Goal: Task Accomplishment & Management: Complete application form

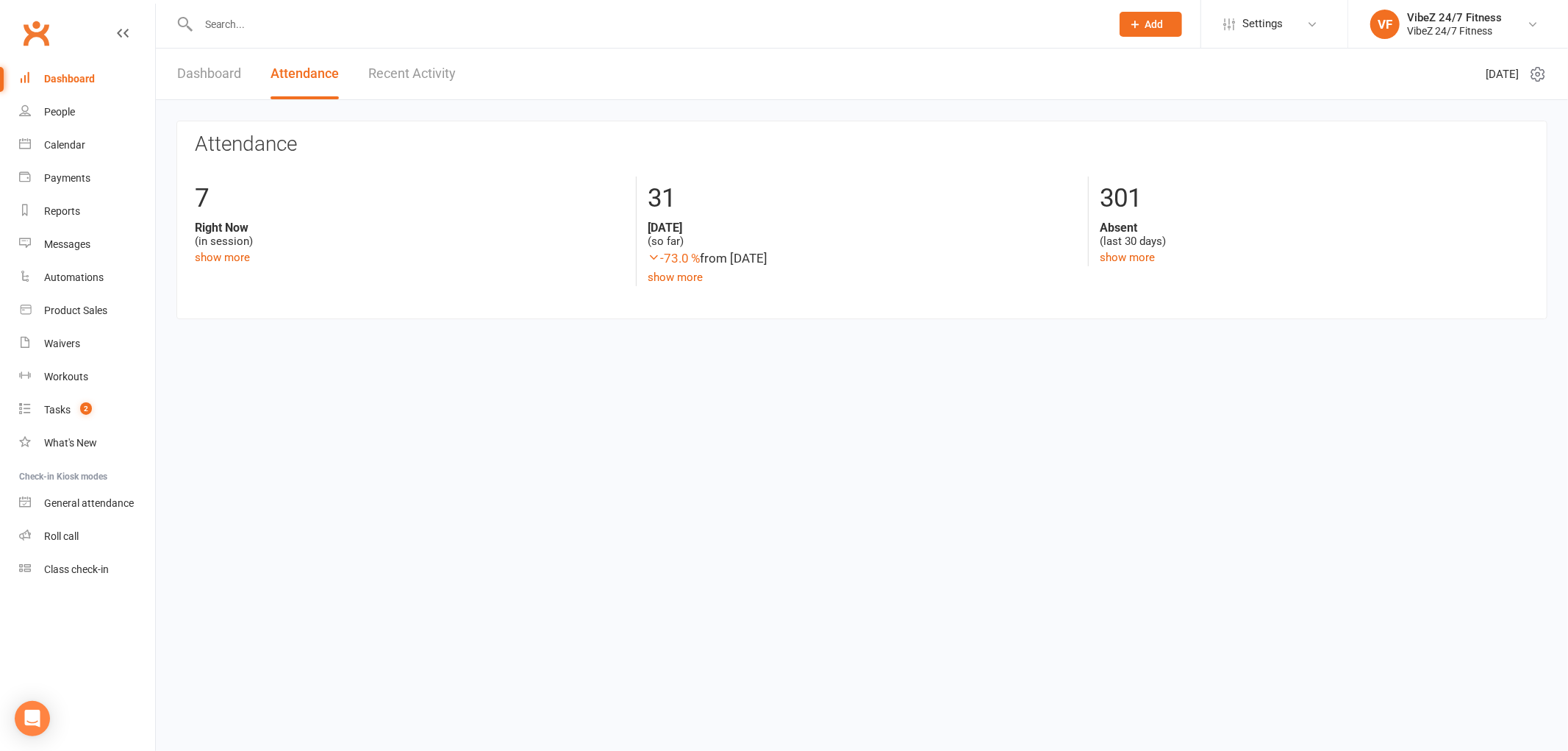
click at [258, 15] on input "text" at bounding box center [647, 24] width 906 height 20
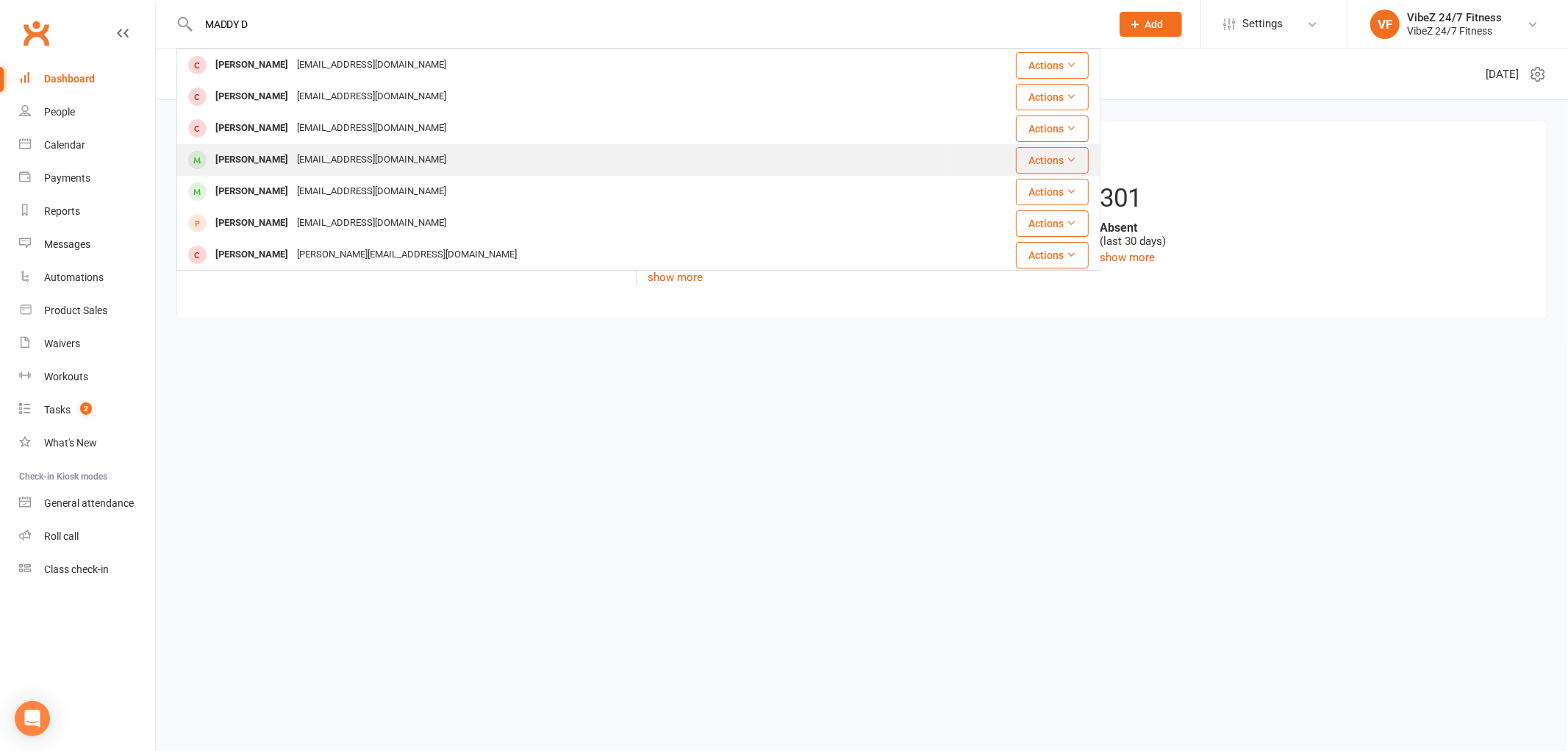
type input "MADDY D"
click at [310, 157] on div "[EMAIL_ADDRESS][DOMAIN_NAME]" at bounding box center [372, 160] width 158 height 21
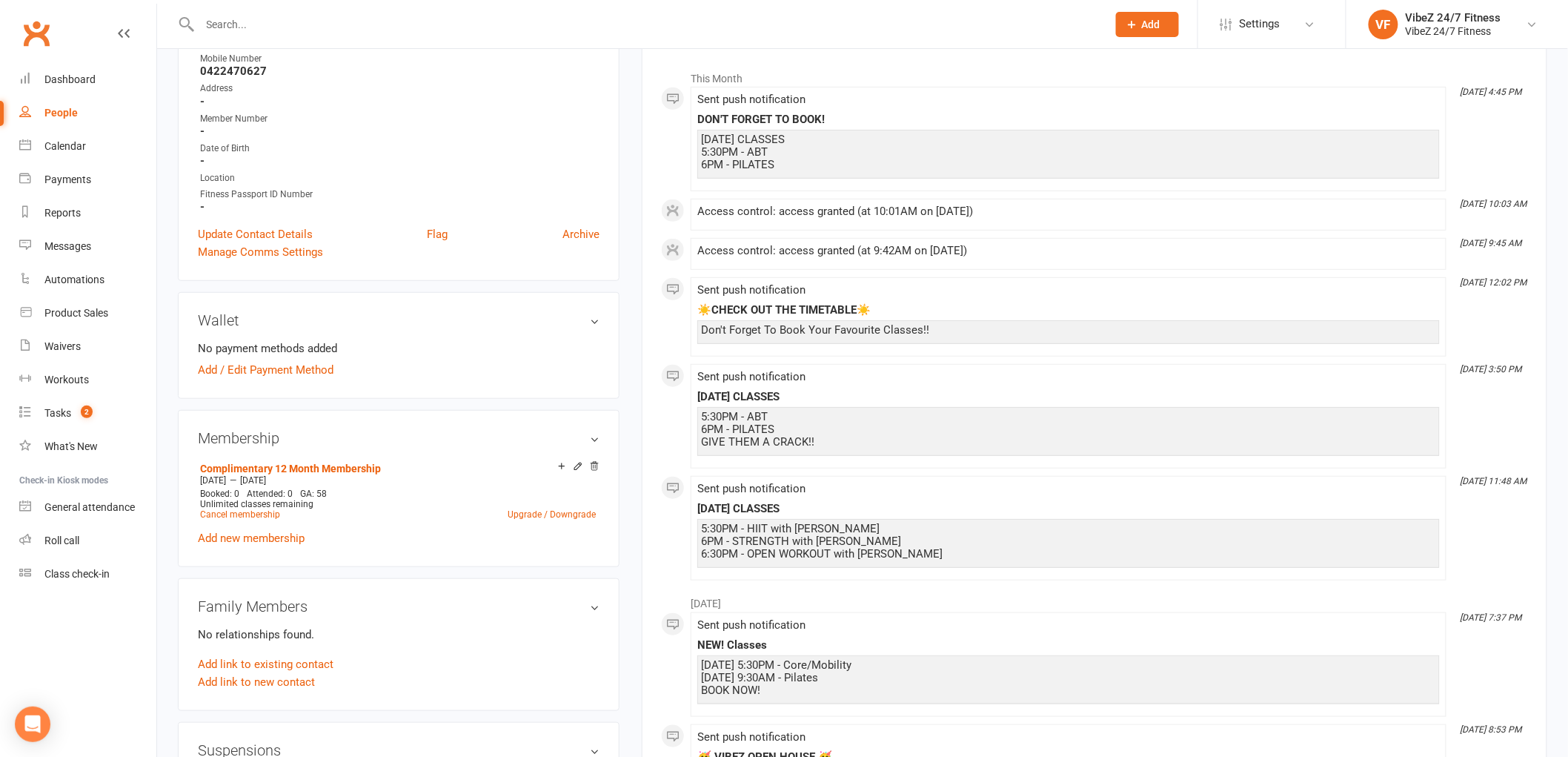
scroll to position [247, 0]
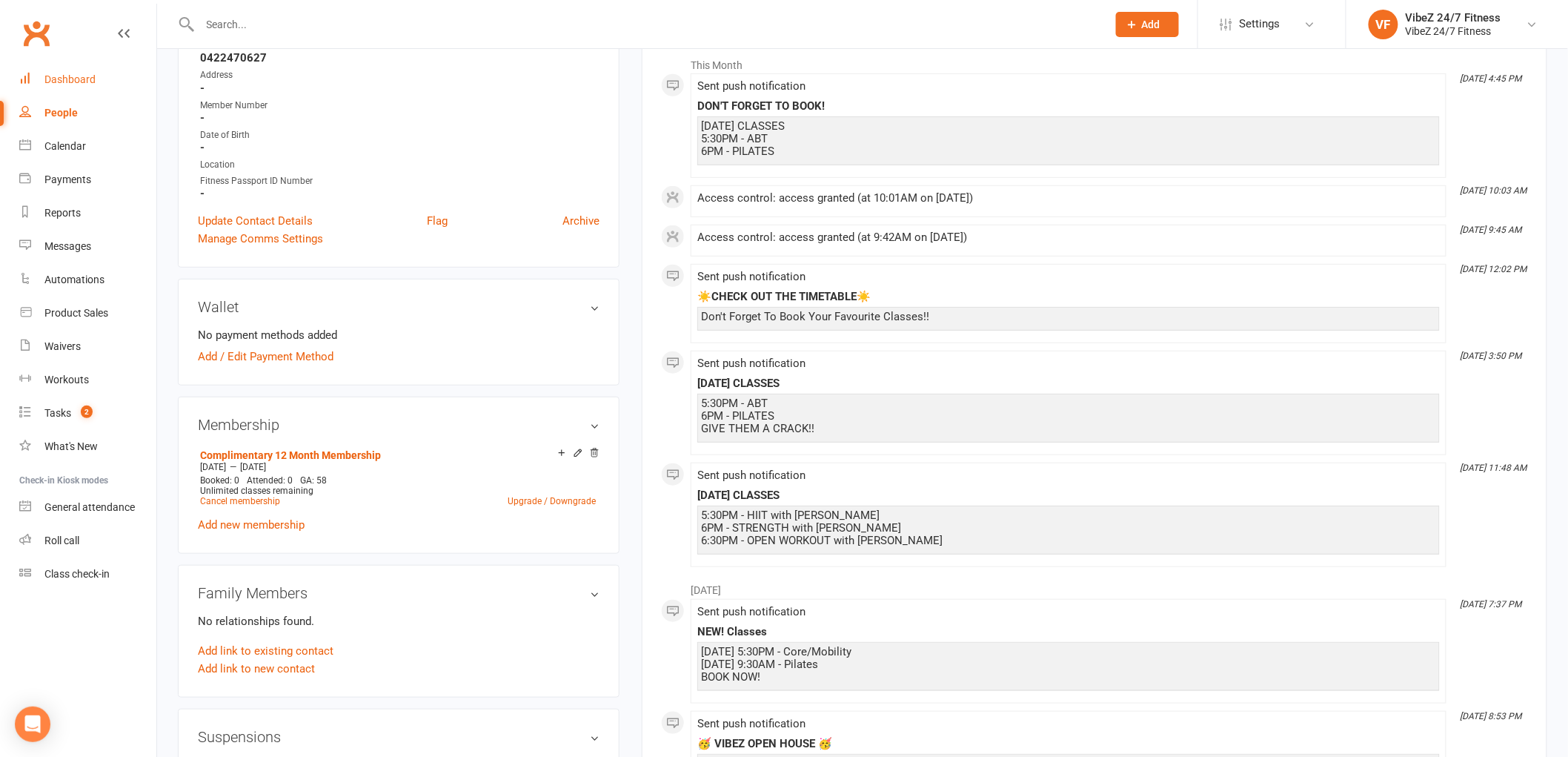
click at [73, 79] on div "Dashboard" at bounding box center [70, 79] width 51 height 12
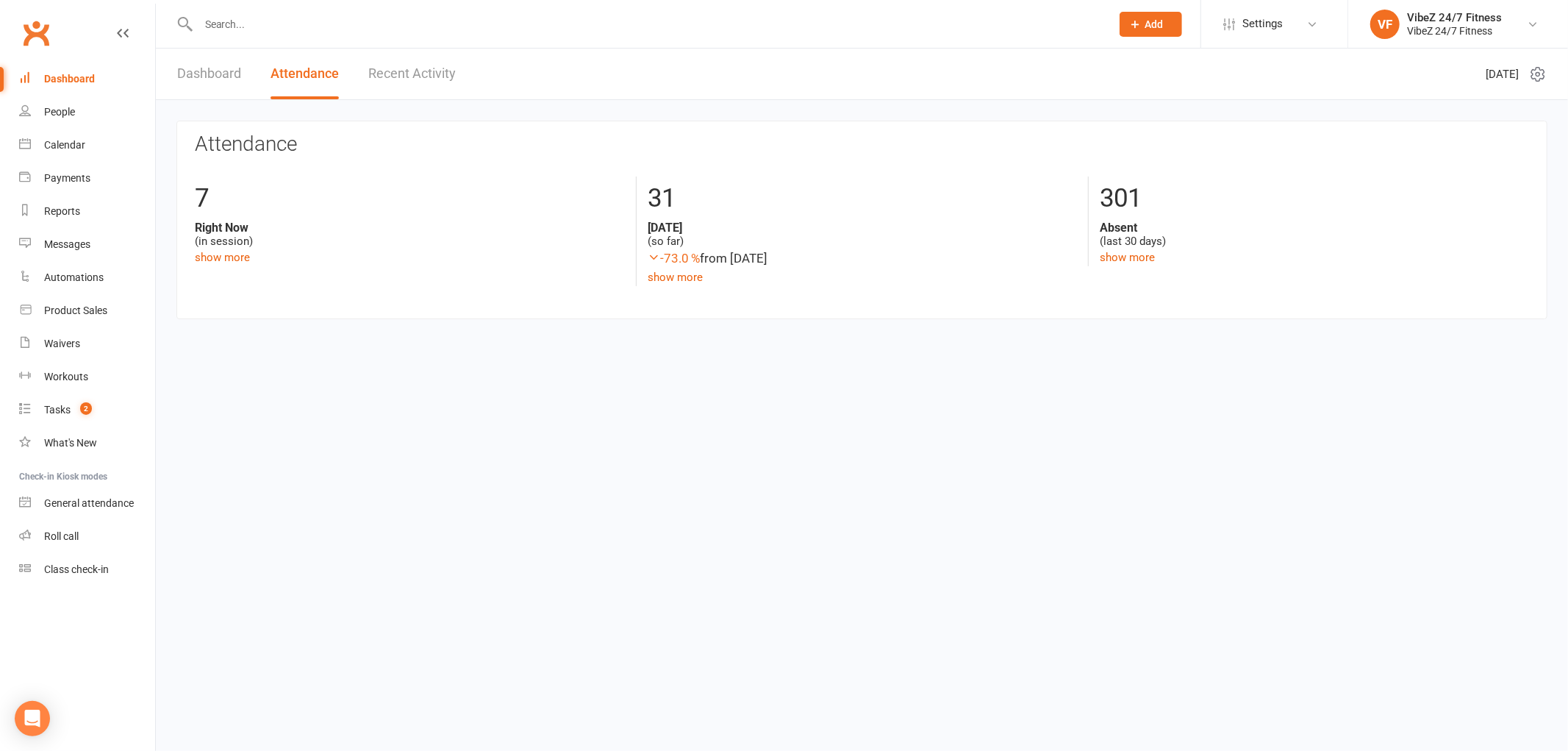
click at [78, 76] on div "Dashboard" at bounding box center [69, 78] width 51 height 11
click at [76, 75] on div "Dashboard" at bounding box center [69, 78] width 51 height 11
click at [234, 68] on link "Dashboard" at bounding box center [209, 74] width 64 height 51
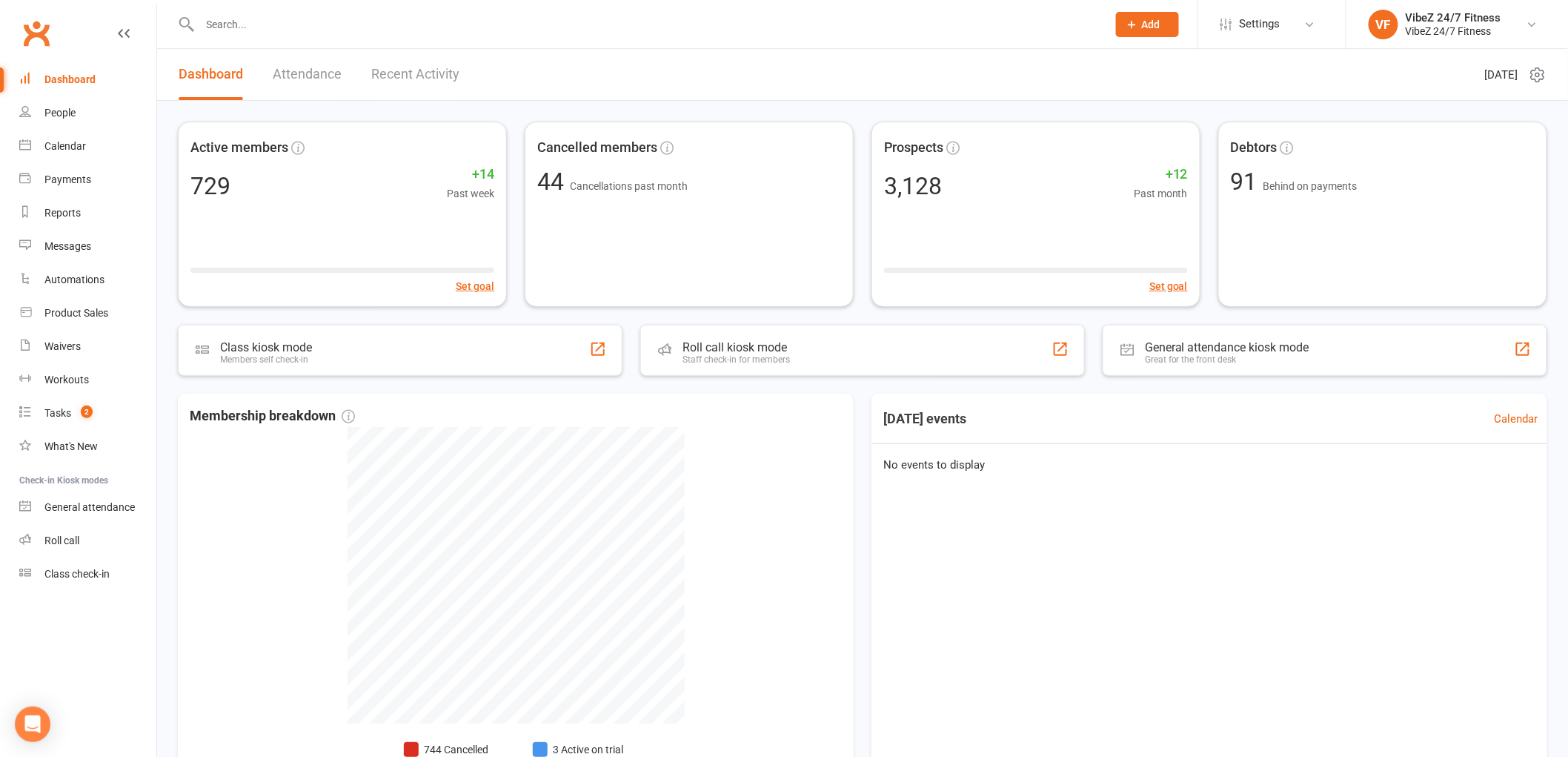
click at [290, 8] on div at bounding box center [637, 24] width 919 height 48
click at [304, 25] on input "text" at bounding box center [646, 24] width 901 height 20
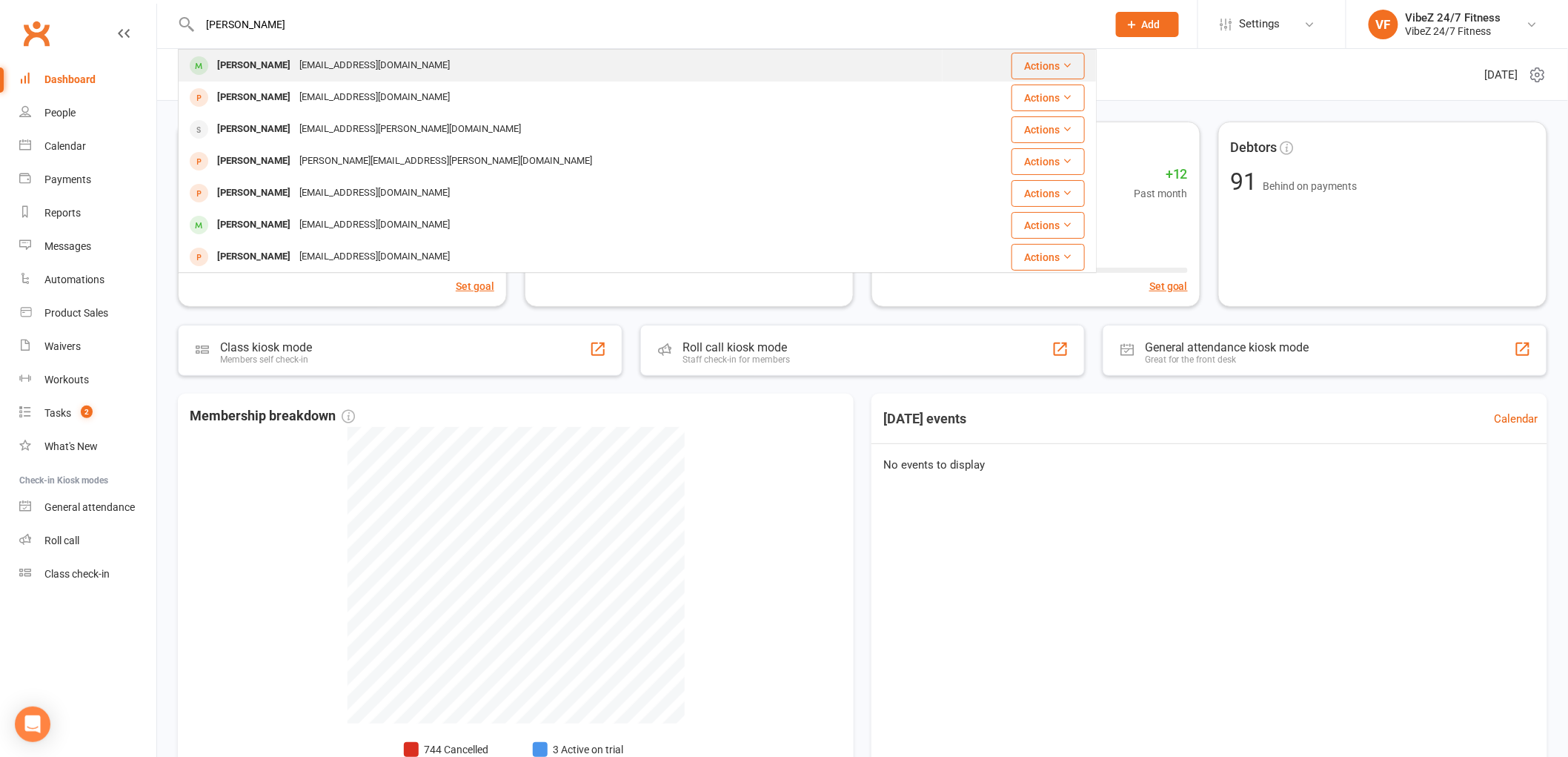
type input "[PERSON_NAME]"
click at [353, 66] on div "[EMAIL_ADDRESS][DOMAIN_NAME]" at bounding box center [375, 66] width 159 height 21
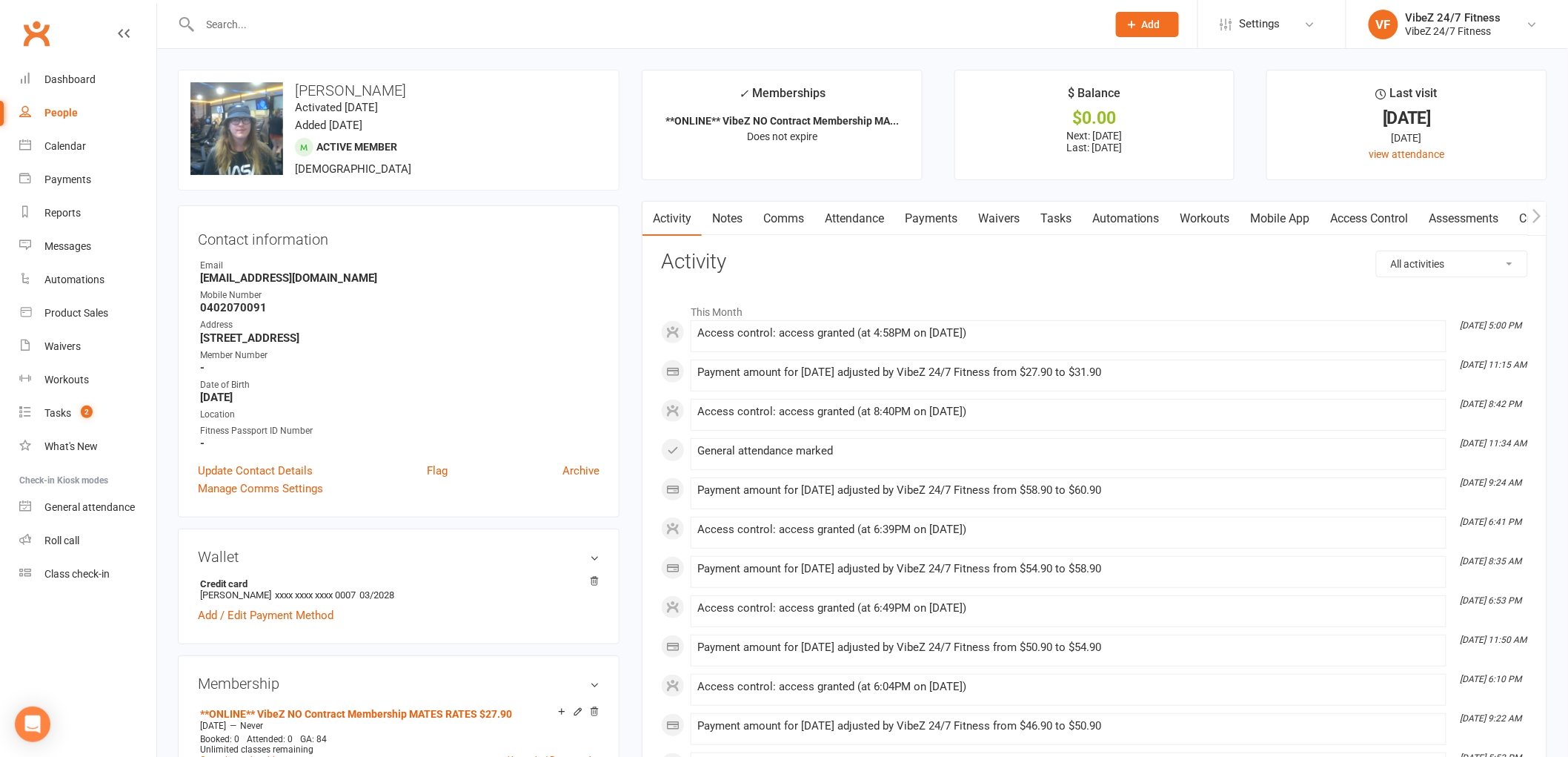
click at [935, 214] on link "Payments" at bounding box center [931, 219] width 74 height 34
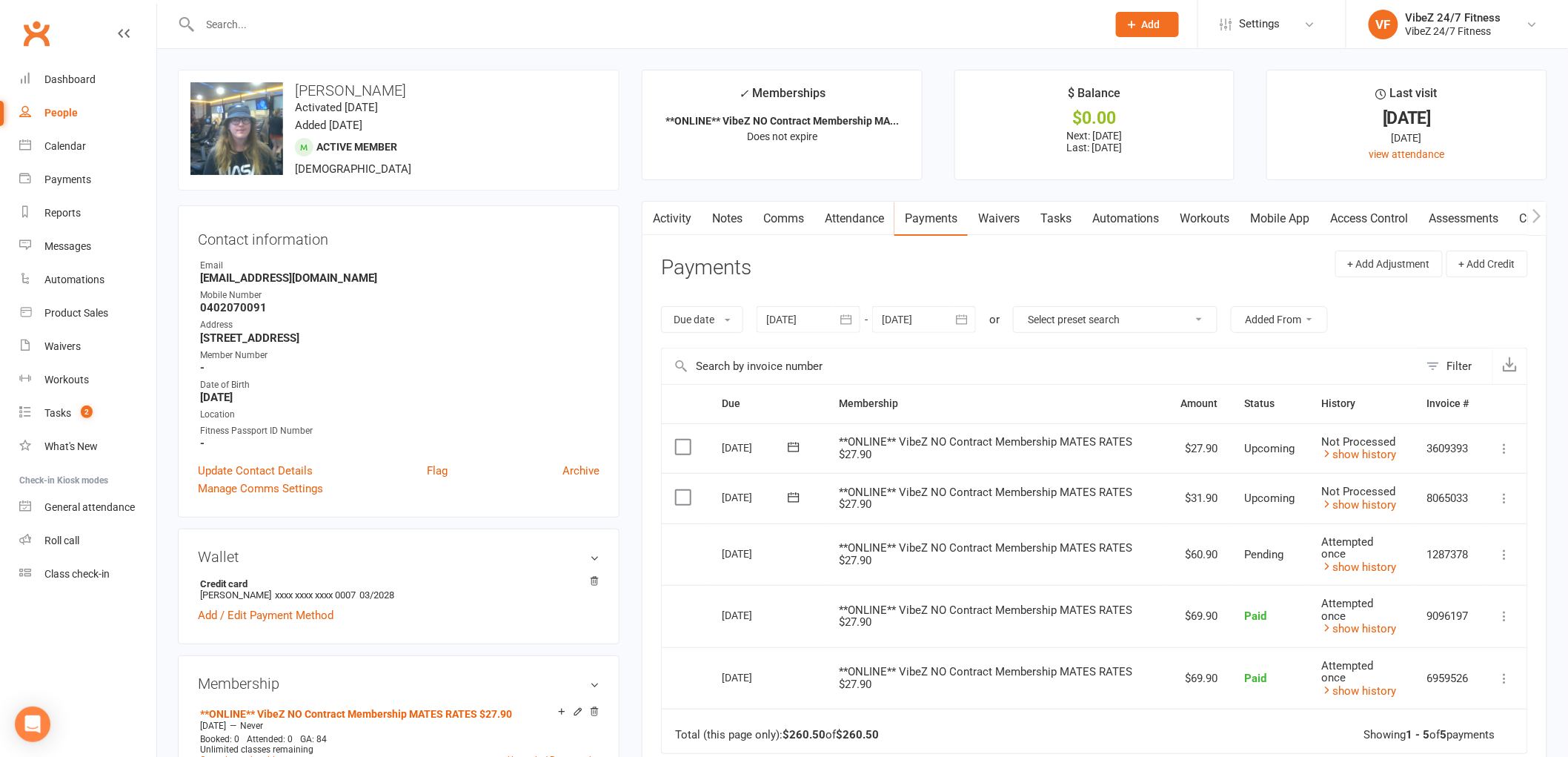
click at [1505, 494] on icon at bounding box center [1505, 498] width 15 height 15
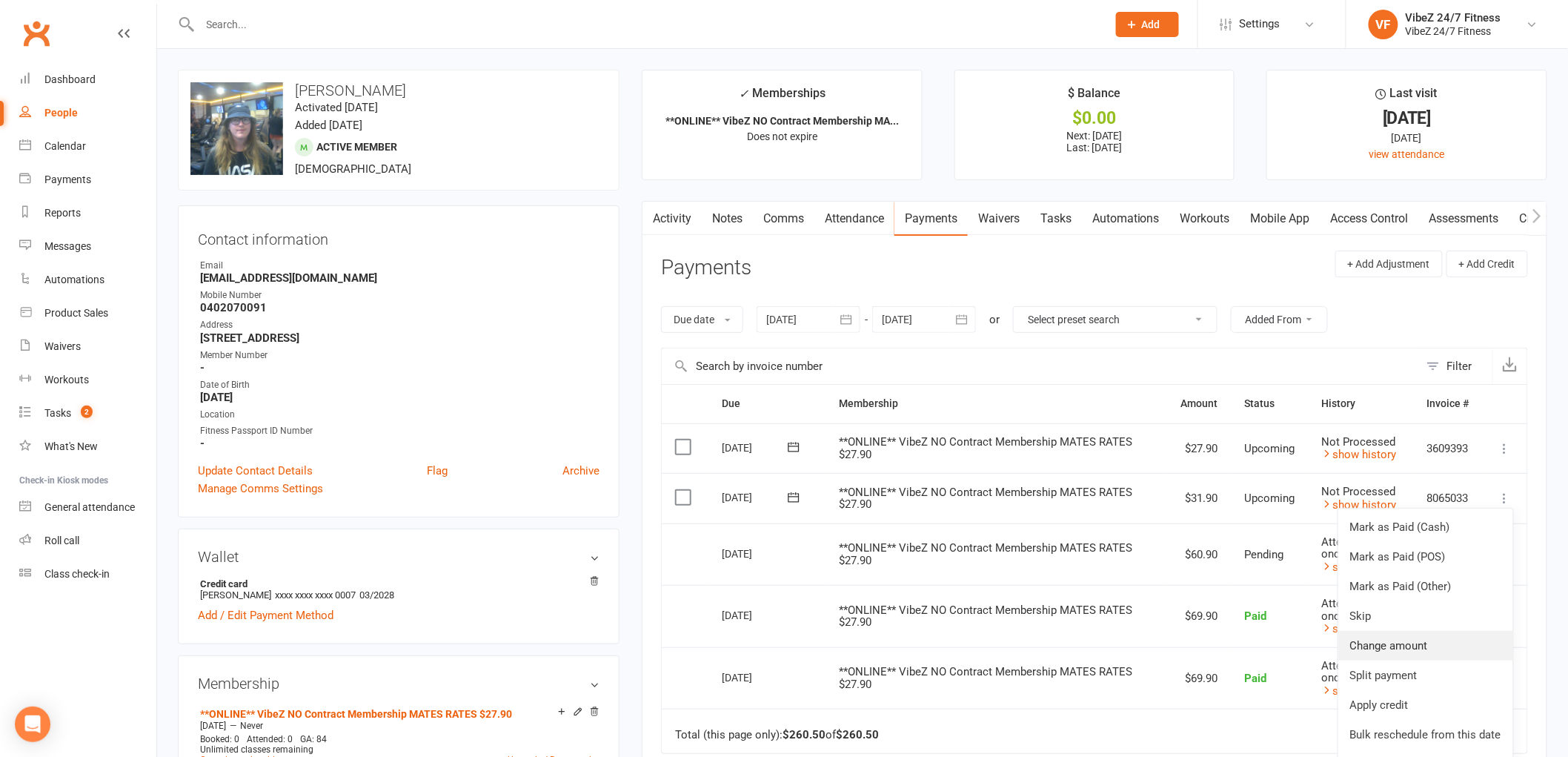
click at [1376, 643] on link "Change amount" at bounding box center [1425, 645] width 175 height 29
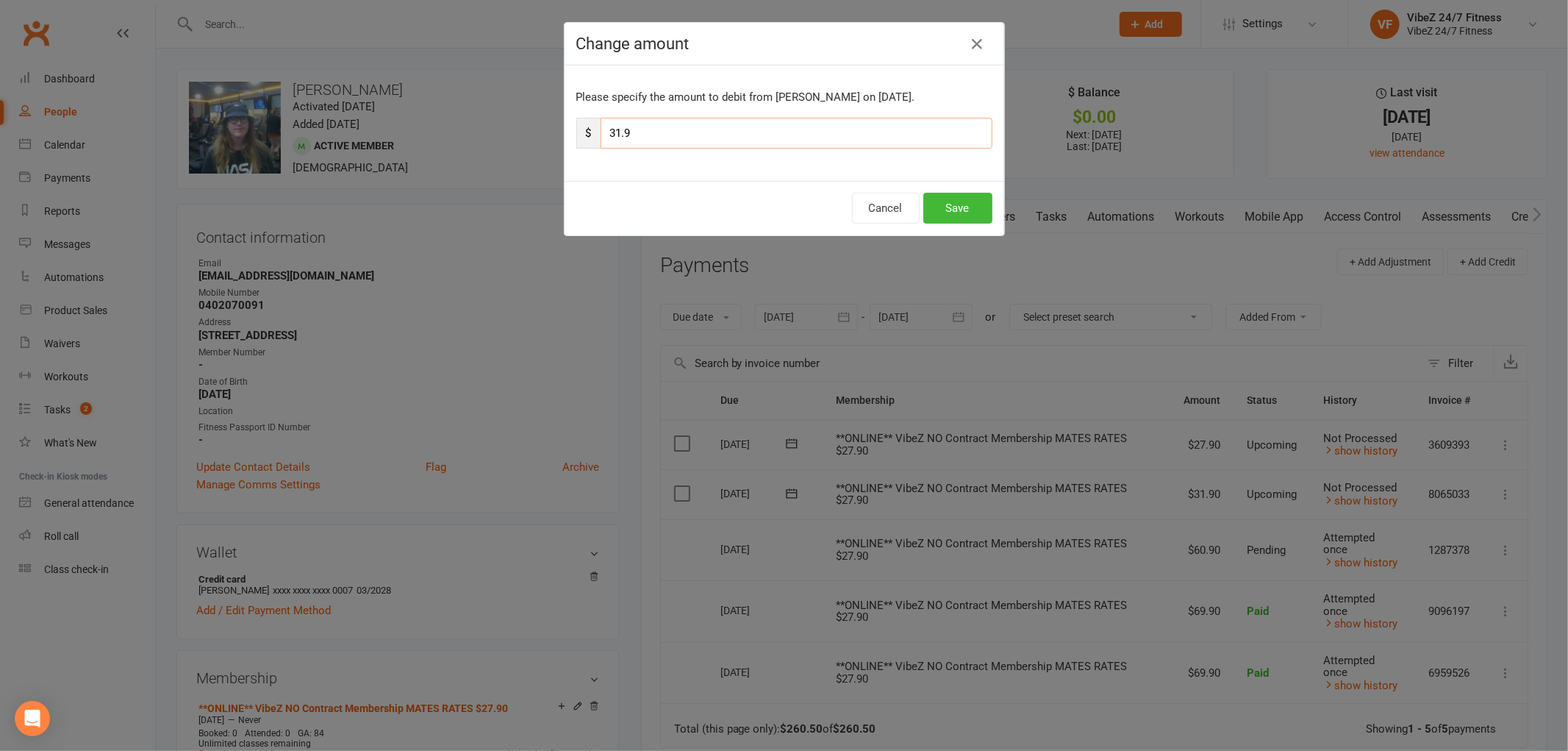
drag, startPoint x: 616, startPoint y: 135, endPoint x: 628, endPoint y: 135, distance: 12.0
click at [616, 135] on input "31.9" at bounding box center [796, 133] width 392 height 31
type input "37.9"
click at [945, 209] on button "Save" at bounding box center [958, 208] width 69 height 31
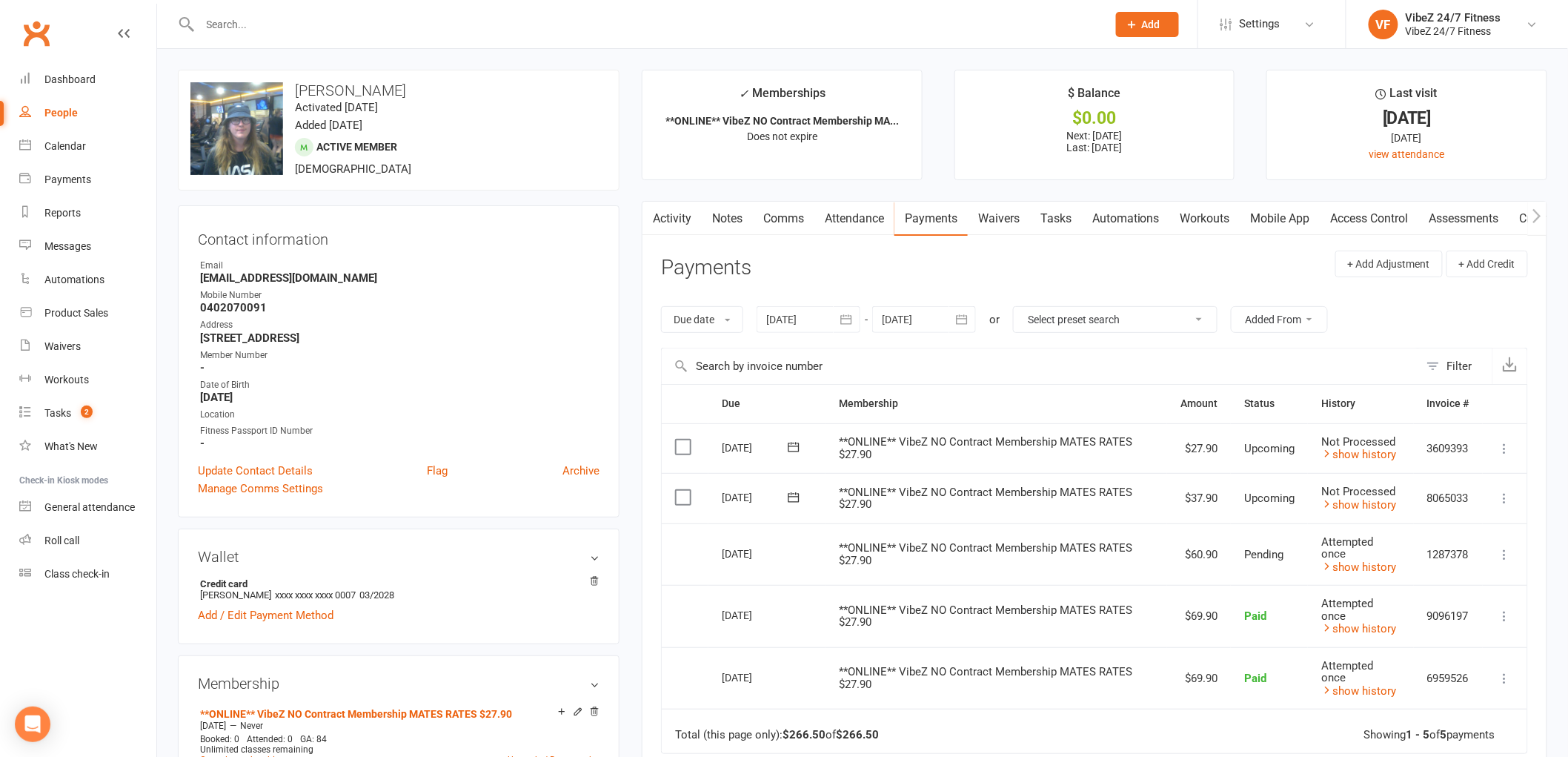
click at [276, 16] on input "text" at bounding box center [646, 24] width 901 height 20
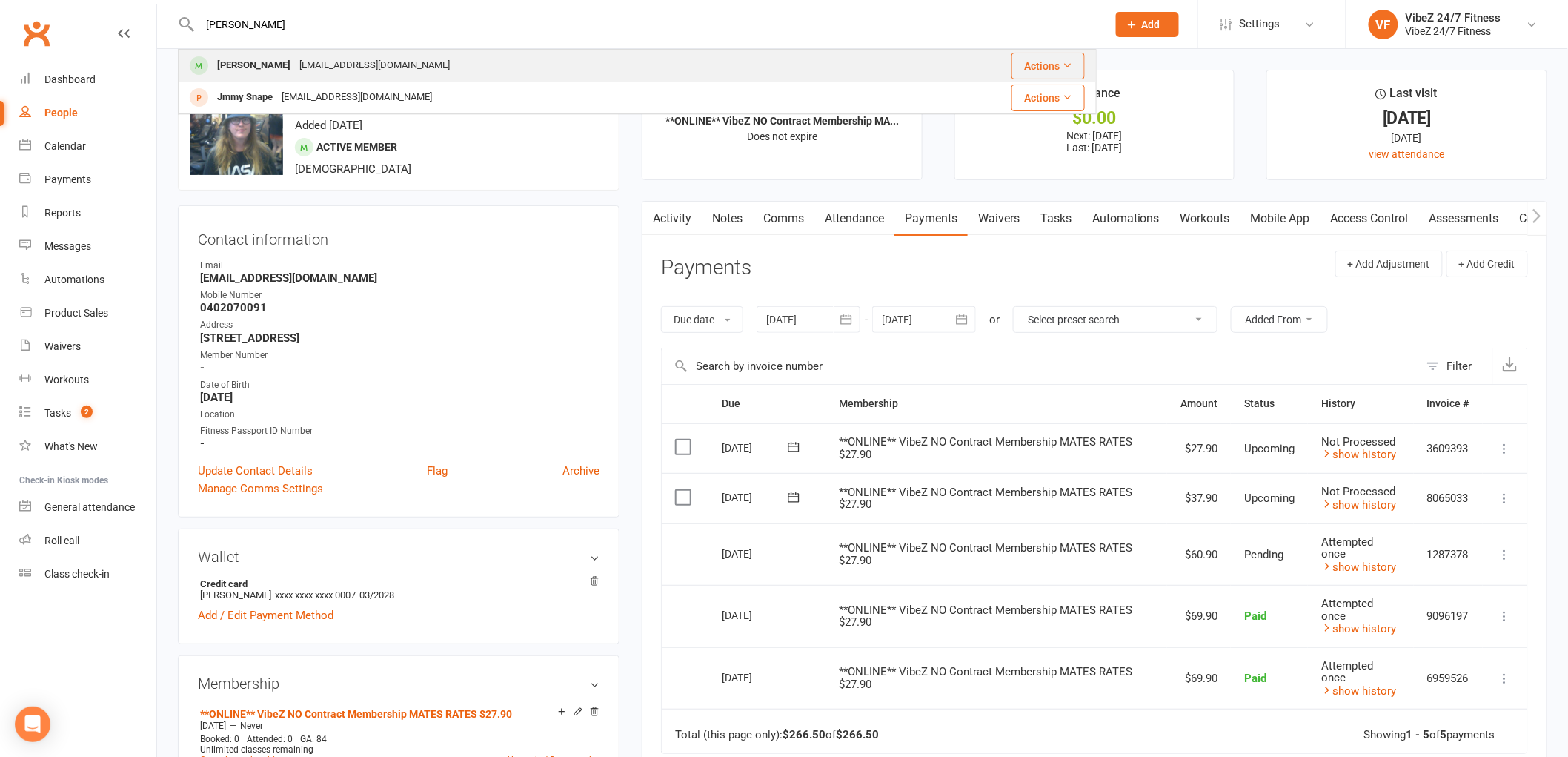
type input "[PERSON_NAME]"
click at [269, 56] on div "[PERSON_NAME]" at bounding box center [253, 66] width 82 height 21
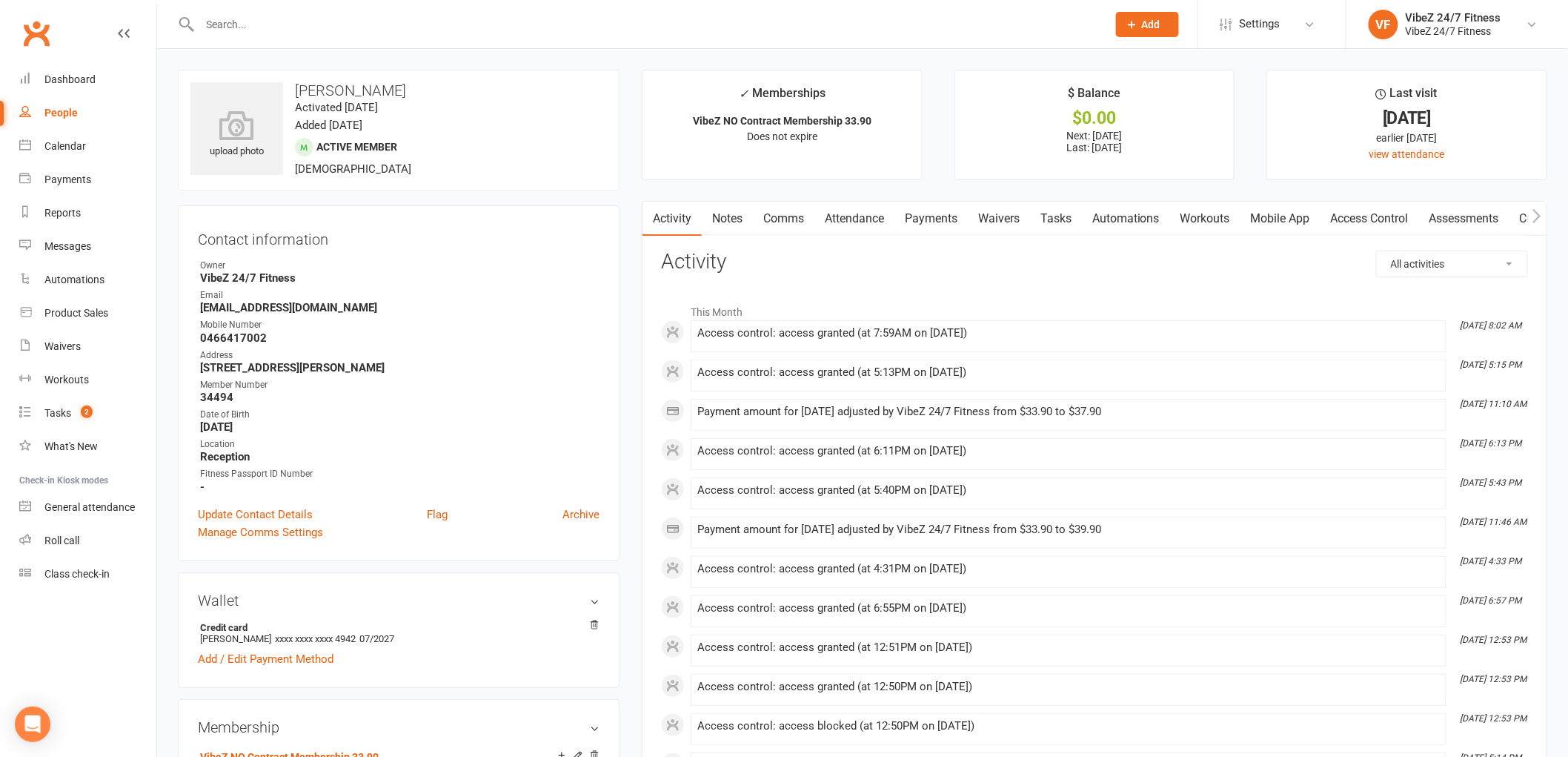
click at [921, 211] on link "Payments" at bounding box center [931, 219] width 74 height 34
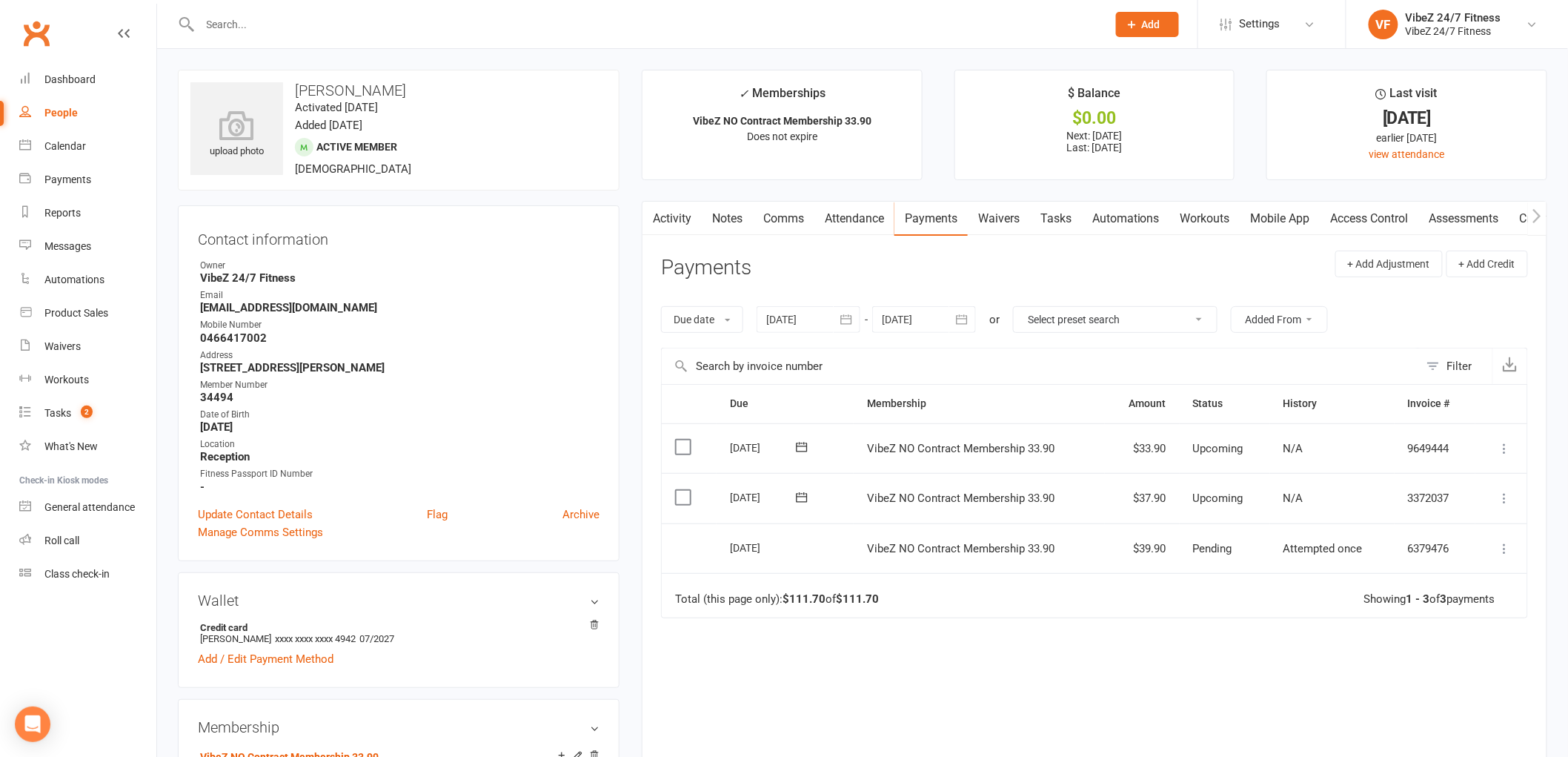
click at [1507, 501] on icon at bounding box center [1505, 498] width 15 height 15
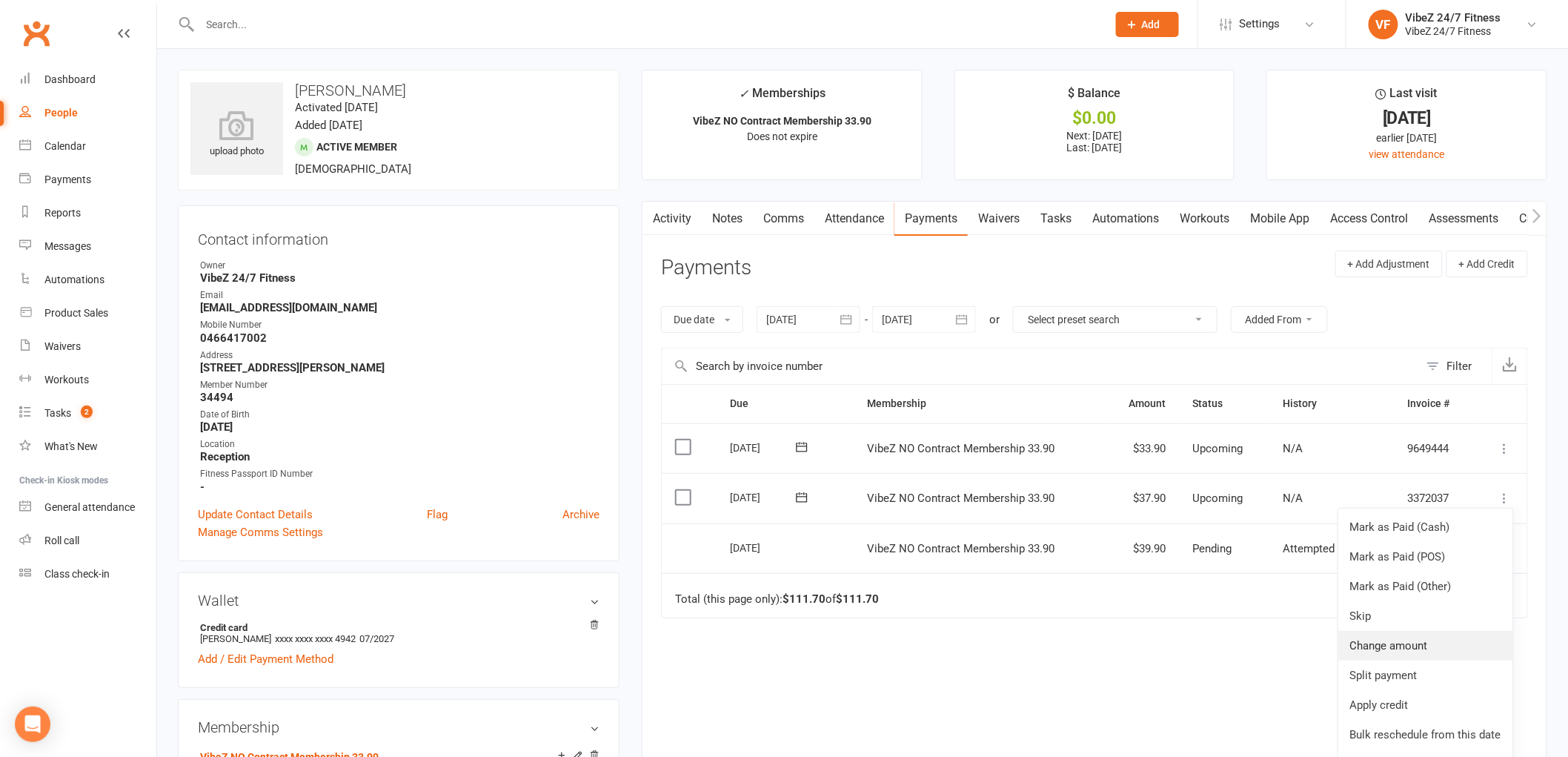
click at [1359, 643] on link "Change amount" at bounding box center [1425, 645] width 175 height 29
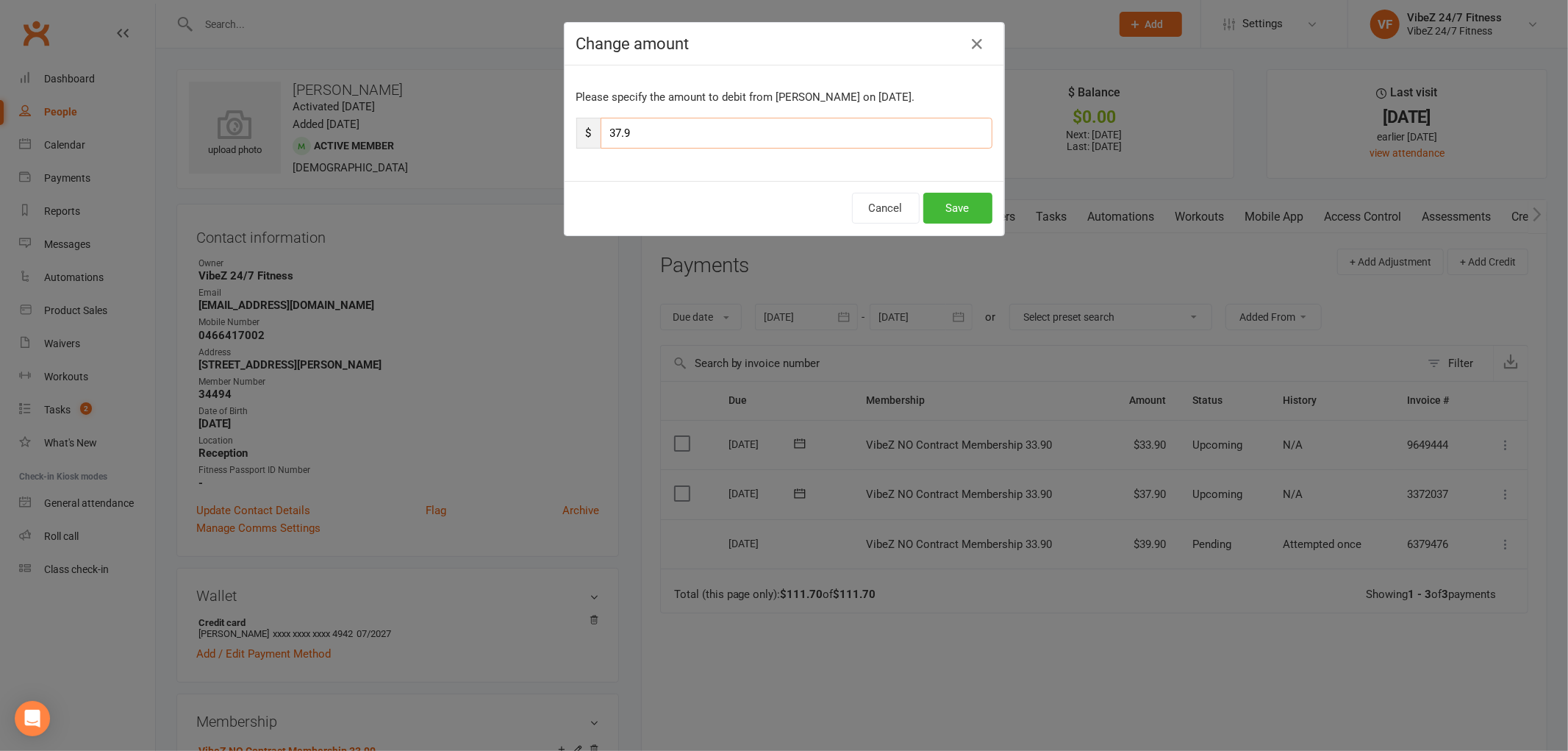
drag, startPoint x: 635, startPoint y: 128, endPoint x: 552, endPoint y: 149, distance: 85.6
click at [555, 149] on div "Change amount Please specify the amount to debit from [PERSON_NAME] on [DATE]. …" at bounding box center [784, 376] width 1568 height 751
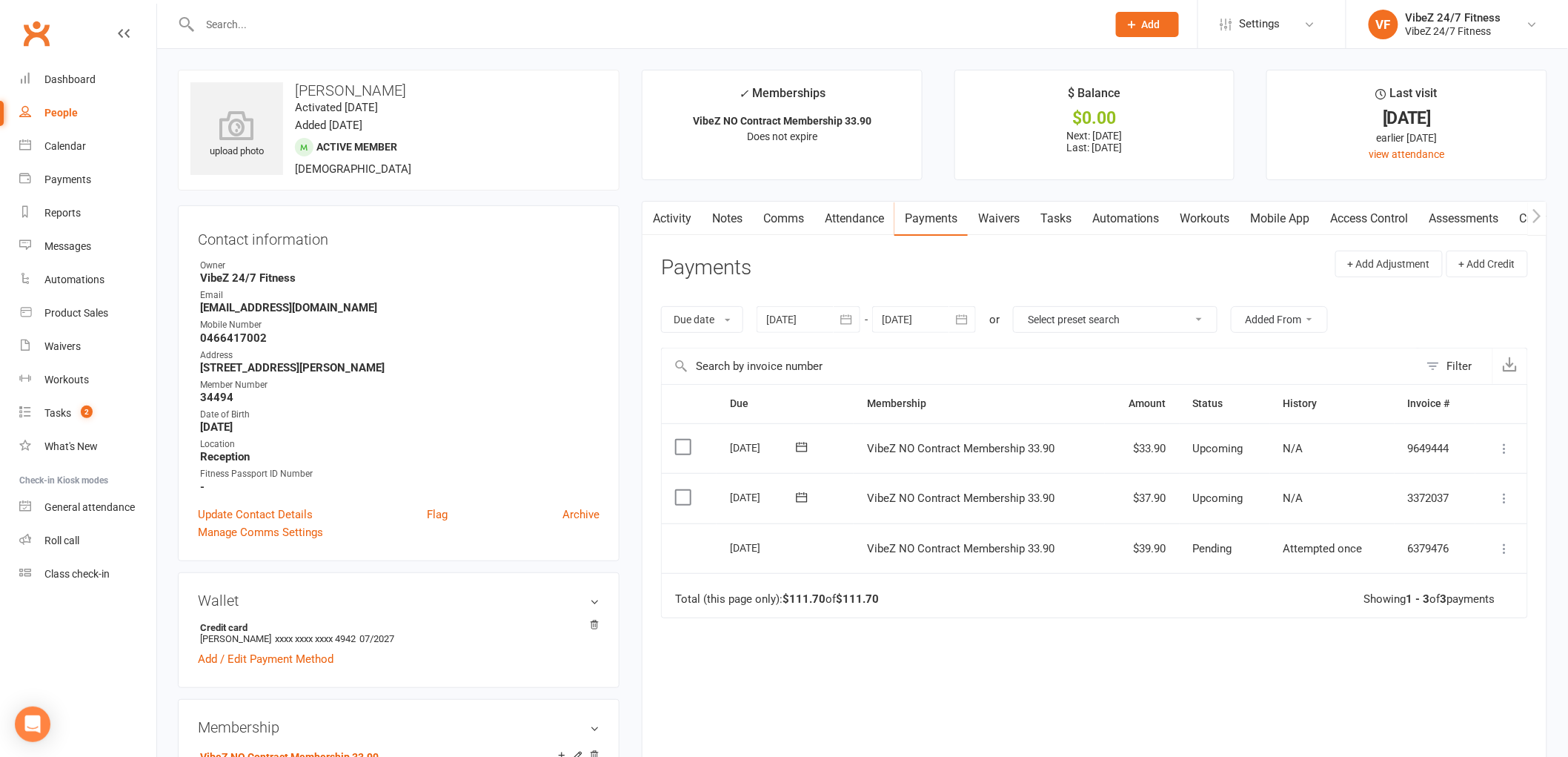
click at [1497, 495] on button at bounding box center [1505, 498] width 18 height 18
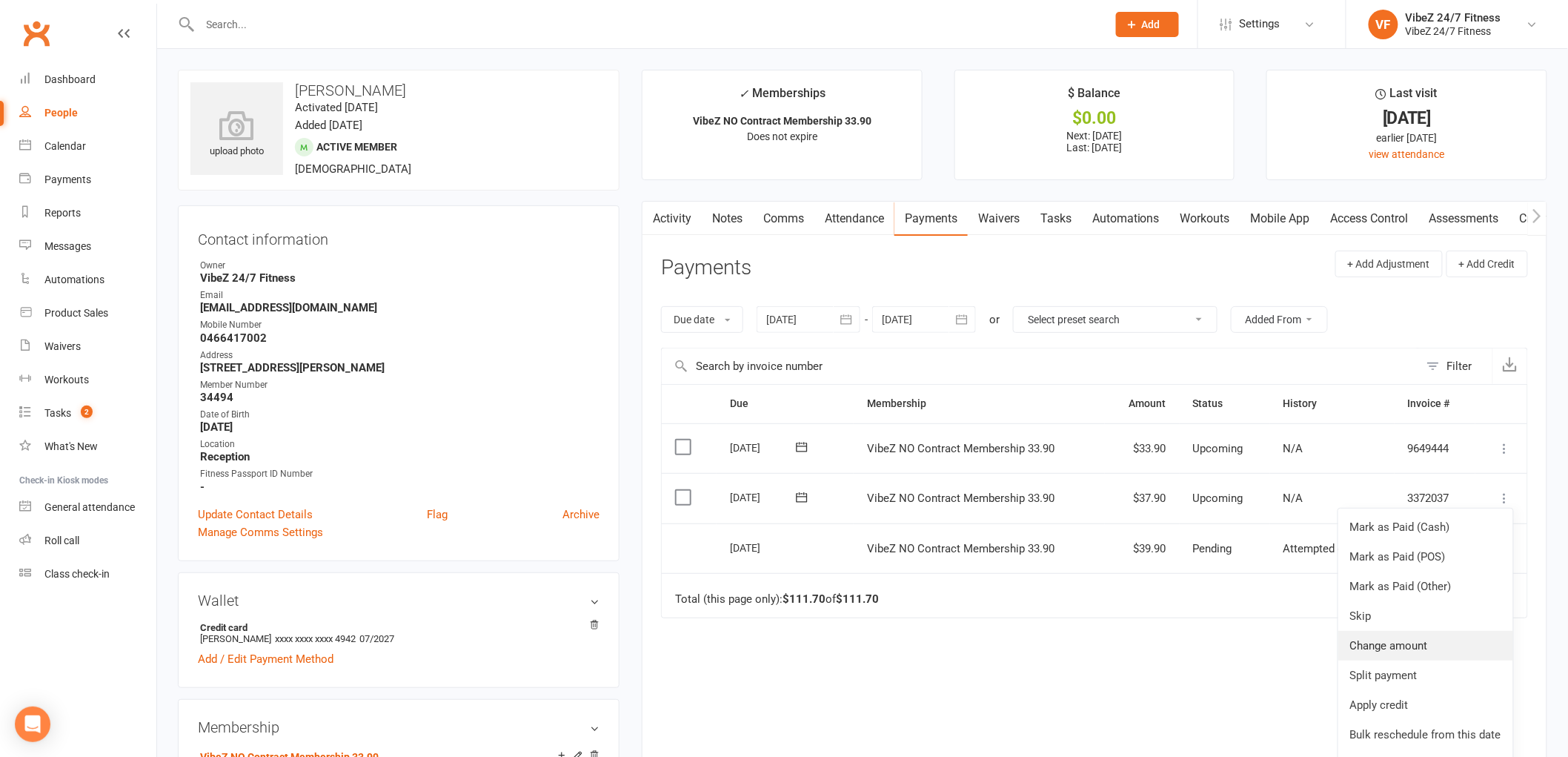
click at [1385, 647] on link "Change amount" at bounding box center [1425, 645] width 175 height 29
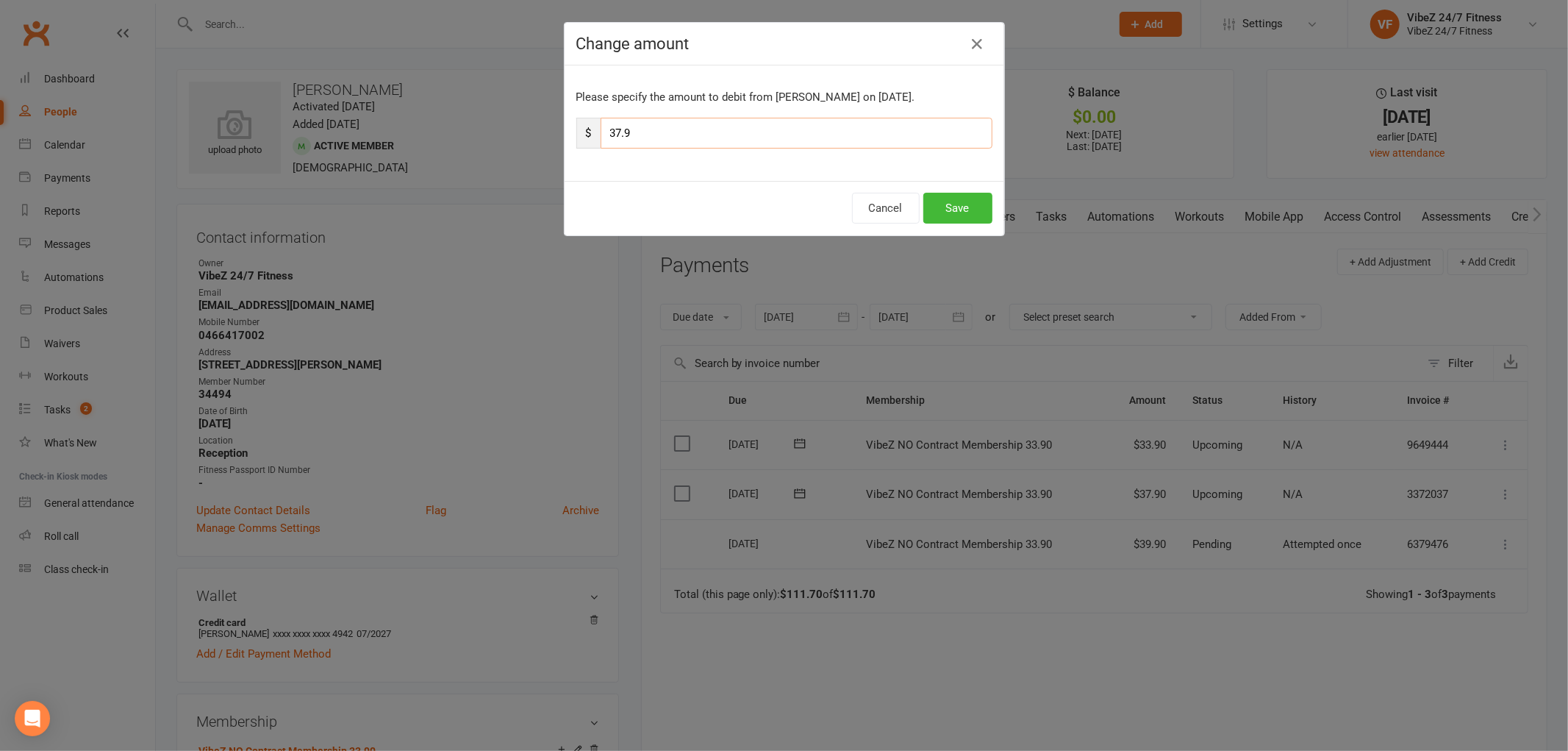
drag, startPoint x: 628, startPoint y: 135, endPoint x: 561, endPoint y: 142, distance: 67.4
click at [564, 142] on div "Please specify the amount to debit from [PERSON_NAME] on [DATE]. $ 37.9" at bounding box center [784, 122] width 439 height 115
type input "43.9"
click at [955, 193] on button "Save" at bounding box center [958, 208] width 69 height 31
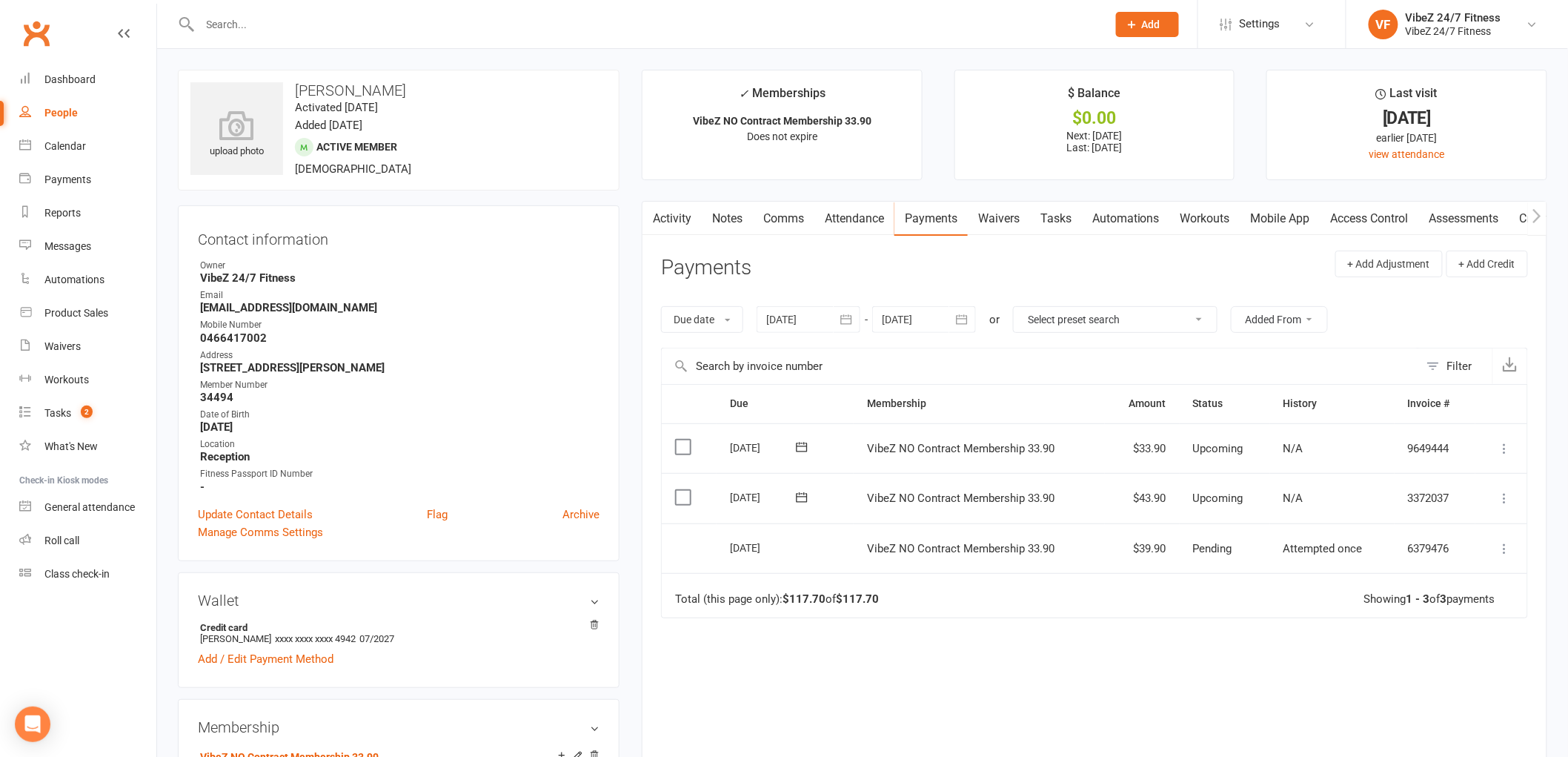
click at [256, 20] on input "text" at bounding box center [646, 24] width 901 height 20
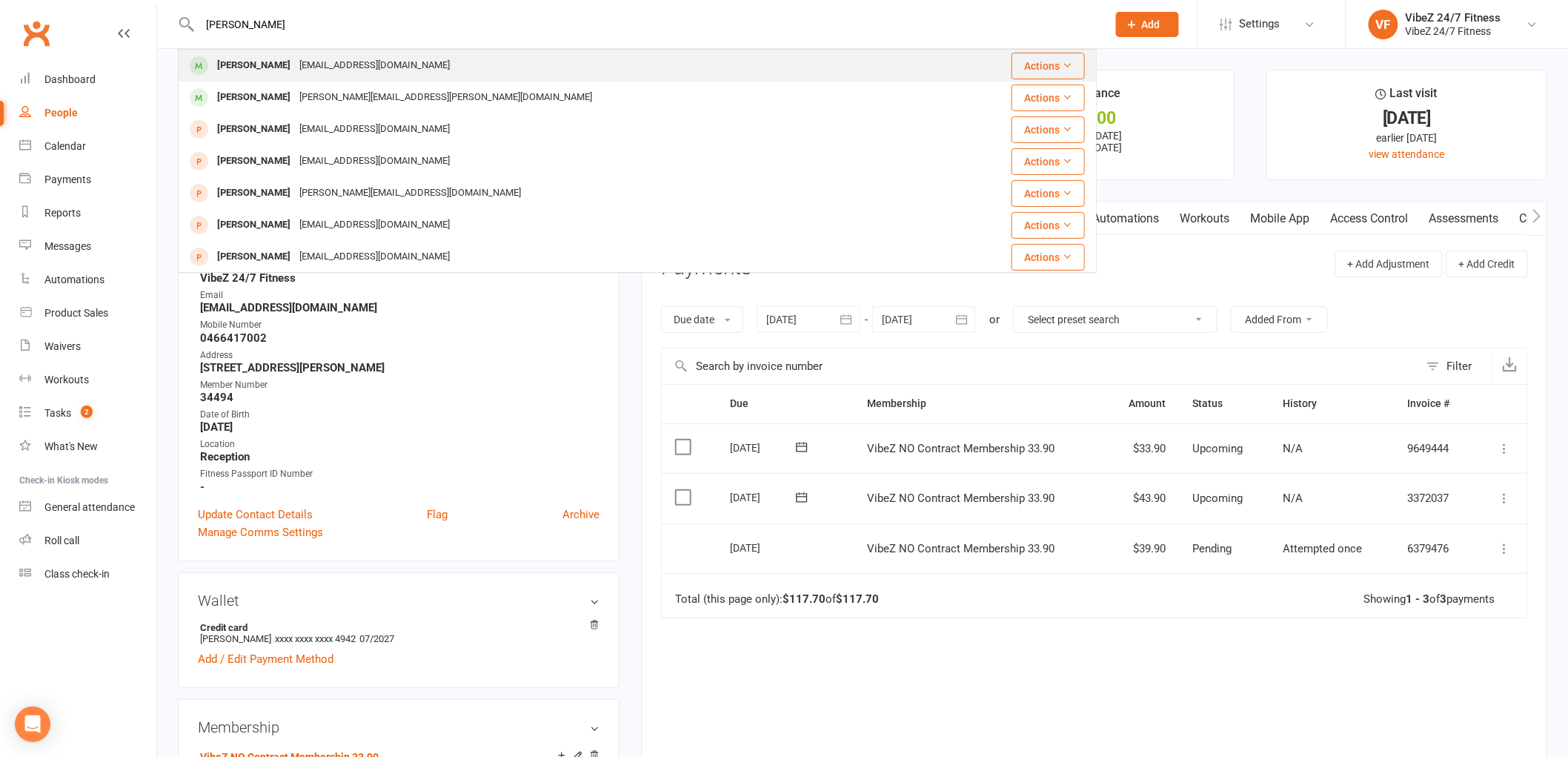
type input "[PERSON_NAME]"
click at [352, 60] on div "[EMAIL_ADDRESS][DOMAIN_NAME]" at bounding box center [375, 66] width 159 height 21
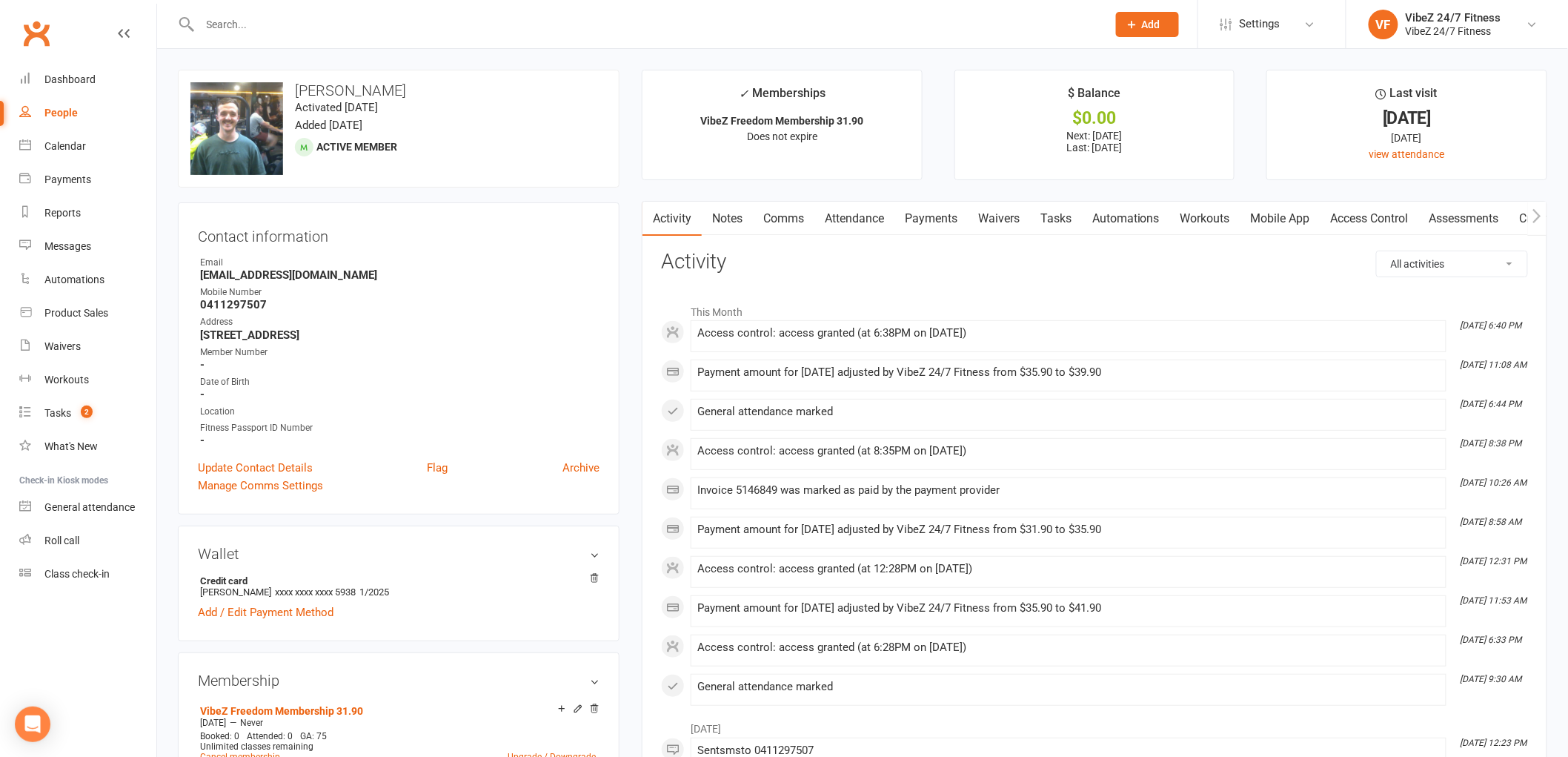
click at [937, 213] on link "Payments" at bounding box center [931, 219] width 74 height 34
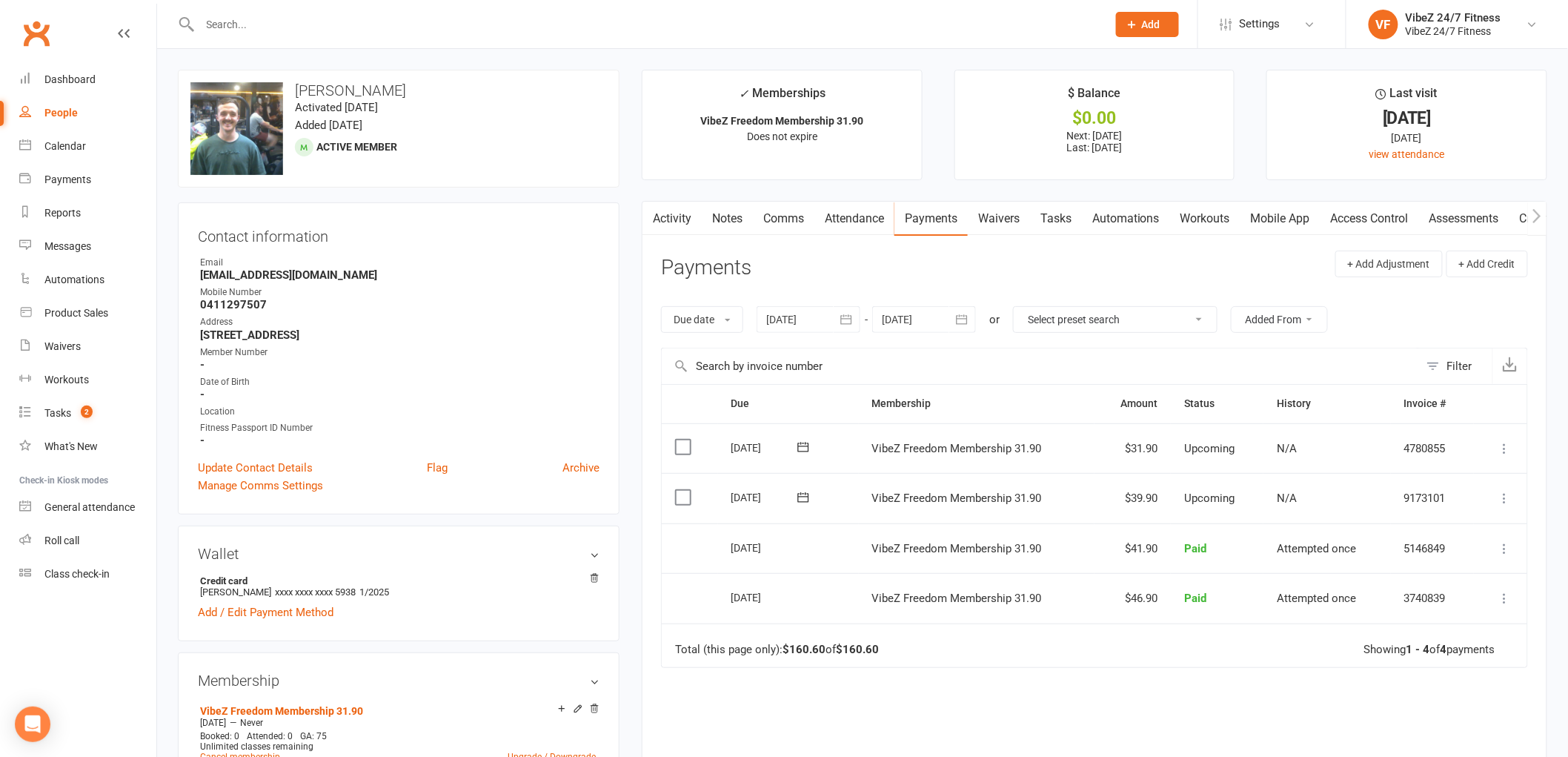
click at [1499, 497] on icon at bounding box center [1505, 498] width 15 height 15
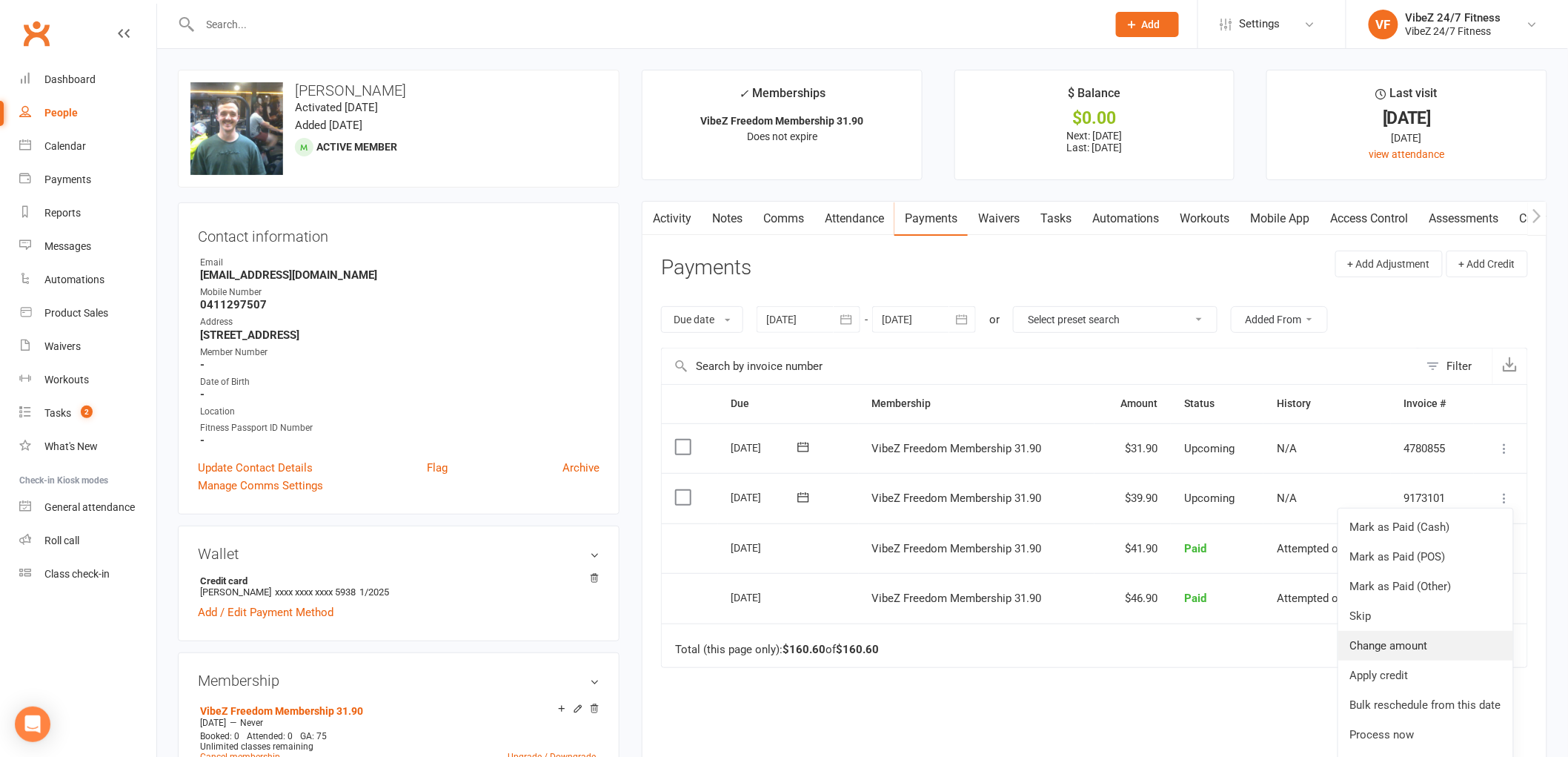
click at [1371, 643] on link "Change amount" at bounding box center [1425, 645] width 175 height 29
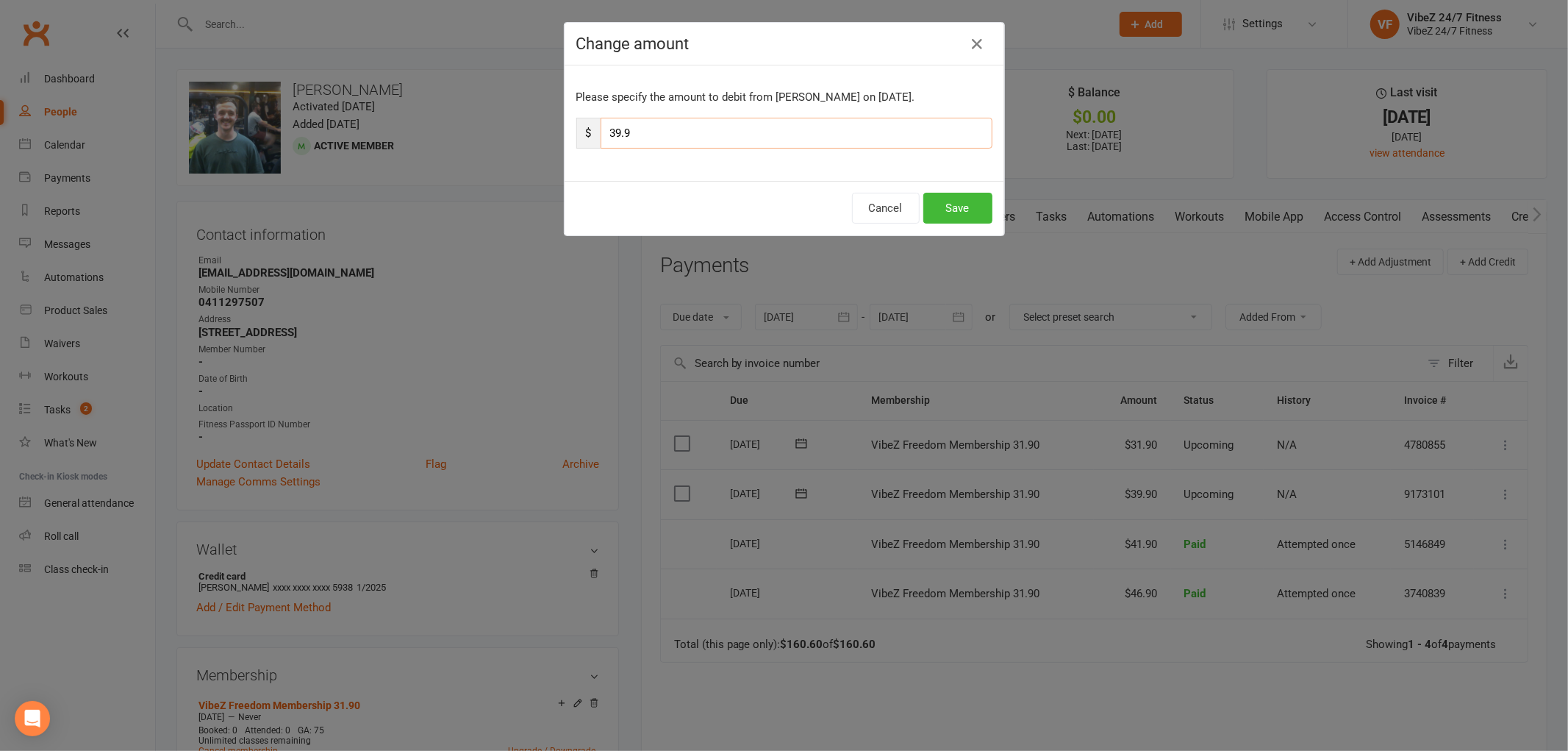
click at [637, 130] on input "39.9" at bounding box center [796, 133] width 392 height 31
type input "3"
type input "45.9"
click at [946, 210] on button "Save" at bounding box center [958, 208] width 69 height 31
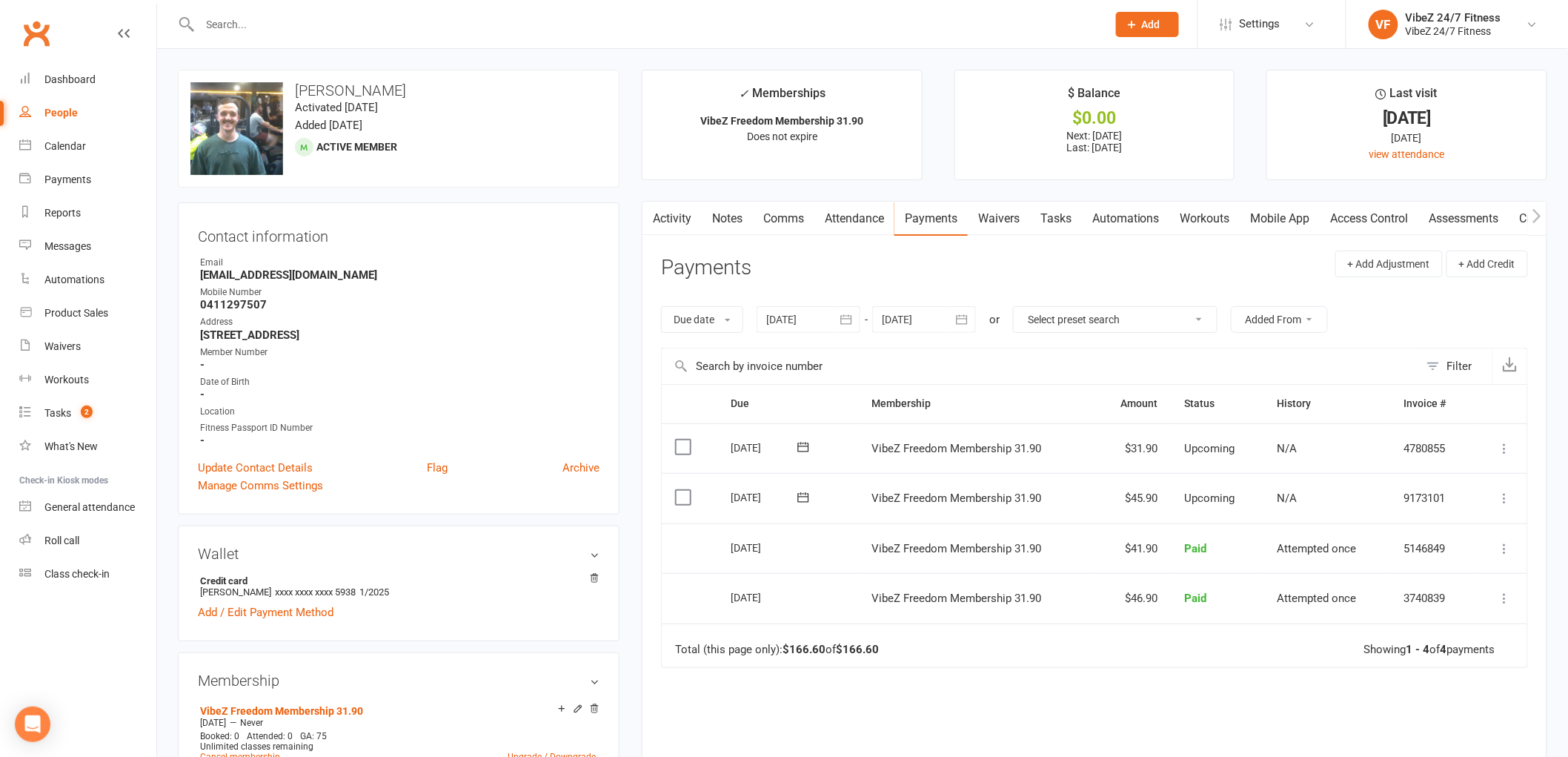
click at [265, 25] on input "text" at bounding box center [646, 24] width 901 height 20
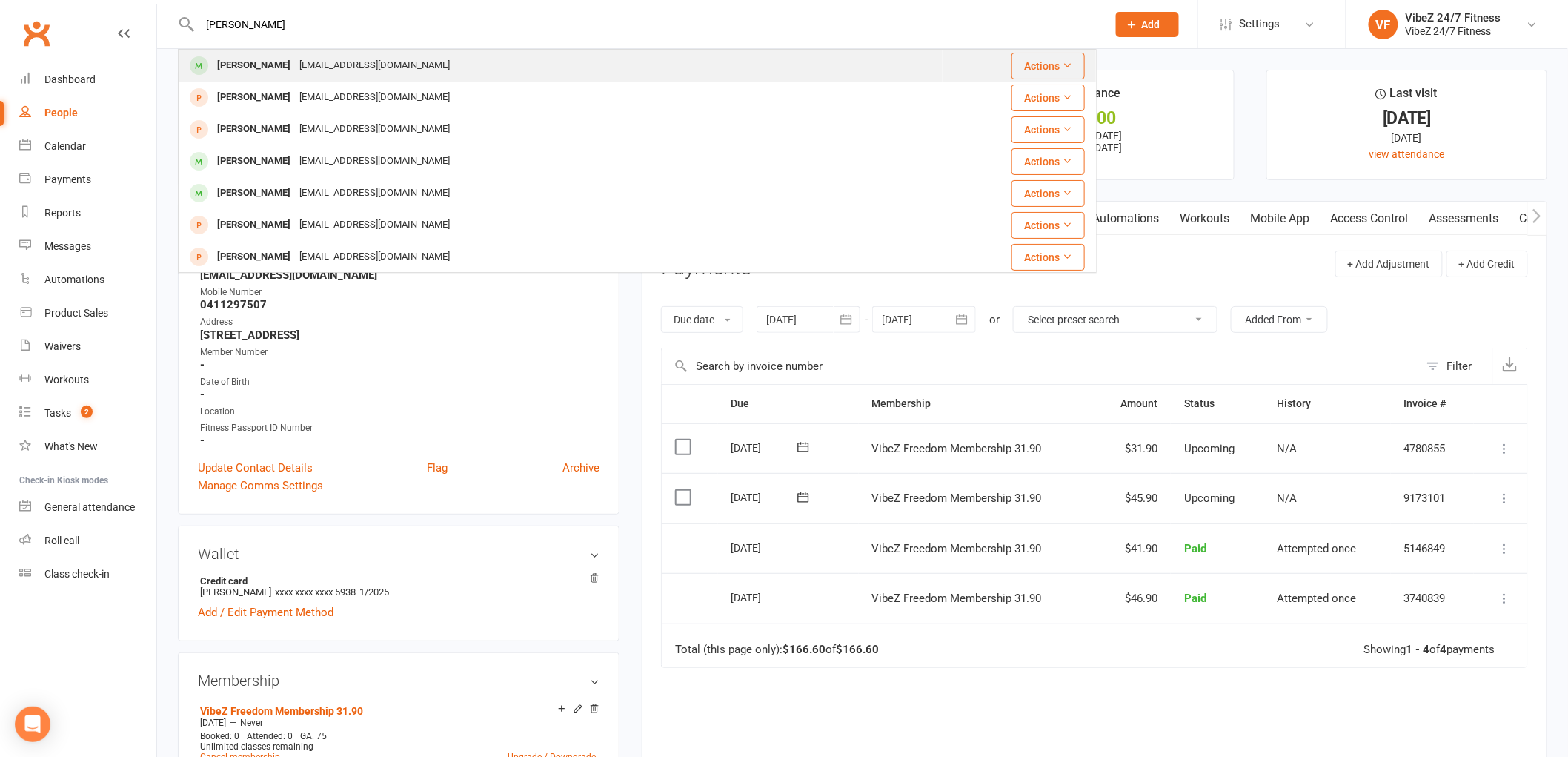
type input "[PERSON_NAME]"
click at [299, 55] on div "[EMAIL_ADDRESS][DOMAIN_NAME]" at bounding box center [375, 66] width 159 height 21
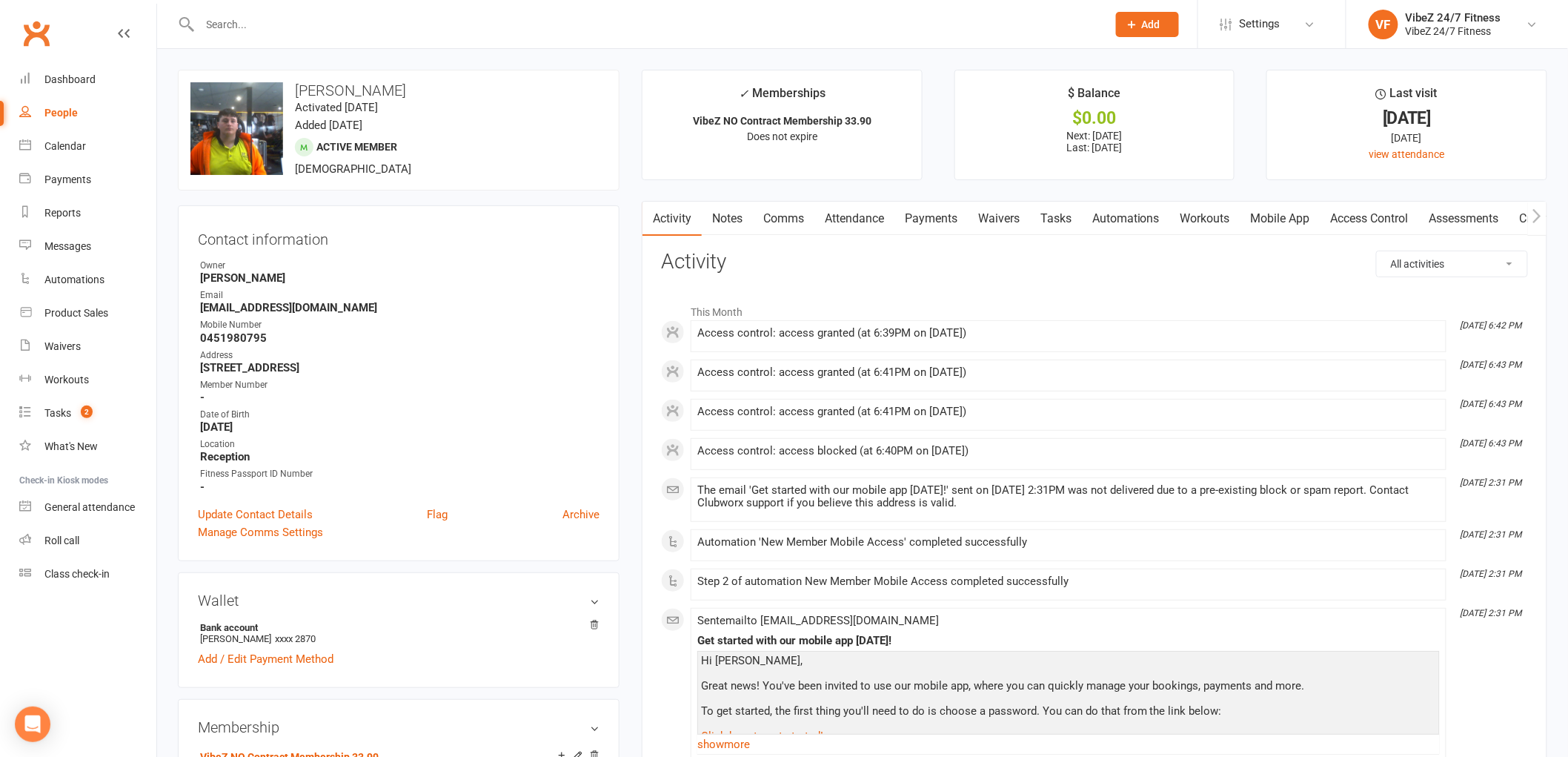
click at [942, 219] on link "Payments" at bounding box center [931, 219] width 74 height 34
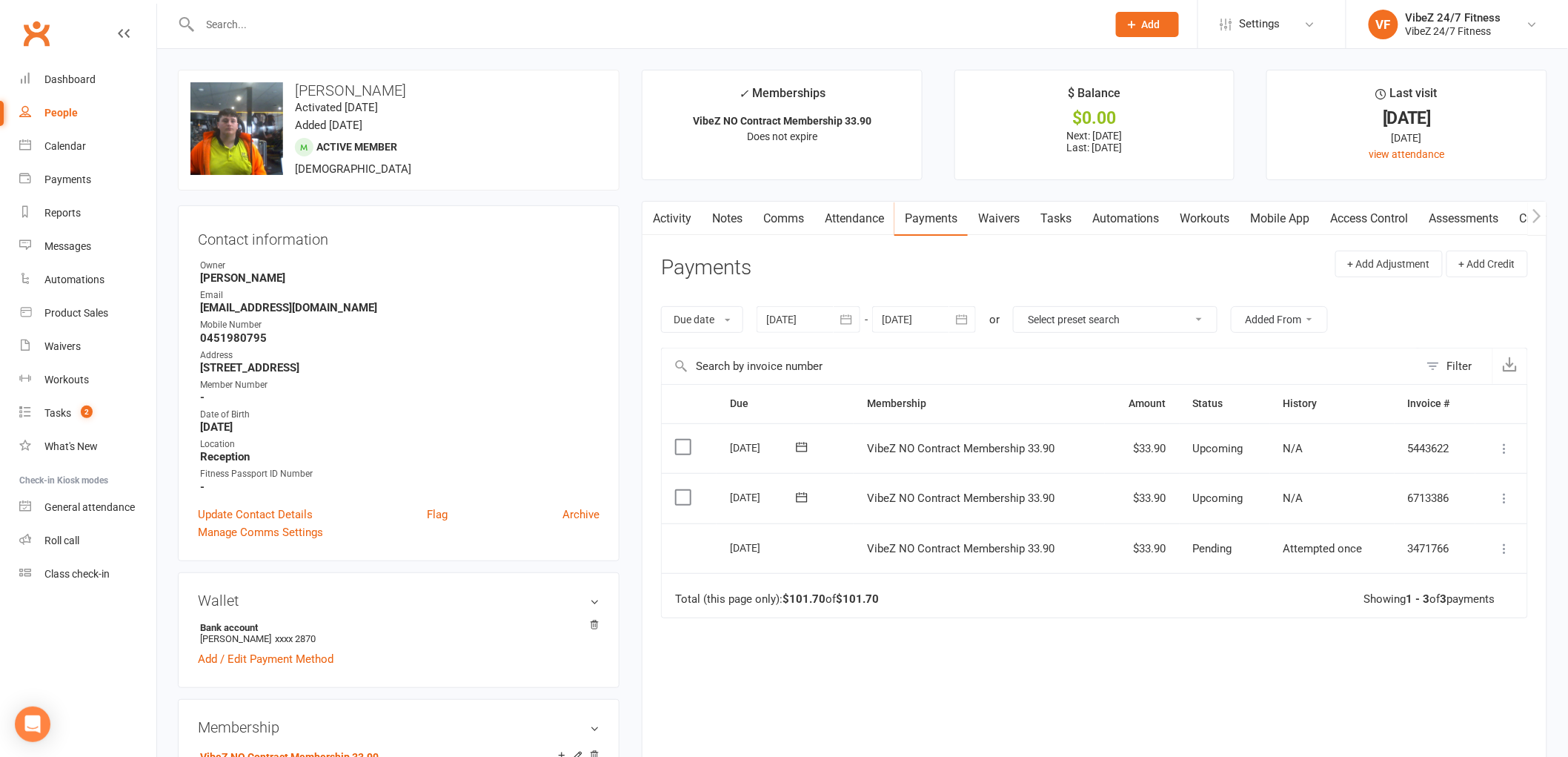
click at [1507, 497] on icon at bounding box center [1505, 498] width 15 height 15
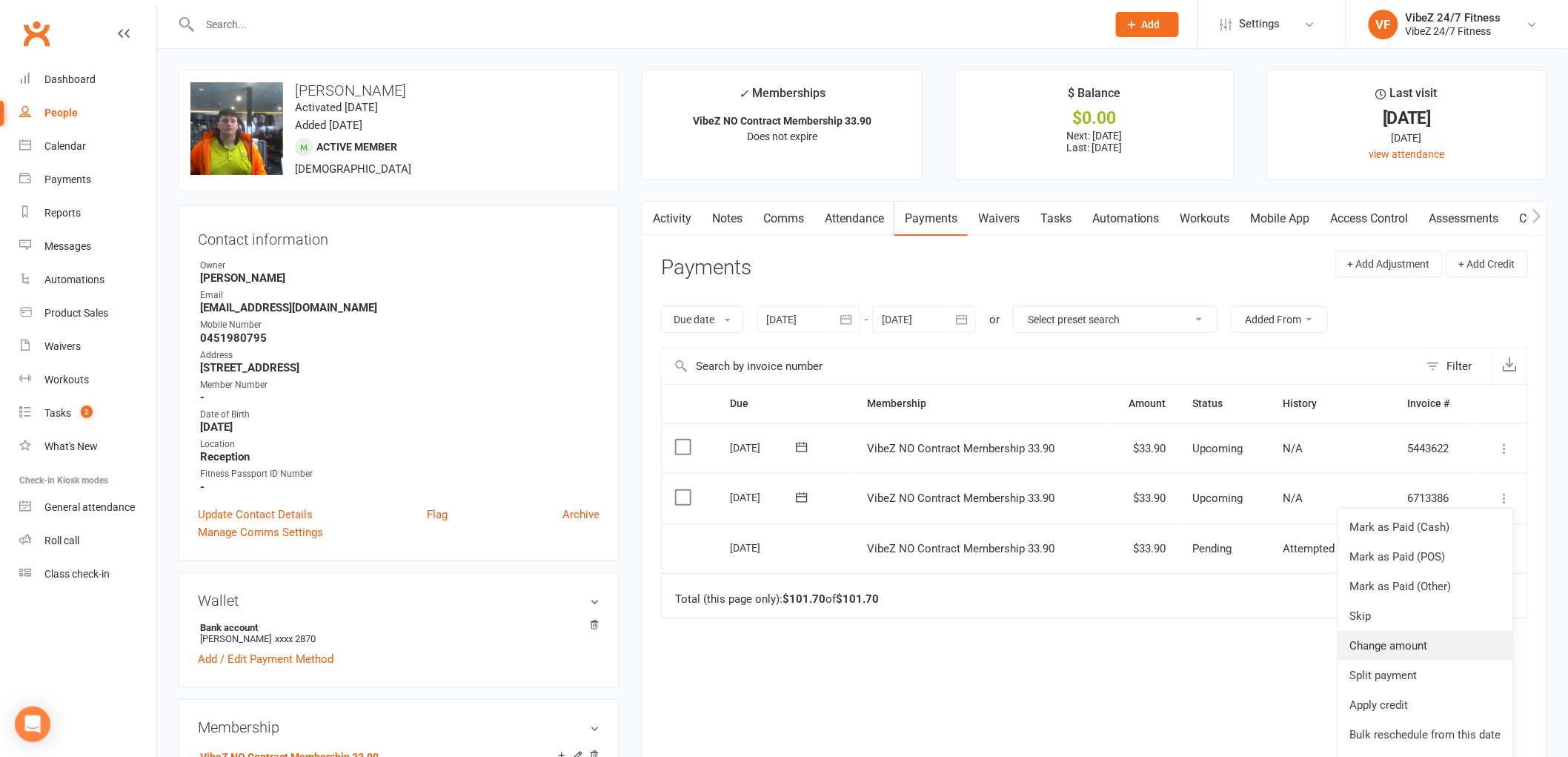
click at [1380, 646] on link "Change amount" at bounding box center [1425, 645] width 175 height 29
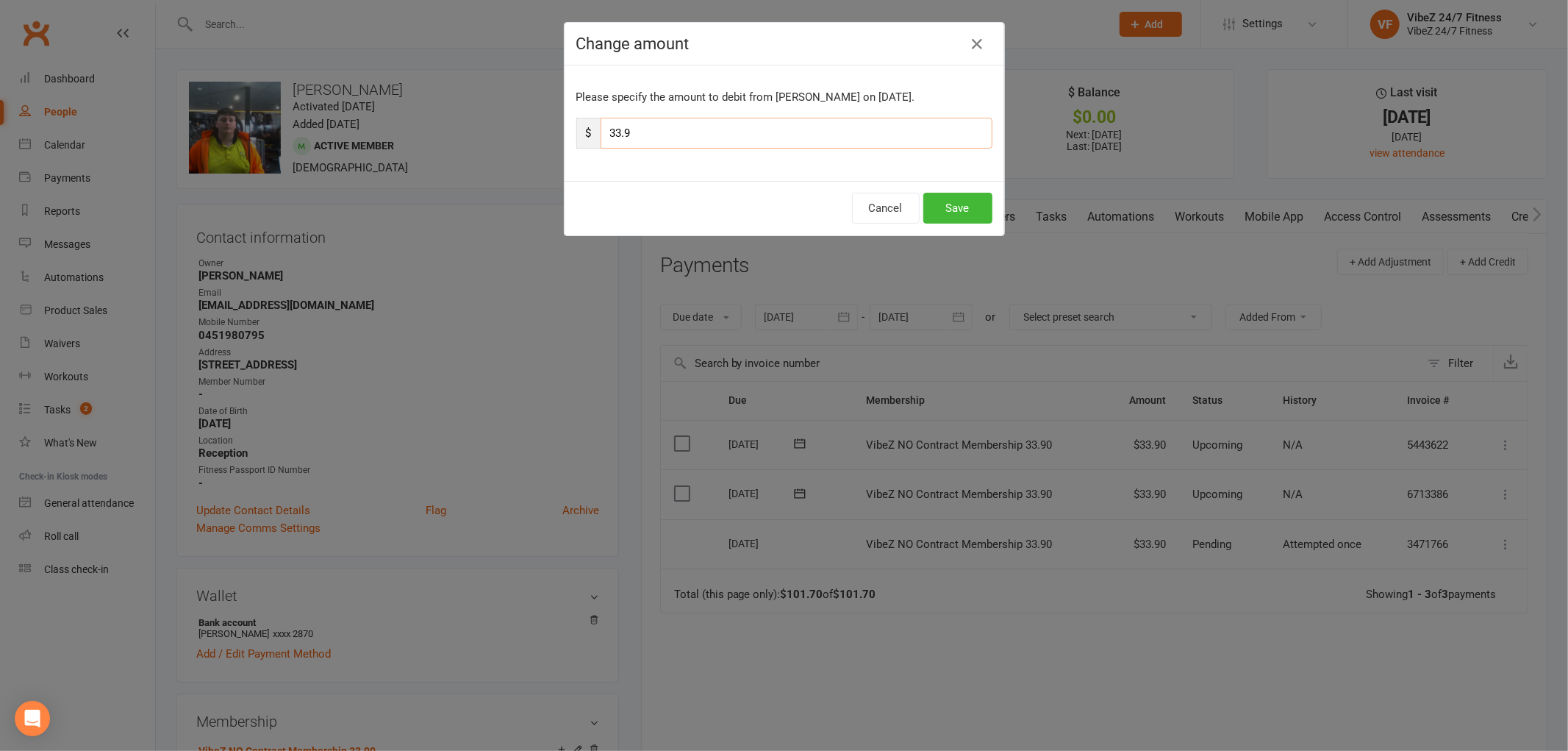
click at [618, 134] on input "33.9" at bounding box center [796, 133] width 392 height 31
type input "35.9"
click at [944, 199] on button "Save" at bounding box center [958, 208] width 69 height 31
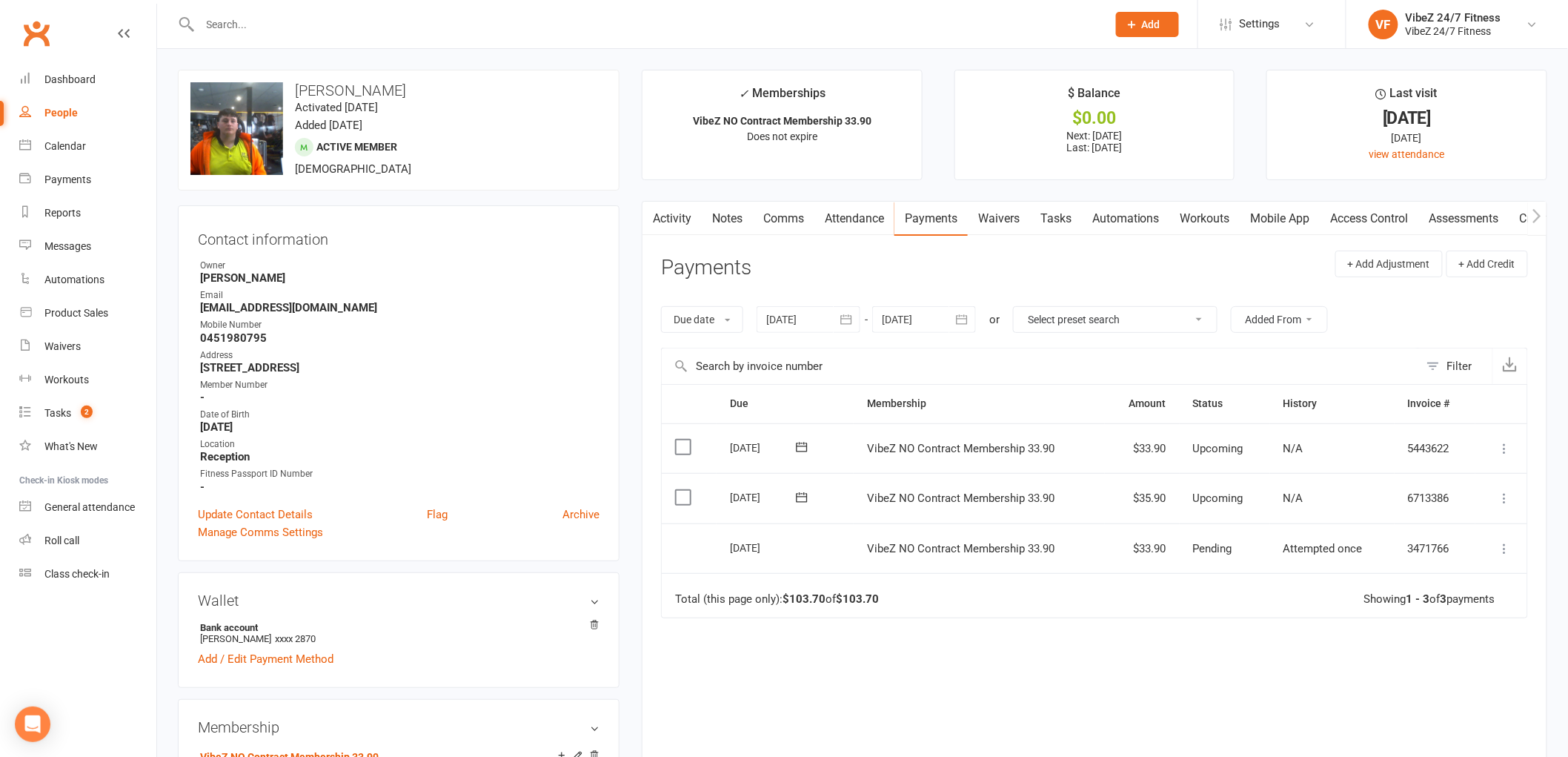
click at [271, 28] on input "text" at bounding box center [646, 24] width 901 height 20
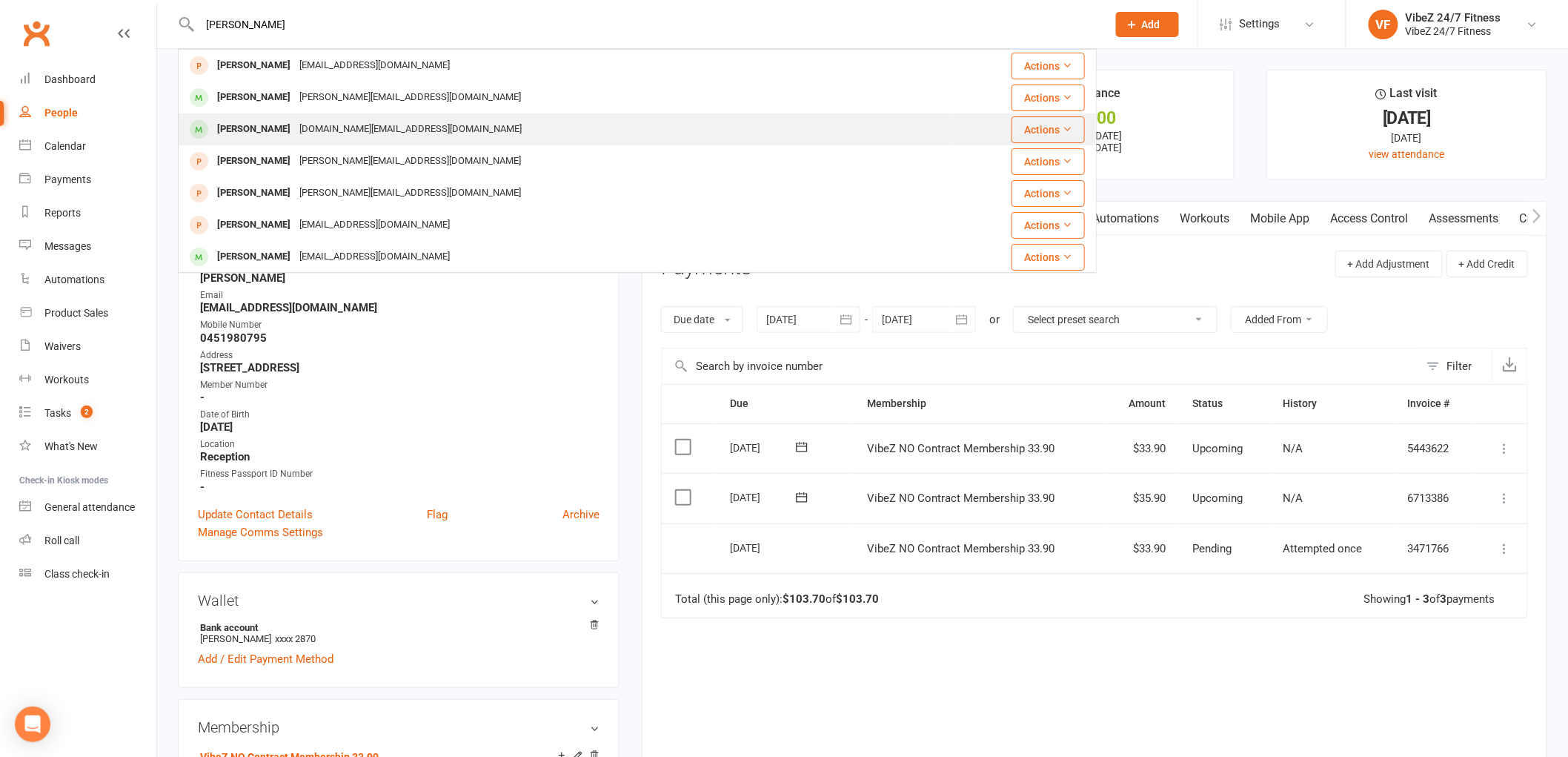
type input "[PERSON_NAME]"
click at [322, 129] on div "[DOMAIN_NAME][EMAIL_ADDRESS][DOMAIN_NAME]" at bounding box center [410, 129] width 231 height 21
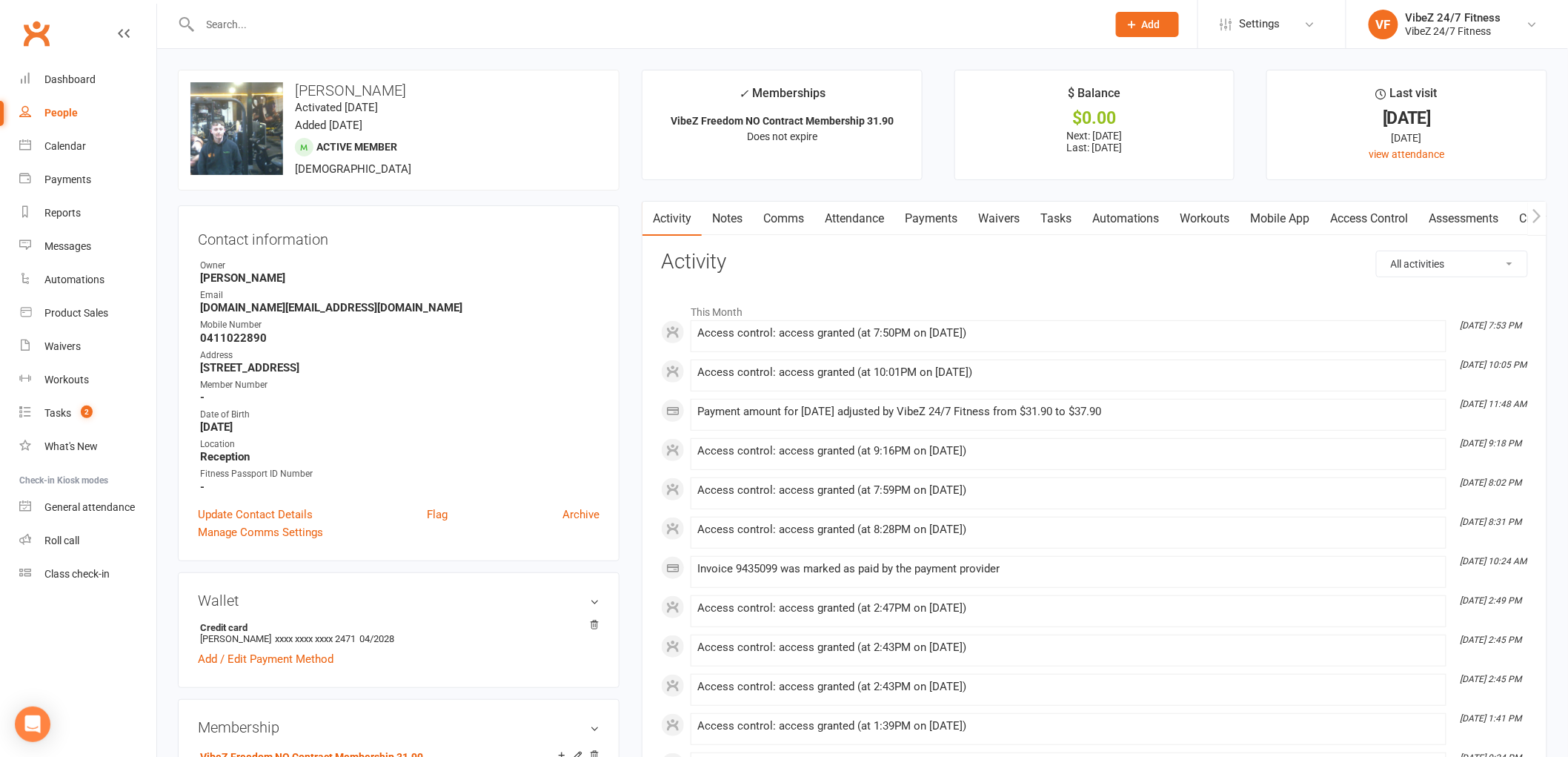
click at [950, 209] on link "Payments" at bounding box center [931, 219] width 74 height 34
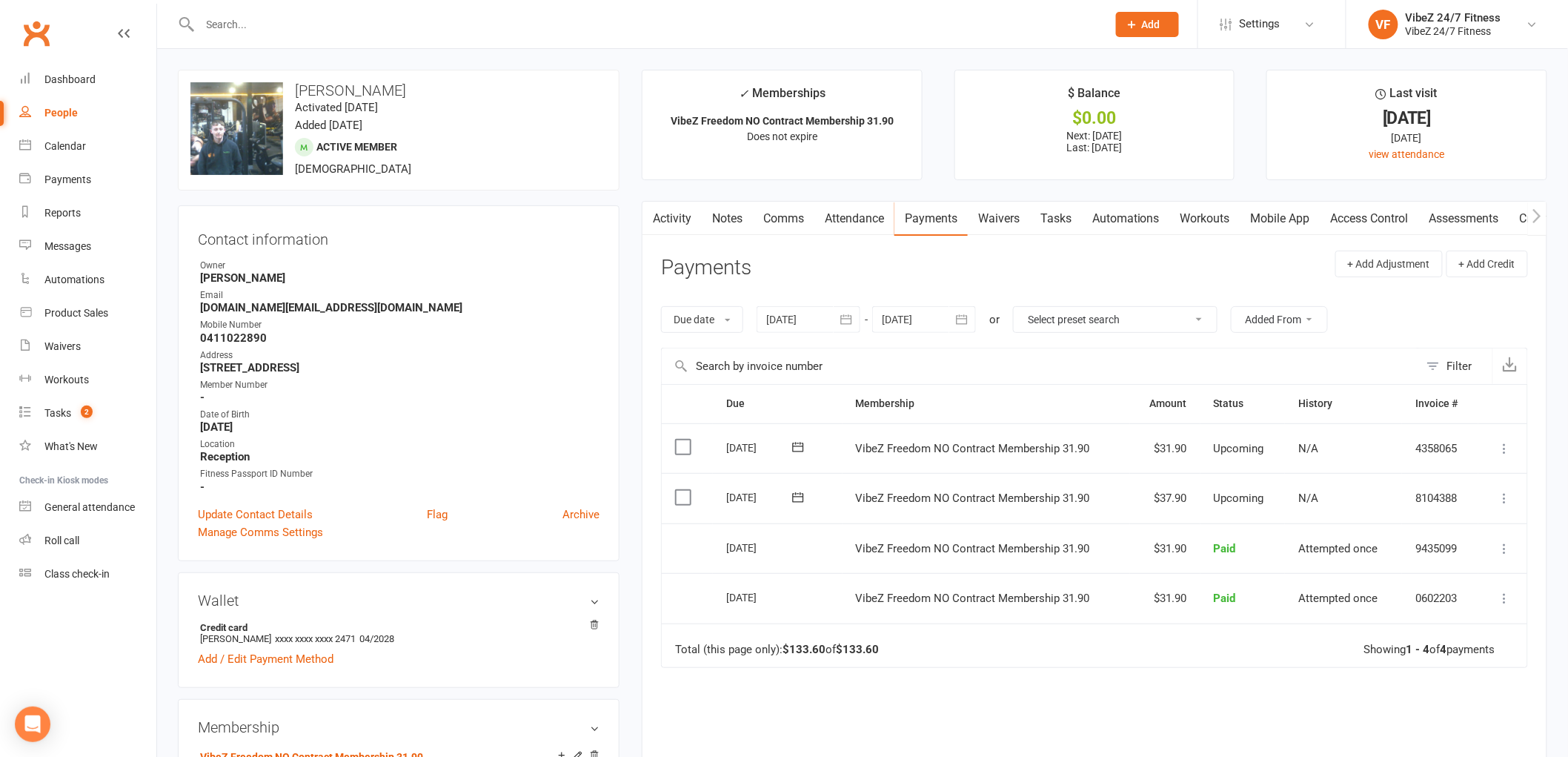
click at [1502, 497] on icon at bounding box center [1505, 498] width 15 height 15
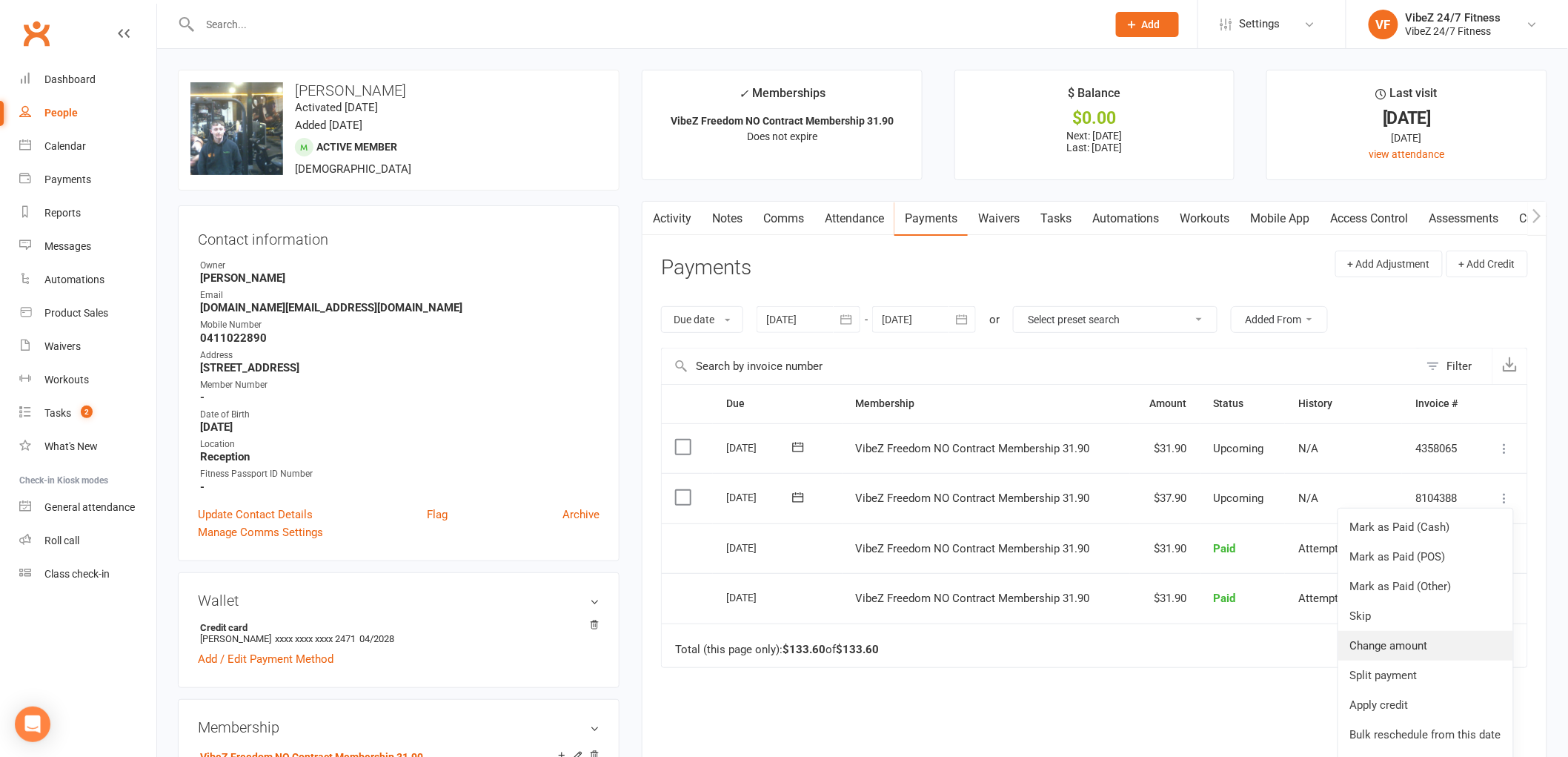
click at [1384, 642] on link "Change amount" at bounding box center [1425, 645] width 175 height 29
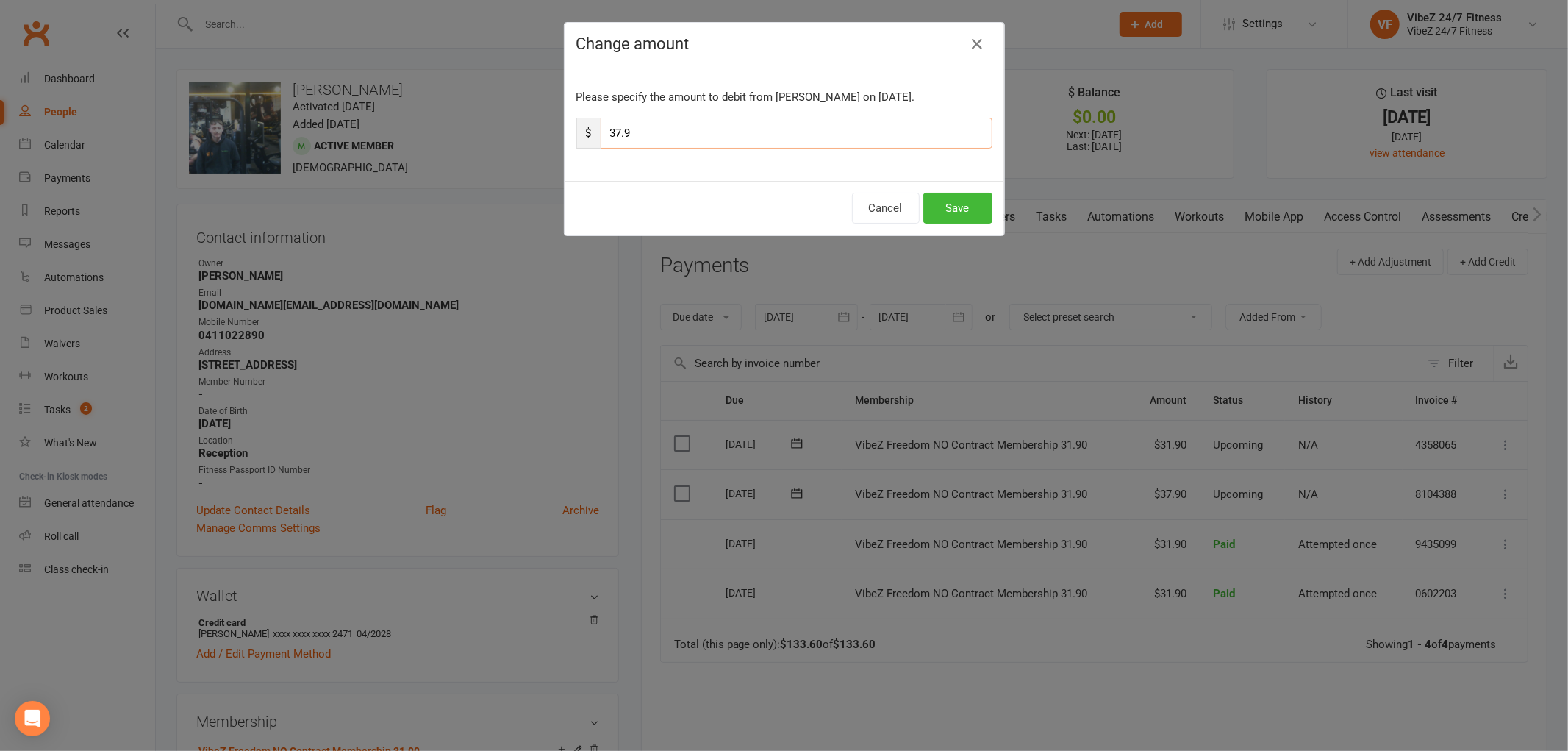
drag, startPoint x: 635, startPoint y: 129, endPoint x: 525, endPoint y: 104, distance: 112.8
click at [534, 142] on div "Change amount Please specify the amount to debit from [PERSON_NAME] on [DATE]. …" at bounding box center [784, 376] width 1568 height 751
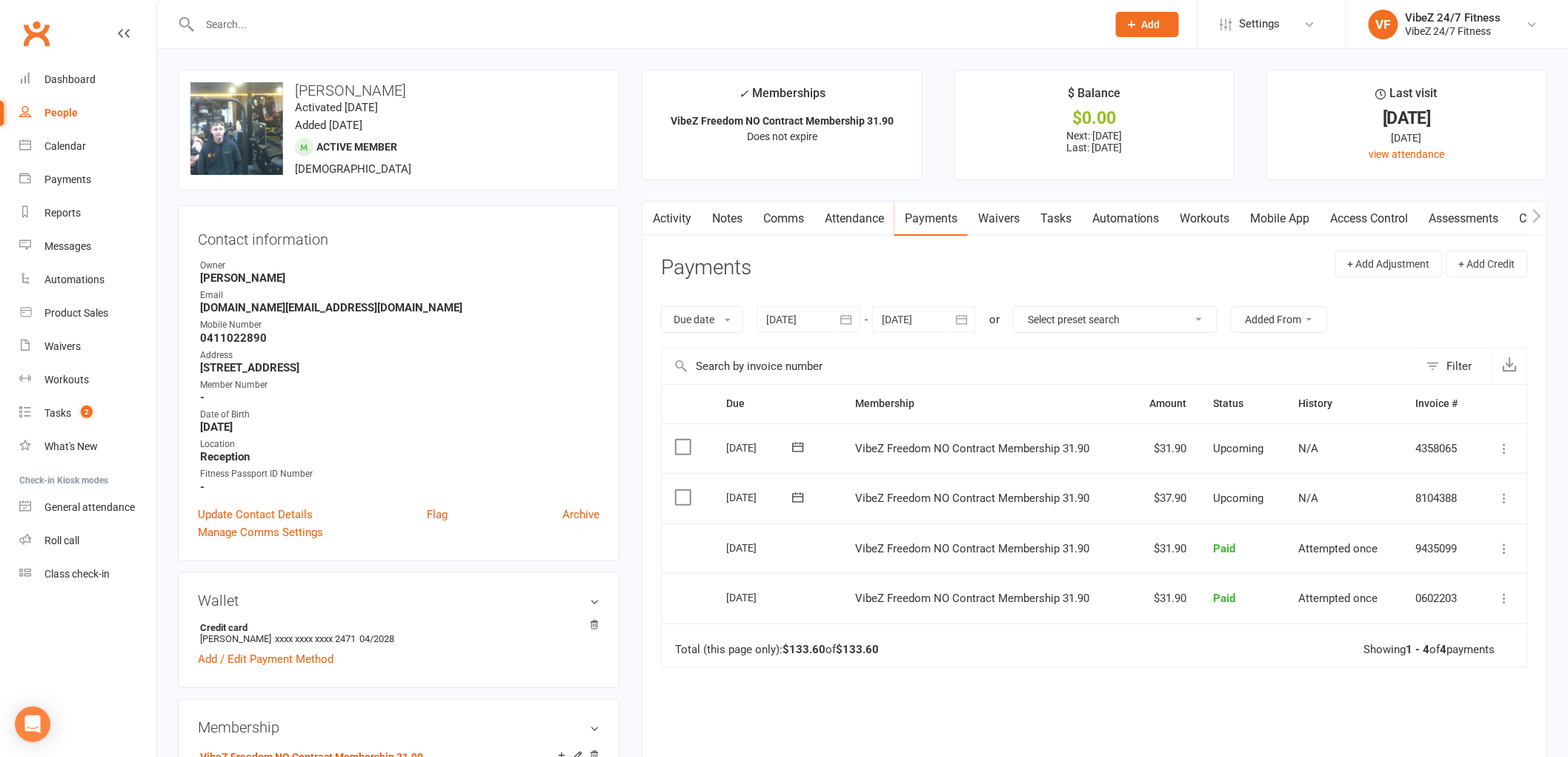
click at [1508, 495] on icon at bounding box center [1505, 498] width 15 height 15
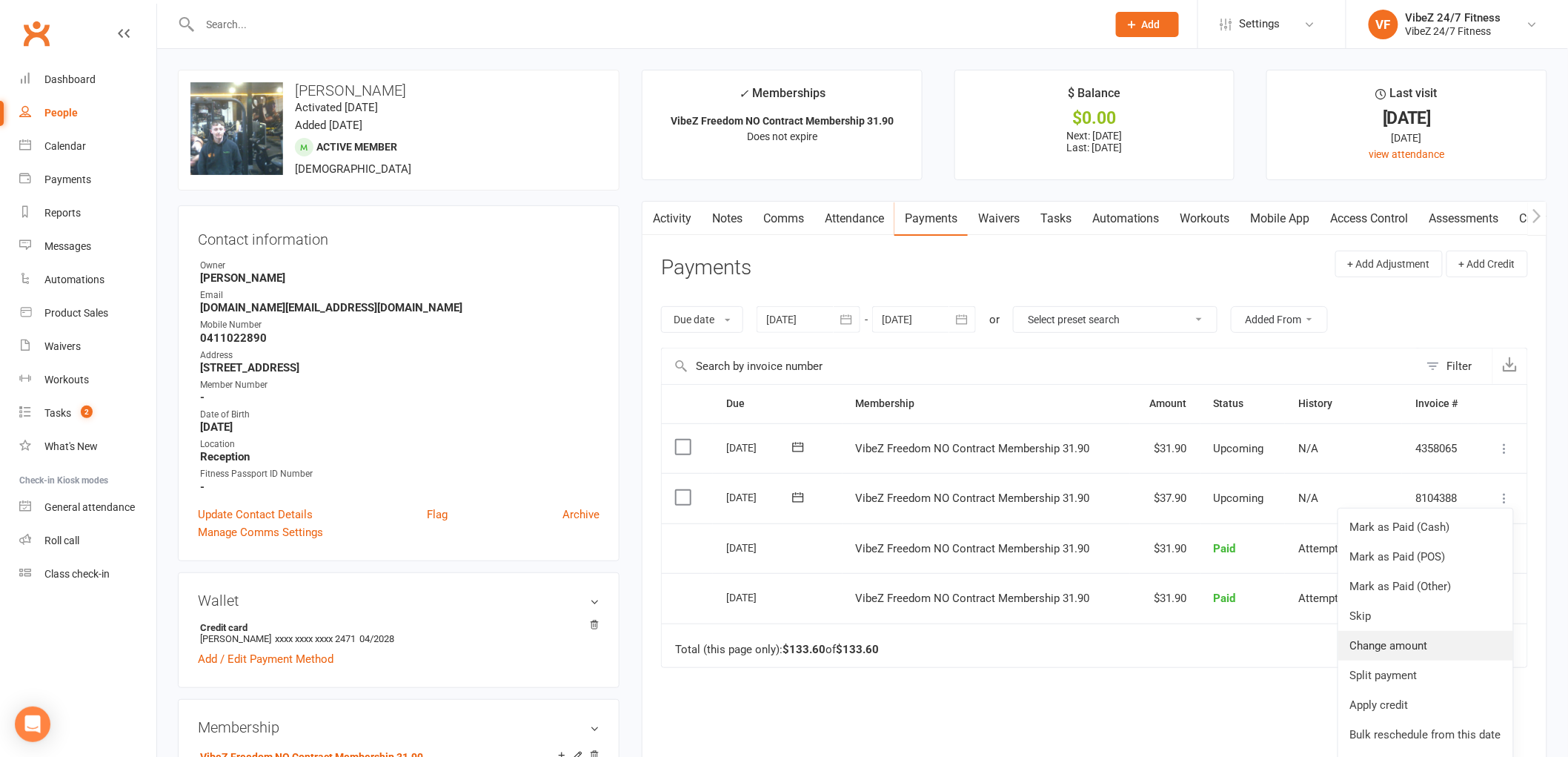
click at [1409, 648] on link "Change amount" at bounding box center [1425, 645] width 175 height 29
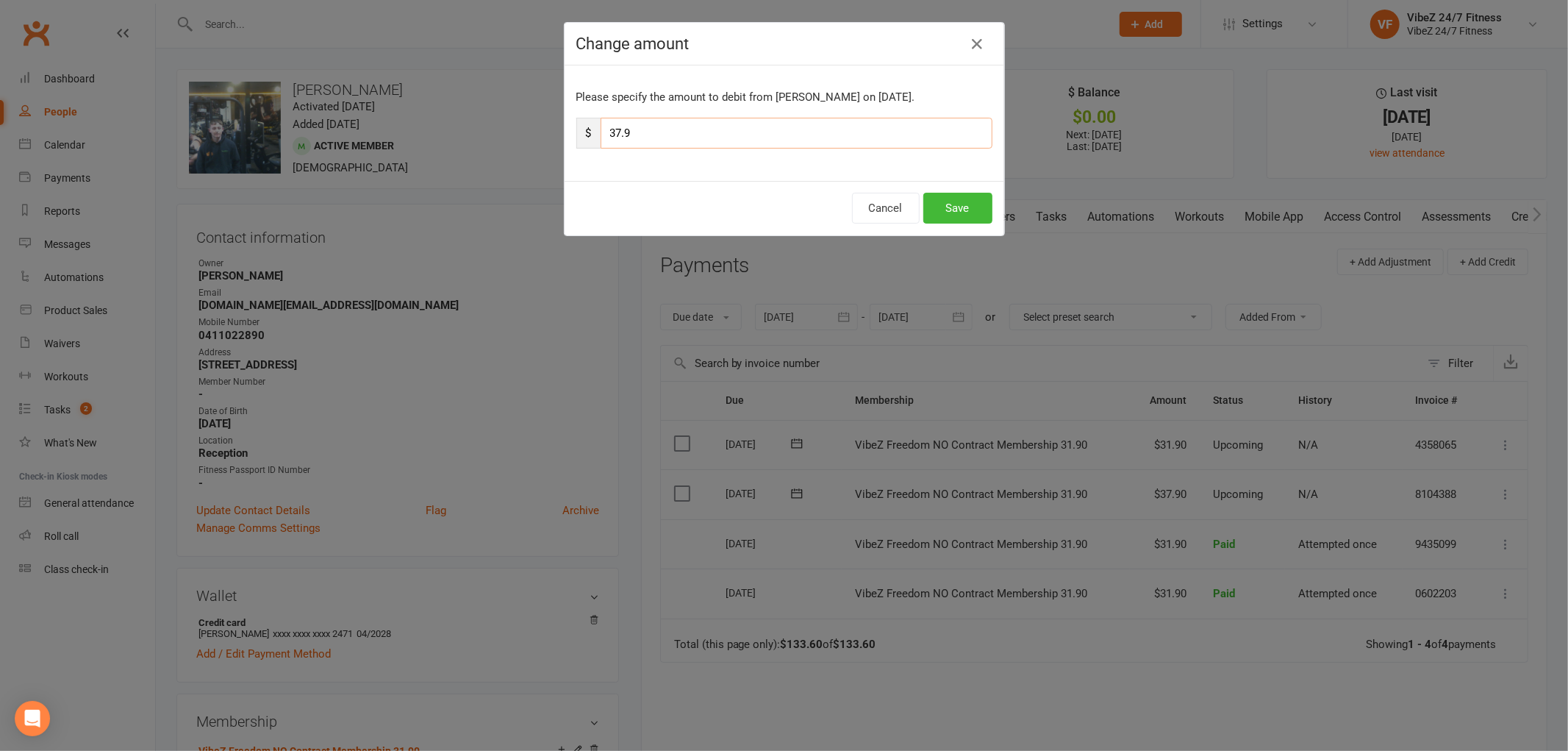
click at [633, 137] on input "37.9" at bounding box center [796, 133] width 392 height 31
drag, startPoint x: 611, startPoint y: 142, endPoint x: 591, endPoint y: 142, distance: 20.0
click at [591, 142] on div "$ 37.9" at bounding box center [784, 133] width 416 height 31
type input "43.9"
click at [965, 201] on button "Save" at bounding box center [958, 208] width 69 height 31
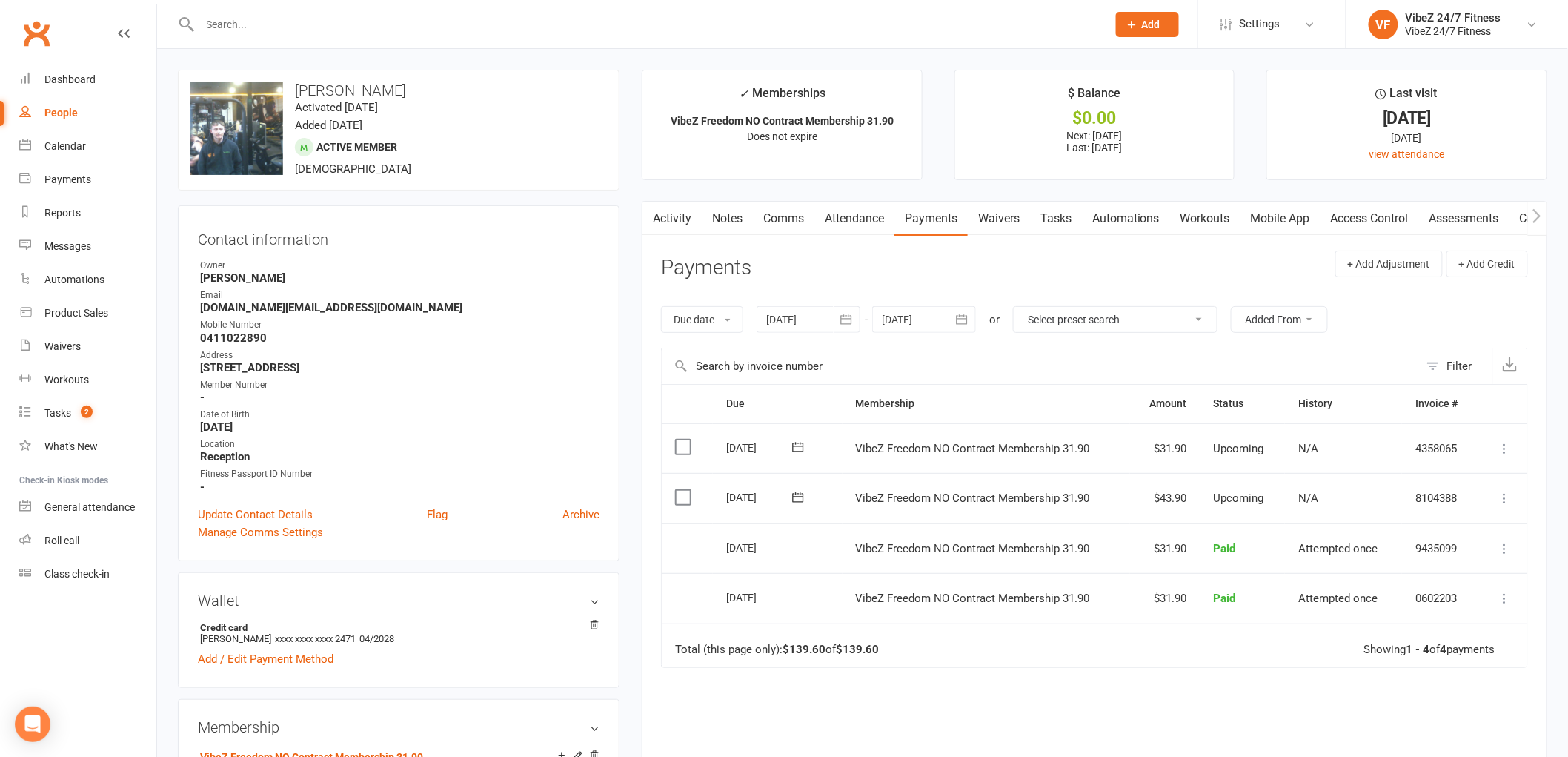
click at [269, 25] on input "text" at bounding box center [646, 24] width 901 height 20
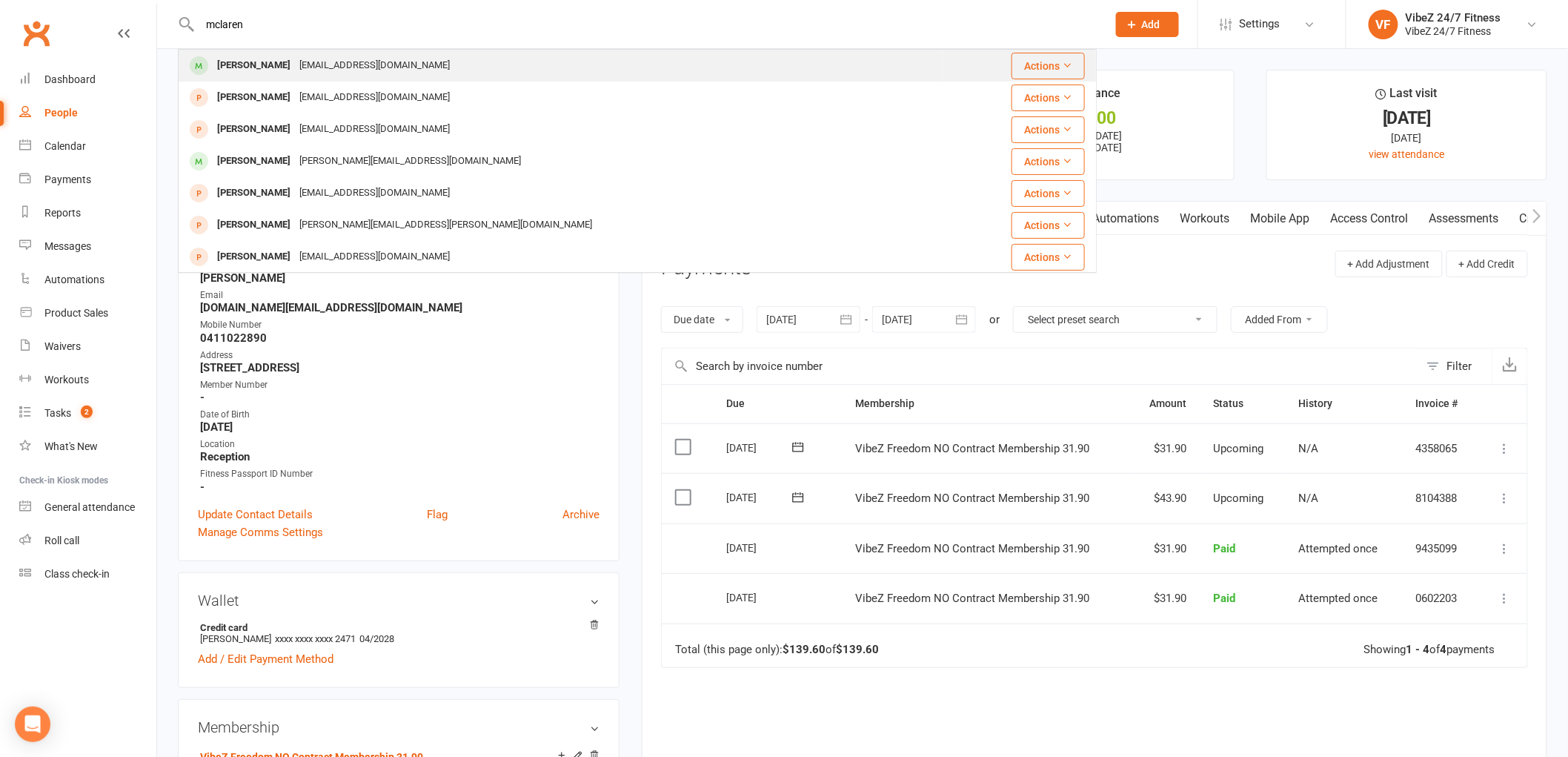
type input "mclaren"
click at [283, 52] on div "[PERSON_NAME] [EMAIL_ADDRESS][DOMAIN_NAME]" at bounding box center [560, 66] width 763 height 30
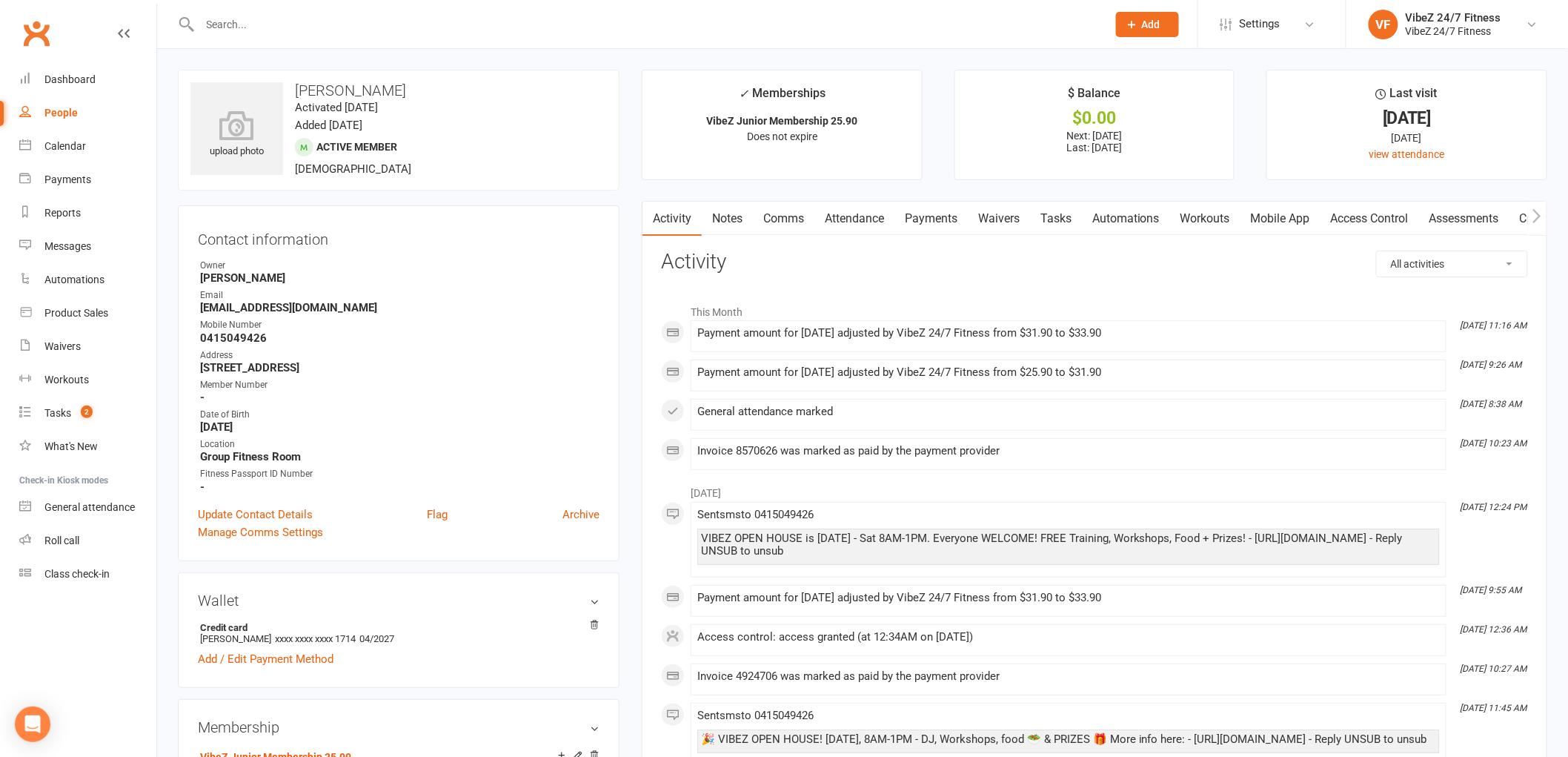
click at [941, 220] on link "Payments" at bounding box center [931, 219] width 74 height 34
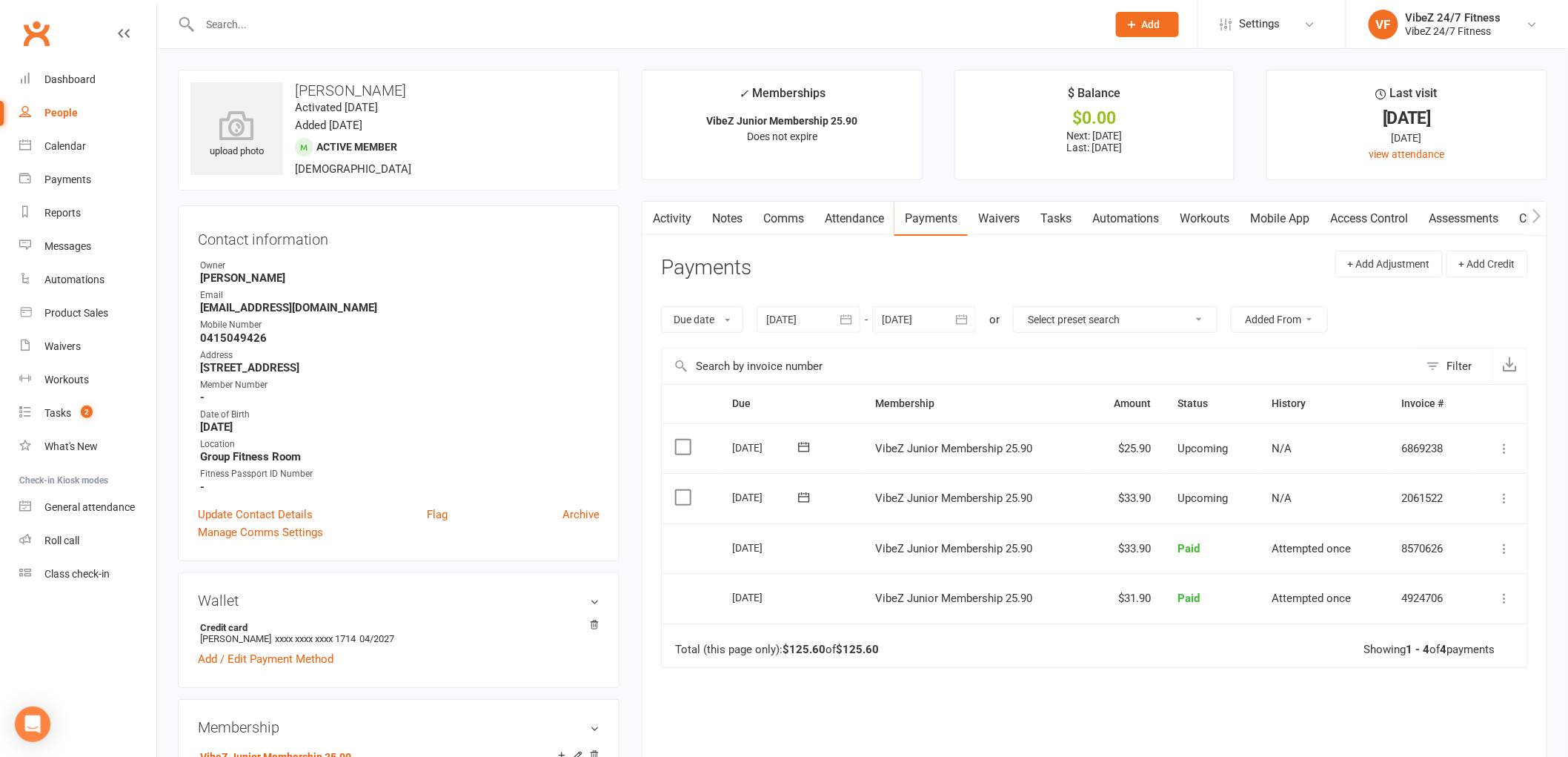
click at [1500, 490] on button at bounding box center [1505, 498] width 18 height 18
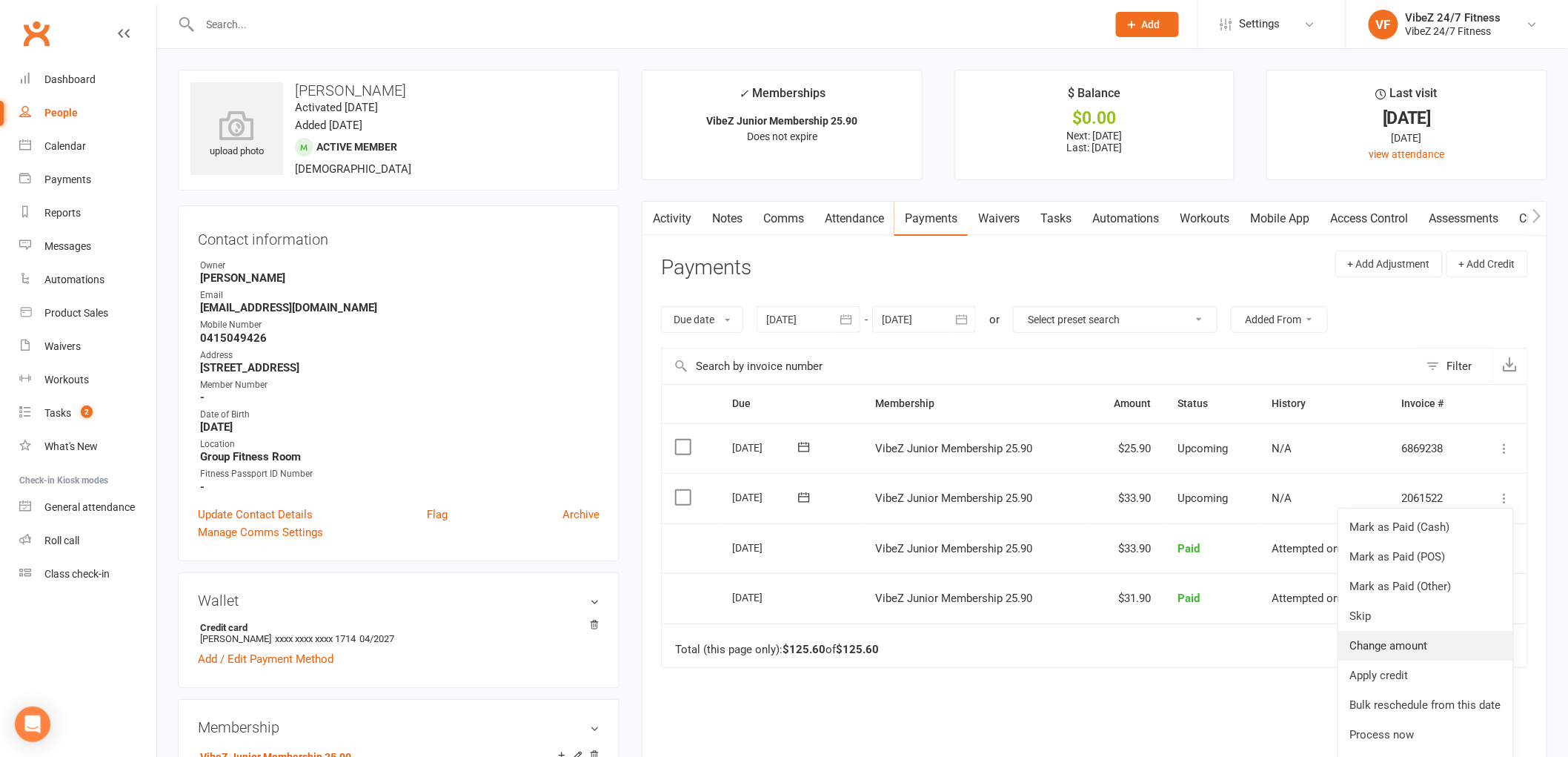
click at [1409, 641] on link "Change amount" at bounding box center [1425, 645] width 175 height 29
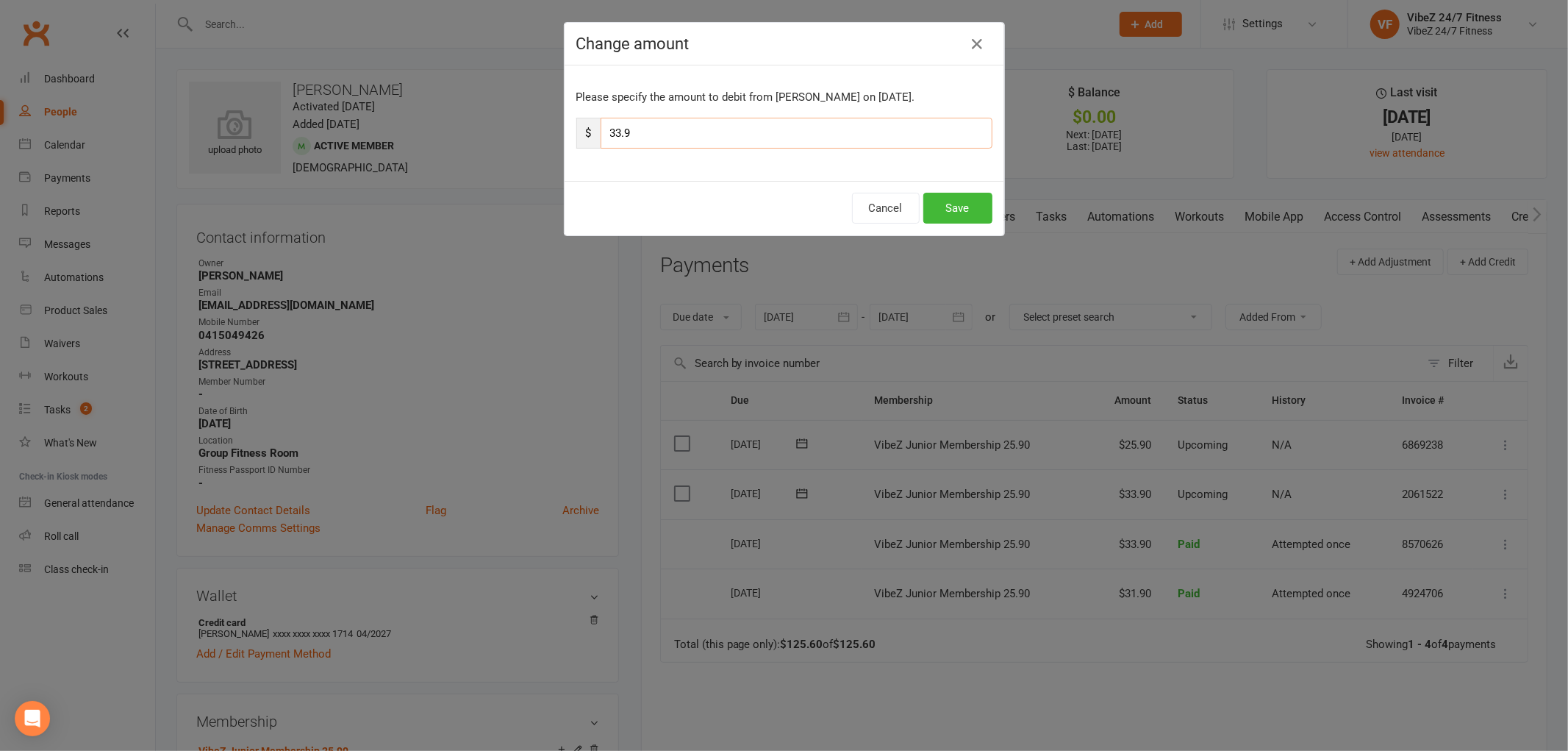
click at [616, 130] on input "33.9" at bounding box center [796, 133] width 392 height 31
type input "39.9"
click at [942, 195] on button "Save" at bounding box center [958, 208] width 69 height 31
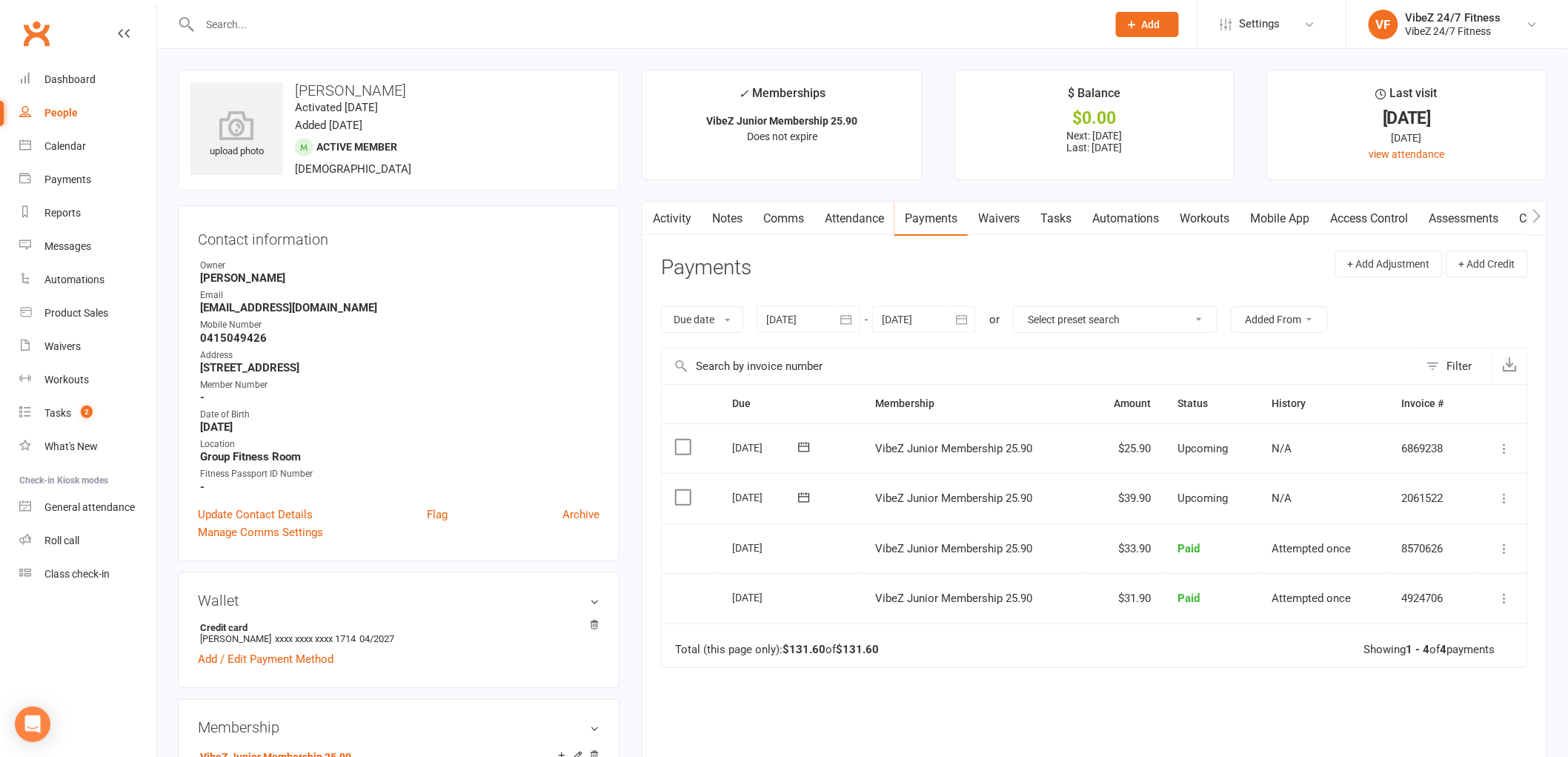
click at [1505, 500] on icon at bounding box center [1505, 498] width 15 height 15
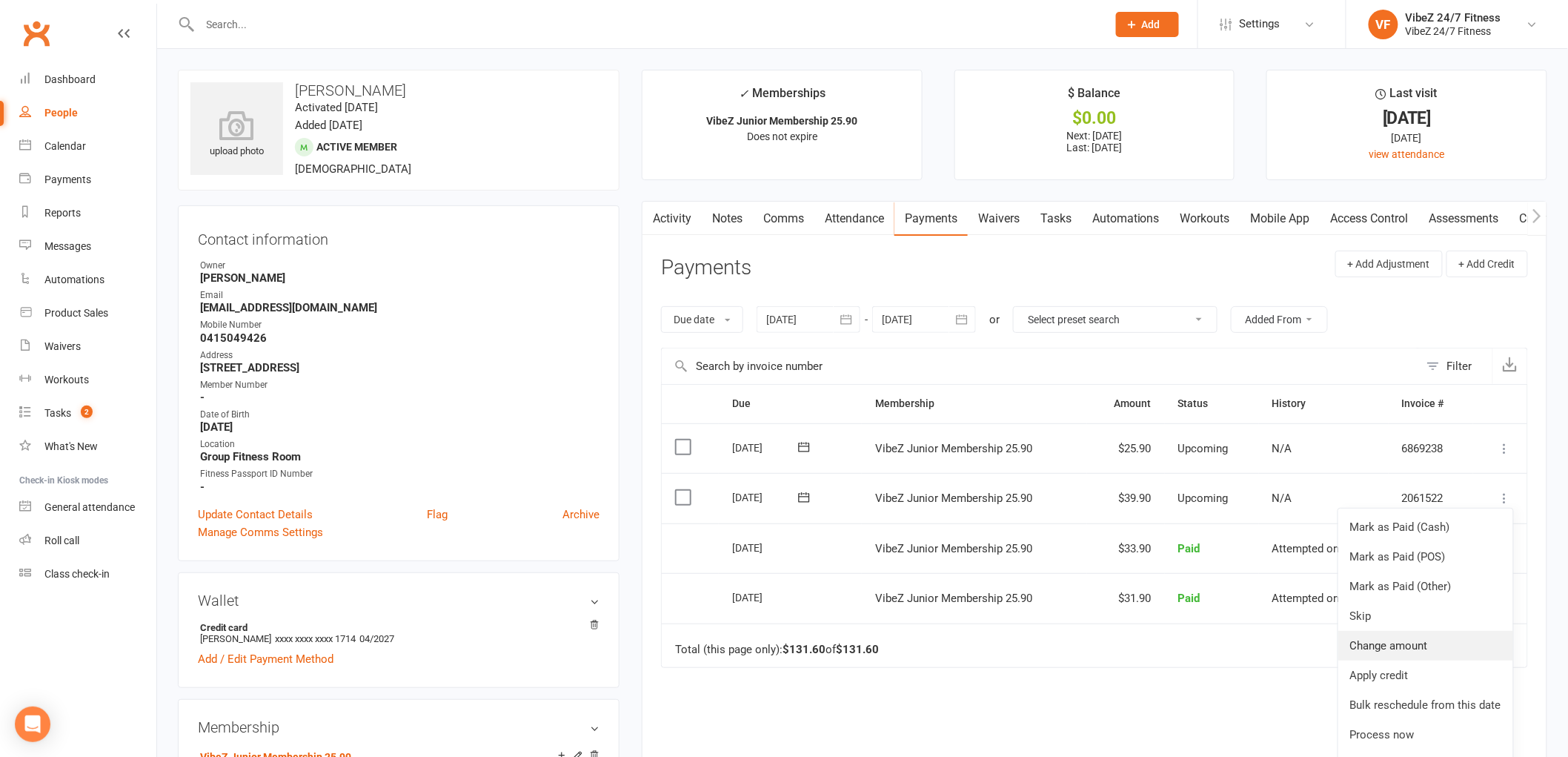
click at [1402, 645] on link "Change amount" at bounding box center [1425, 645] width 175 height 29
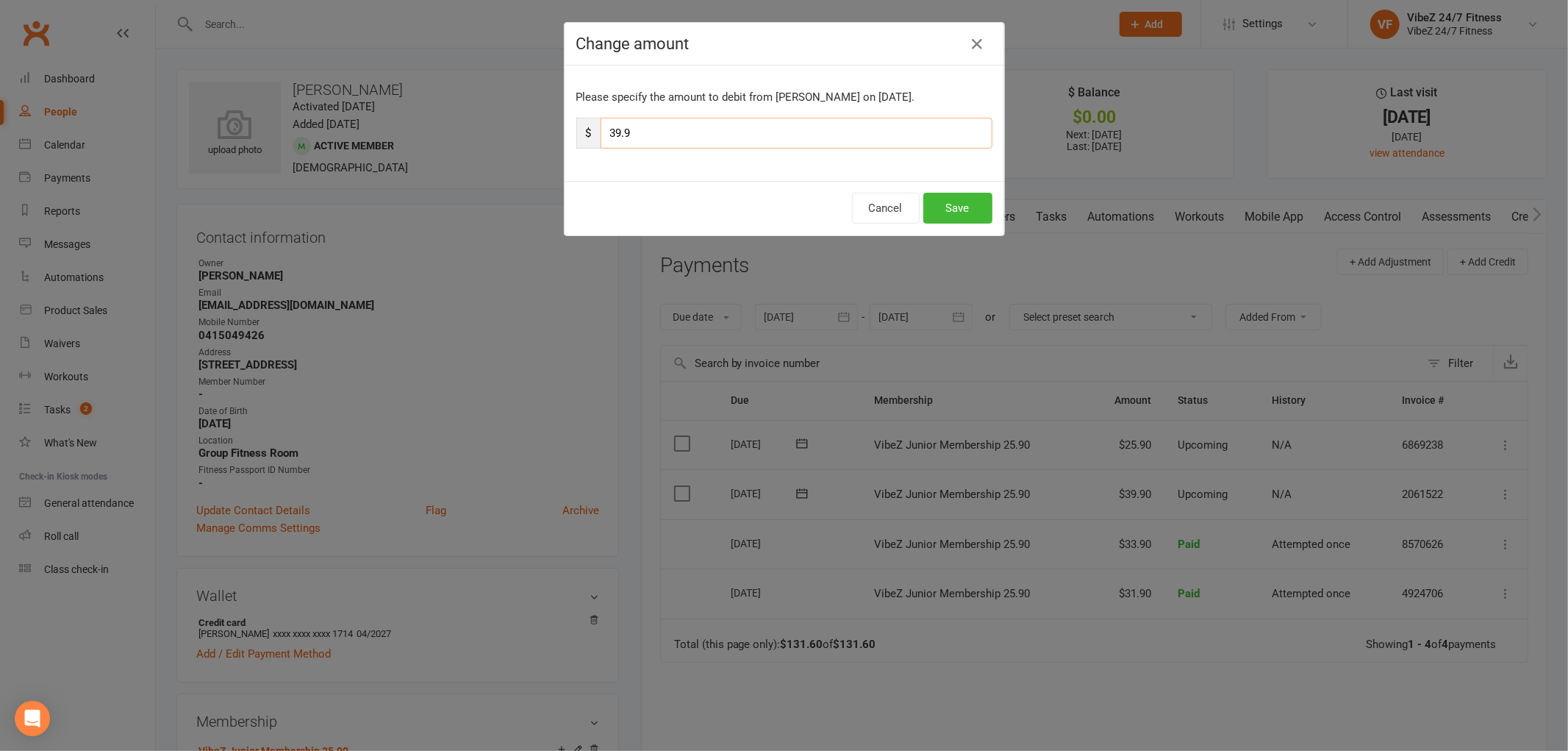
drag, startPoint x: 642, startPoint y: 133, endPoint x: 535, endPoint y: 150, distance: 108.3
click at [535, 150] on div "Change amount Please specify the amount to debit from [PERSON_NAME] on [DATE]. …" at bounding box center [784, 376] width 1568 height 751
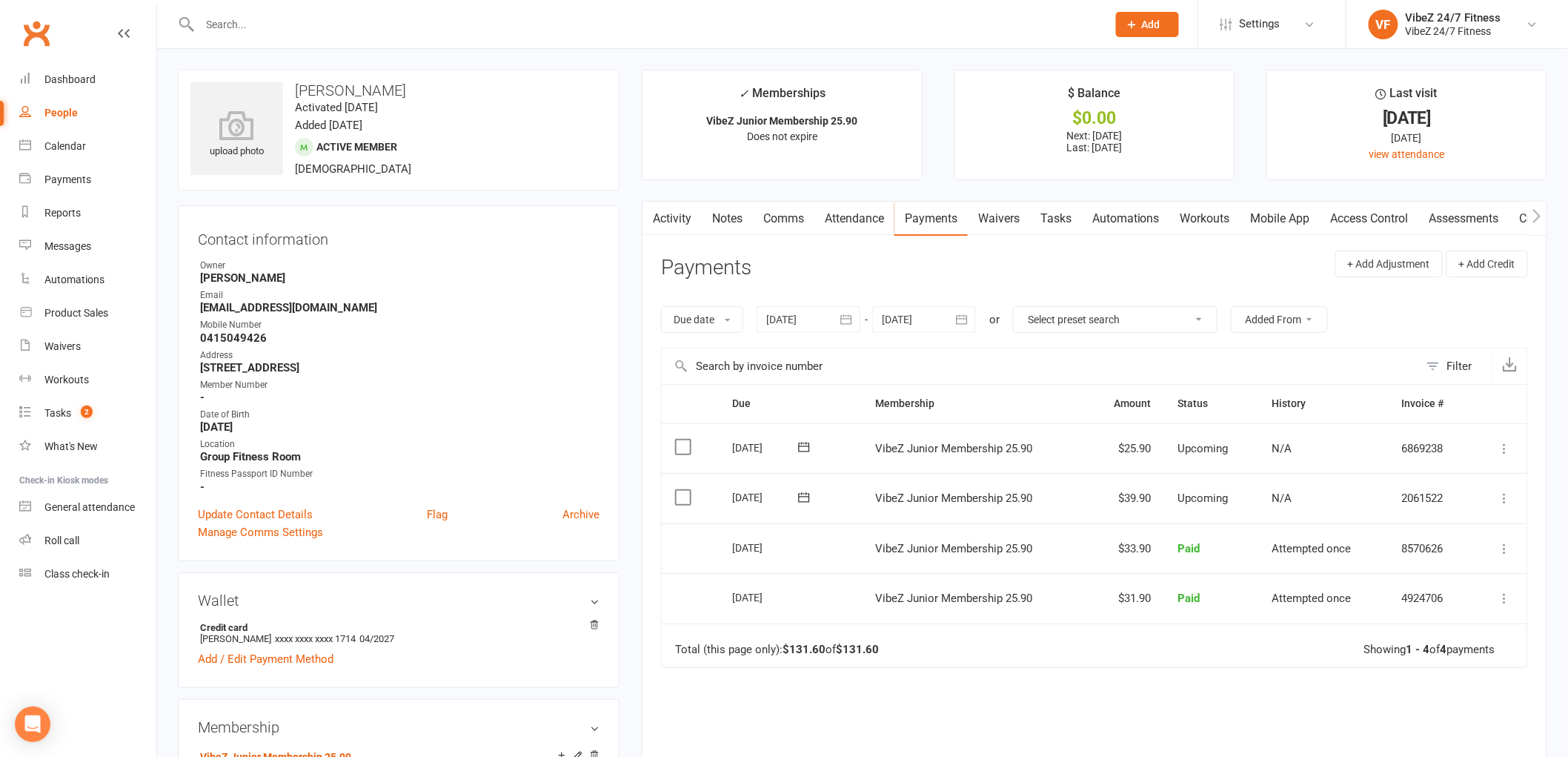
click at [1497, 495] on button at bounding box center [1505, 498] width 18 height 18
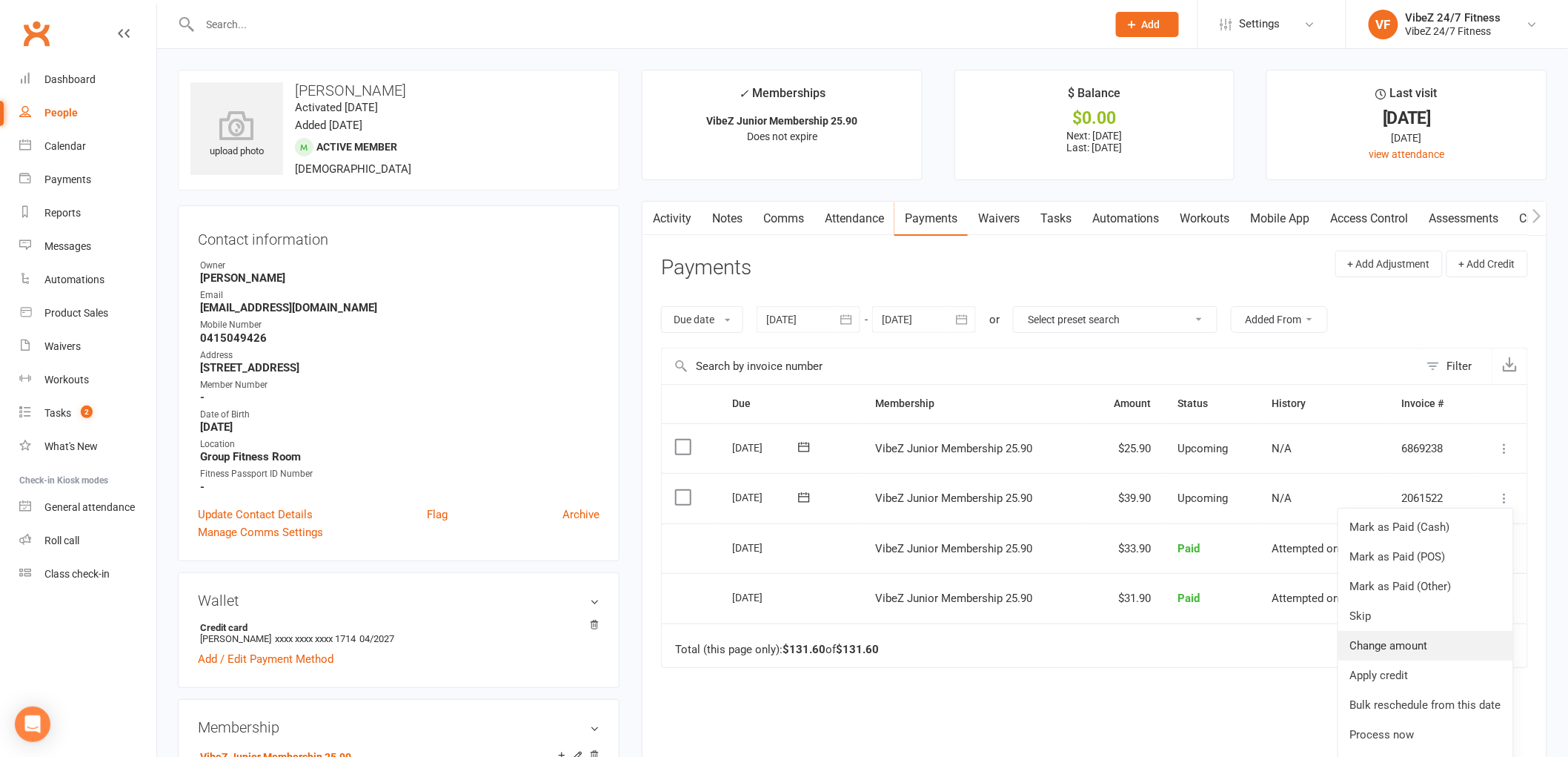
click at [1408, 646] on link "Change amount" at bounding box center [1425, 645] width 175 height 29
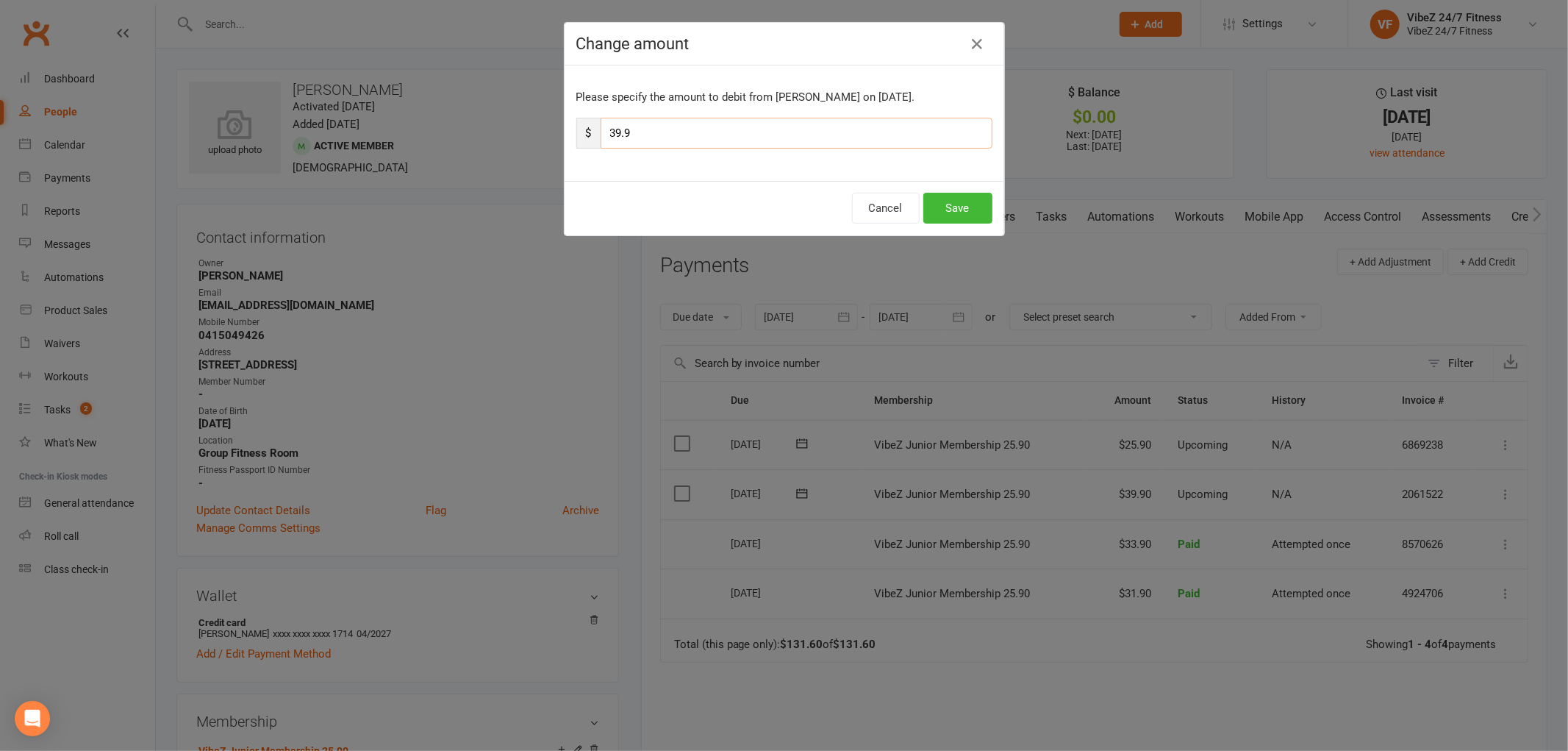
drag, startPoint x: 645, startPoint y: 134, endPoint x: 575, endPoint y: 142, distance: 70.5
click at [577, 142] on div "$ 39.9" at bounding box center [784, 133] width 416 height 31
type input "68.9"
click at [940, 200] on button "Save" at bounding box center [958, 208] width 69 height 31
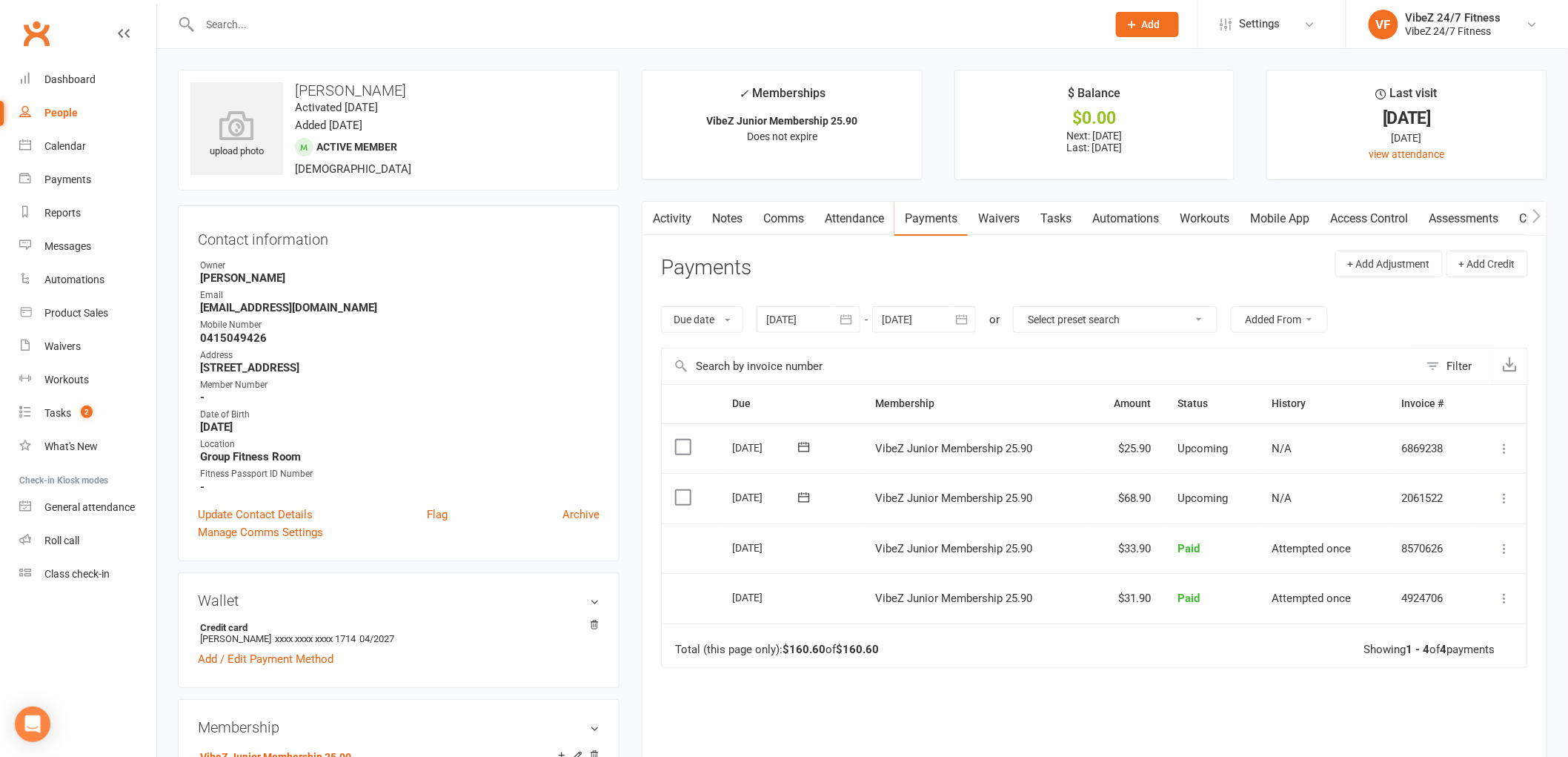
click at [228, 15] on input "text" at bounding box center [646, 24] width 901 height 20
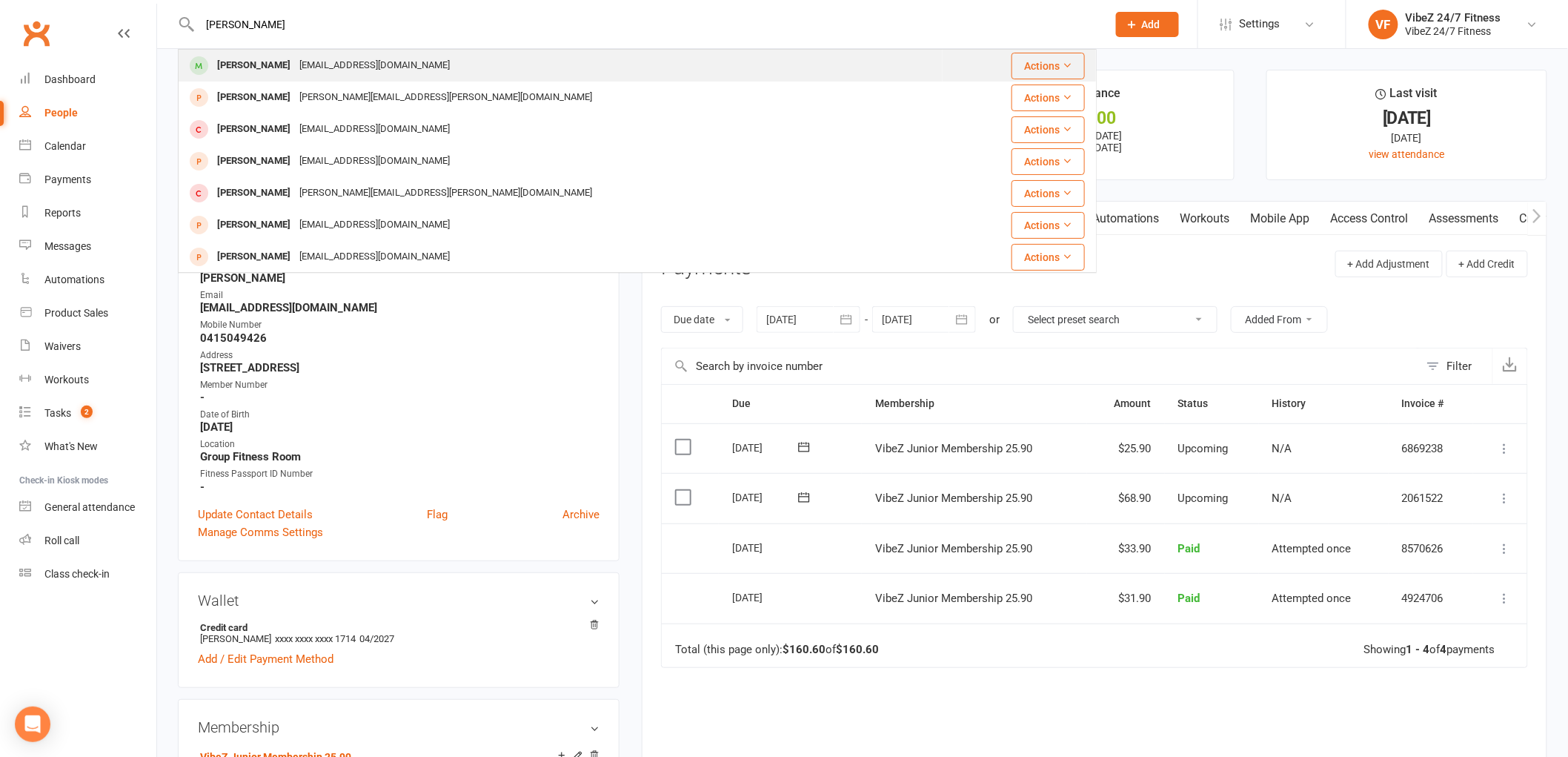
type input "[PERSON_NAME]"
click at [304, 57] on div "[EMAIL_ADDRESS][DOMAIN_NAME]" at bounding box center [375, 66] width 159 height 21
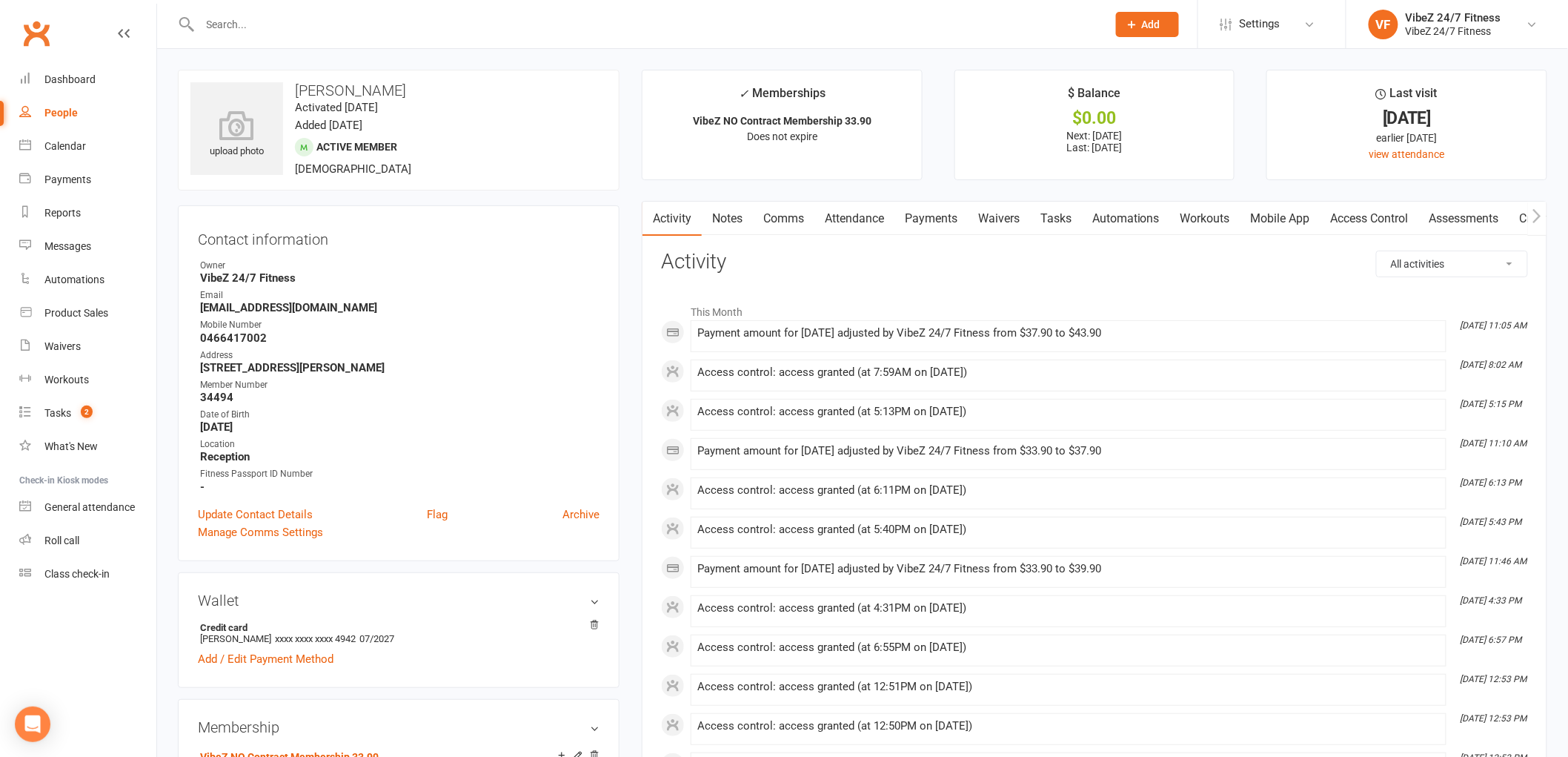
click at [921, 215] on link "Payments" at bounding box center [931, 219] width 74 height 34
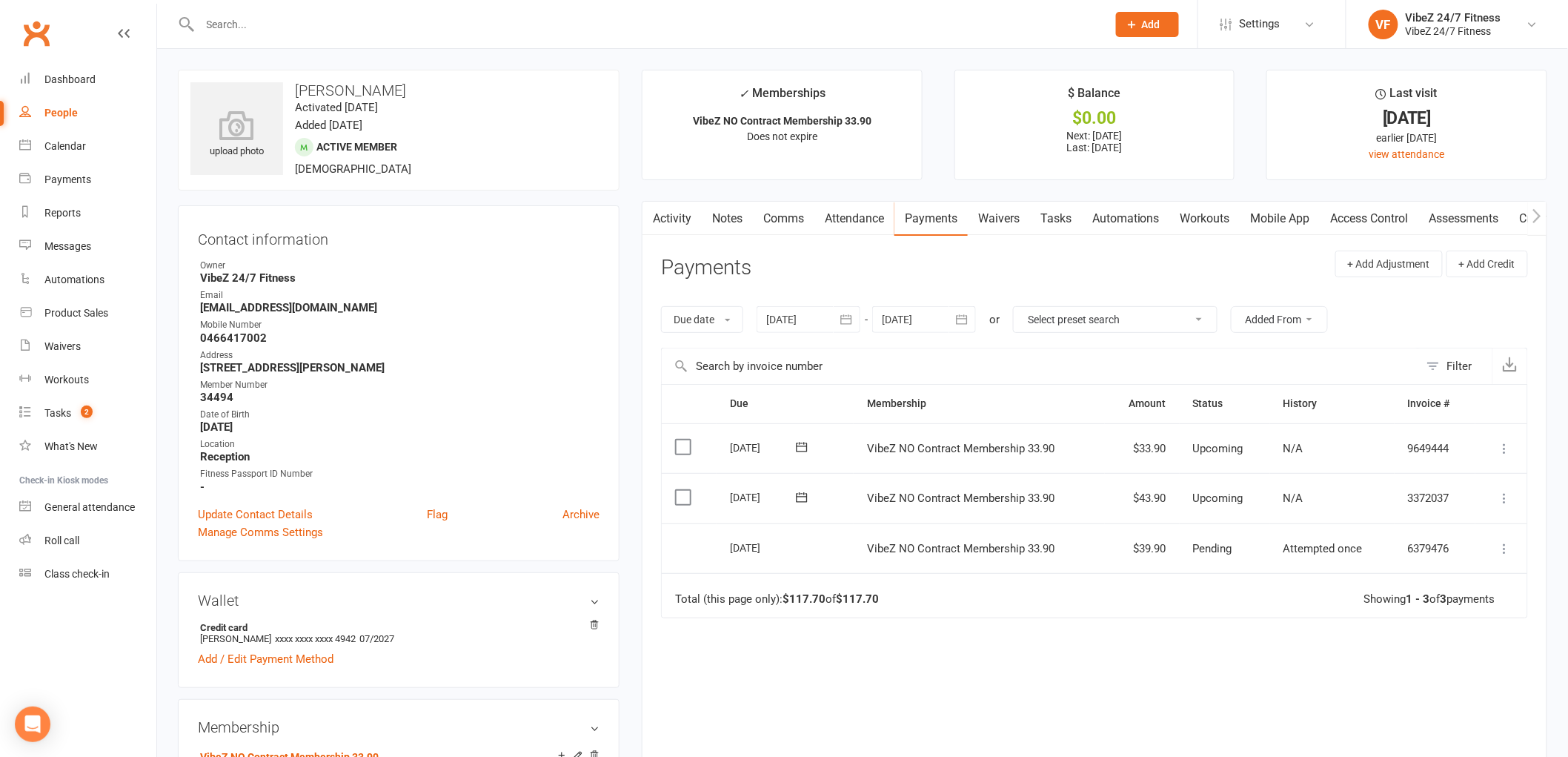
click at [1504, 505] on icon at bounding box center [1505, 498] width 15 height 15
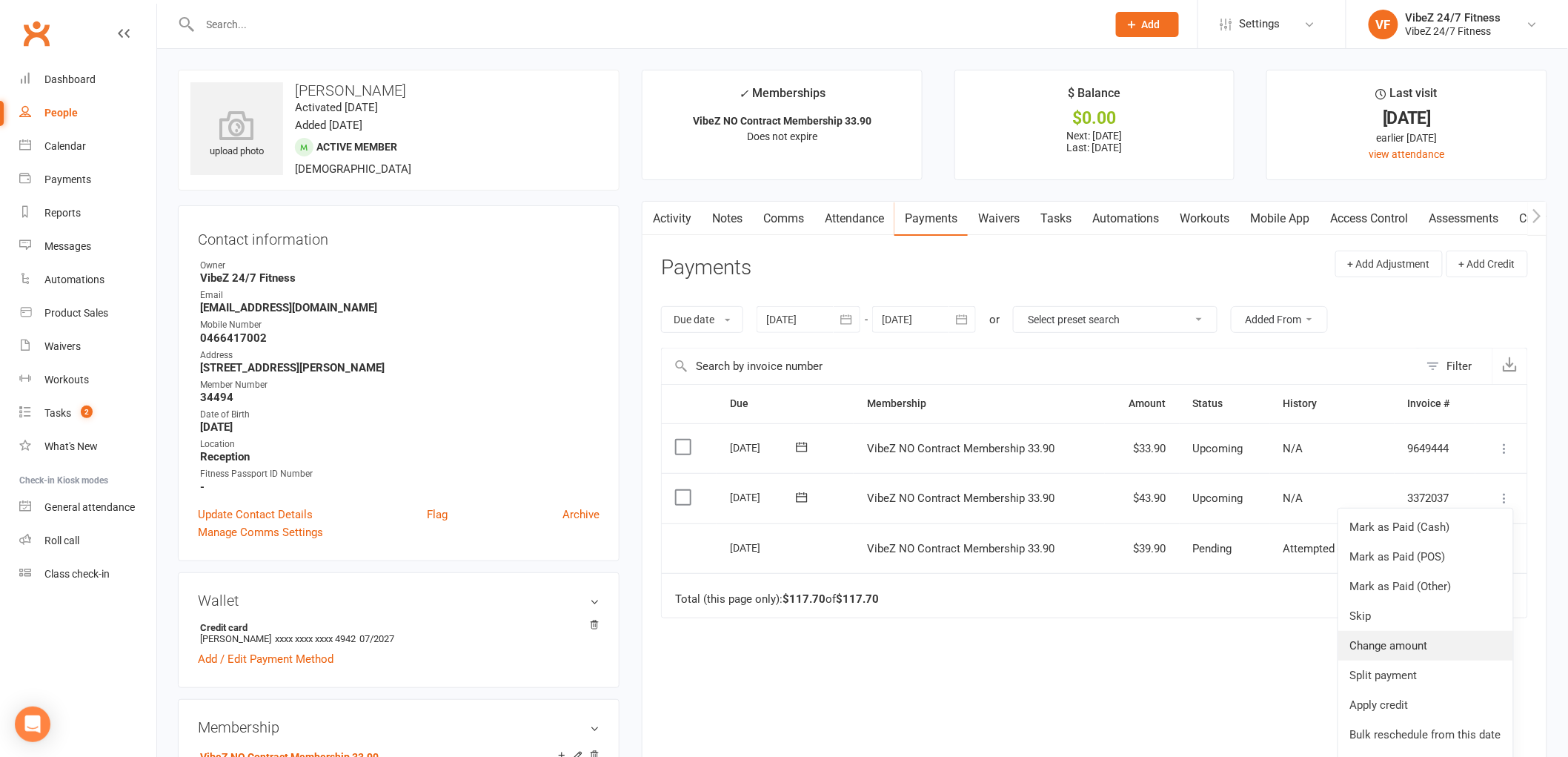
click at [1419, 651] on link "Change amount" at bounding box center [1425, 645] width 175 height 29
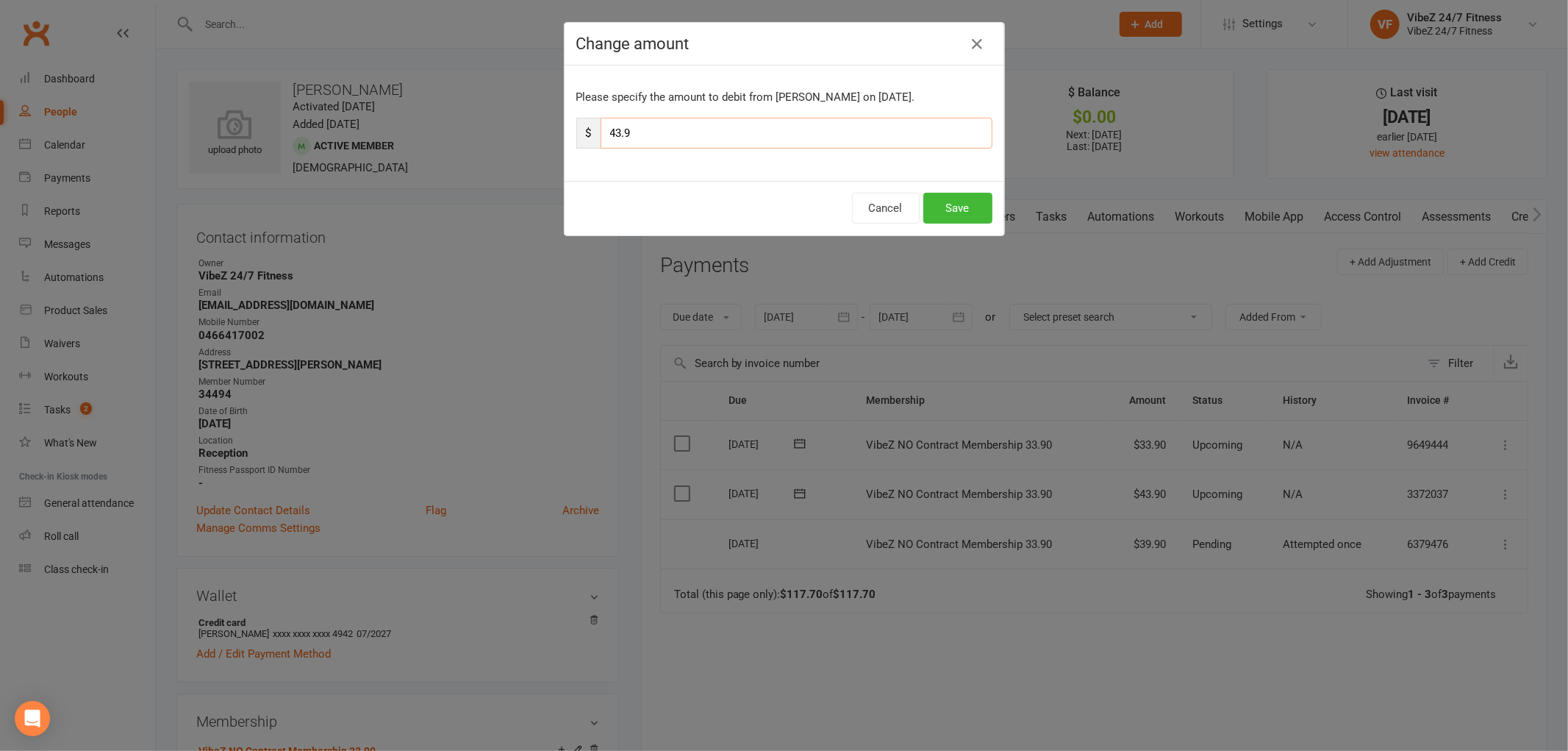
click at [612, 136] on input "43.9" at bounding box center [796, 133] width 392 height 31
type input "49.9"
click at [964, 201] on button "Save" at bounding box center [958, 208] width 69 height 31
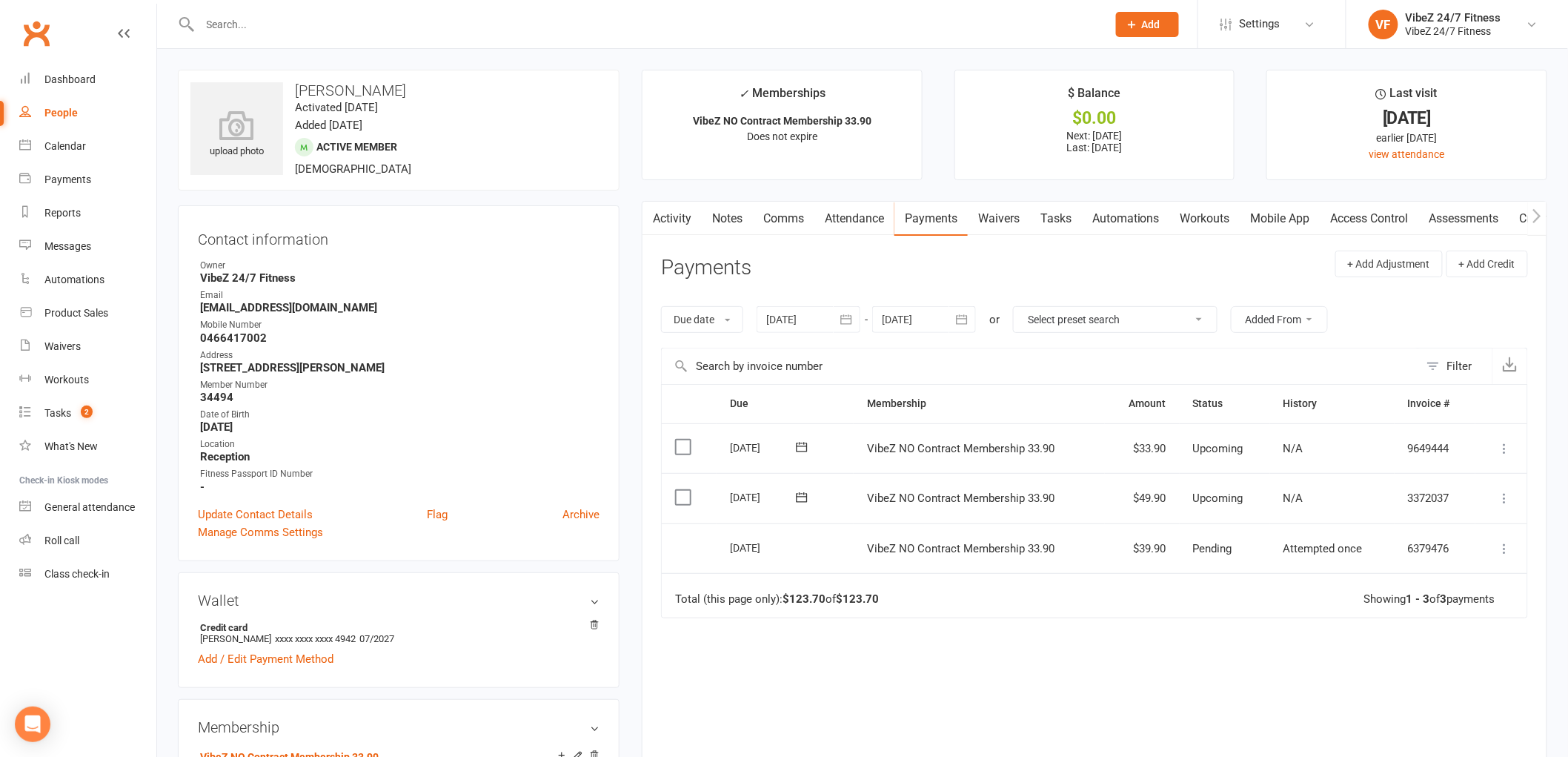
click at [834, 27] on input "text" at bounding box center [646, 24] width 901 height 20
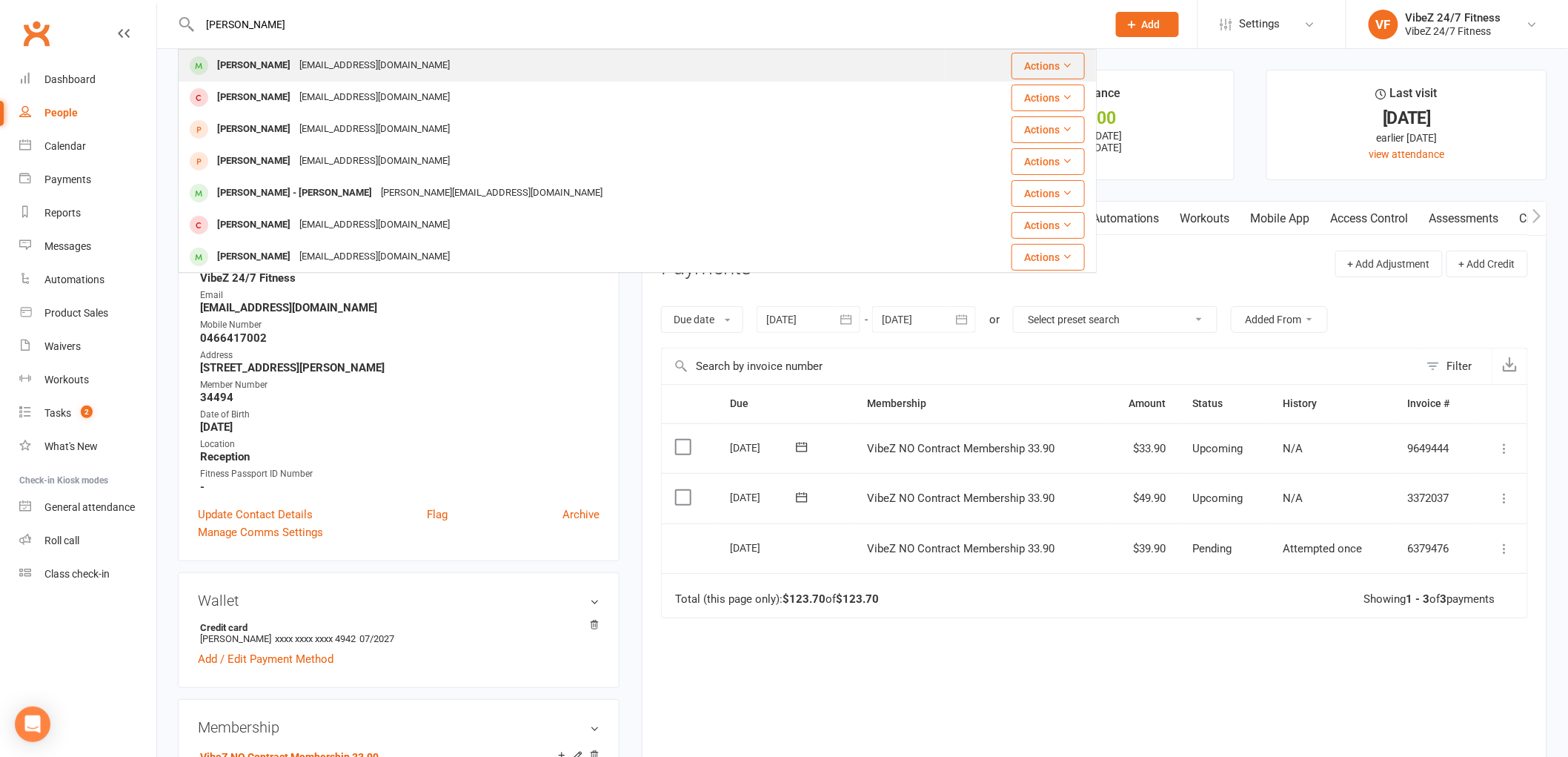
type input "[PERSON_NAME]"
click at [299, 72] on div "[EMAIL_ADDRESS][DOMAIN_NAME]" at bounding box center [375, 66] width 159 height 21
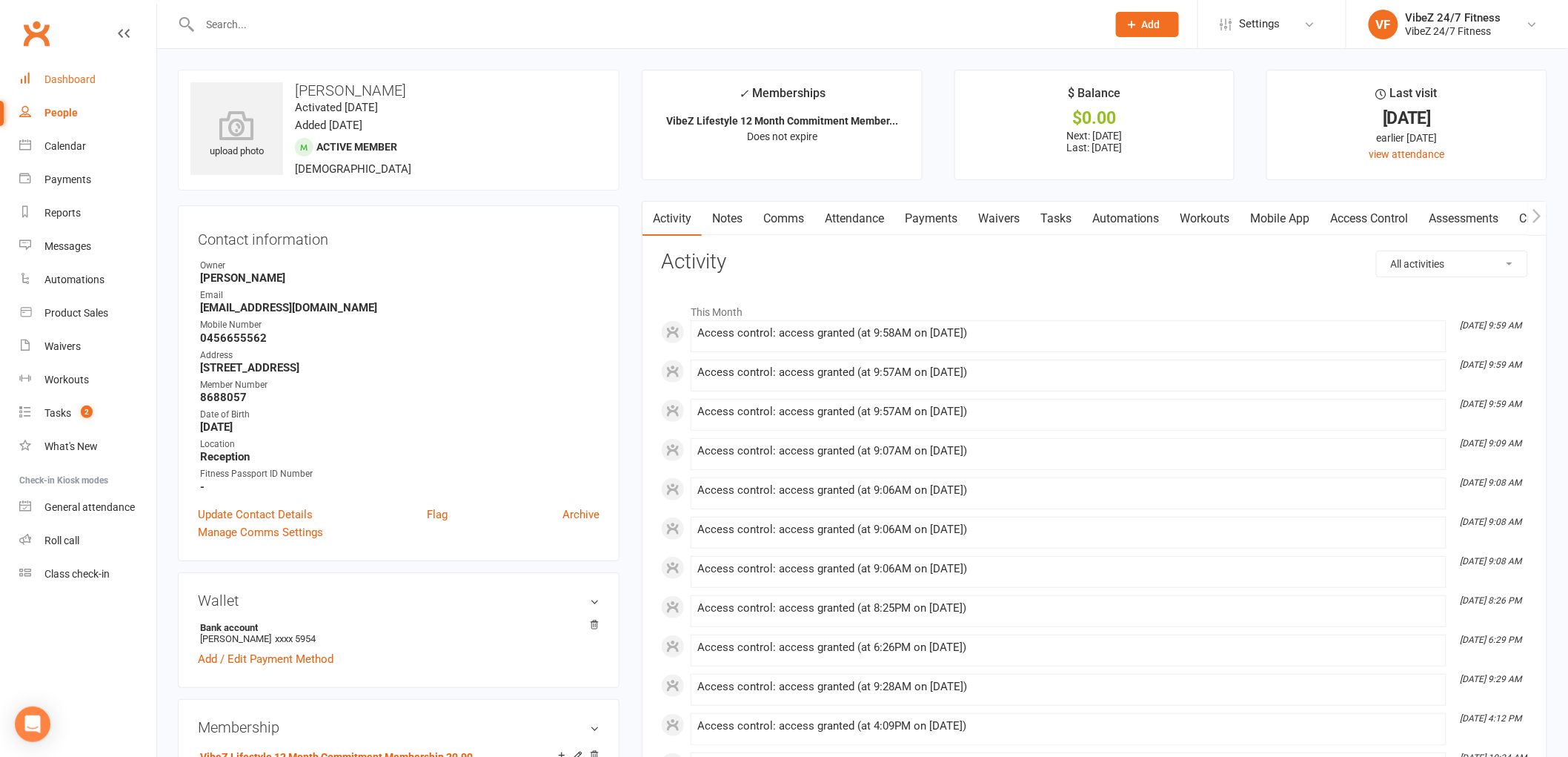
click at [74, 78] on div "Dashboard" at bounding box center [70, 79] width 51 height 12
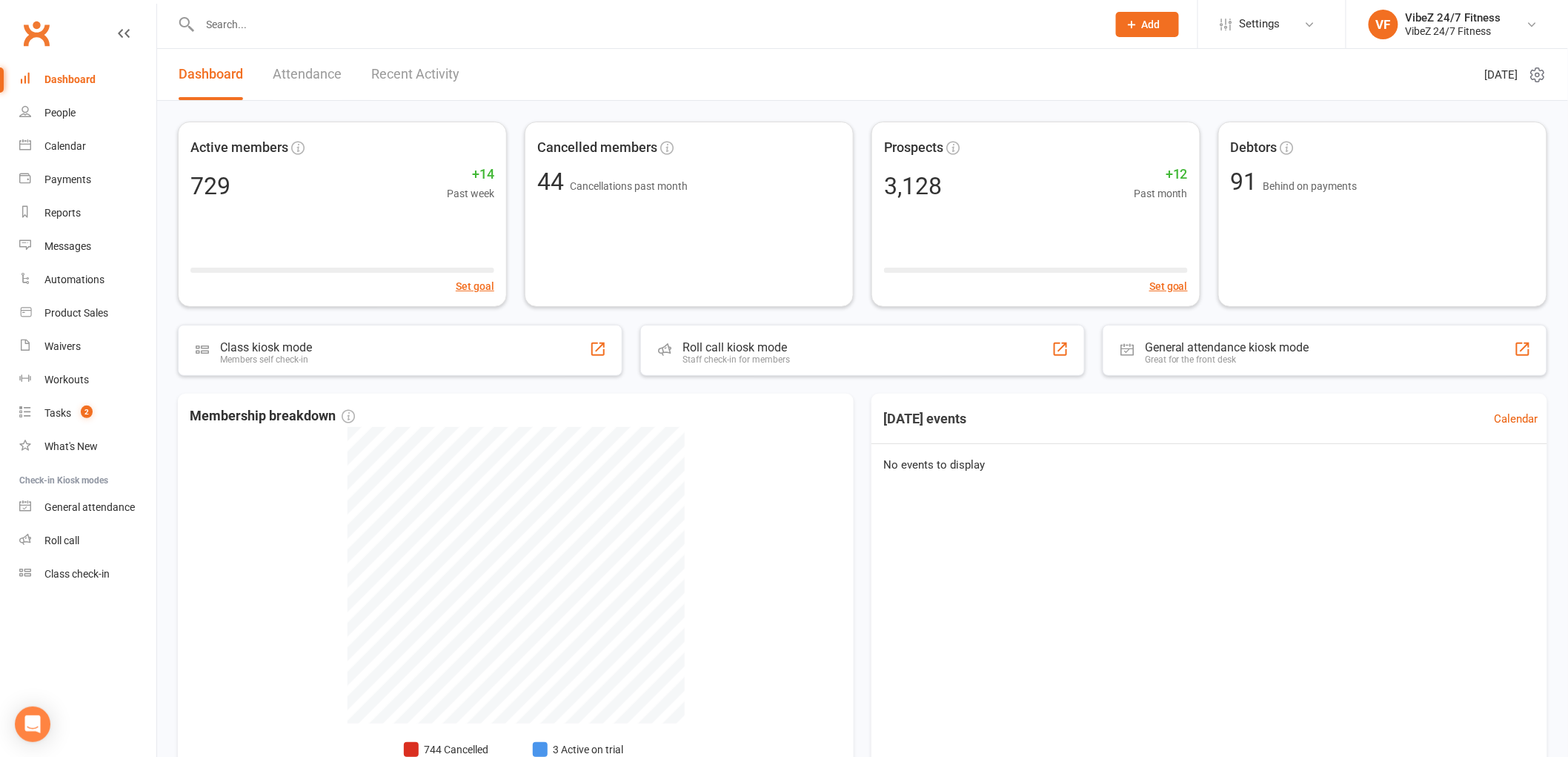
click at [254, 14] on input "text" at bounding box center [646, 24] width 901 height 20
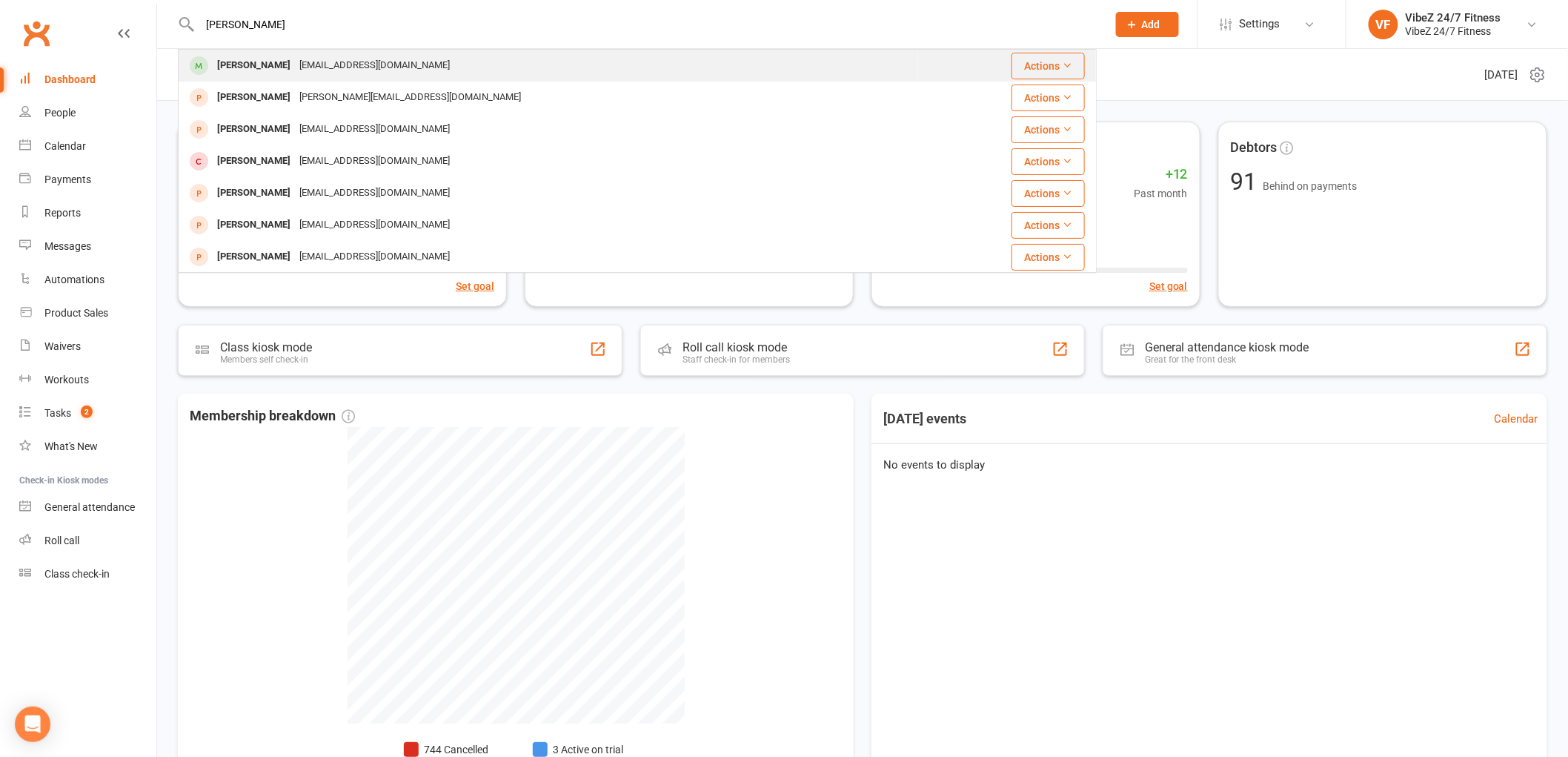
type input "[PERSON_NAME]"
click at [350, 69] on div "[EMAIL_ADDRESS][DOMAIN_NAME]" at bounding box center [375, 66] width 159 height 21
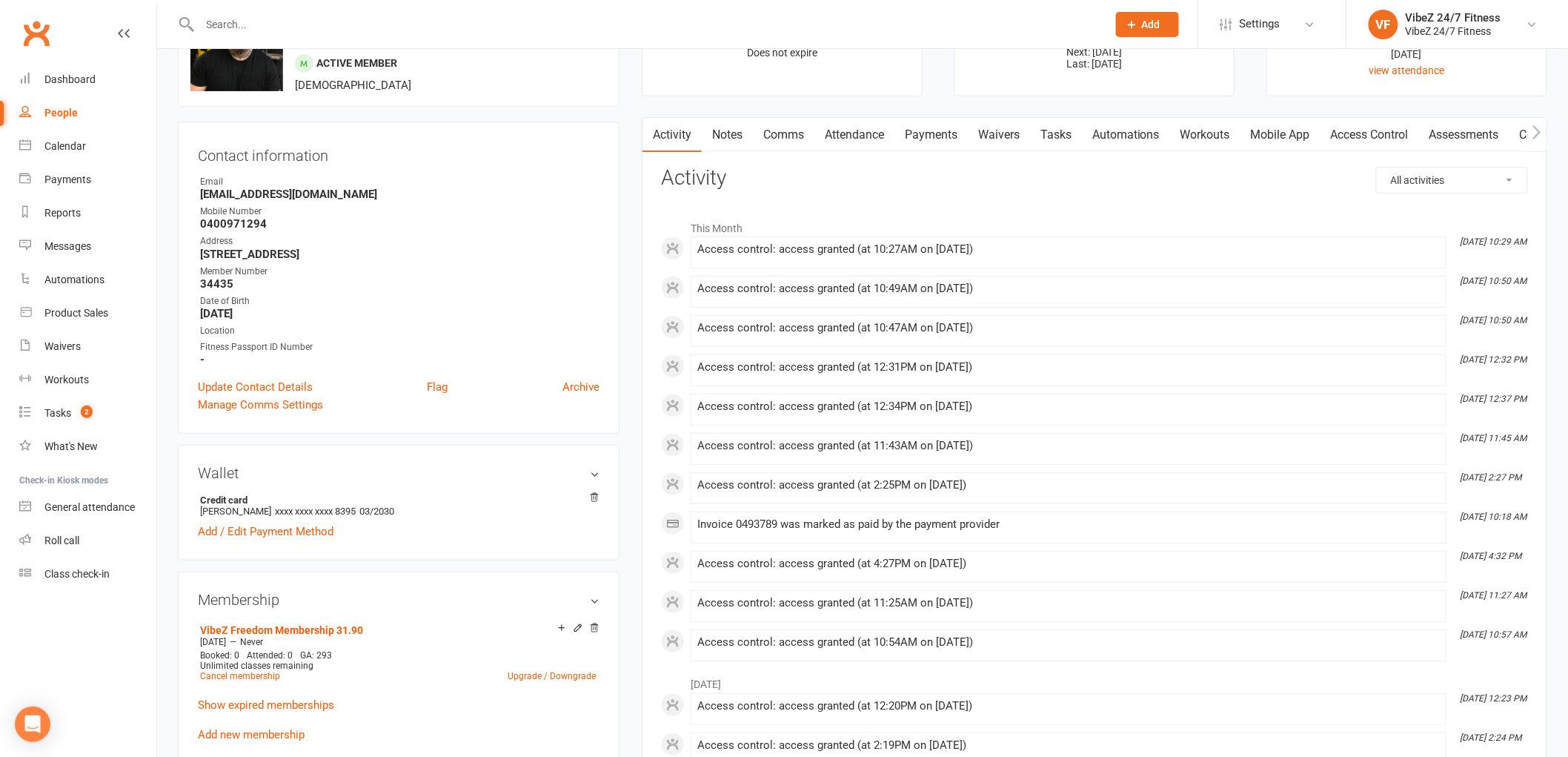
scroll to position [165, 0]
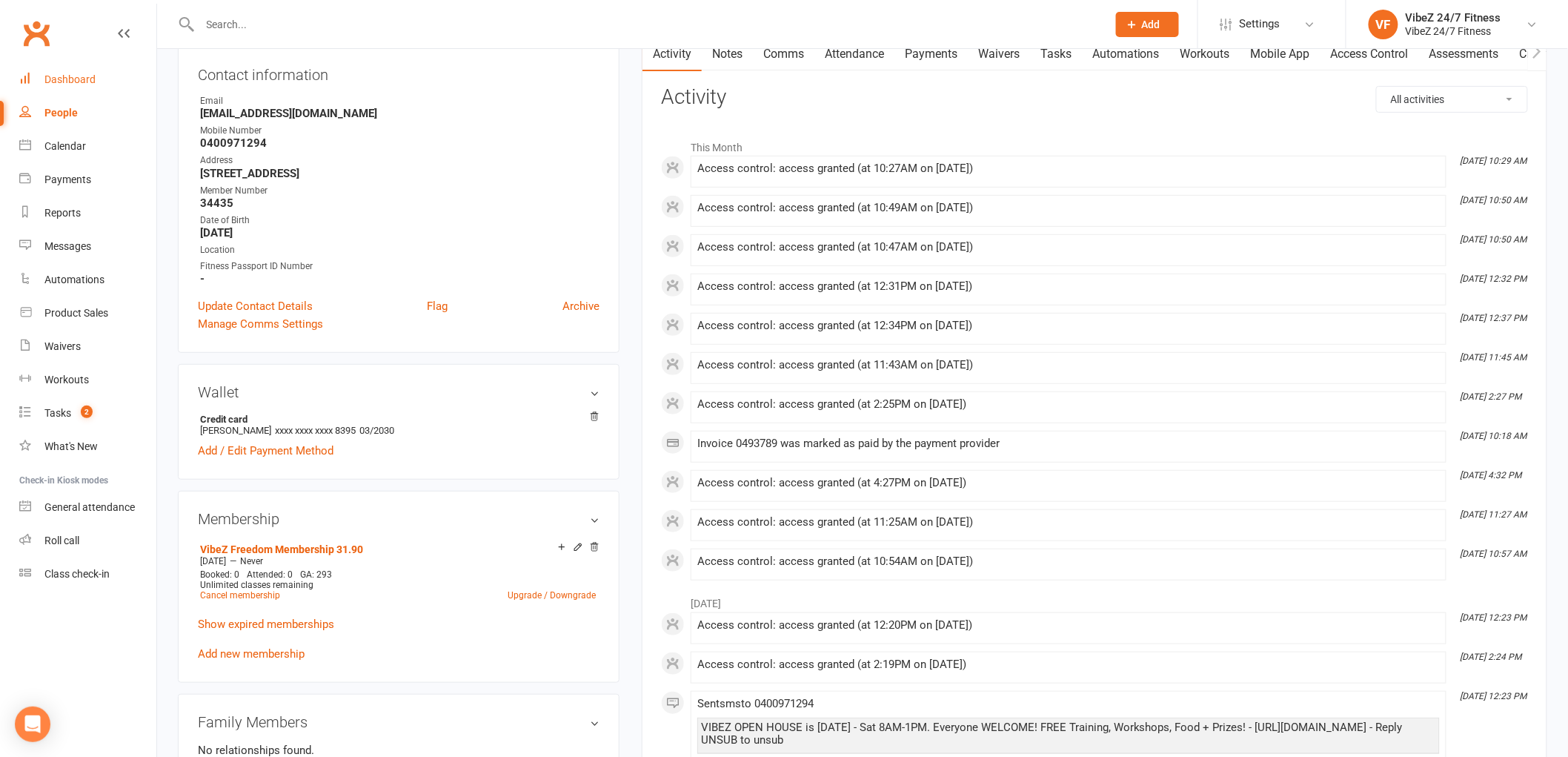
click at [78, 83] on link "Dashboard" at bounding box center [88, 80] width 137 height 34
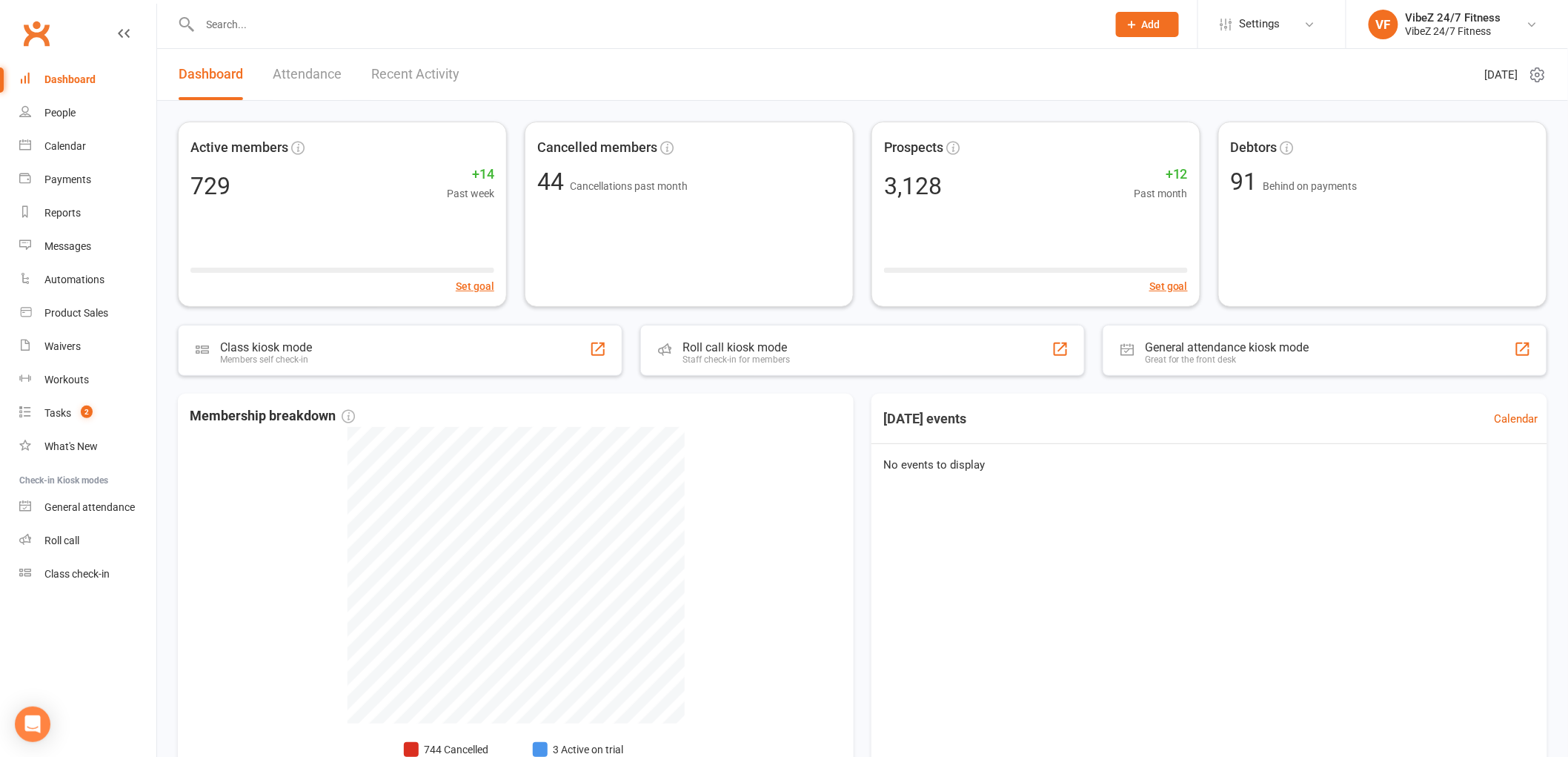
click at [1145, 23] on span "Add" at bounding box center [1151, 24] width 19 height 12
click at [1129, 113] on link "Member" at bounding box center [1131, 101] width 132 height 34
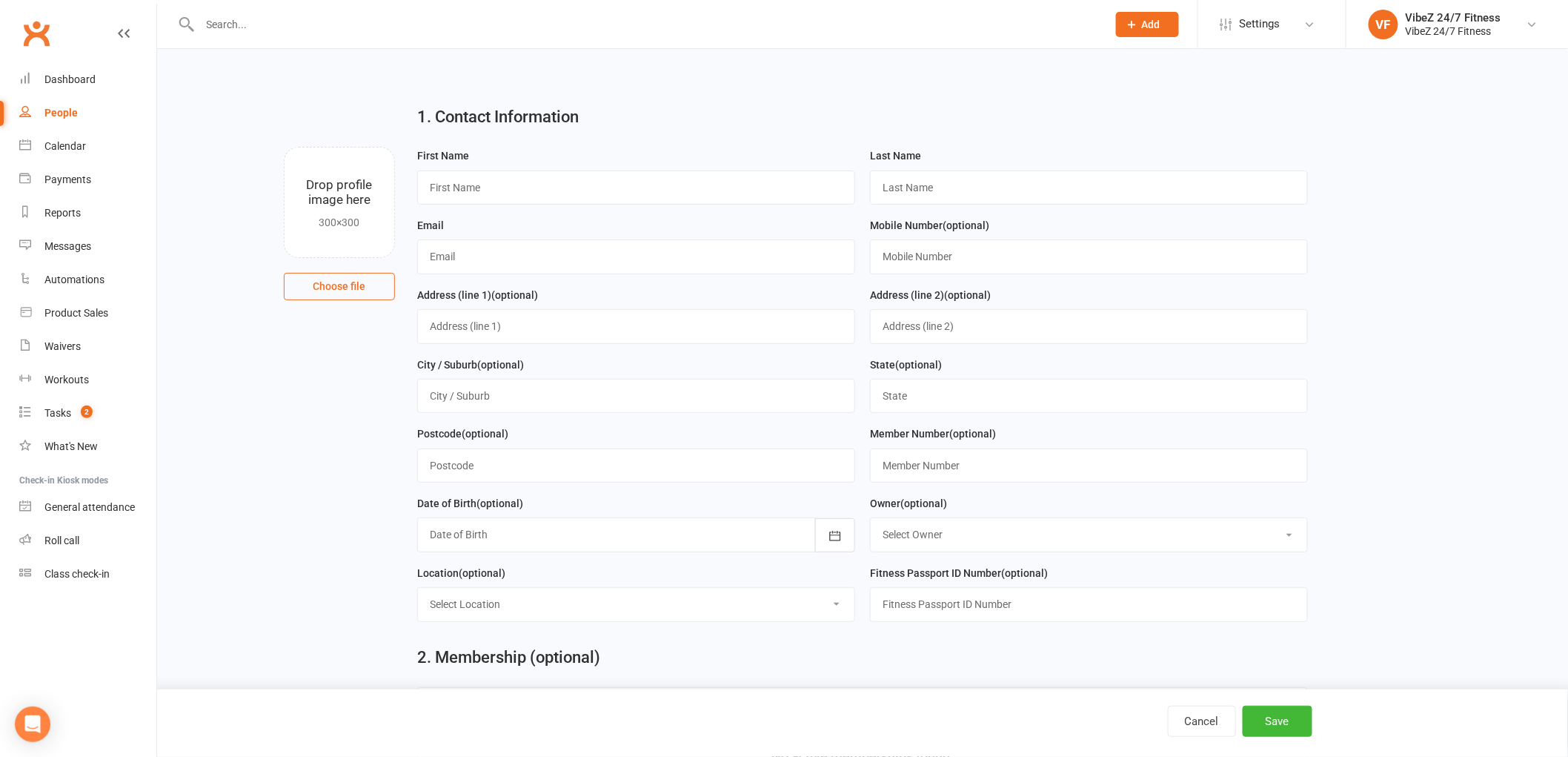
click at [625, 167] on div "First Name" at bounding box center [636, 176] width 438 height 58
click at [630, 180] on input "text" at bounding box center [636, 187] width 438 height 34
type input "[PERSON_NAME]"
click at [571, 252] on input "text" at bounding box center [636, 256] width 438 height 34
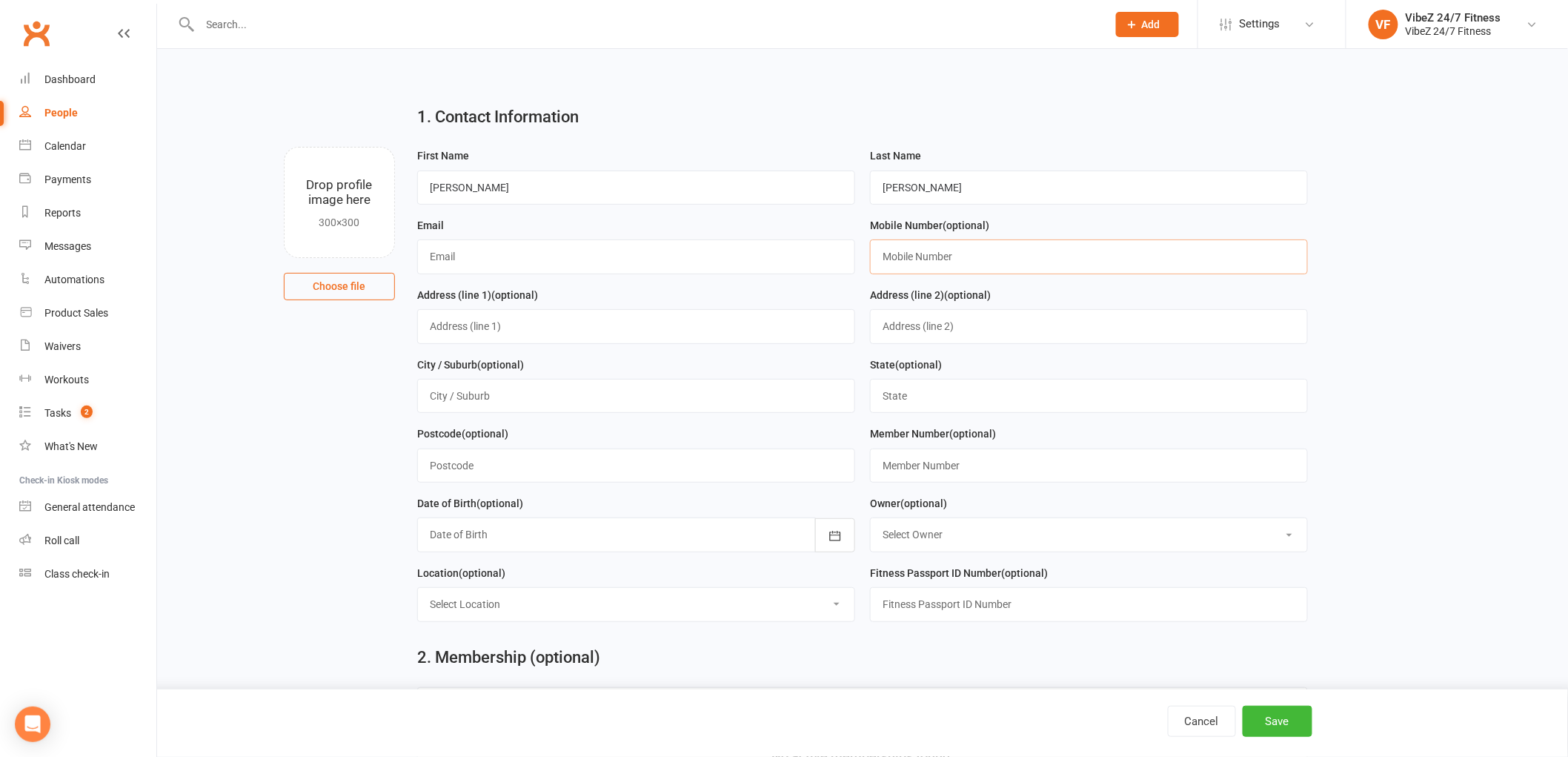
click at [967, 261] on input "text" at bounding box center [1089, 256] width 438 height 34
type input "0408876128"
click at [486, 329] on input "text" at bounding box center [636, 326] width 438 height 34
type input "[STREET_ADDRESS]"
click at [936, 397] on input "text" at bounding box center [1089, 395] width 438 height 34
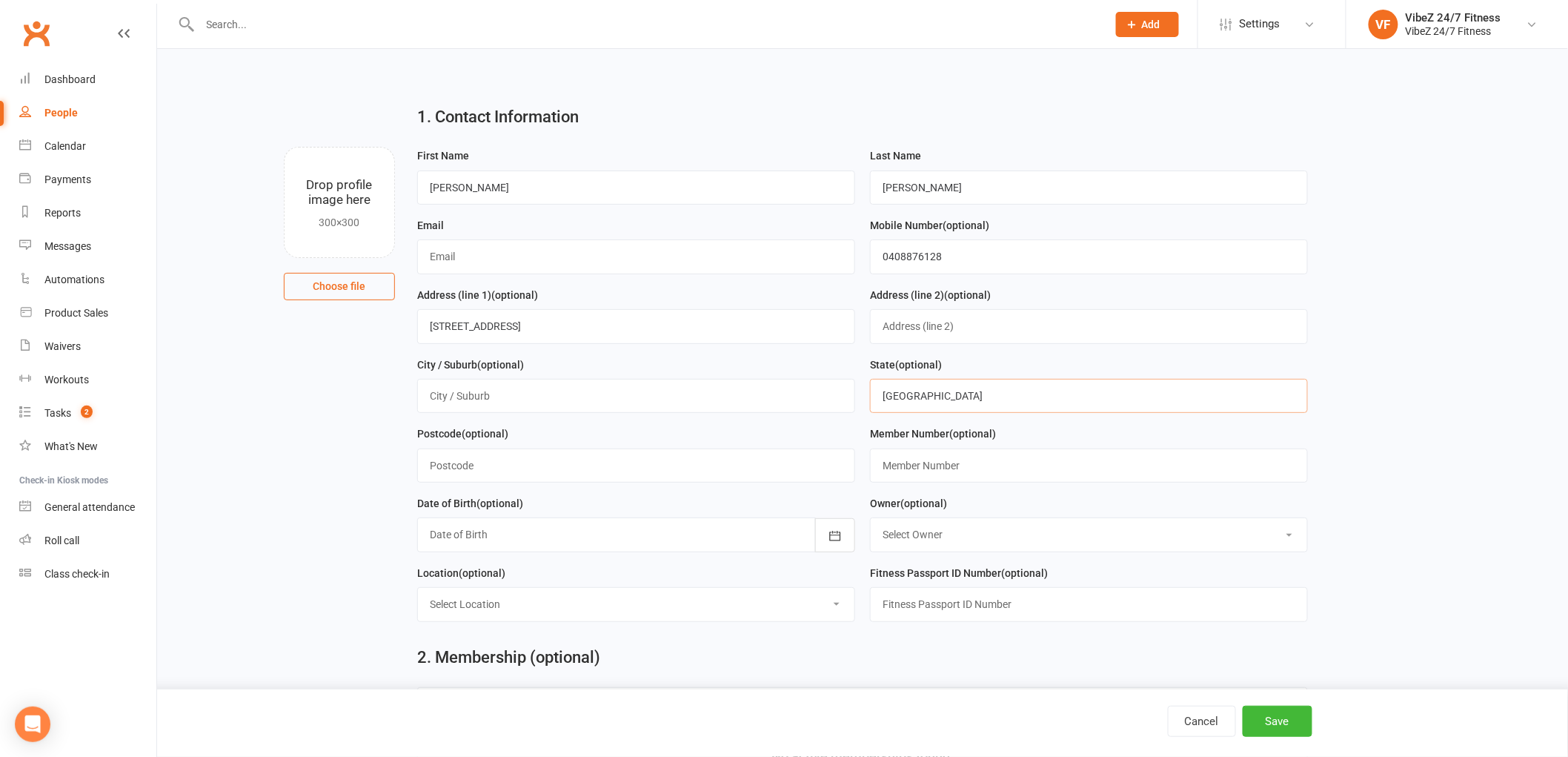
type input "[GEOGRAPHIC_DATA]"
click at [551, 406] on input "text" at bounding box center [636, 395] width 438 height 34
type input "[GEOGRAPHIC_DATA]"
drag, startPoint x: 606, startPoint y: 327, endPoint x: 496, endPoint y: 336, distance: 110.4
click at [496, 336] on input "[STREET_ADDRESS]" at bounding box center [636, 326] width 438 height 34
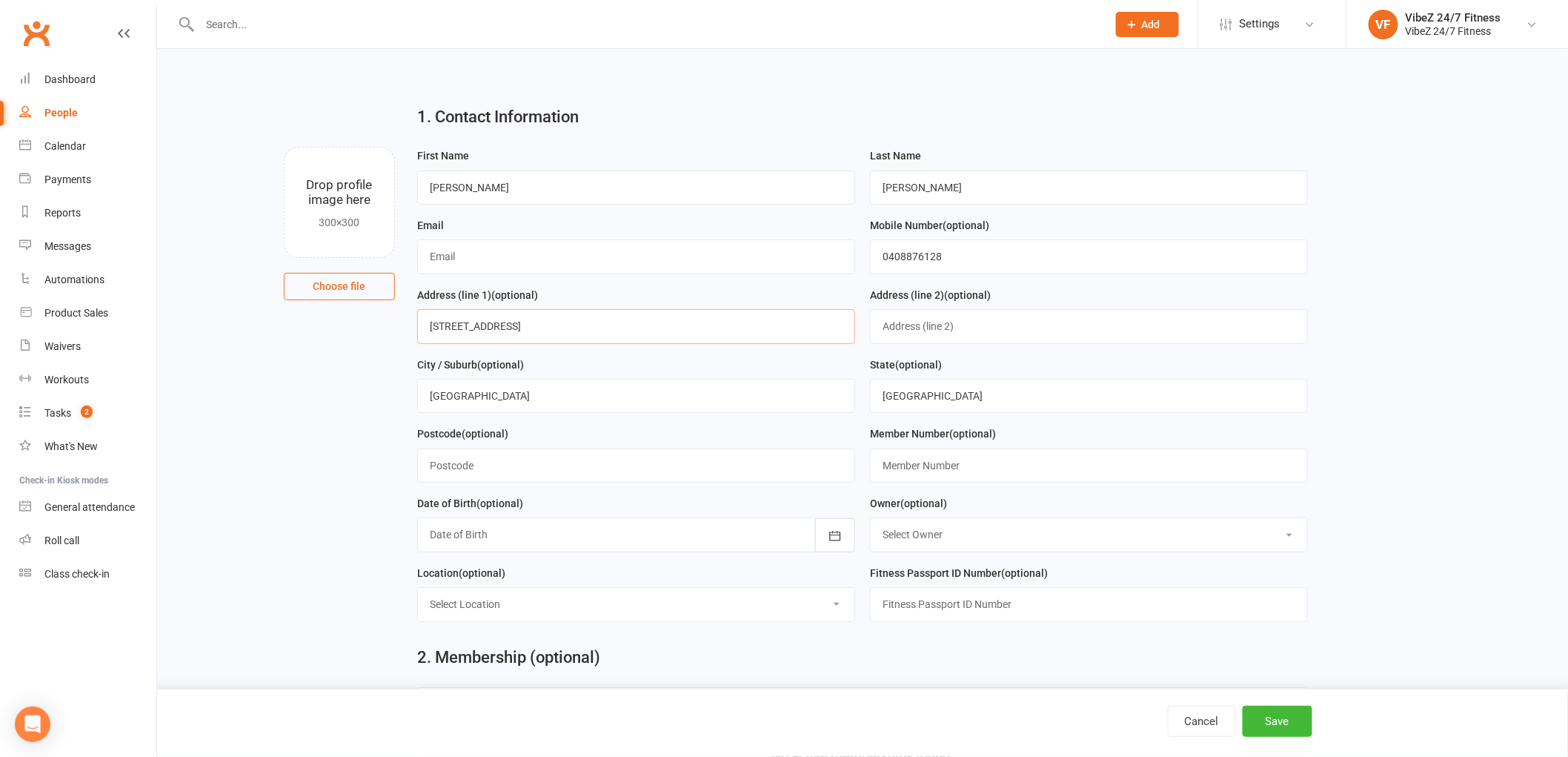
type input "[STREET_ADDRESS]"
click at [545, 470] on input "text" at bounding box center [636, 465] width 438 height 34
click at [1106, 473] on input "text" at bounding box center [1089, 465] width 438 height 34
type input "40196"
click at [924, 538] on select "Select Owner [PERSON_NAME] VibeZ 24/7 Fitness [PERSON_NAME] [PERSON_NAME] [PERS…" at bounding box center [1089, 535] width 437 height 33
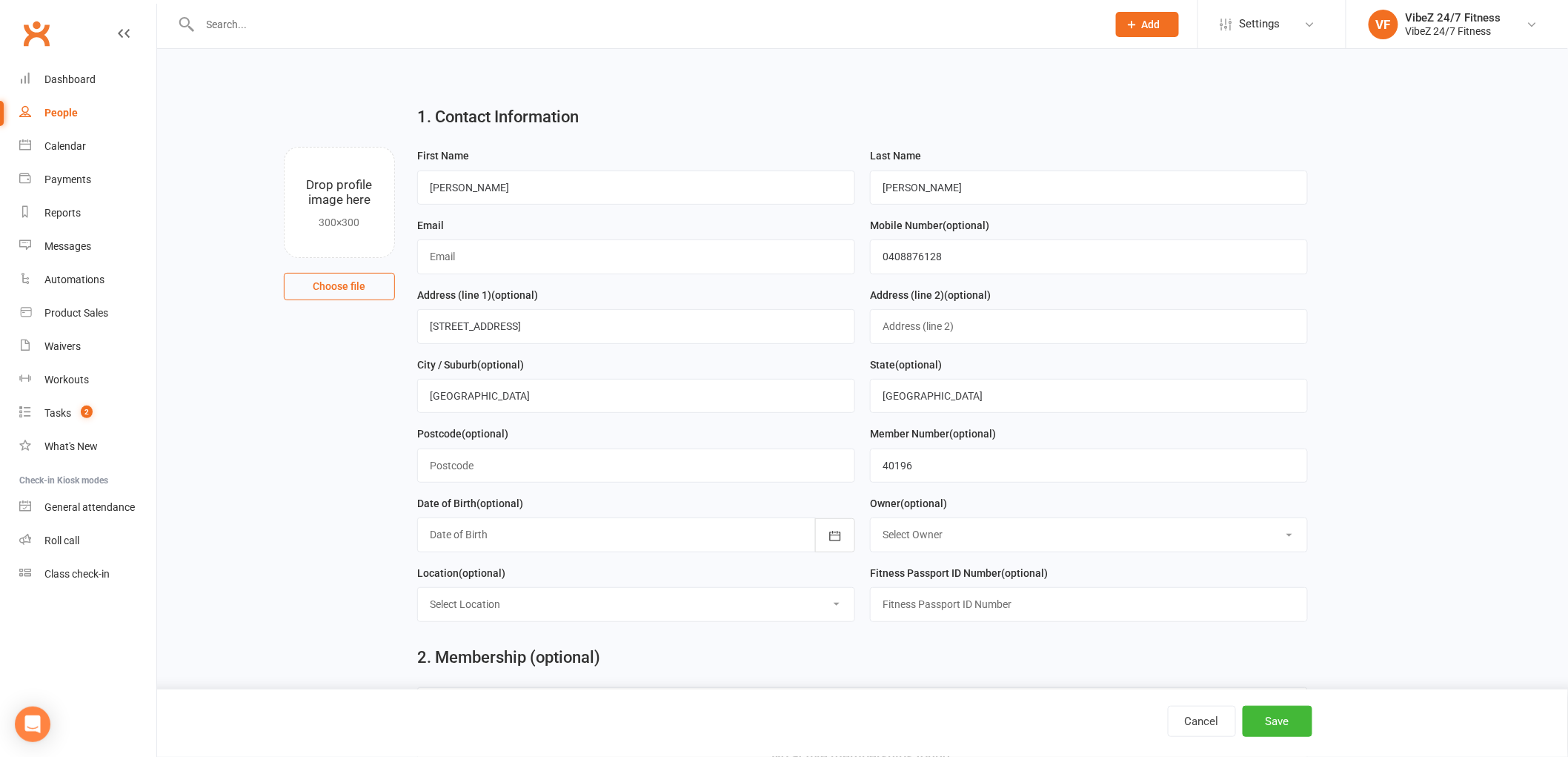
select select "3"
click at [871, 519] on select "Select Owner [PERSON_NAME] VibeZ 24/7 Fitness [PERSON_NAME] [PERSON_NAME] [PERS…" at bounding box center [1089, 535] width 437 height 33
click at [516, 535] on div at bounding box center [636, 535] width 438 height 34
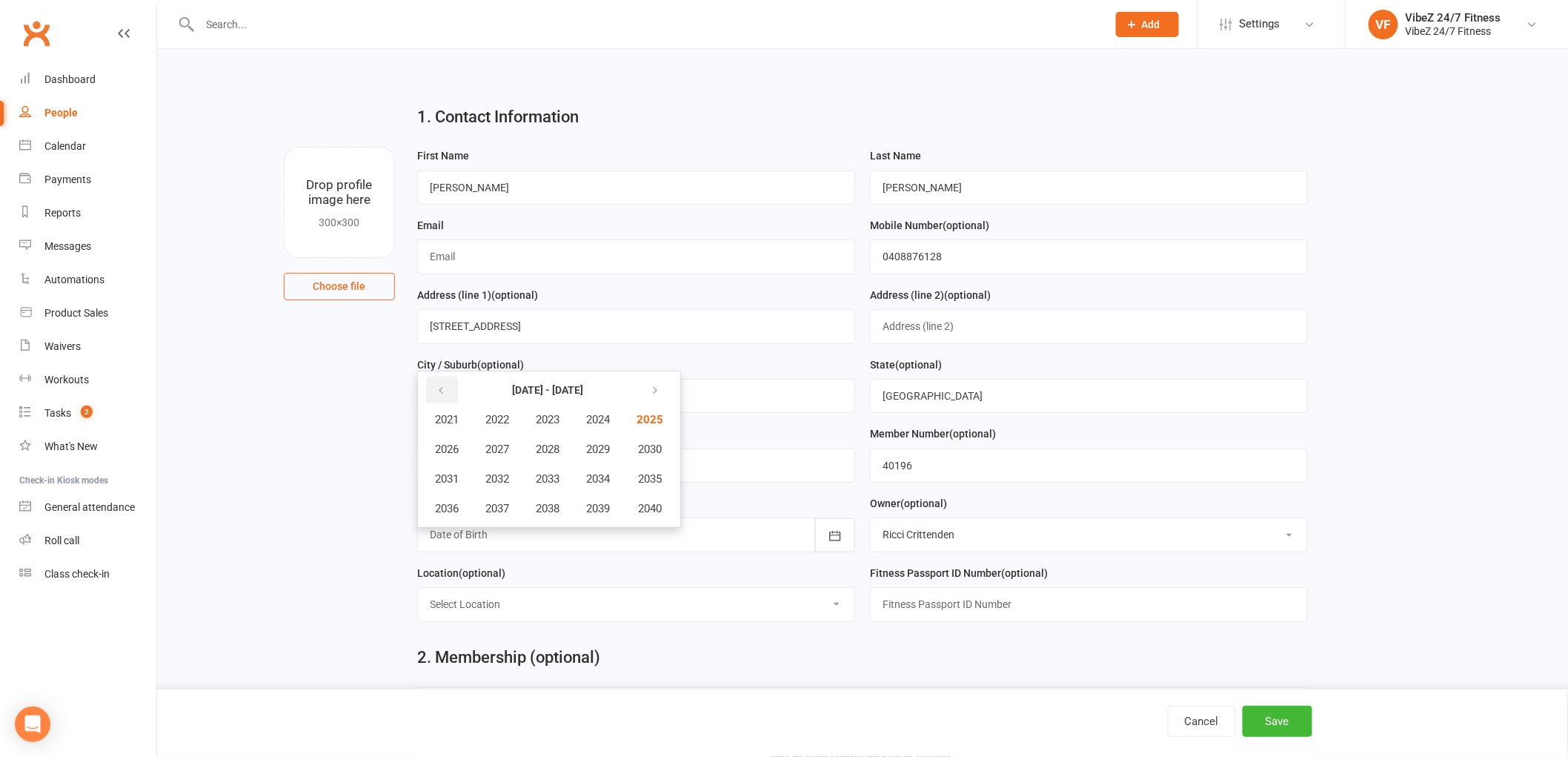
click at [442, 393] on icon "button" at bounding box center [441, 390] width 11 height 12
click at [554, 476] on span "1973" at bounding box center [547, 479] width 24 height 13
click at [545, 452] on button "May" at bounding box center [526, 449] width 76 height 28
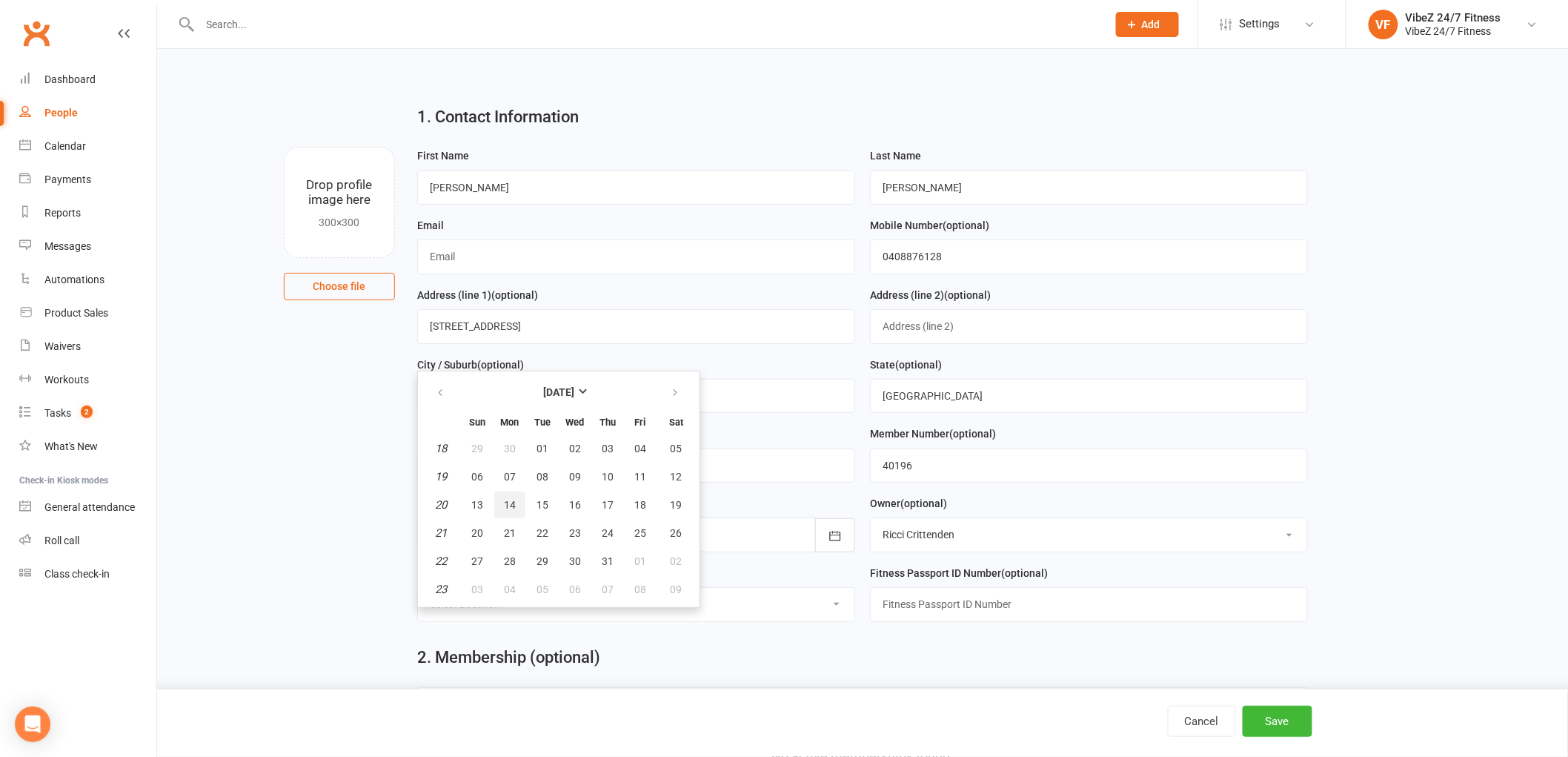
click at [505, 501] on span "14" at bounding box center [509, 504] width 12 height 12
type input "[DATE]"
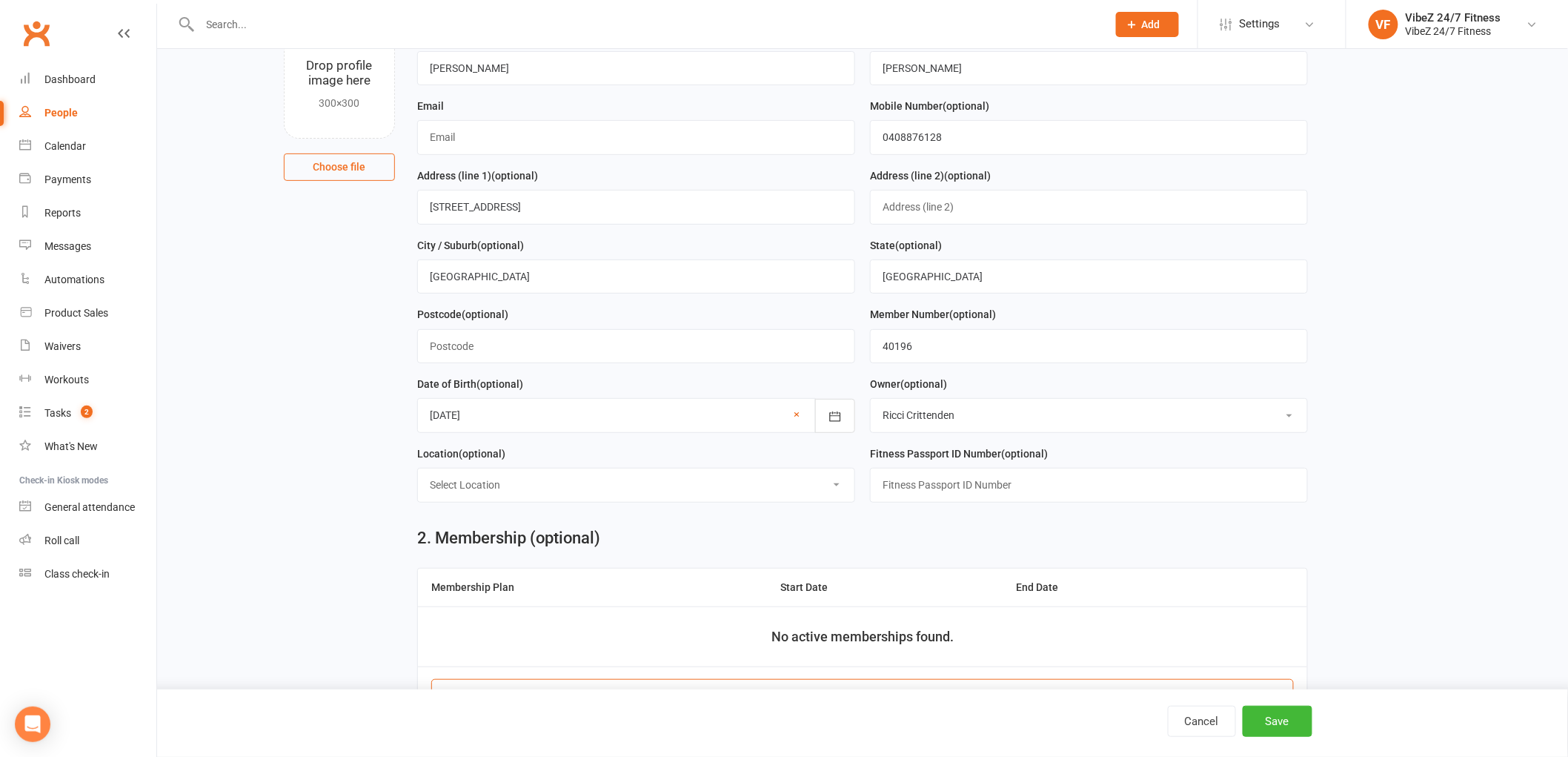
scroll to position [165, 0]
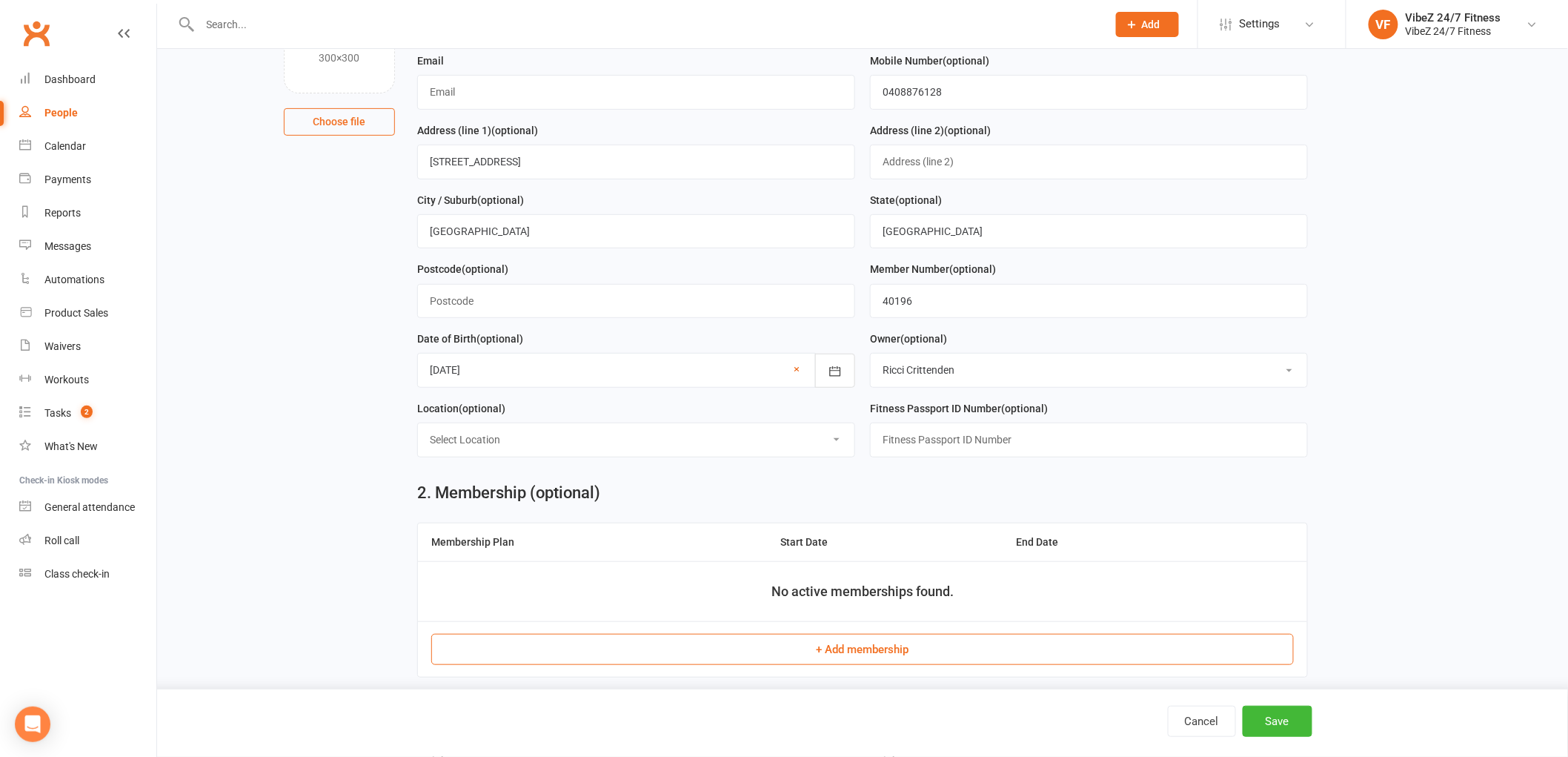
click at [828, 441] on select "Select Location Group Fitness Room Gym Floor Indoor/Outdoor Reception" at bounding box center [636, 440] width 437 height 33
click at [810, 447] on select "Select Location Group Fitness Room Gym Floor Indoor/Outdoor Reception" at bounding box center [636, 440] width 437 height 33
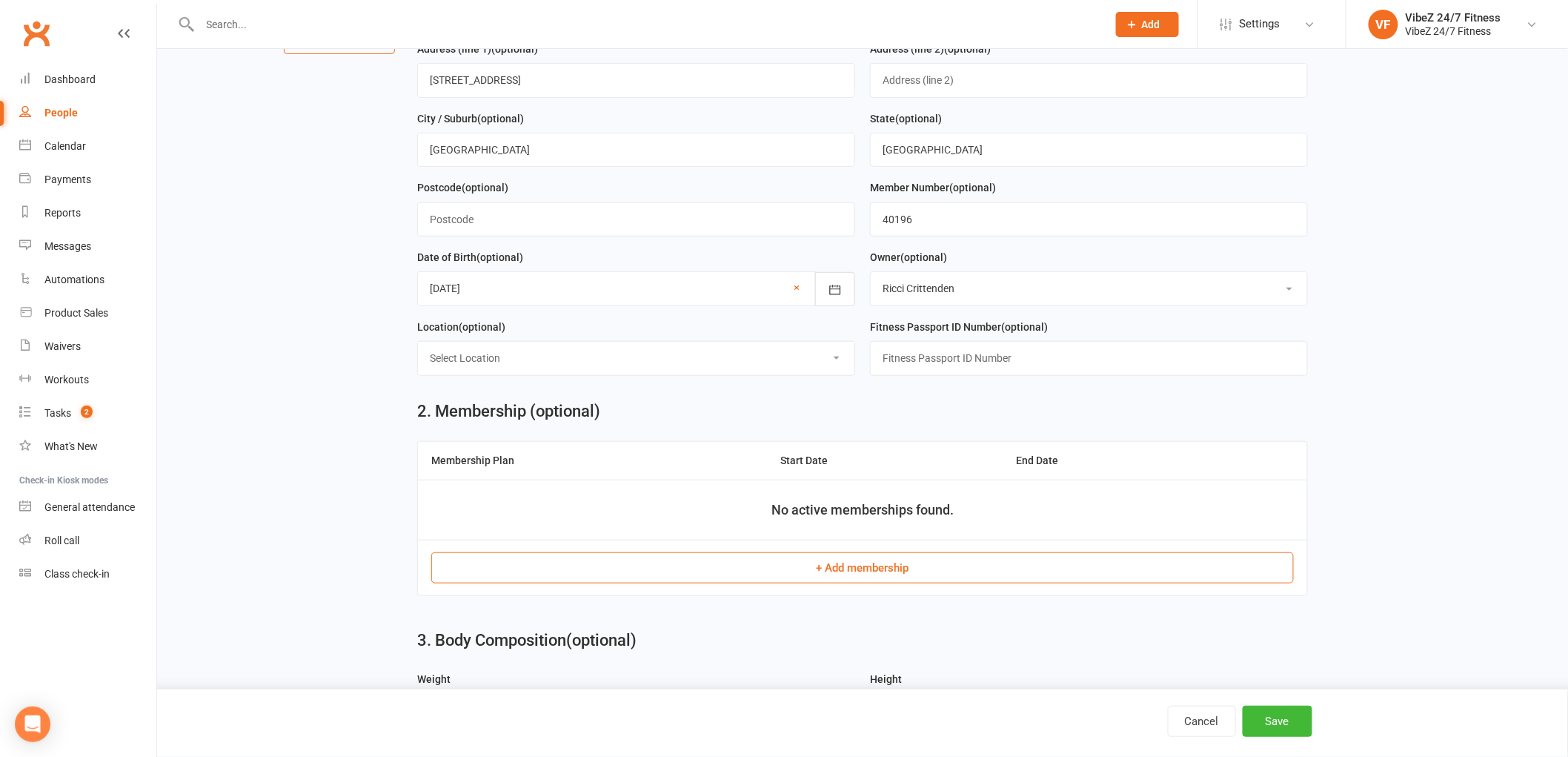
scroll to position [247, 0]
click at [840, 569] on button "+ Add membership" at bounding box center [863, 566] width 863 height 31
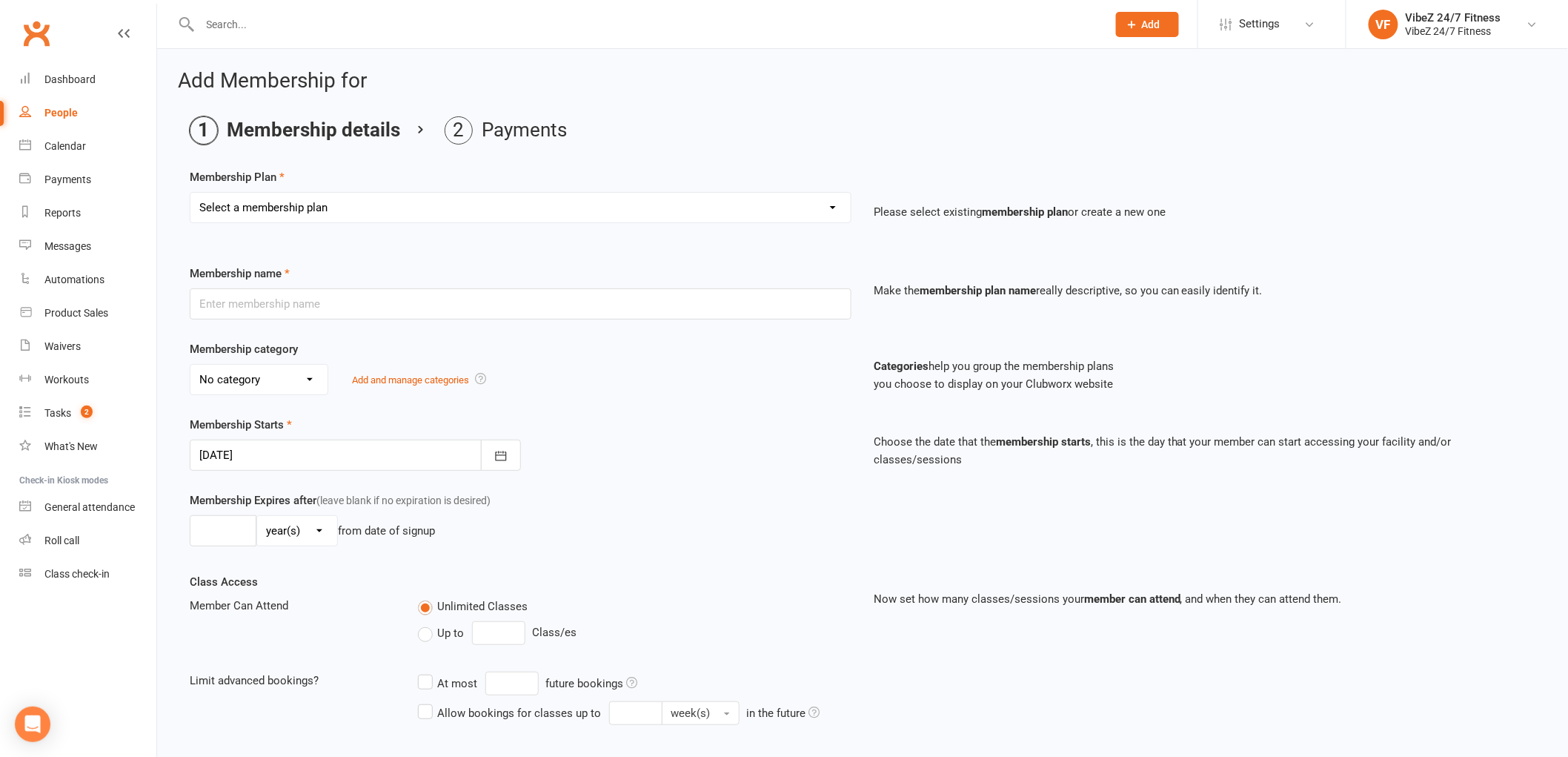
click at [307, 201] on select "Select a membership plan Create new Membership Plan Complimentary 12 Month Memb…" at bounding box center [520, 207] width 660 height 29
click at [737, 137] on ol "Membership details Payments" at bounding box center [862, 130] width 1346 height 28
click at [298, 302] on input "text" at bounding box center [520, 303] width 662 height 31
type input "Fathers Day Comp 3months Free Membership [PERSON_NAME]"
click at [301, 386] on select "No category Challenge General Membership Revenue Personal Training Prospect" at bounding box center [259, 379] width 137 height 29
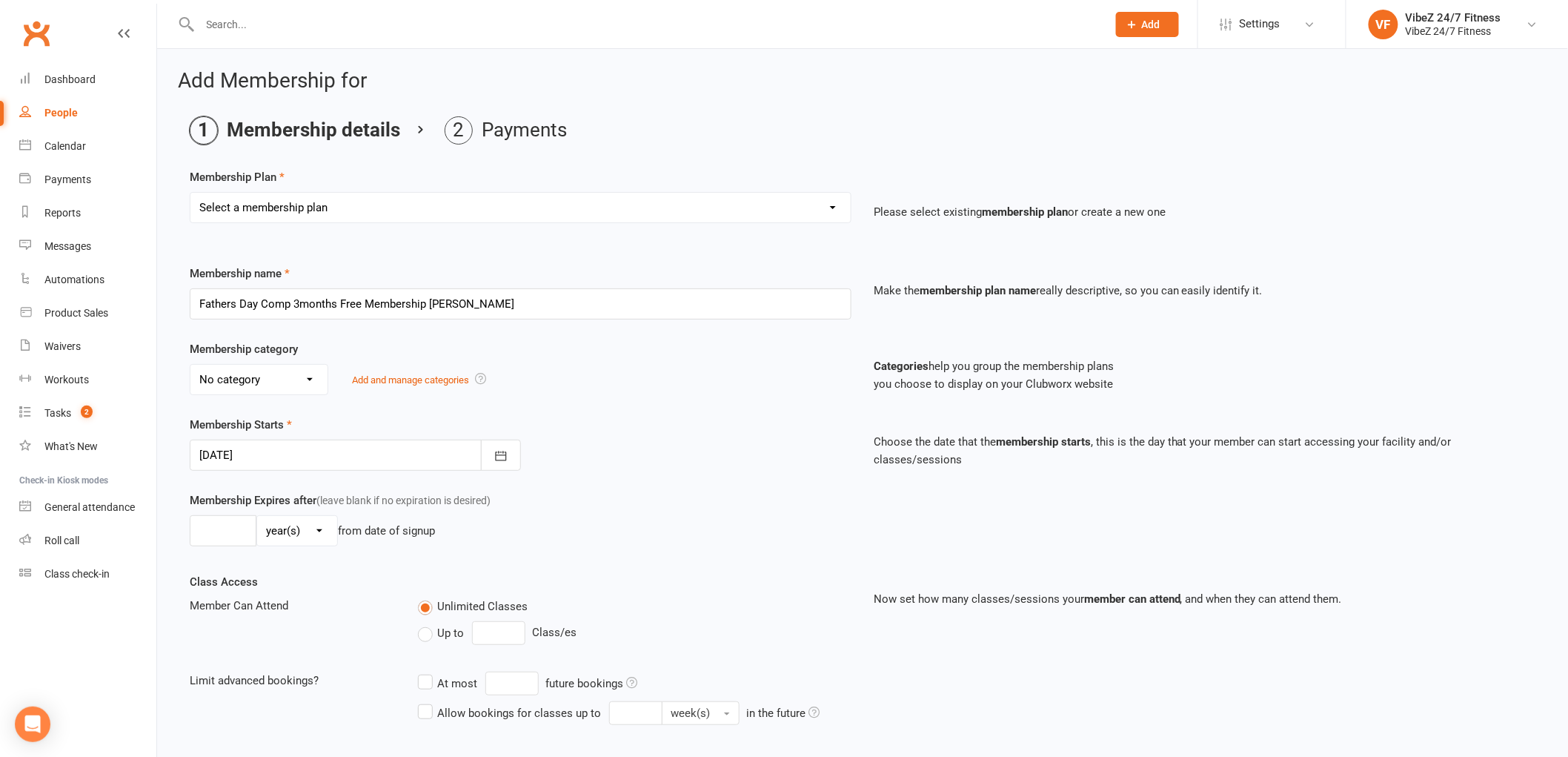
click at [307, 384] on select "No category Challenge General Membership Revenue Personal Training Prospect" at bounding box center [259, 379] width 137 height 29
click at [321, 524] on select "day(s) week(s) month(s) year(s)" at bounding box center [297, 530] width 80 height 29
select select "2"
click at [257, 516] on select "day(s) week(s) month(s) year(s)" at bounding box center [297, 530] width 80 height 29
click at [225, 527] on input "number" at bounding box center [222, 530] width 66 height 31
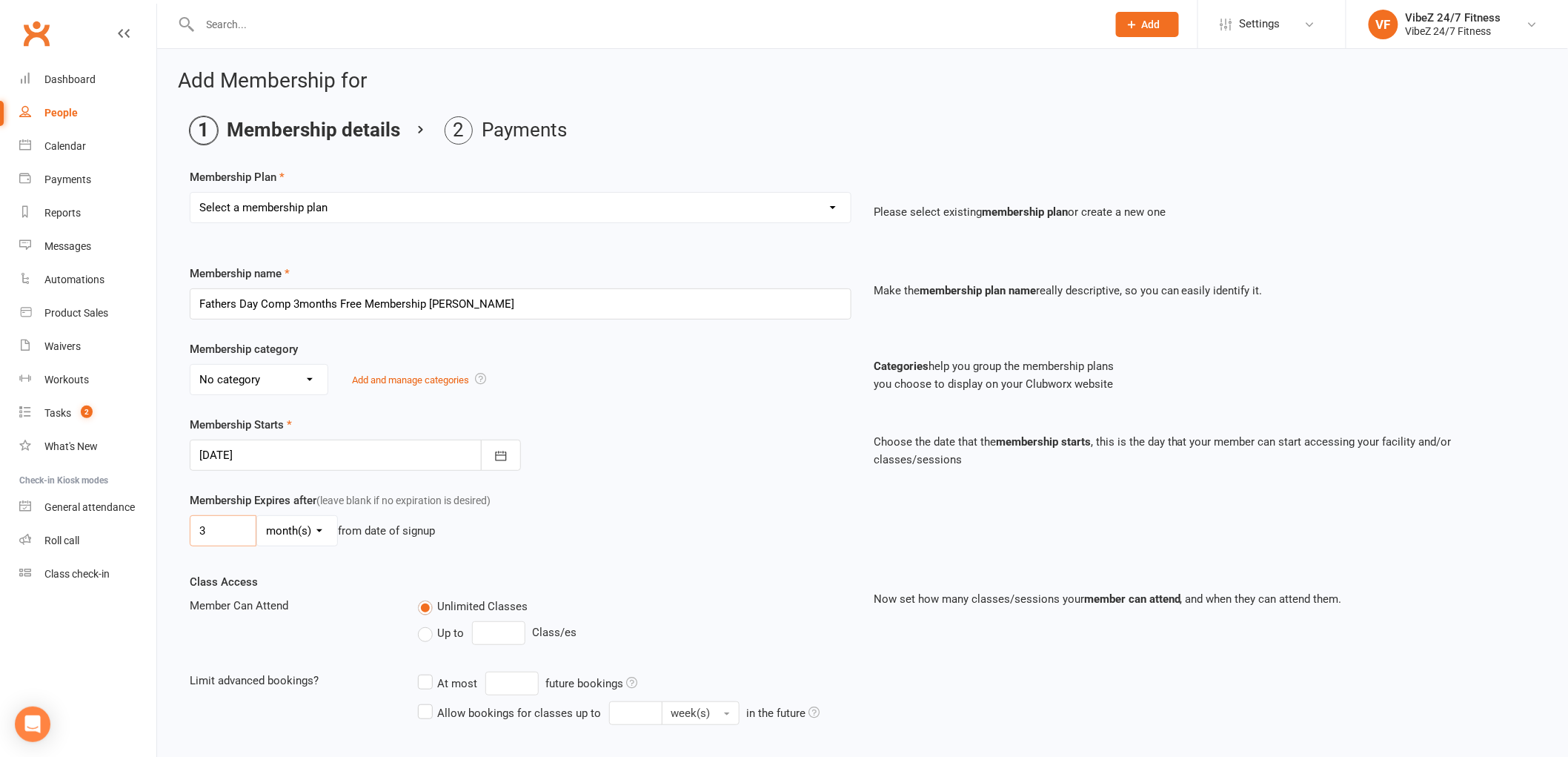
type input "3"
click at [826, 205] on select "Select a membership plan Create new Membership Plan Complimentary 12 Month Memb…" at bounding box center [520, 207] width 660 height 29
click at [858, 141] on ol "Membership details Payments" at bounding box center [862, 130] width 1346 height 28
click at [627, 201] on select "Select a membership plan Create new Membership Plan Complimentary 12 Month Memb…" at bounding box center [520, 207] width 660 height 29
select select "0"
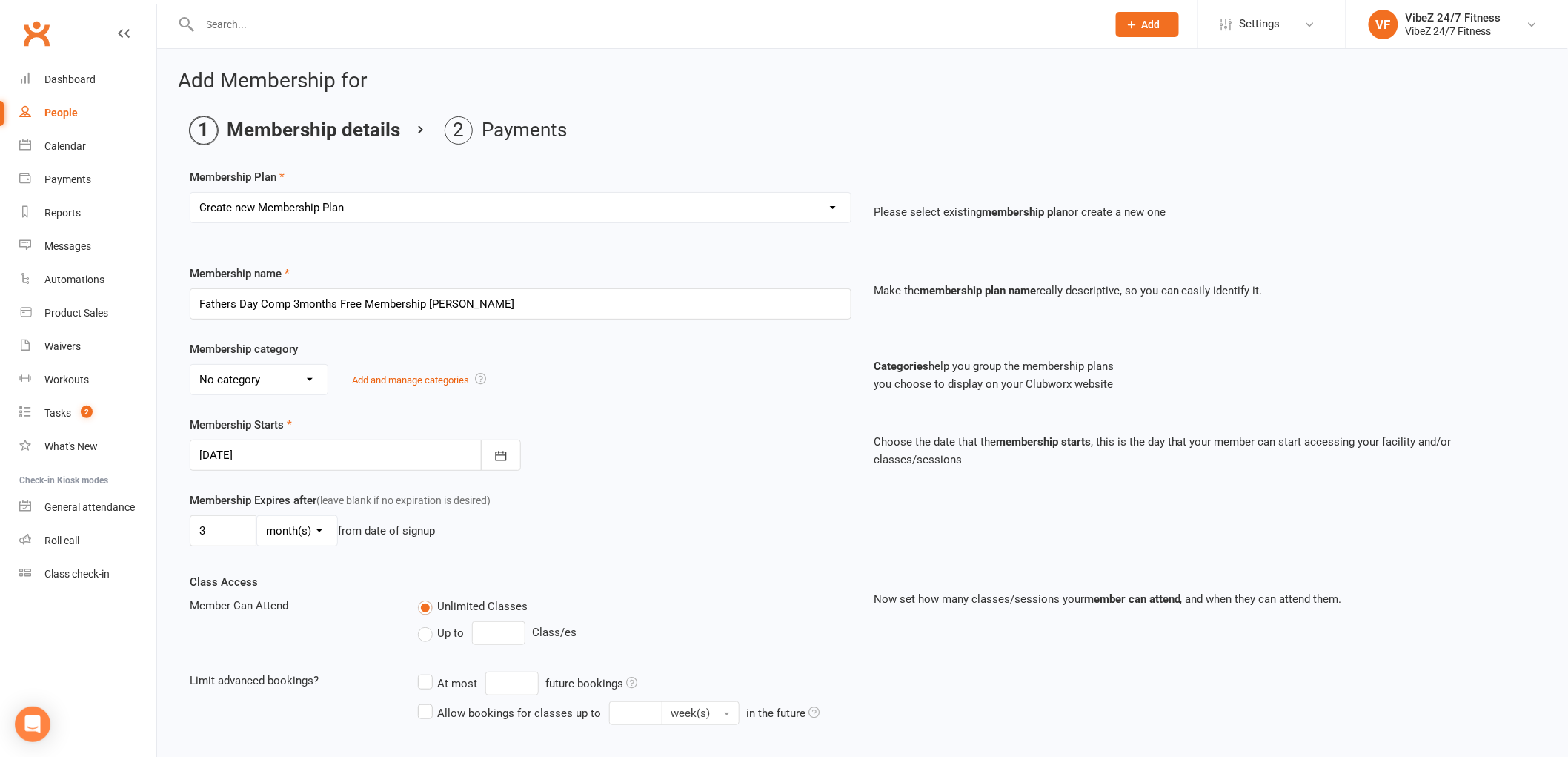
click at [190, 192] on select "Select a membership plan Create new Membership Plan Complimentary 12 Month Memb…" at bounding box center [520, 207] width 660 height 29
select select "3"
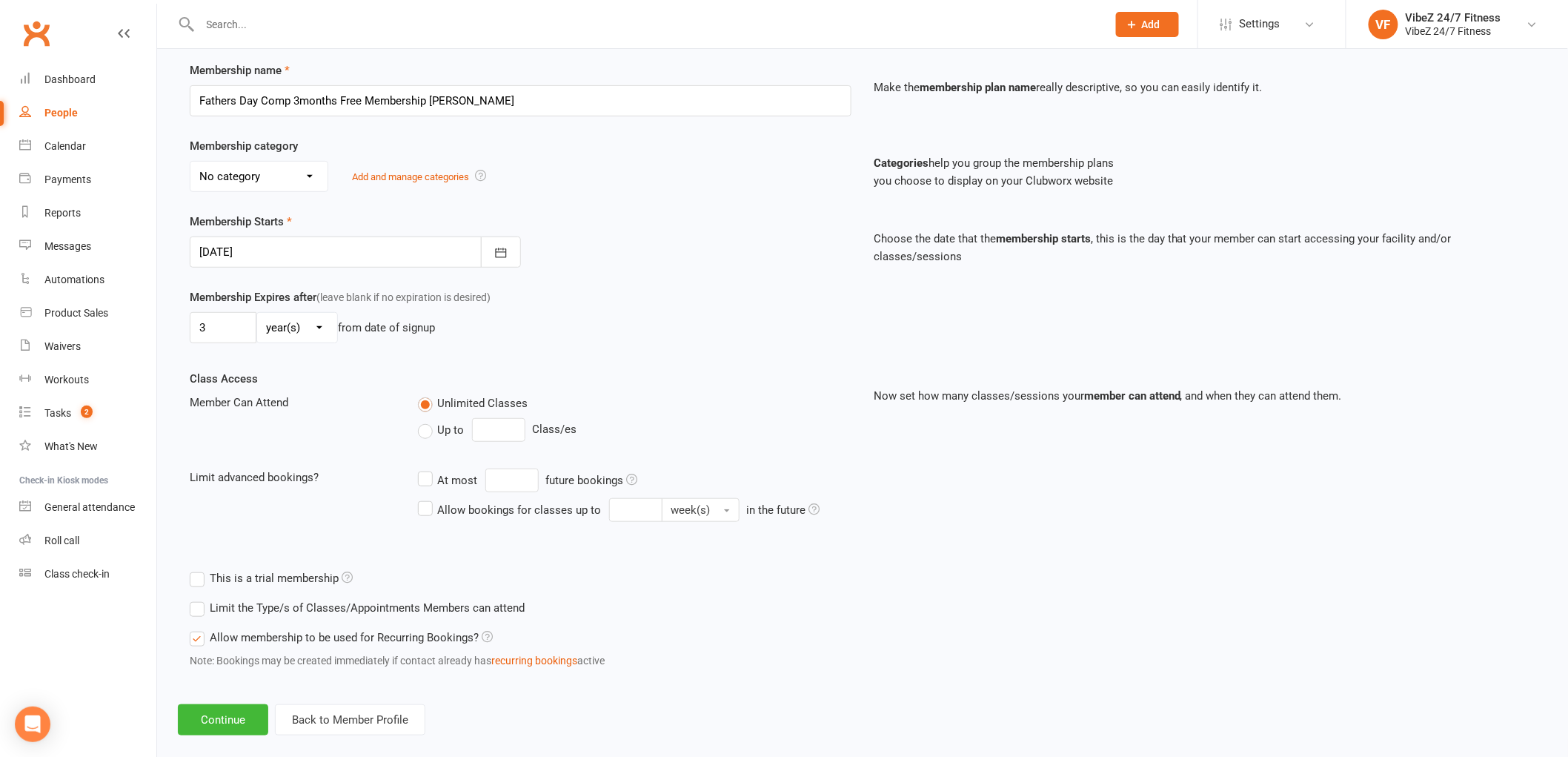
scroll to position [224, 0]
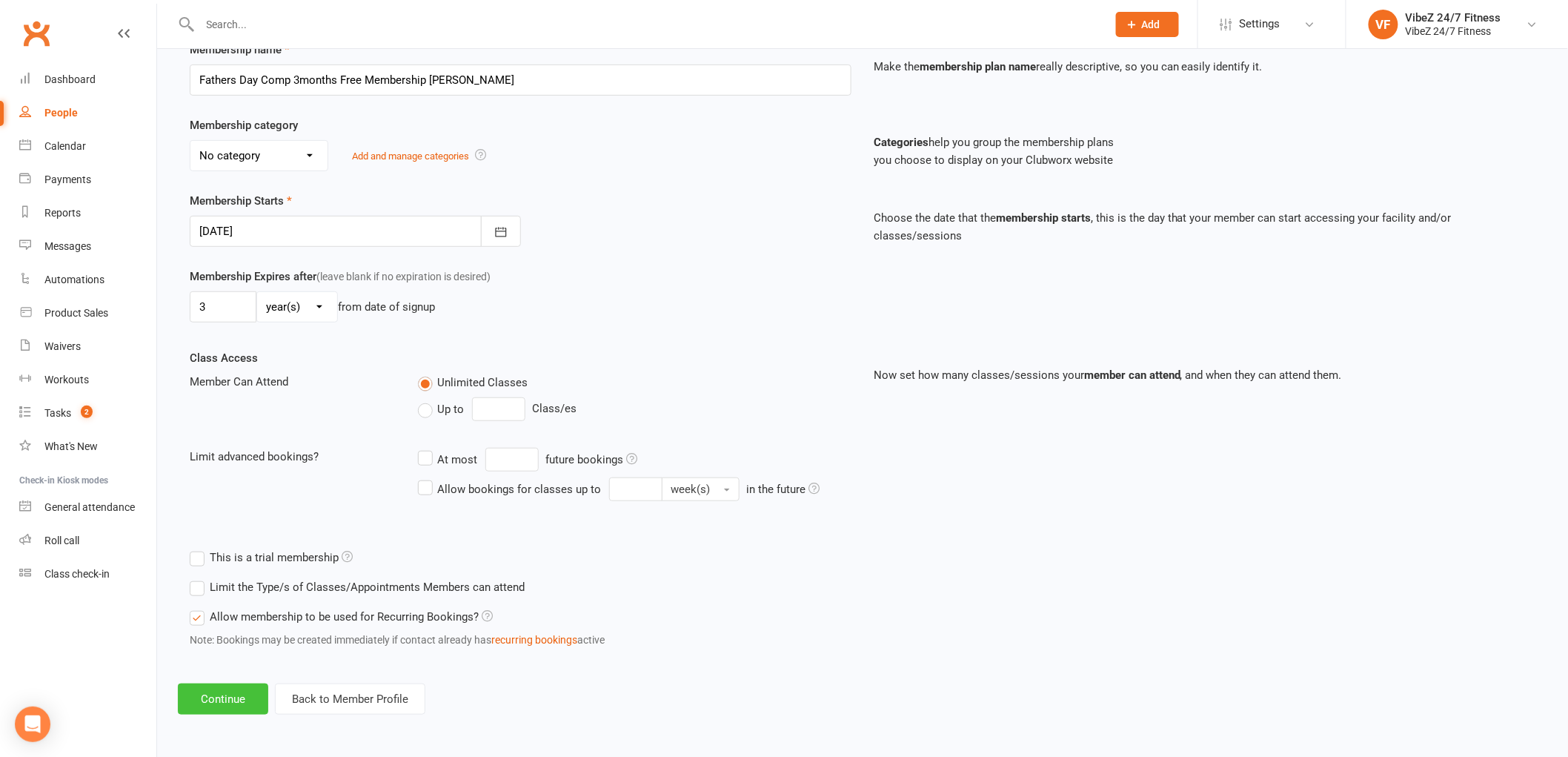
click at [221, 695] on button "Continue" at bounding box center [223, 698] width 90 height 31
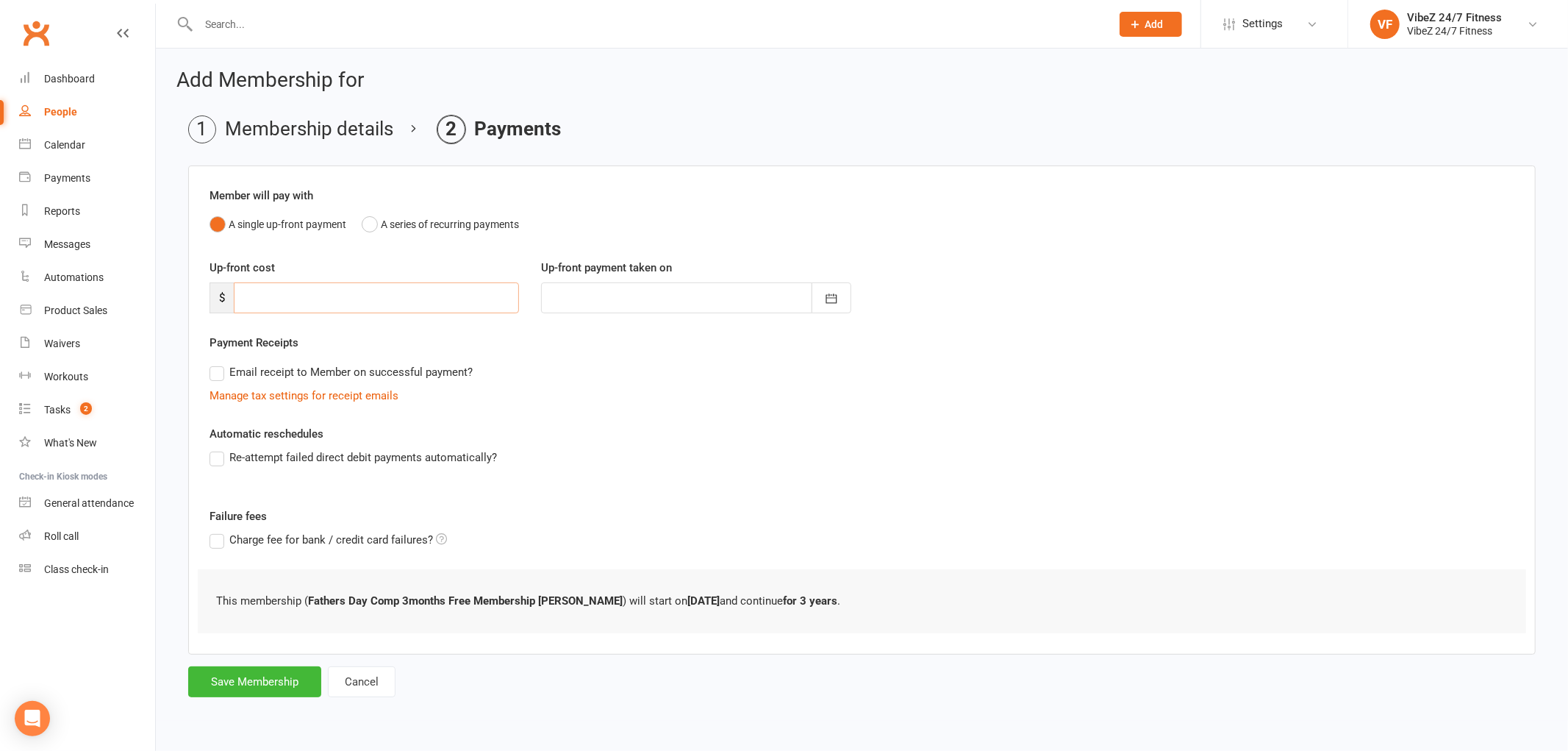
click at [373, 290] on input "number" at bounding box center [376, 297] width 286 height 31
type input "0"
click at [628, 293] on div at bounding box center [696, 297] width 309 height 31
click at [246, 671] on button "Save Membership" at bounding box center [254, 682] width 133 height 31
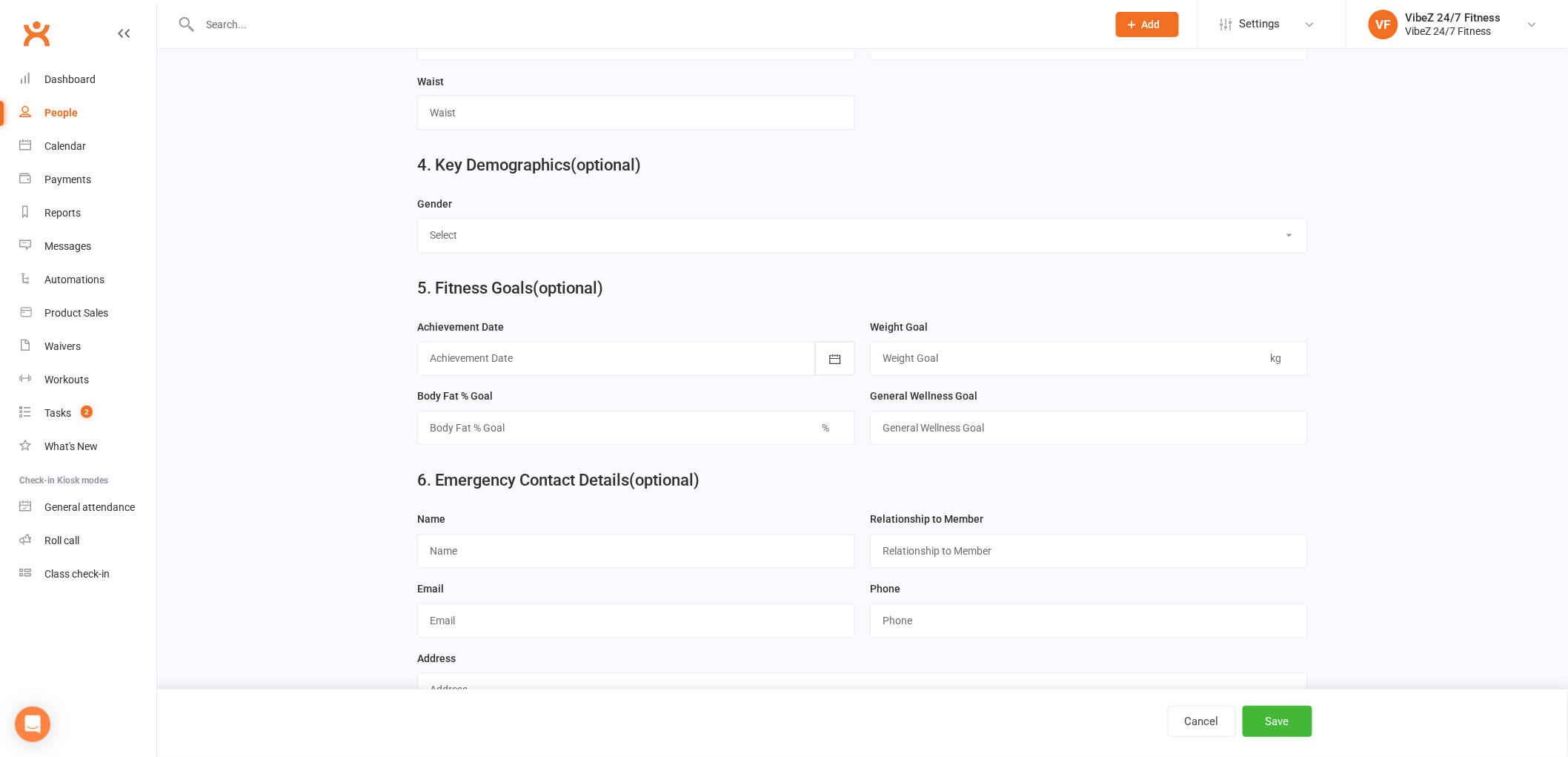
scroll to position [1047, 0]
click at [528, 552] on input "text" at bounding box center [636, 549] width 438 height 34
type input "[PERSON_NAME]"
type input "Son"
click at [753, 604] on input "text" at bounding box center [636, 618] width 438 height 34
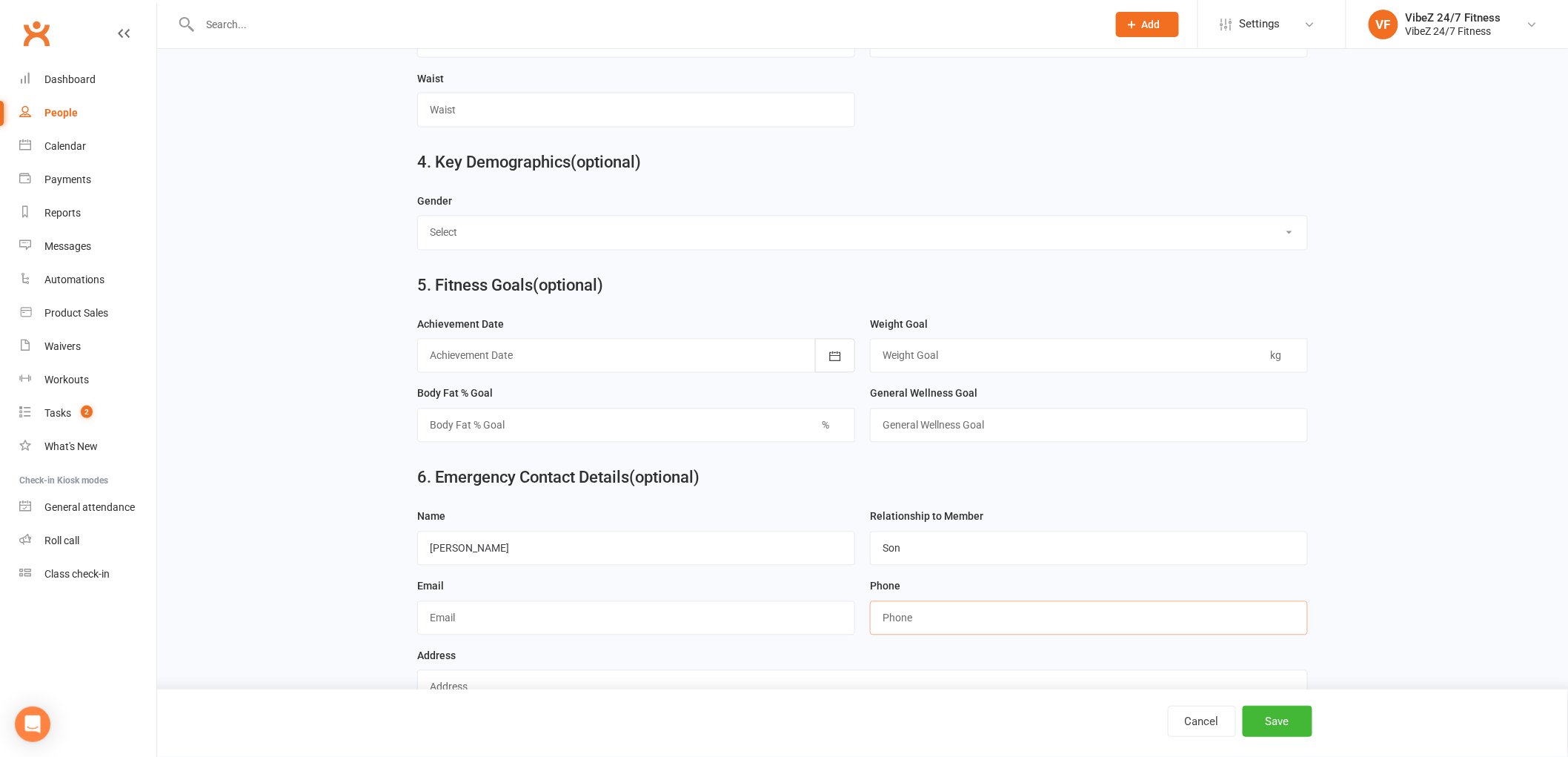
click at [973, 631] on input "string" at bounding box center [1089, 618] width 438 height 34
drag, startPoint x: 1462, startPoint y: 421, endPoint x: 1412, endPoint y: 486, distance: 82.0
click at [1258, 721] on button "Save" at bounding box center [1277, 721] width 70 height 31
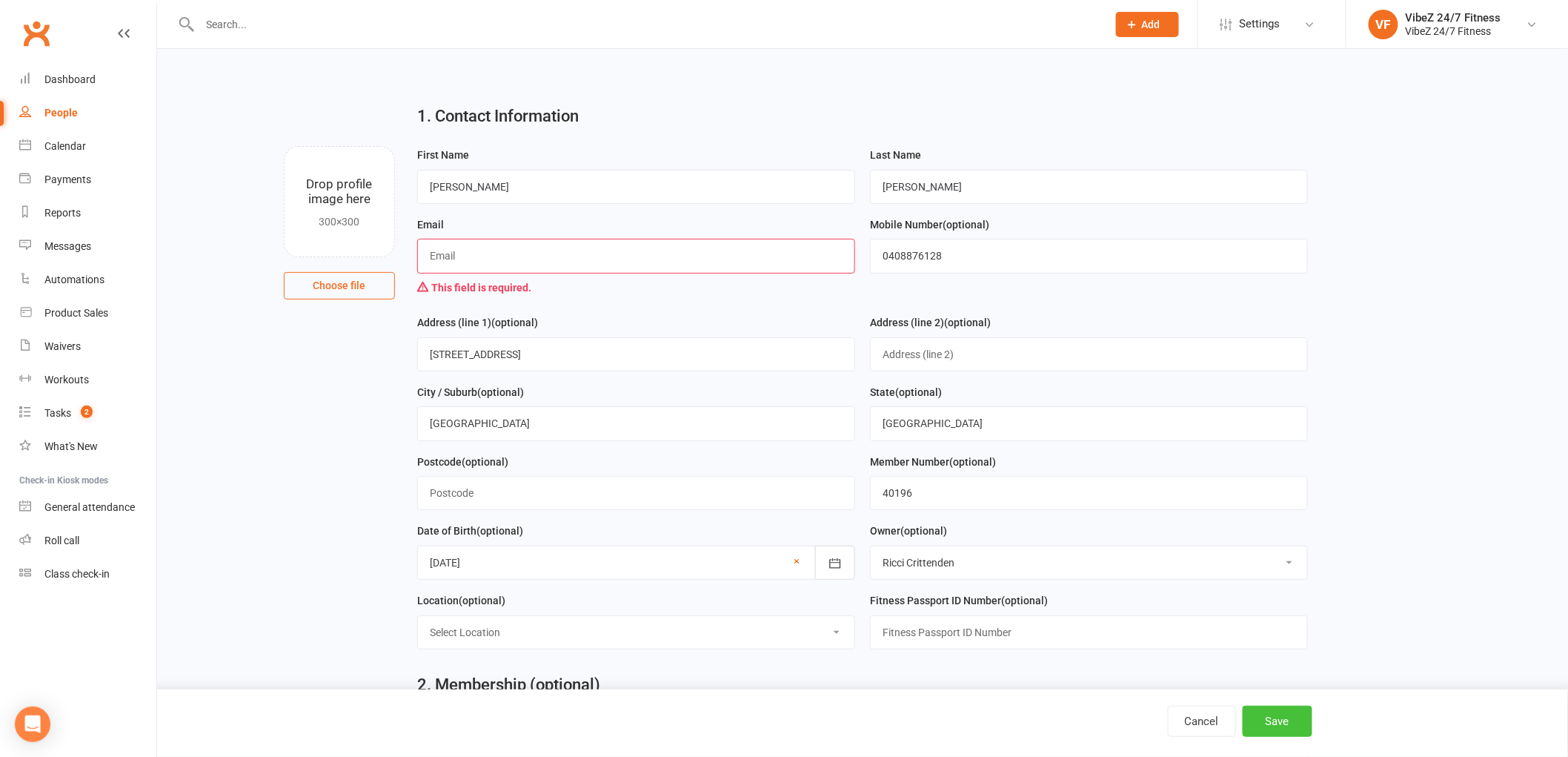
scroll to position [0, 0]
click at [516, 251] on input "text" at bounding box center [636, 256] width 438 height 34
click at [469, 256] on input "text" at bounding box center [636, 256] width 438 height 34
type input "[EMAIL_ADDRESS][PERSON_NAME][DOMAIN_NAME]"
click at [1292, 716] on button "Save" at bounding box center [1277, 721] width 70 height 31
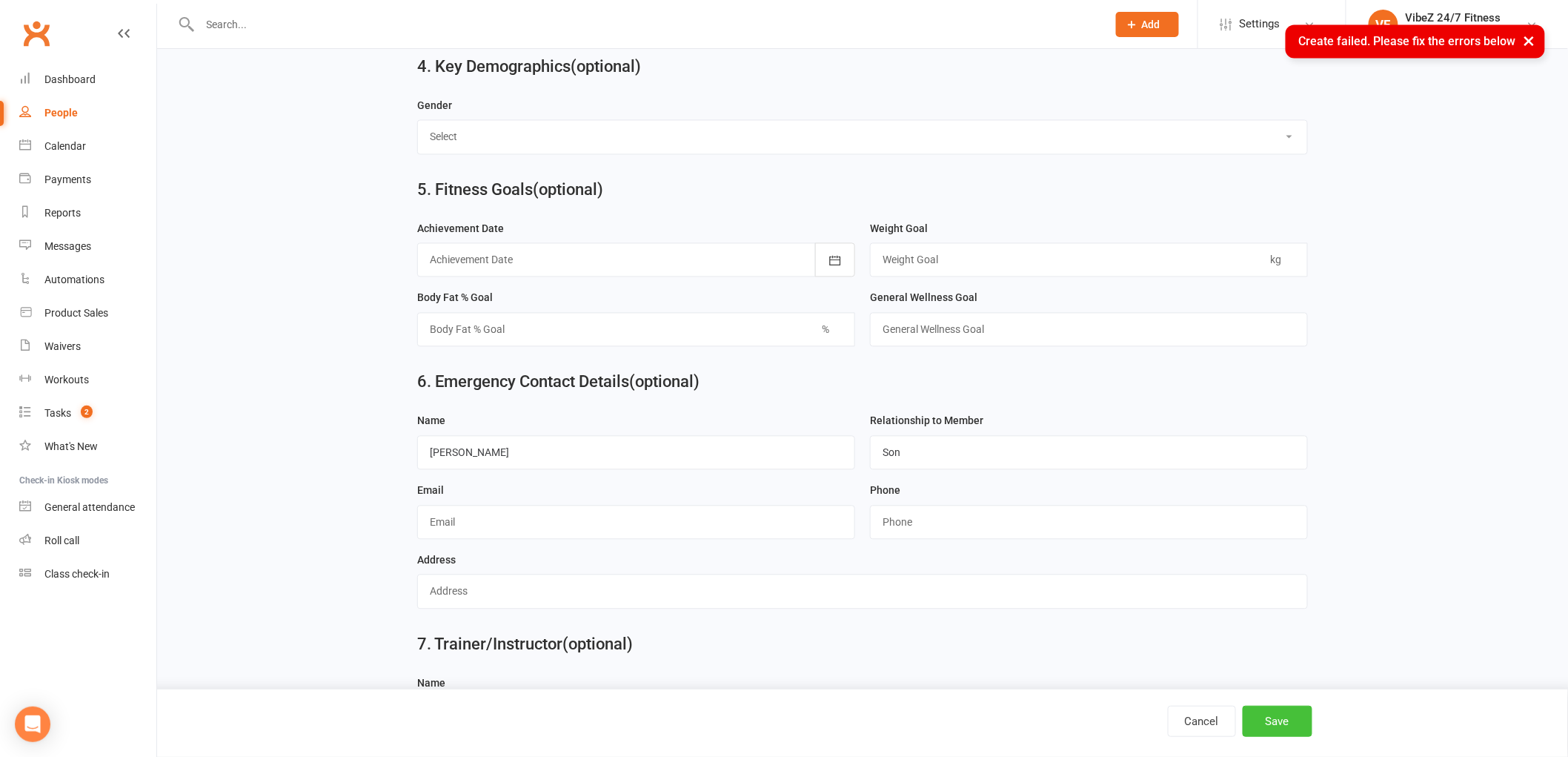
scroll to position [1216, 0]
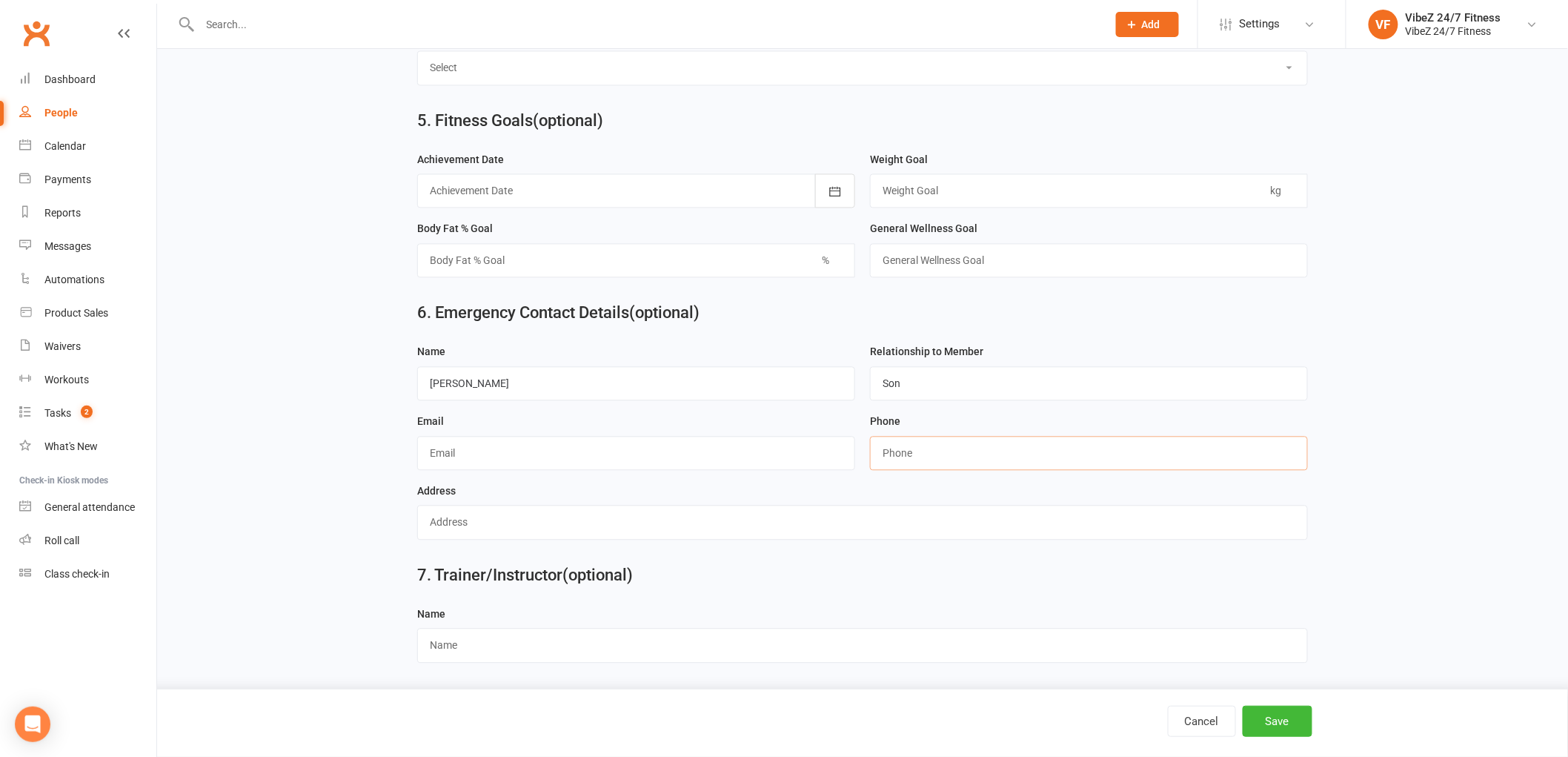
click at [934, 456] on input "string" at bounding box center [1089, 453] width 438 height 34
paste input "0411847400"
type input "0411847400"
click at [1284, 720] on button "Save" at bounding box center [1277, 721] width 70 height 31
click at [1273, 714] on button "Save" at bounding box center [1277, 721] width 70 height 31
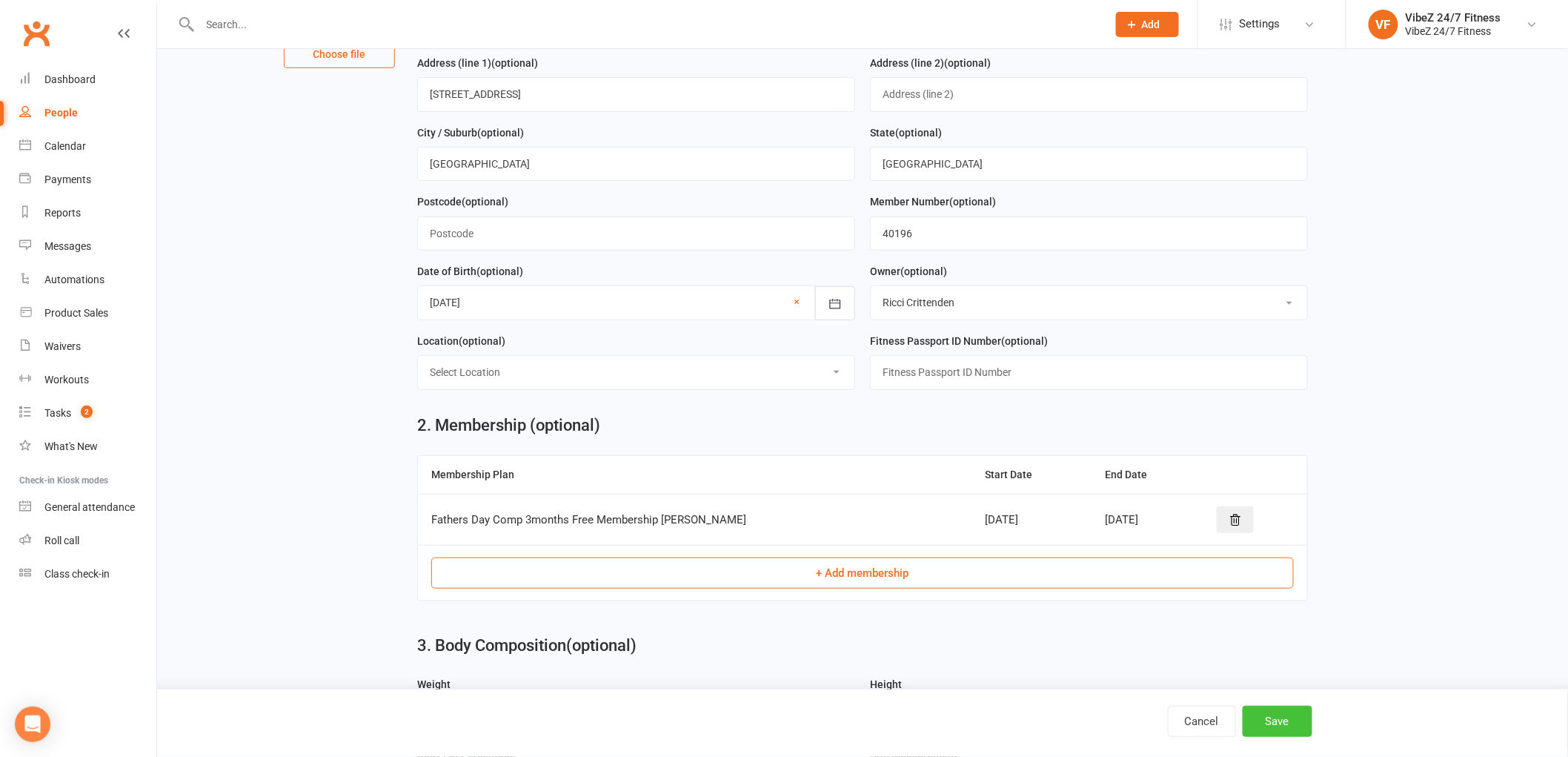
scroll to position [329, 0]
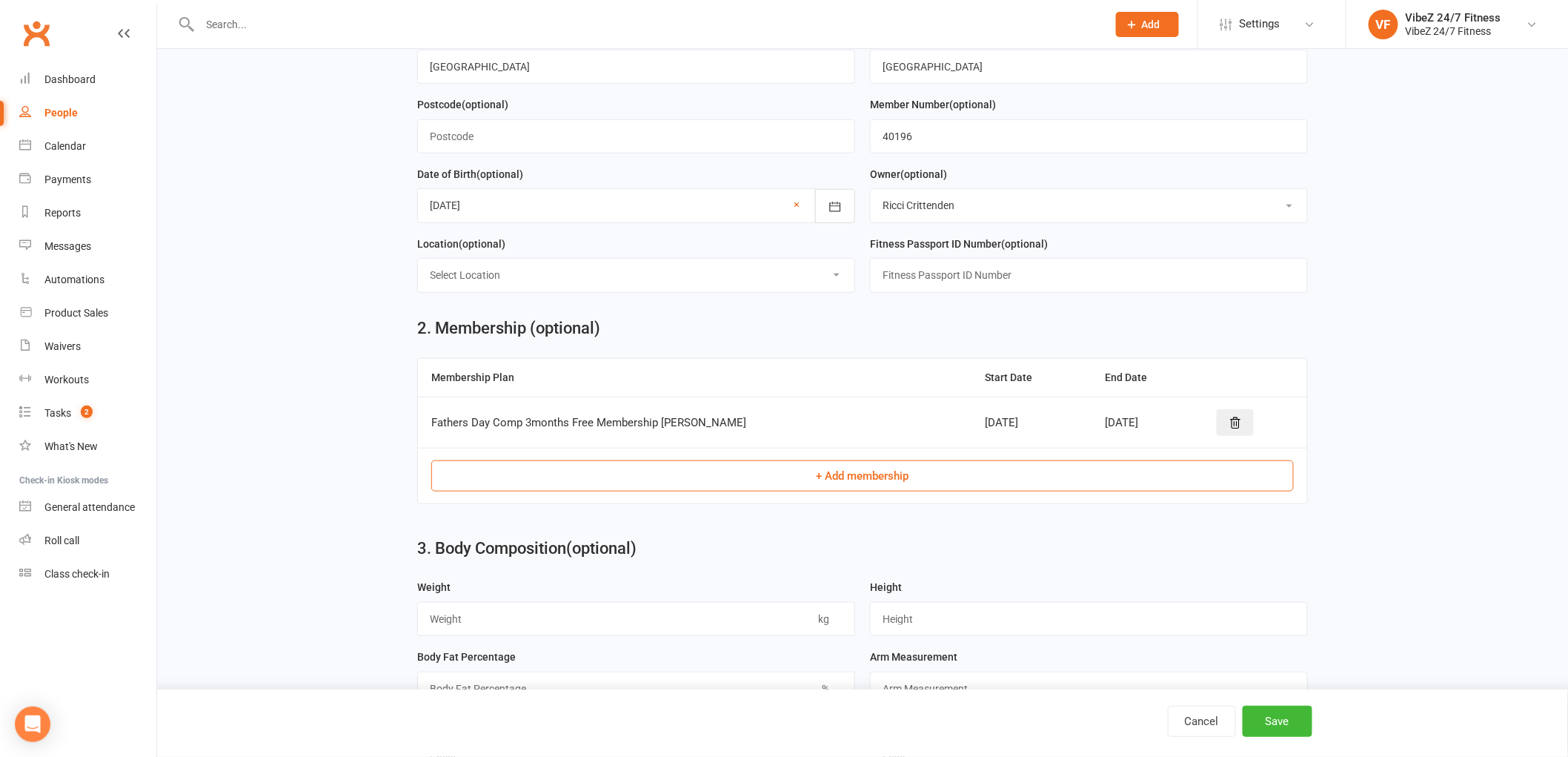
click at [1106, 425] on div "[DATE]" at bounding box center [1148, 423] width 85 height 12
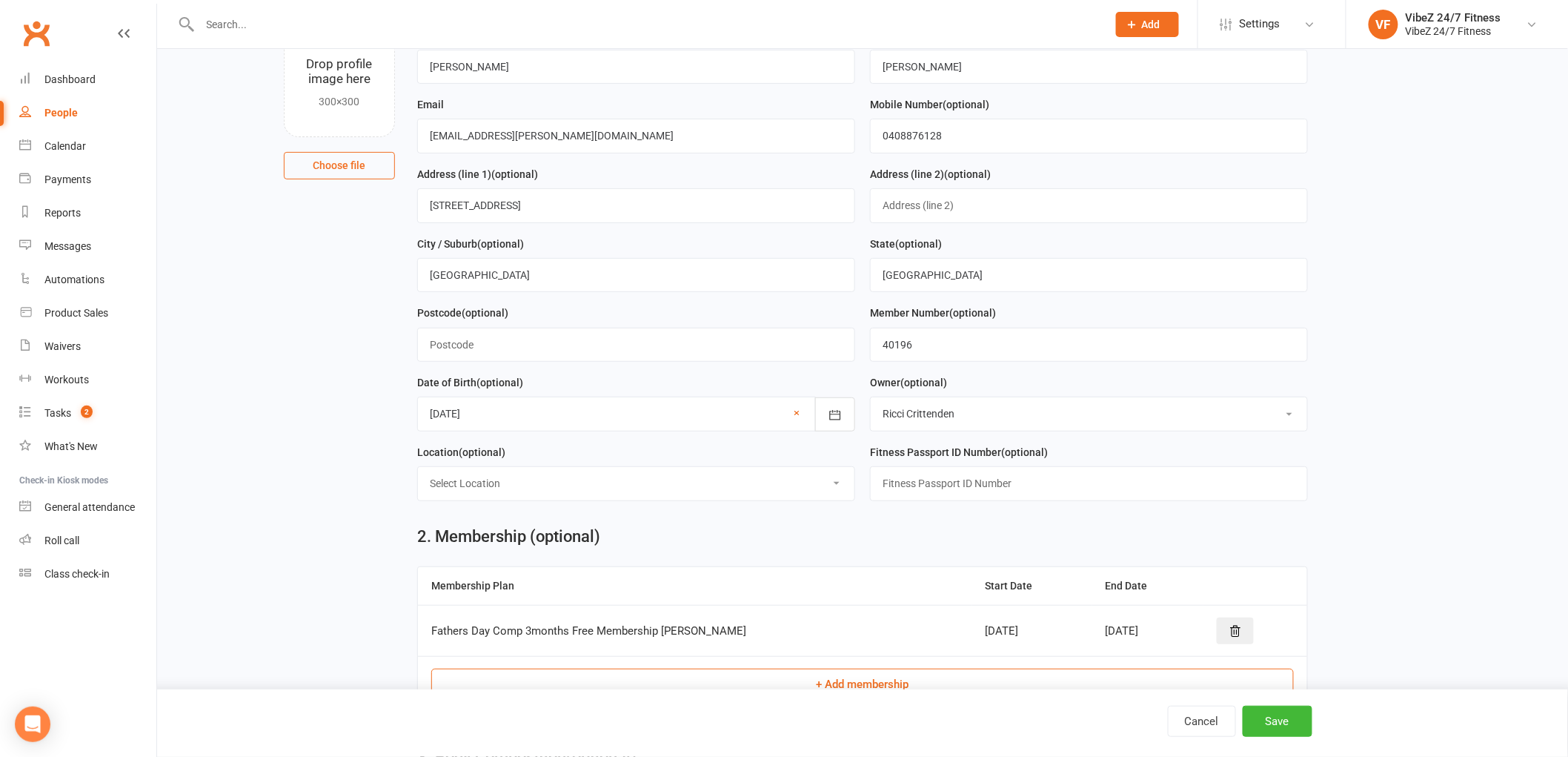
scroll to position [82, 0]
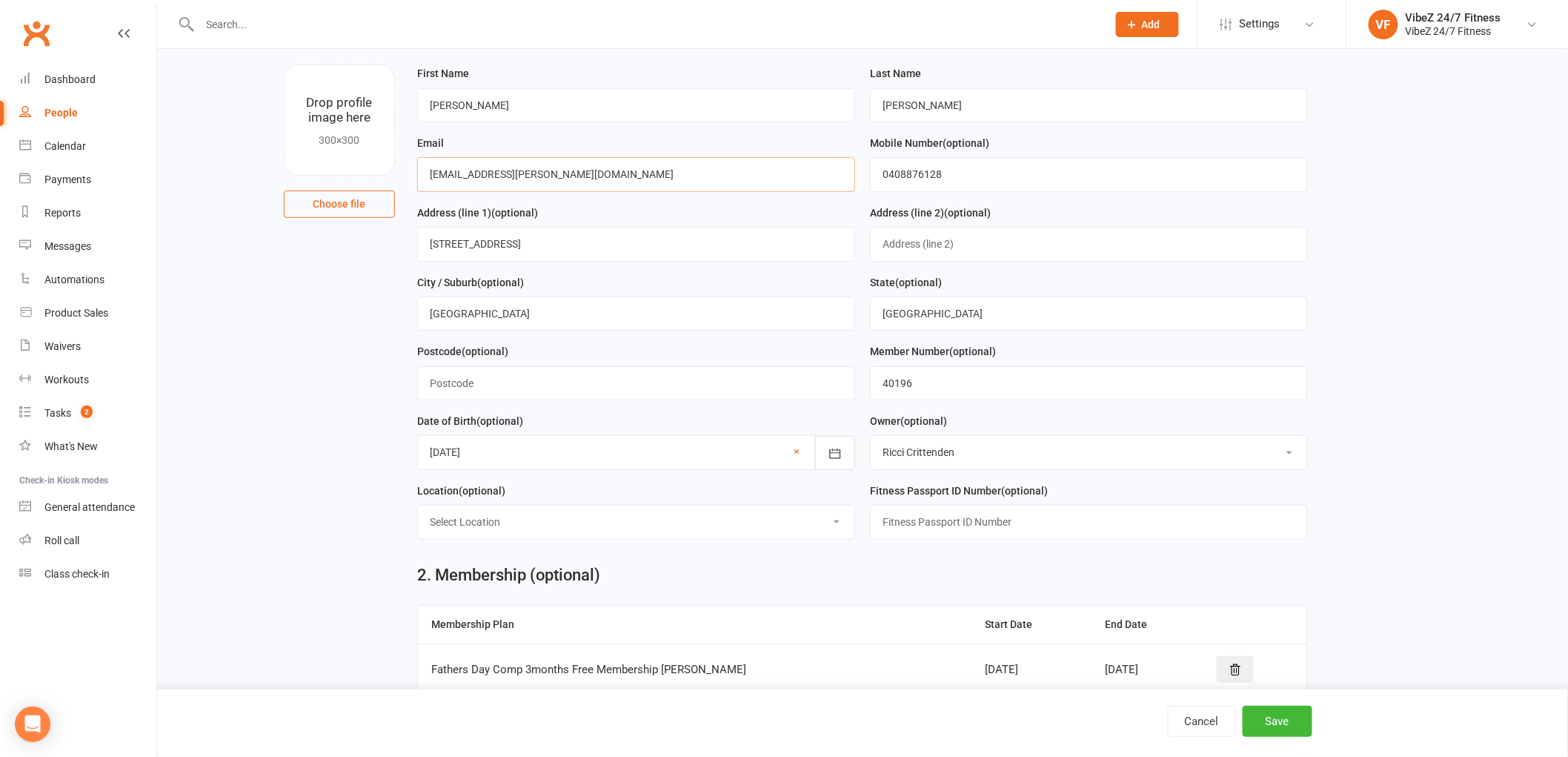
drag, startPoint x: 596, startPoint y: 179, endPoint x: 610, endPoint y: 176, distance: 14.3
click at [596, 179] on input "[EMAIL_ADDRESS][PERSON_NAME][DOMAIN_NAME]" at bounding box center [636, 174] width 438 height 34
click at [672, 240] on input "[STREET_ADDRESS]" at bounding box center [636, 244] width 438 height 34
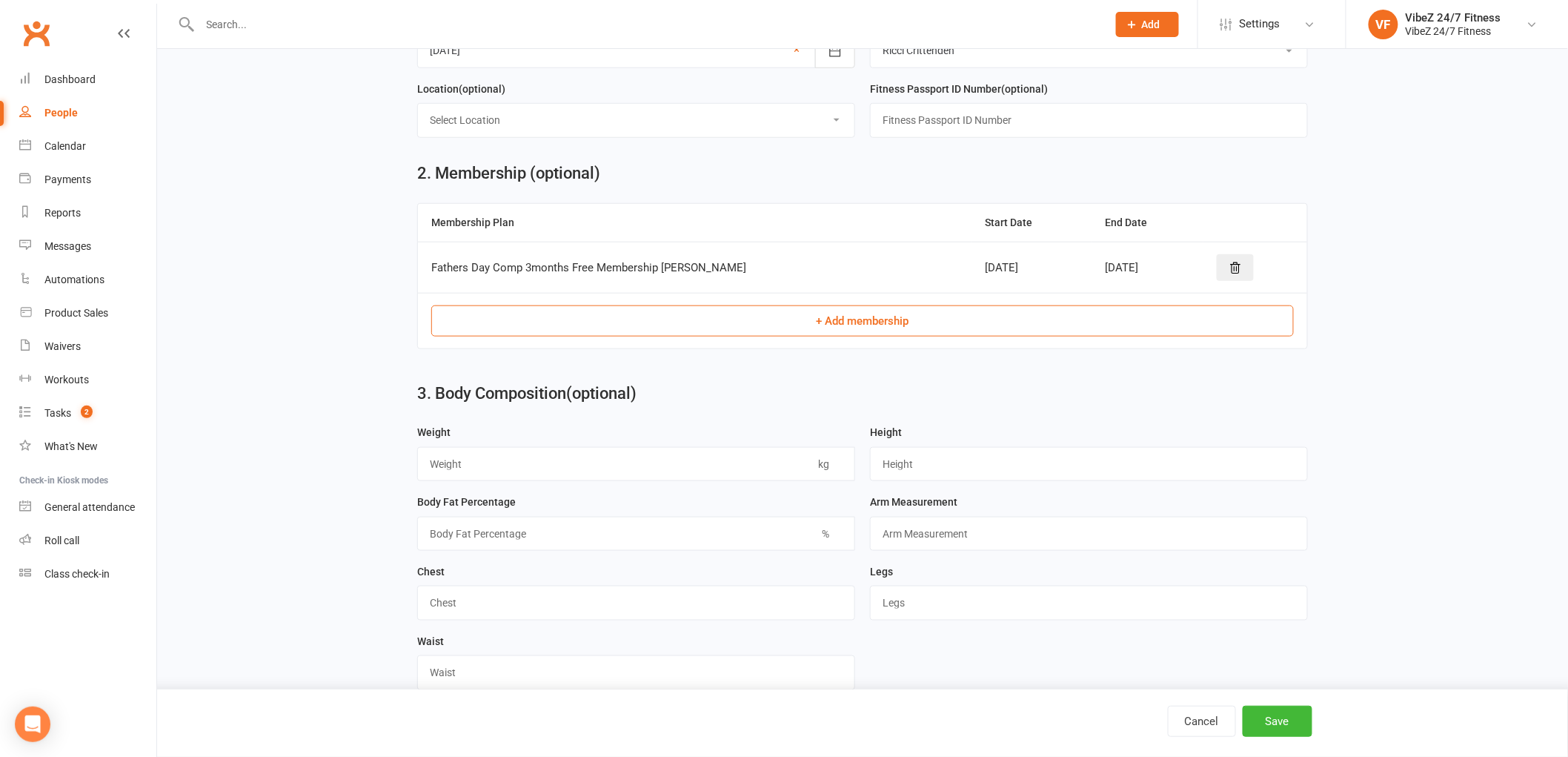
scroll to position [227, 0]
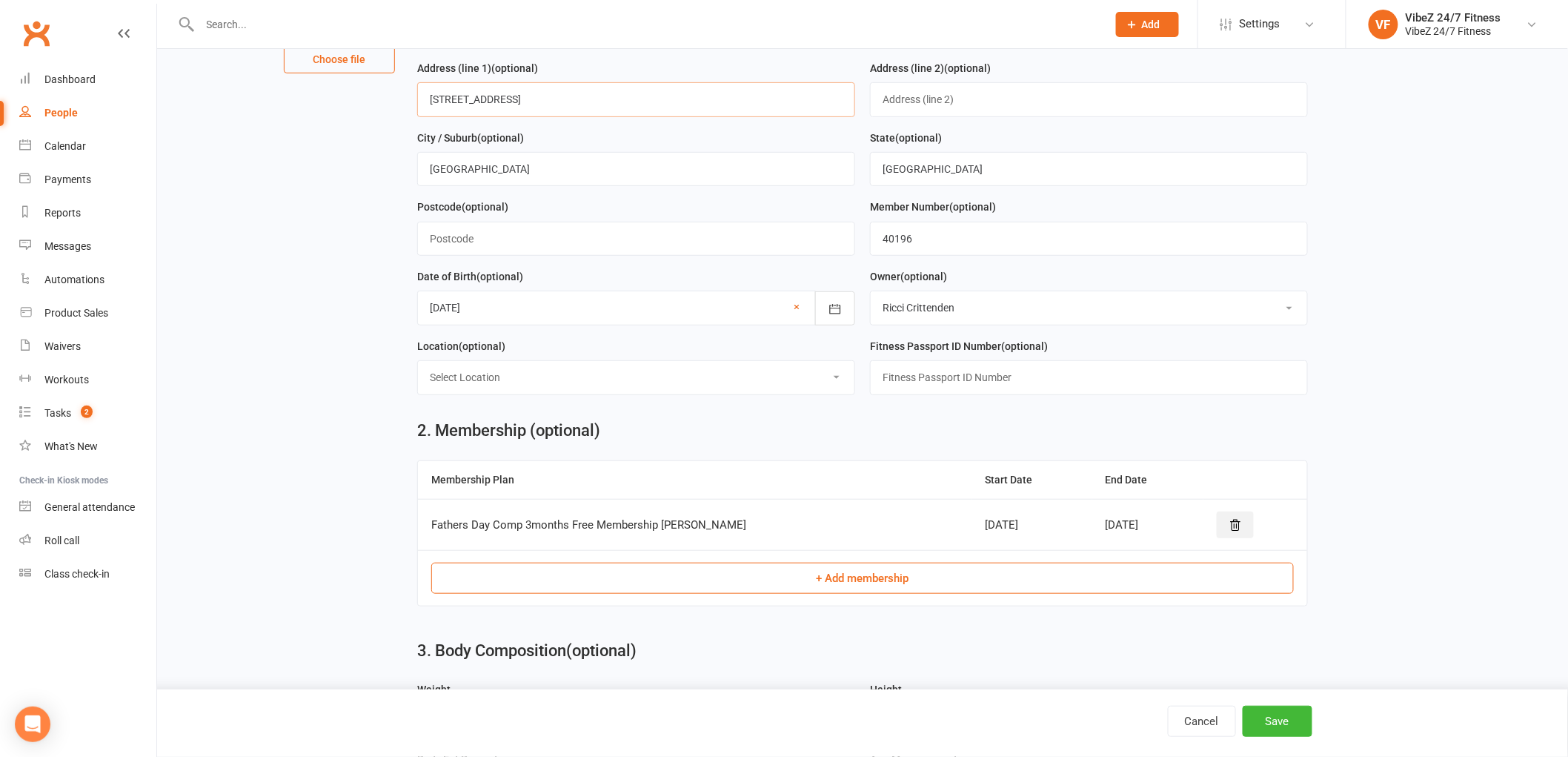
type input "[STREET_ADDRESS]"
click at [1230, 527] on icon at bounding box center [1235, 526] width 10 height 11
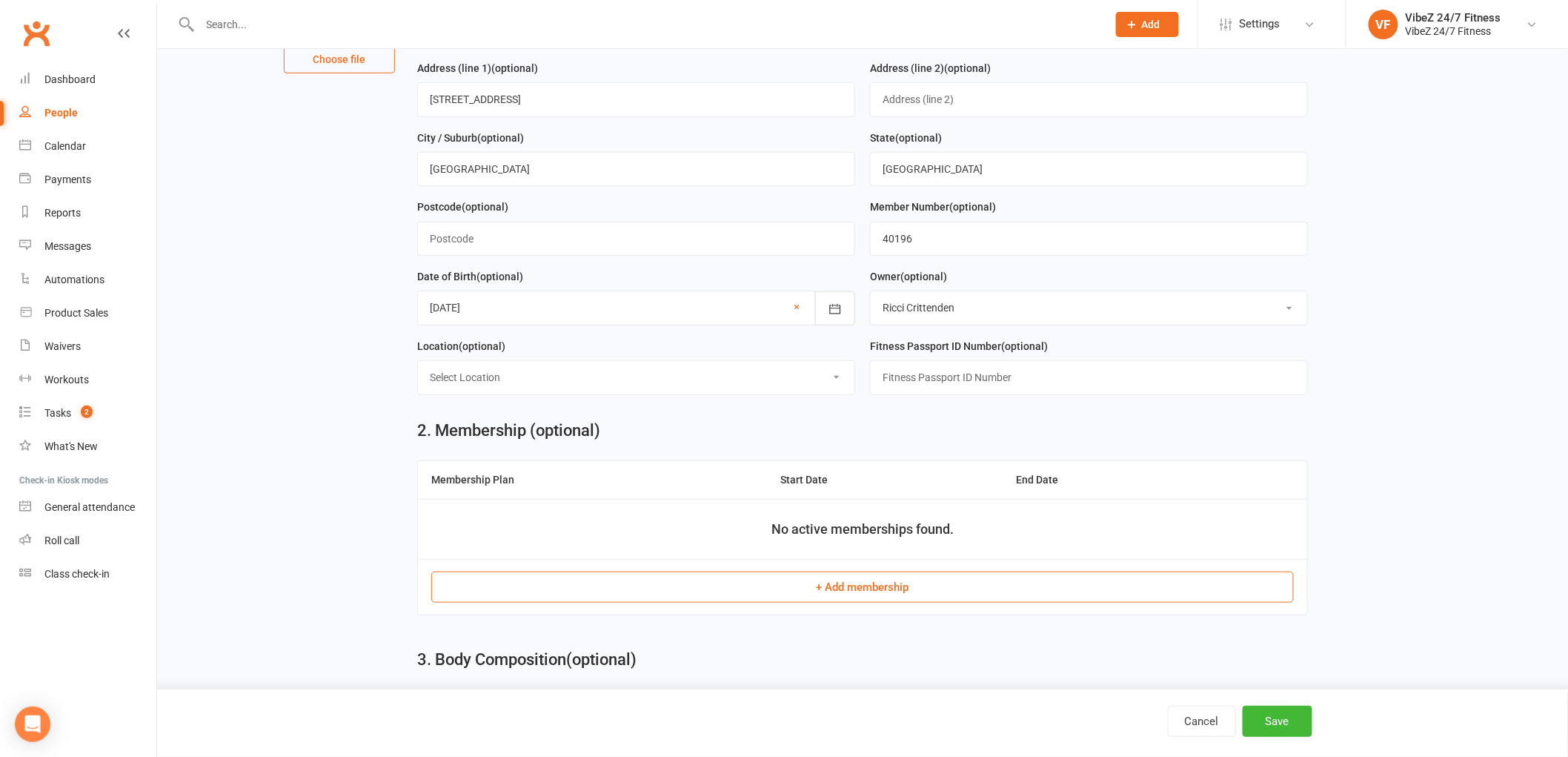
click at [842, 588] on button "+ Add membership" at bounding box center [863, 587] width 863 height 31
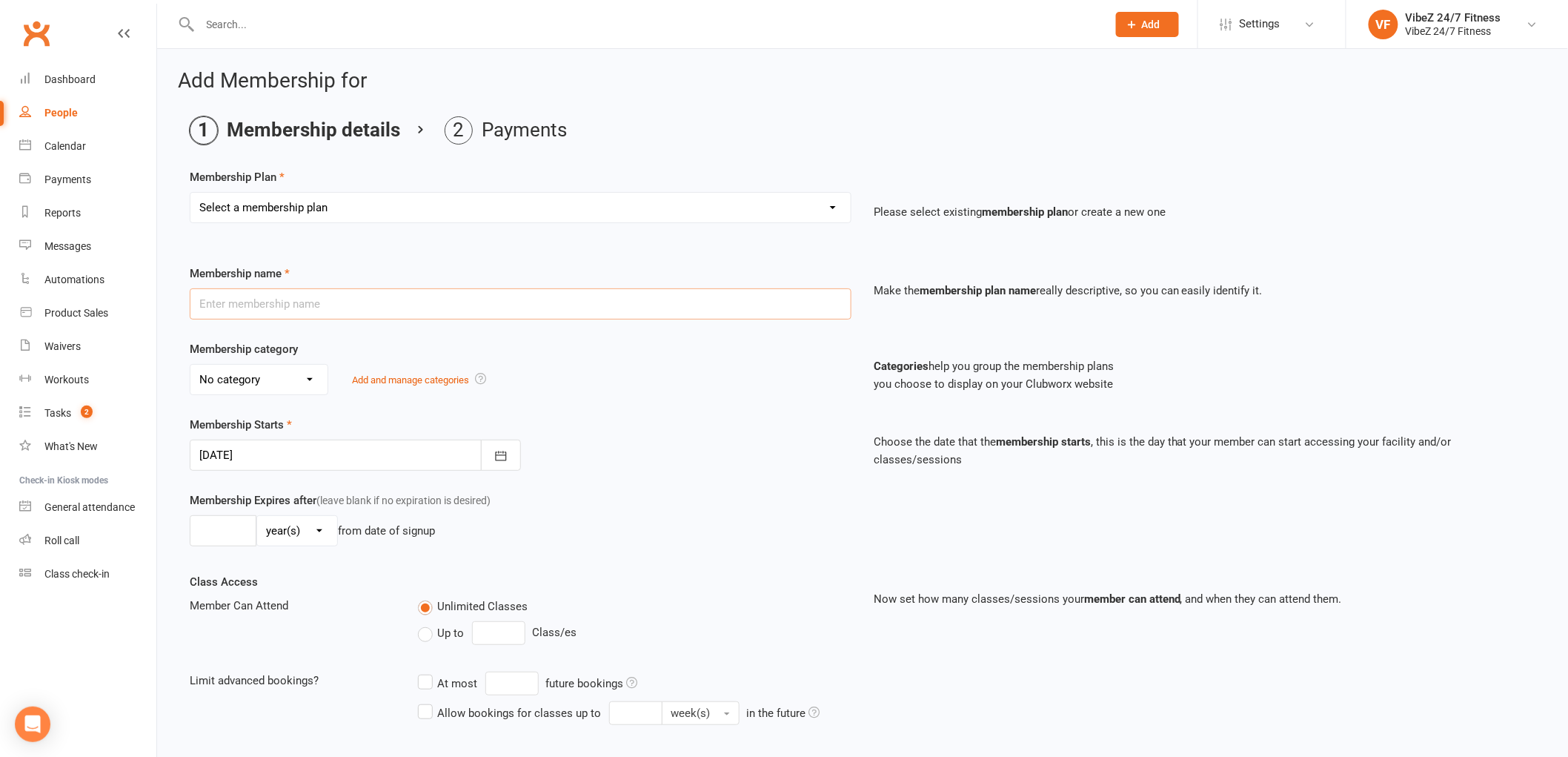
click at [291, 298] on input "text" at bounding box center [520, 303] width 662 height 31
click at [438, 196] on select "Select a membership plan Create new Membership Plan Complimentary 12 Month Memb…" at bounding box center [520, 207] width 660 height 29
select select "0"
click at [190, 192] on select "Select a membership plan Create new Membership Plan Complimentary 12 Month Memb…" at bounding box center [520, 207] width 660 height 29
click at [304, 308] on input "text" at bounding box center [520, 303] width 662 height 31
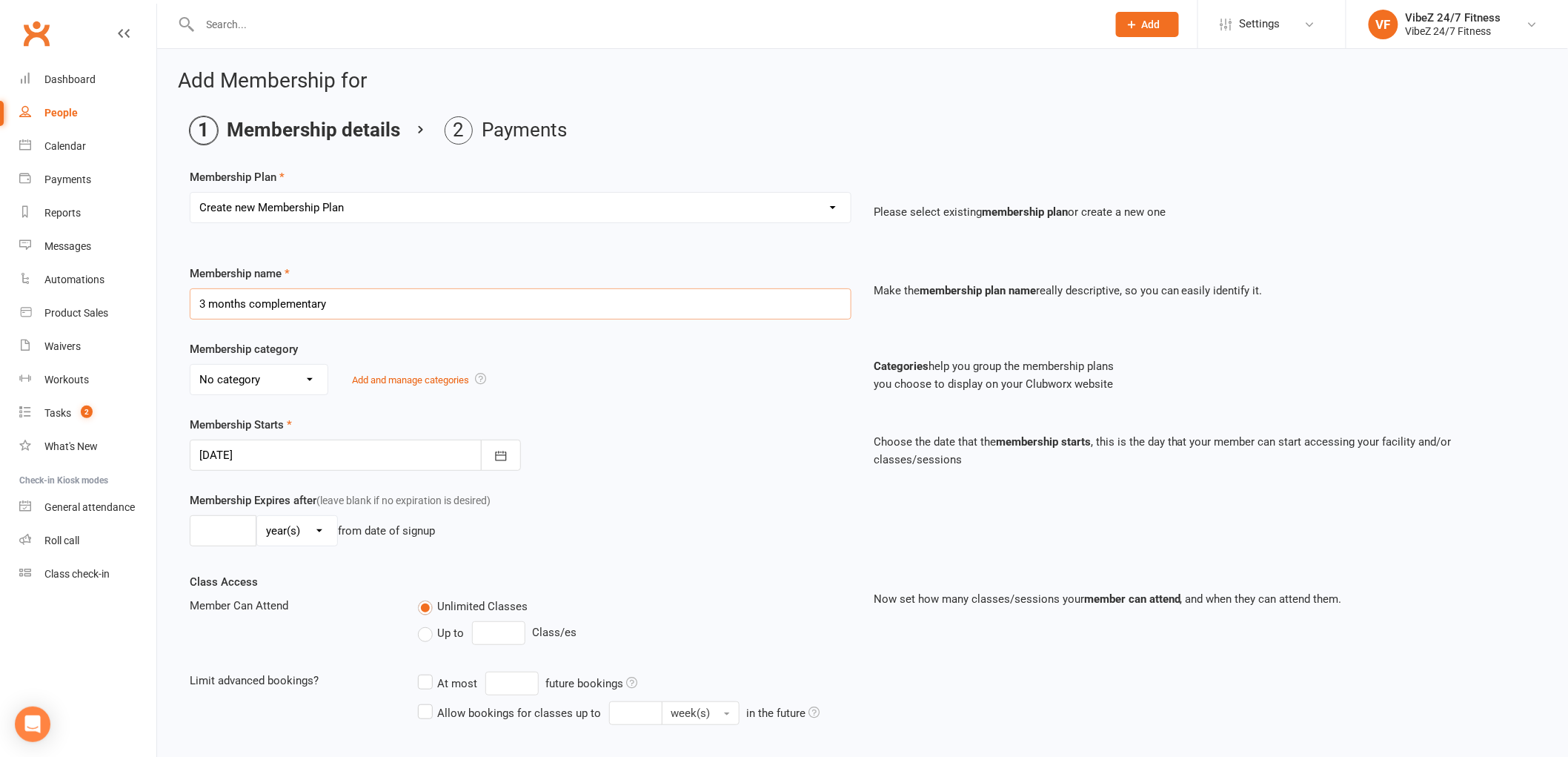
type input "3 months complementary"
click at [320, 529] on select "day(s) week(s) month(s) year(s)" at bounding box center [297, 530] width 80 height 29
select select "2"
click at [257, 516] on select "day(s) week(s) month(s) year(s)" at bounding box center [297, 530] width 80 height 29
click at [234, 531] on input "number" at bounding box center [222, 530] width 66 height 31
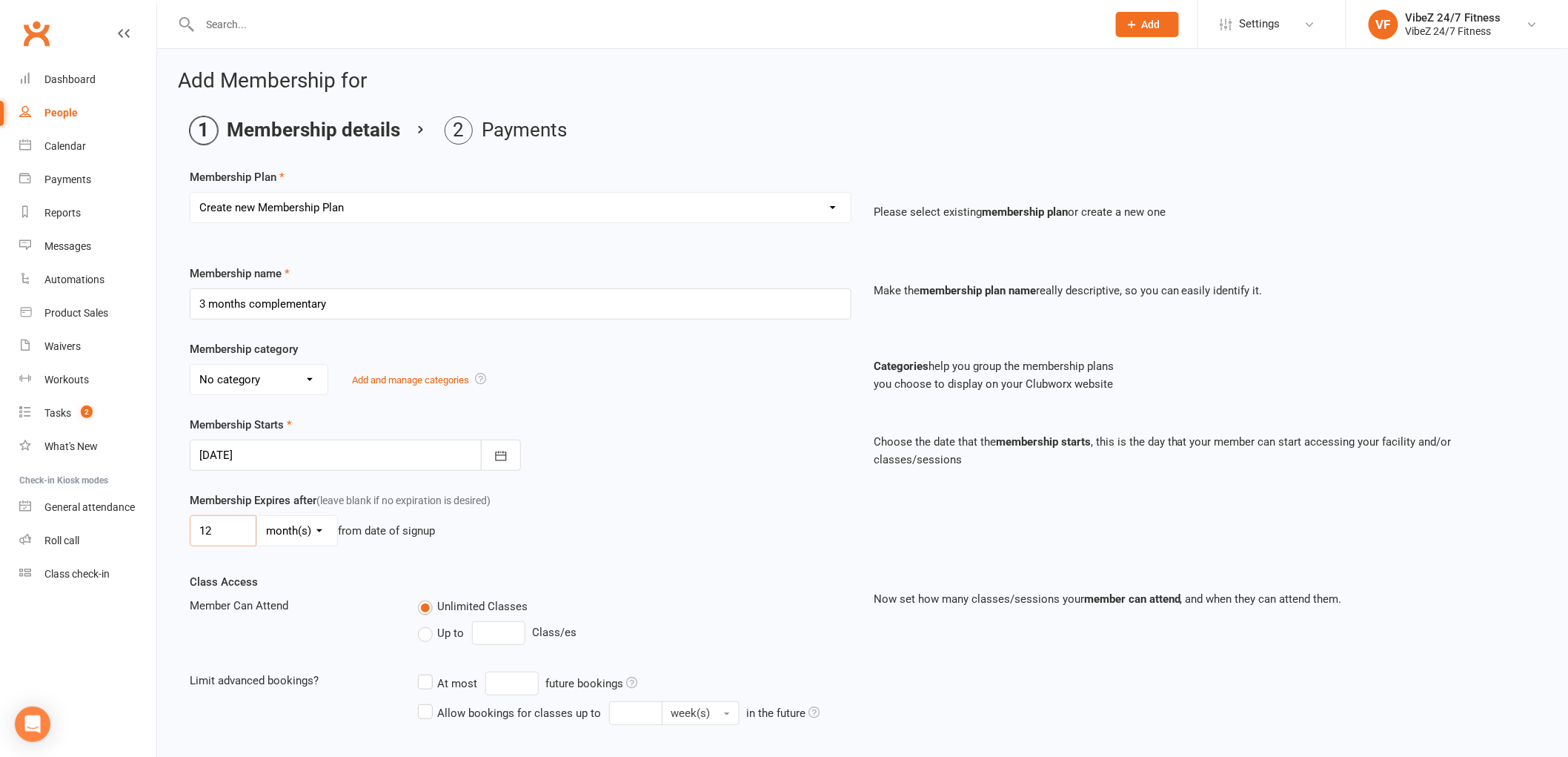
type input "1"
type input "3"
click at [723, 556] on div "Membership Expires after (leave blank if no expiration is desired) 3 day(s) wee…" at bounding box center [863, 533] width 1368 height 82
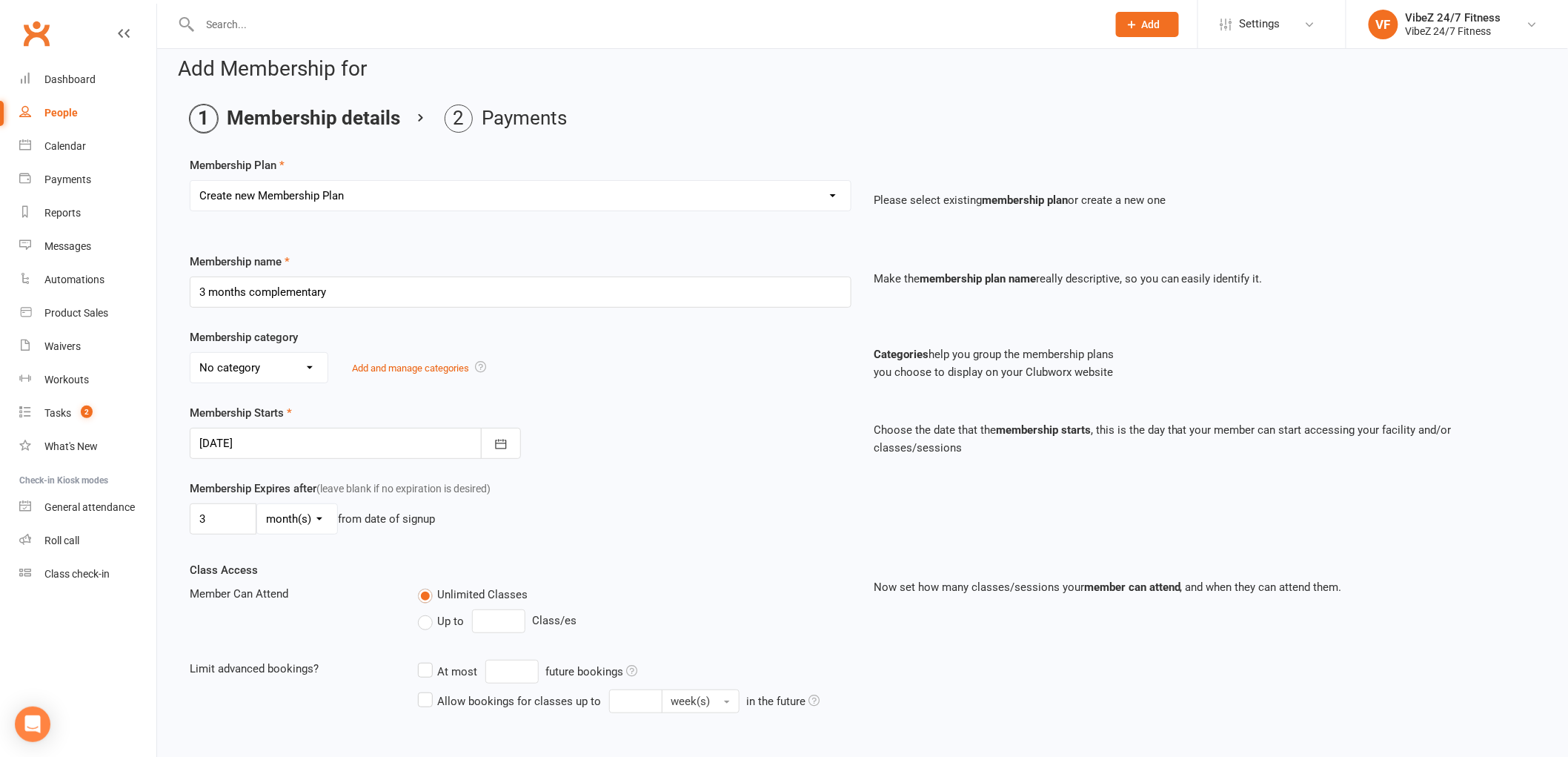
scroll to position [224, 0]
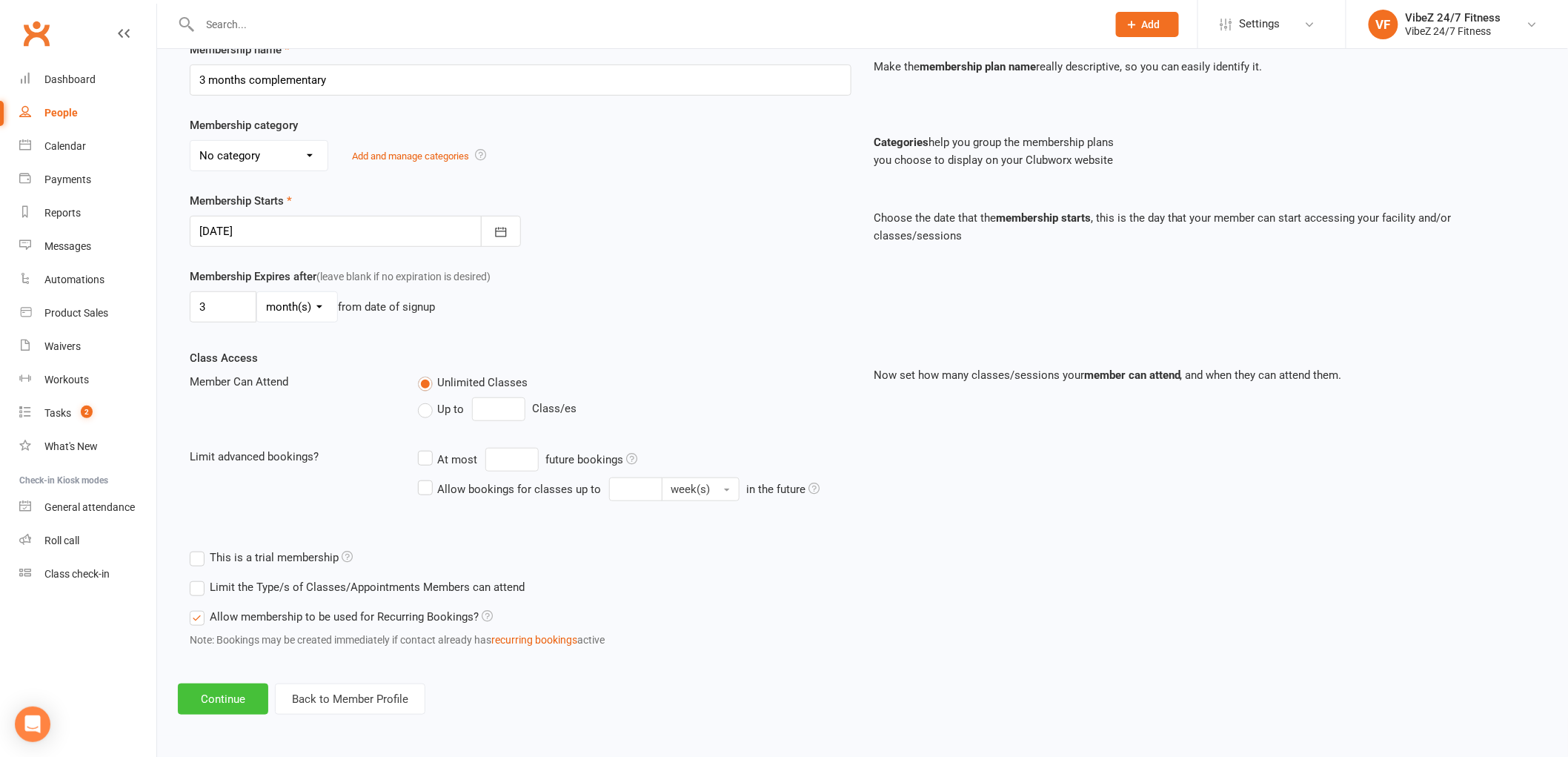
click at [232, 698] on button "Continue" at bounding box center [223, 698] width 90 height 31
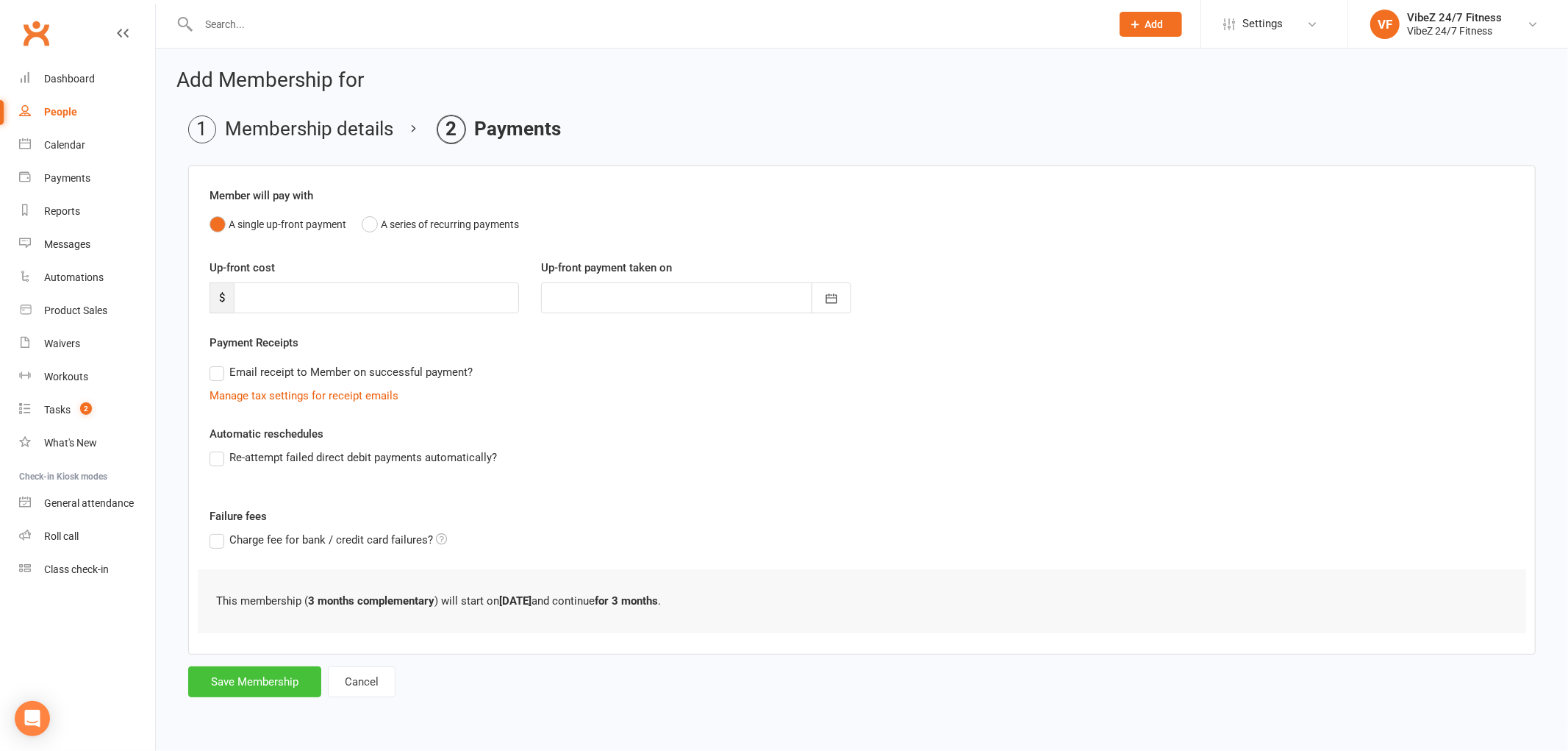
click at [258, 672] on button "Save Membership" at bounding box center [254, 682] width 133 height 31
type input "0"
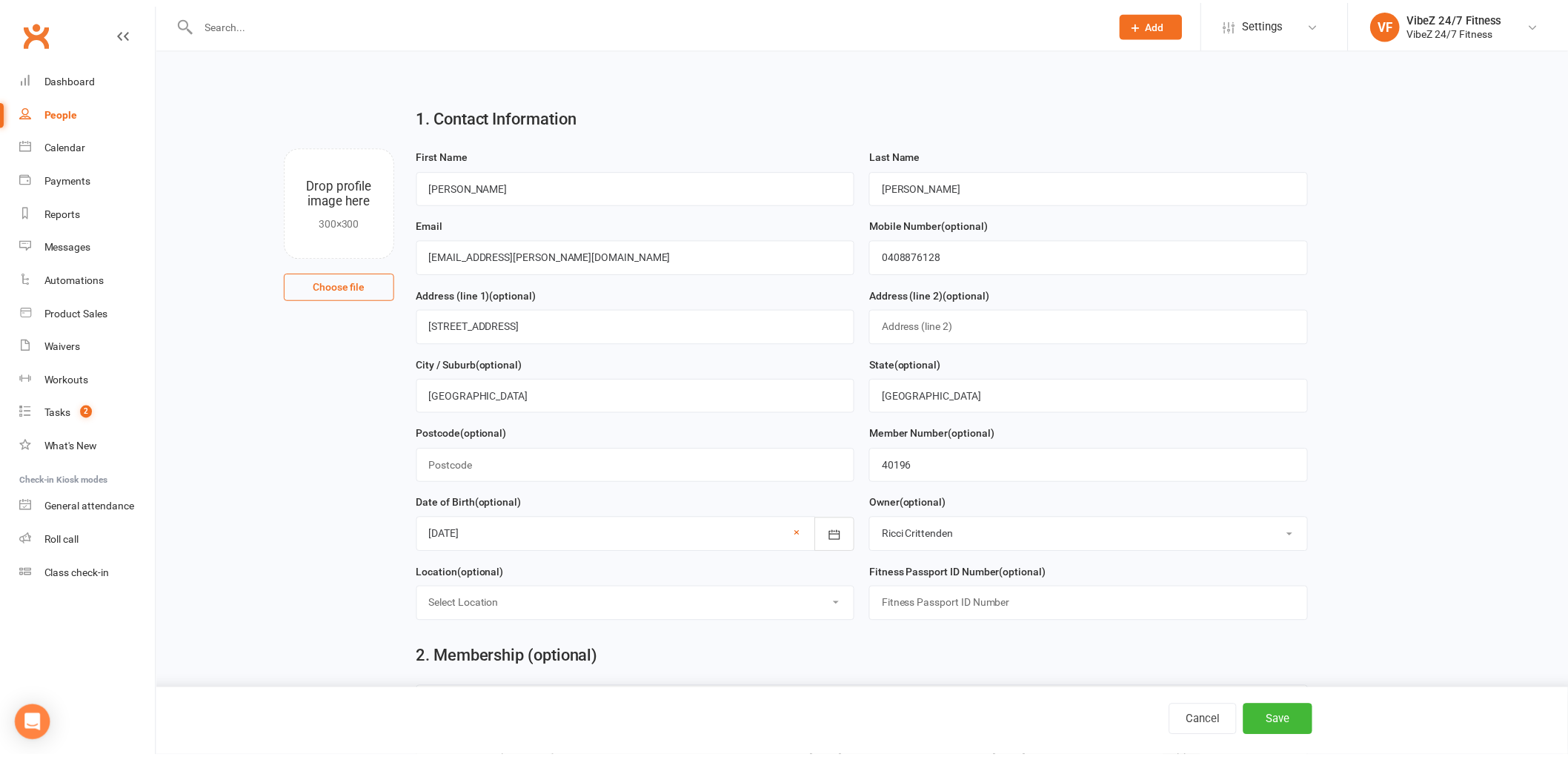
scroll to position [635, 0]
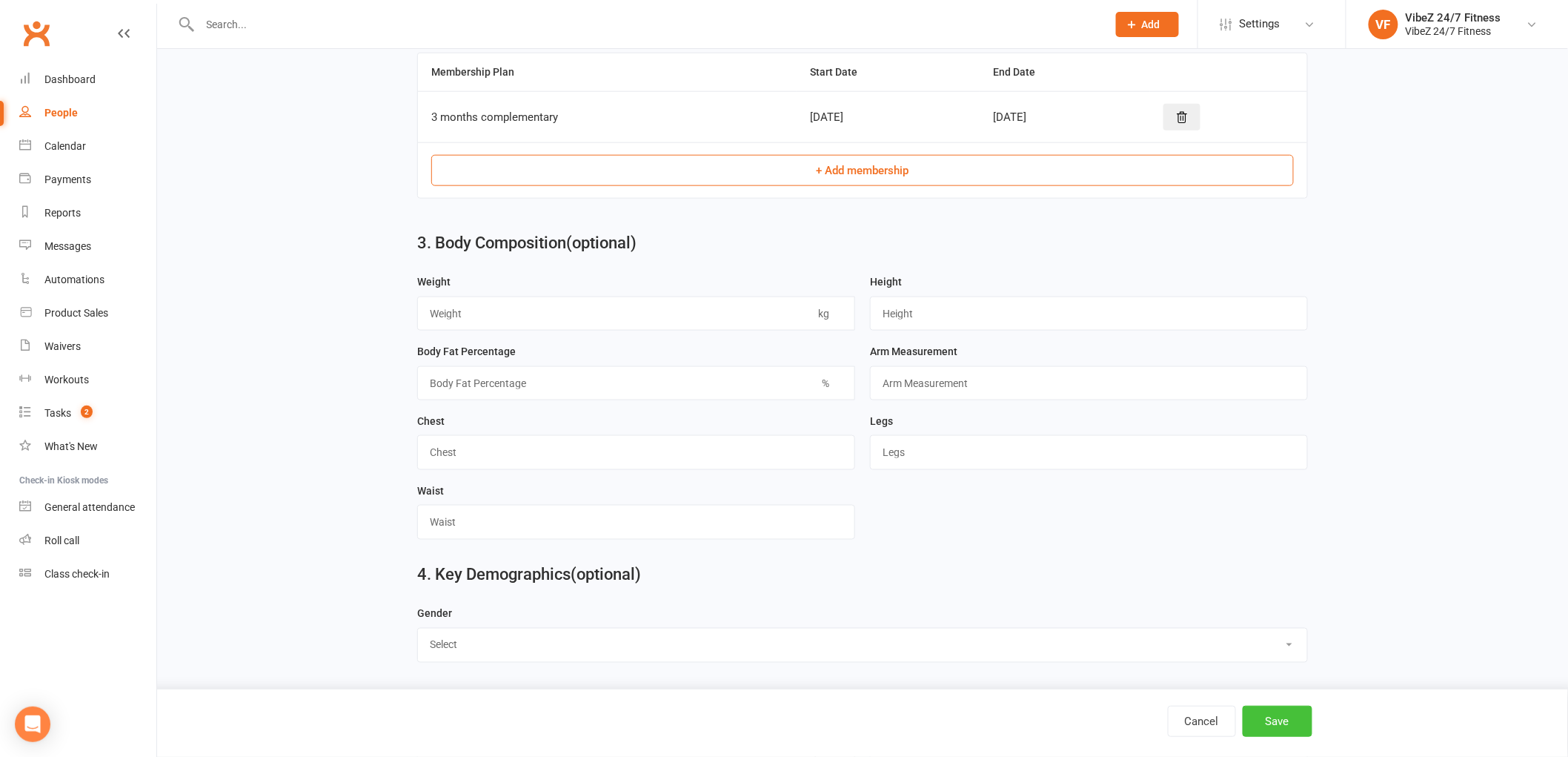
click at [1277, 719] on button "Save" at bounding box center [1277, 721] width 70 height 31
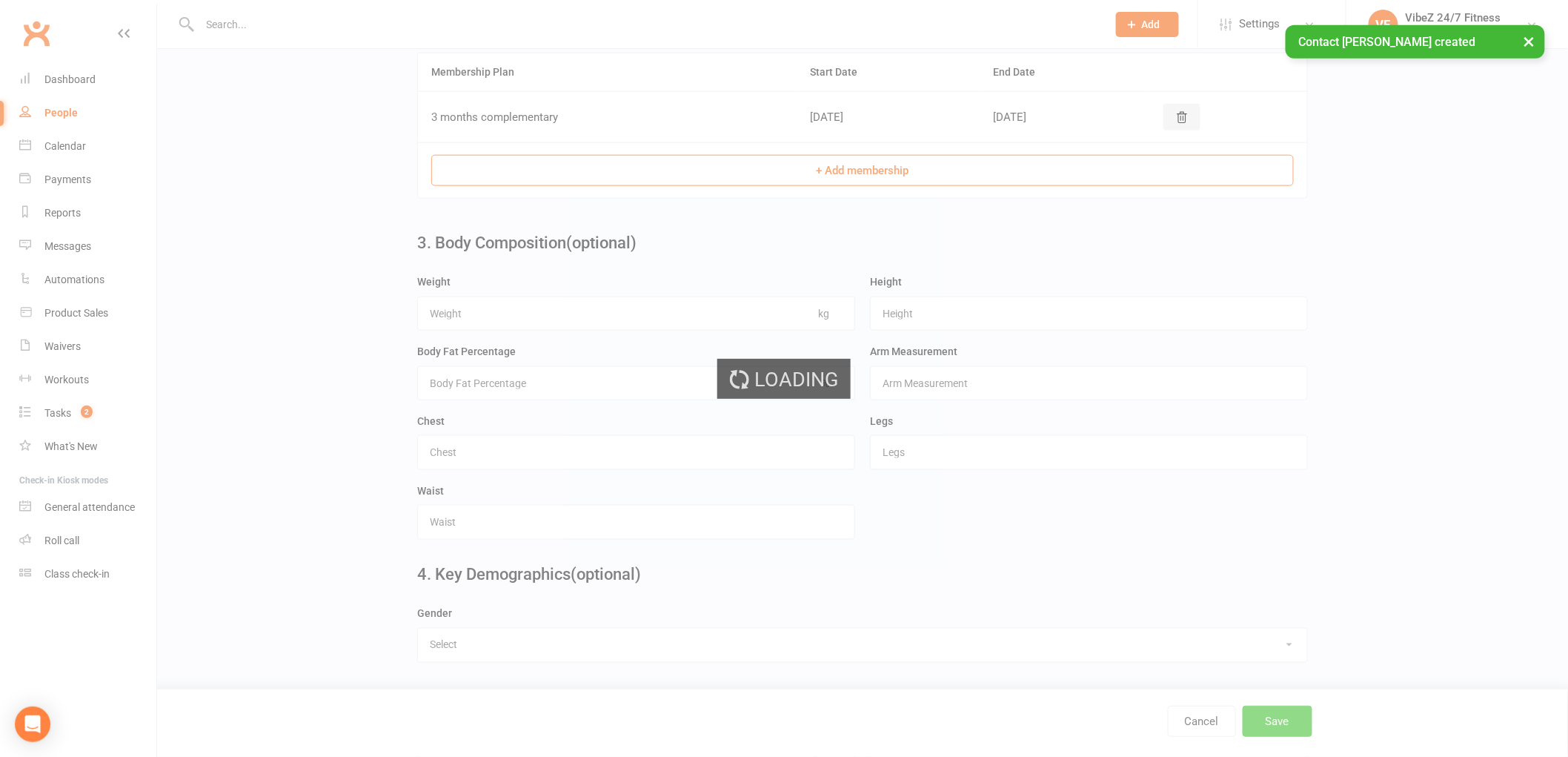
scroll to position [0, 0]
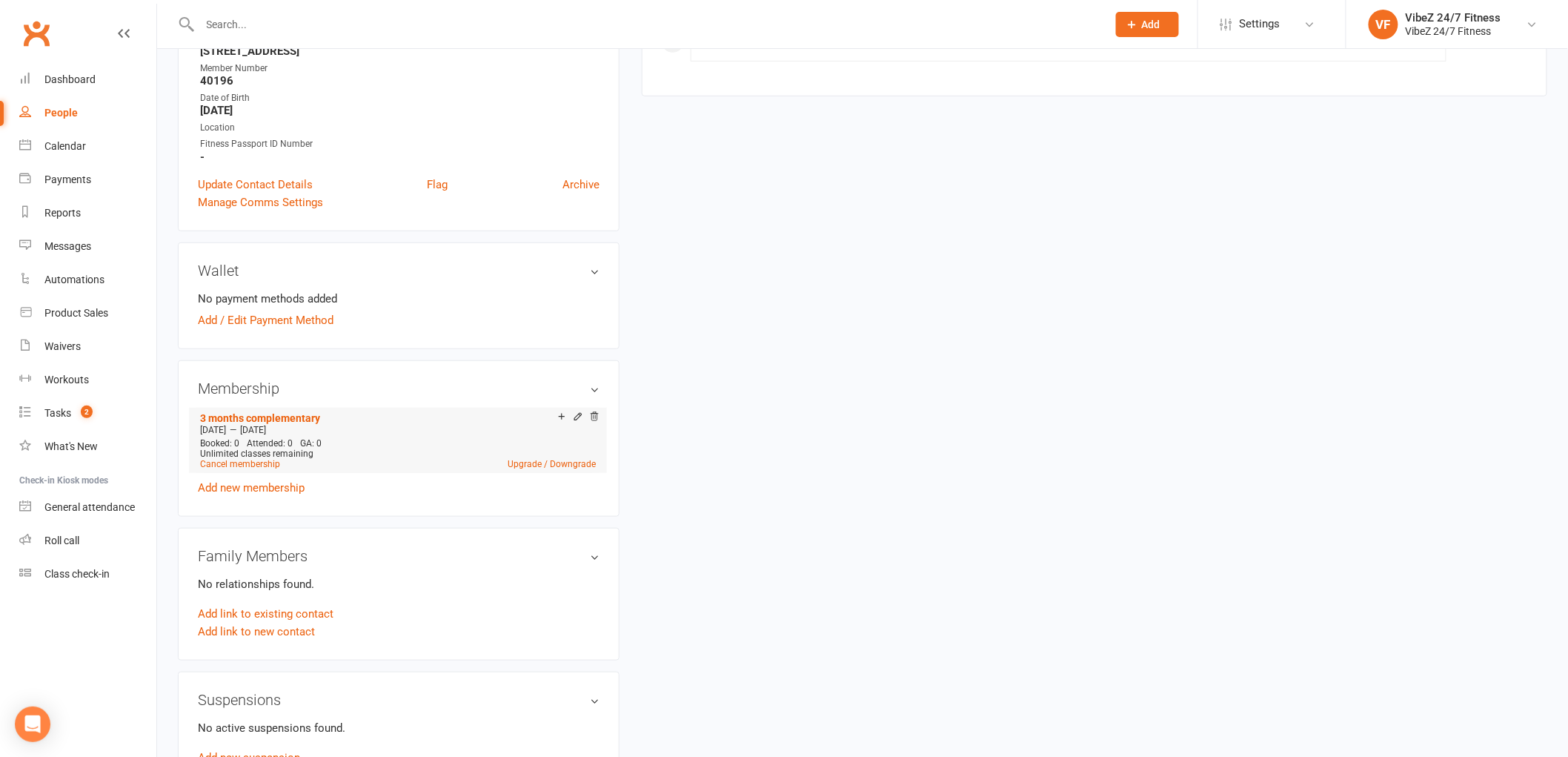
scroll to position [329, 0]
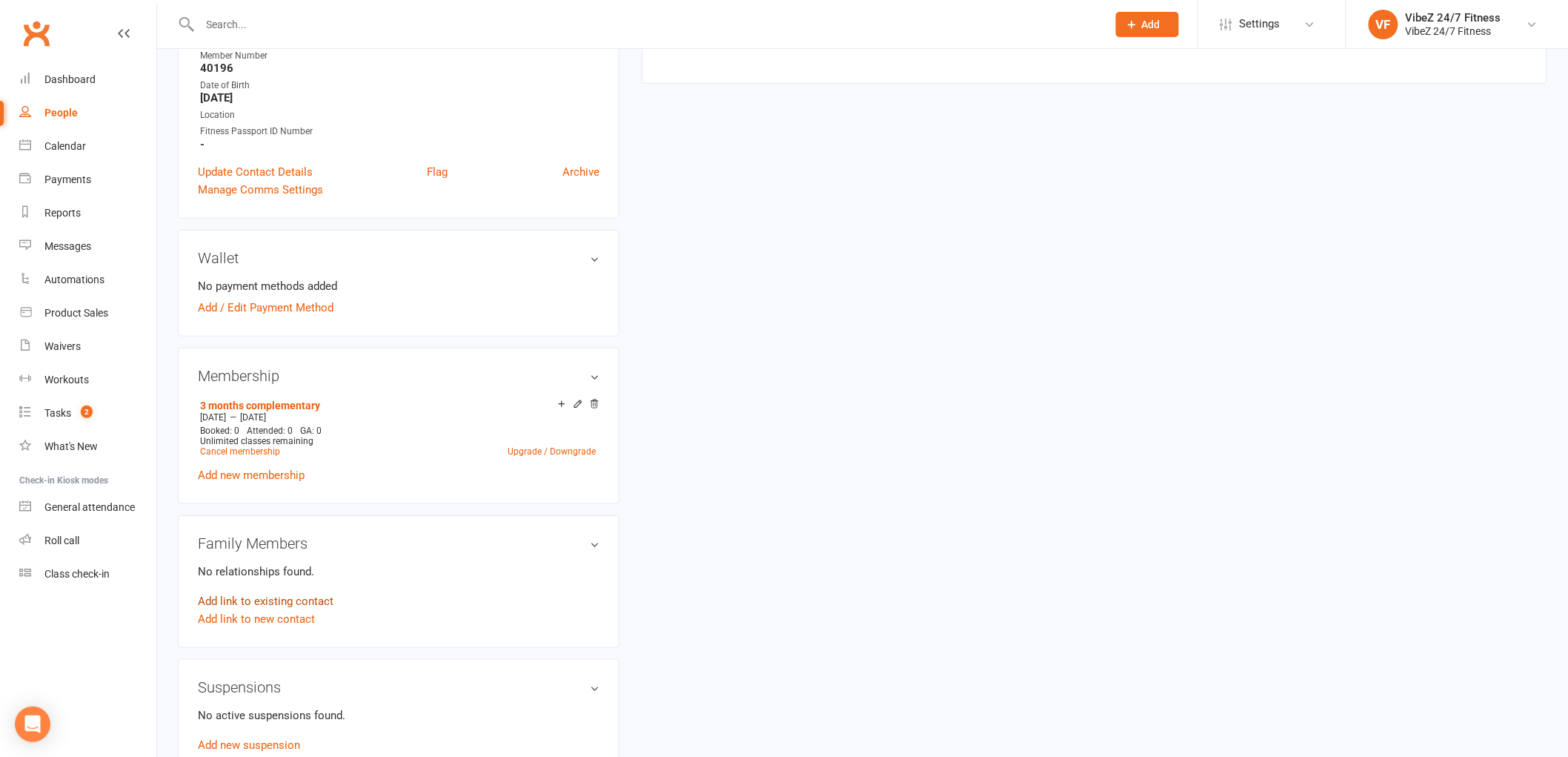
click at [297, 597] on link "Add link to existing contact" at bounding box center [265, 601] width 136 height 18
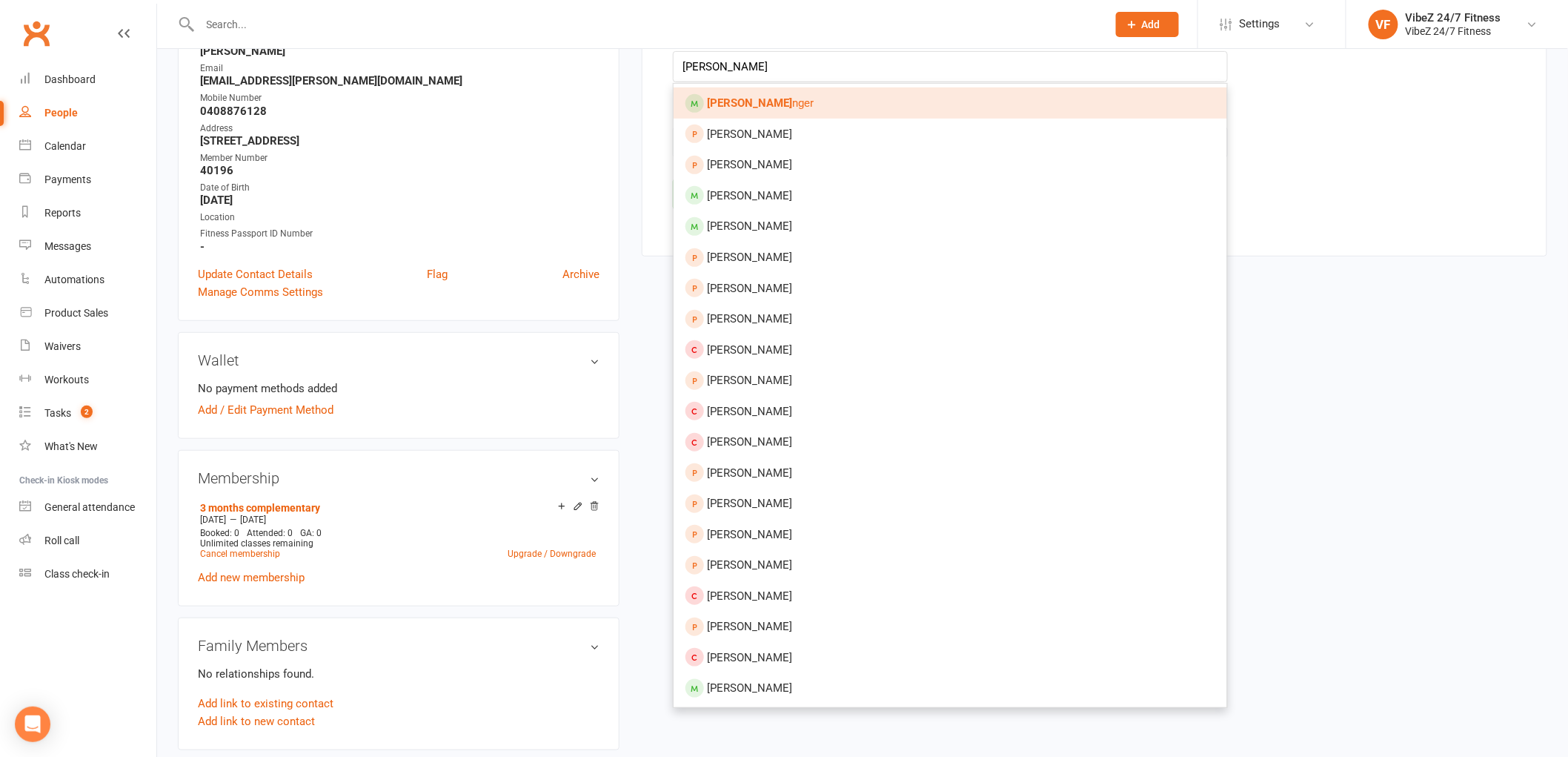
type input "[PERSON_NAME]"
click at [772, 102] on span "[PERSON_NAME]" at bounding box center [760, 103] width 106 height 13
type input "[PERSON_NAME]"
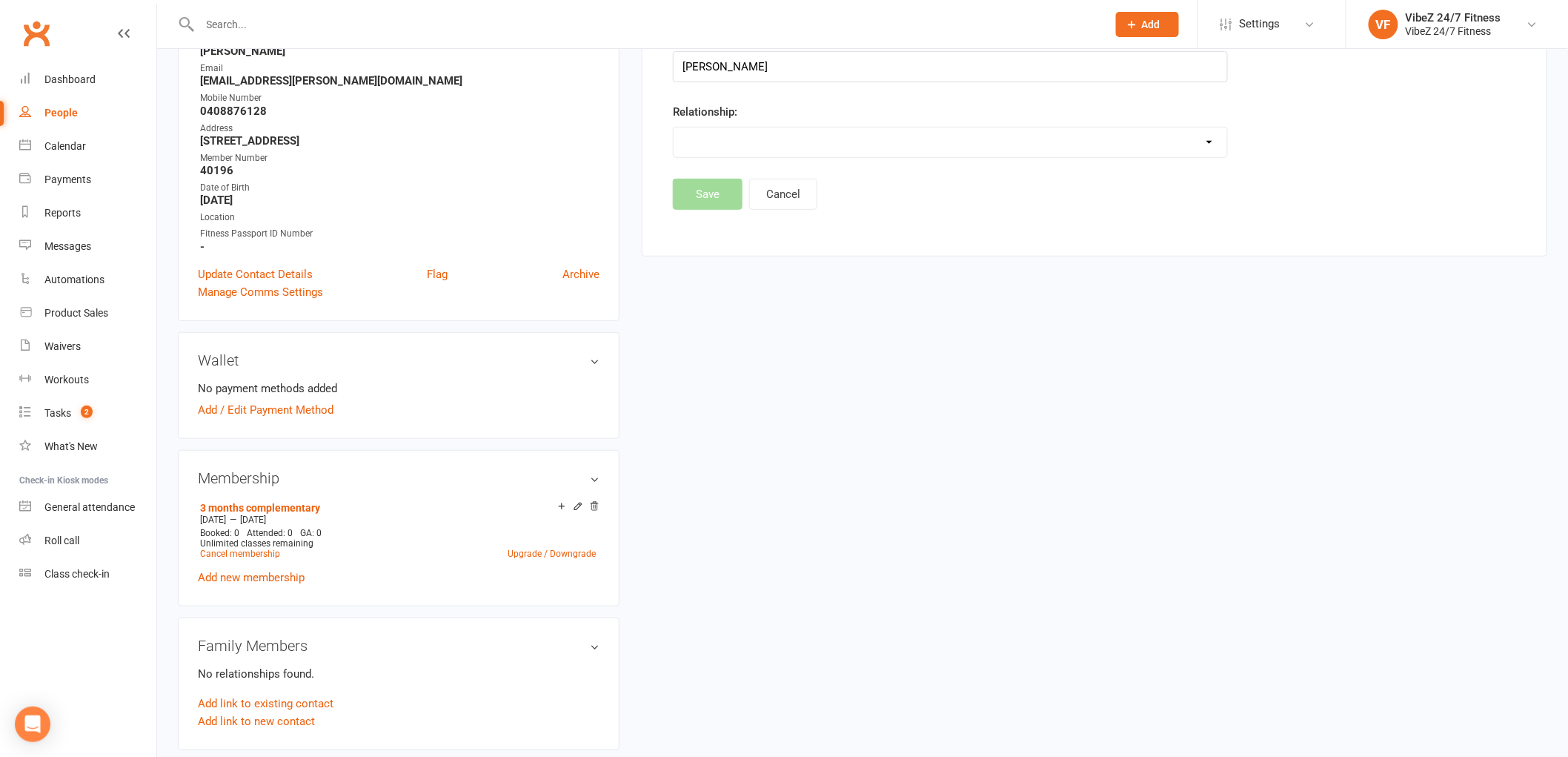
click at [790, 129] on select "Parent / Guardian Child Sibling (parent not in system) Spouse / Partner Cousin …" at bounding box center [950, 142] width 554 height 29
select select "1"
click at [673, 128] on select "Parent / Guardian Child Sibling (parent not in system) Spouse / Partner Cousin …" at bounding box center [950, 142] width 554 height 29
click at [710, 224] on button "Save" at bounding box center [708, 232] width 70 height 31
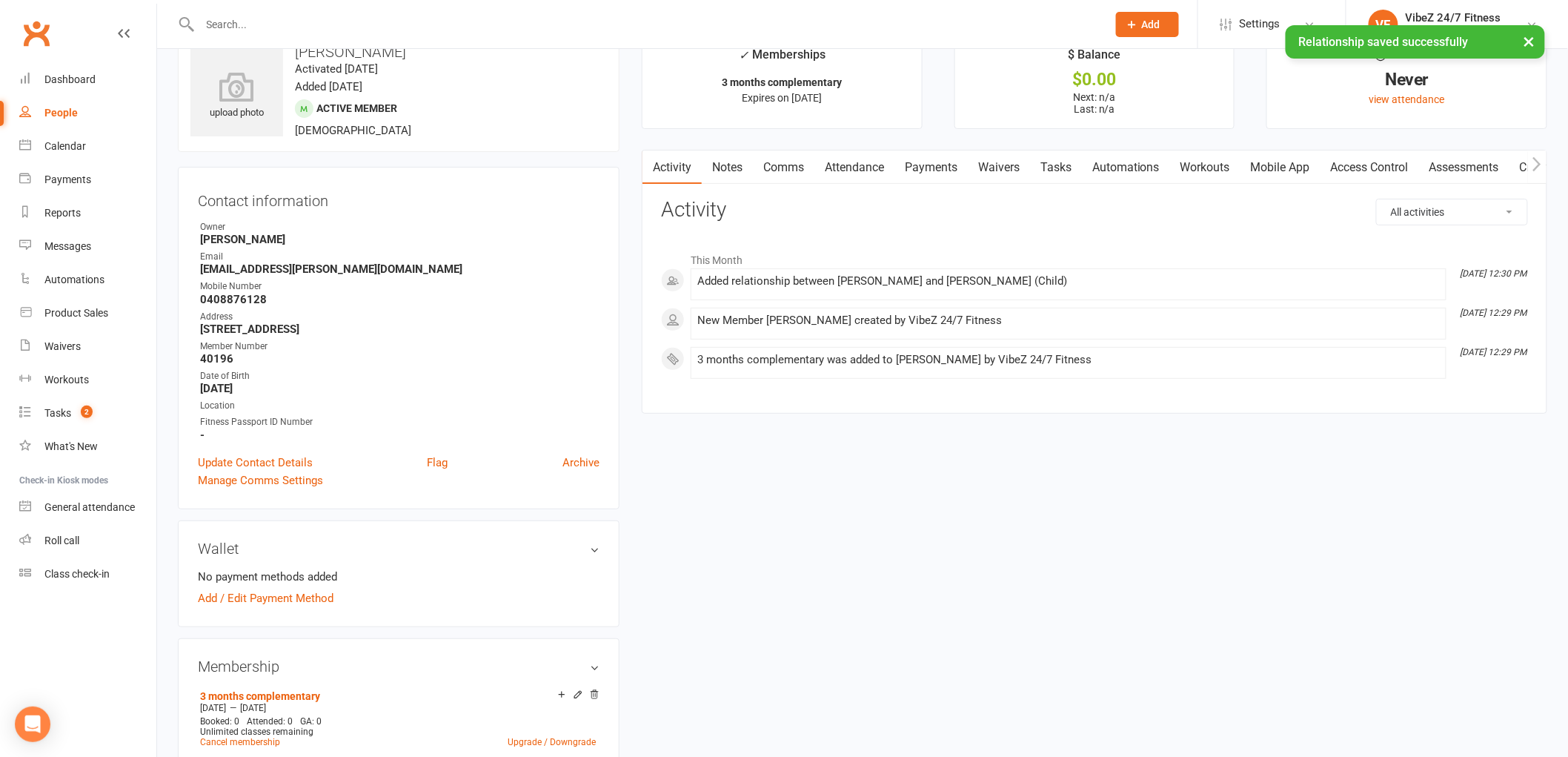
scroll to position [0, 0]
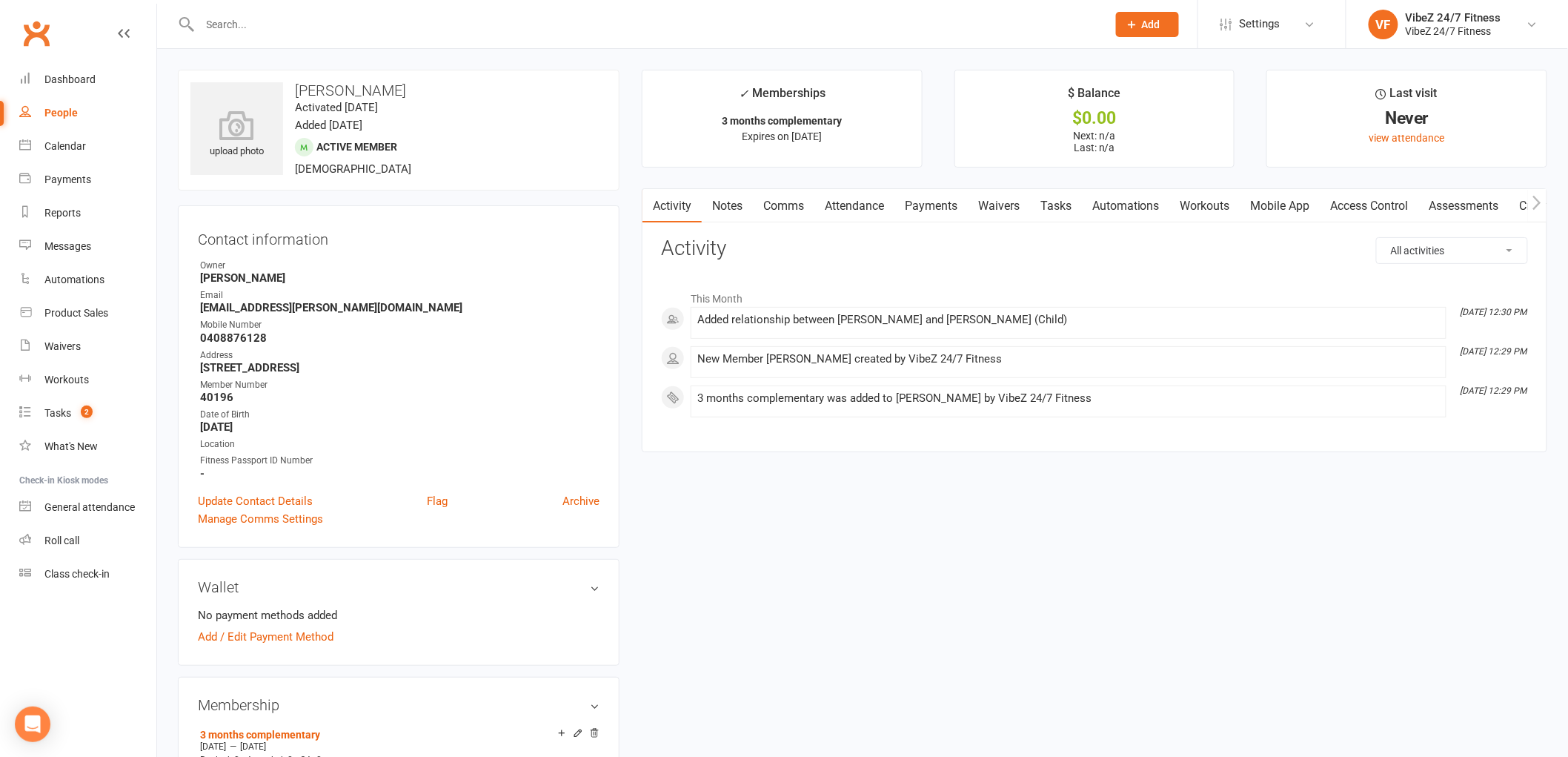
drag, startPoint x: 1360, startPoint y: 204, endPoint x: 1372, endPoint y: 212, distance: 14.4
click at [1361, 204] on link "Access Control" at bounding box center [1370, 206] width 98 height 34
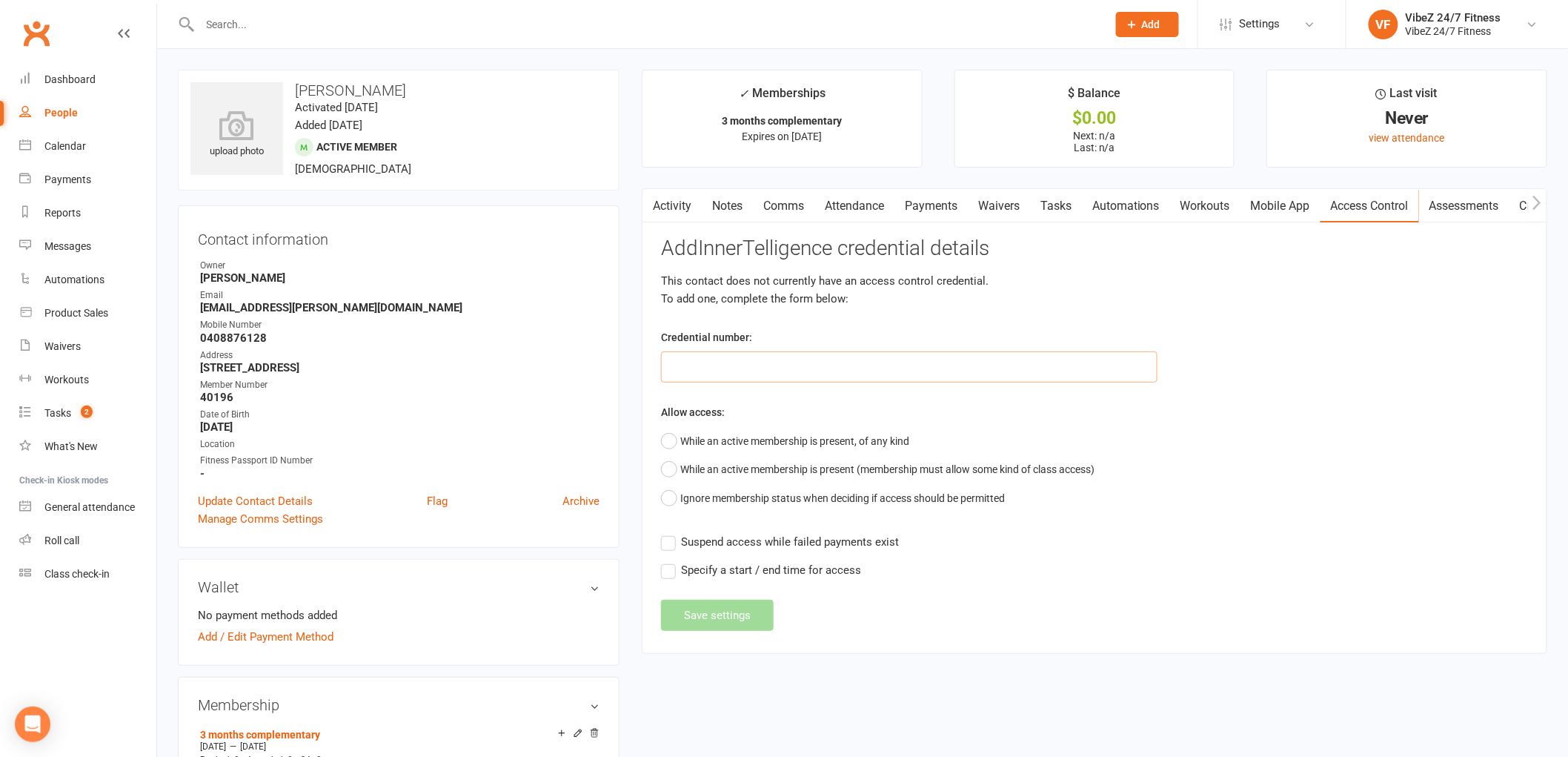
click at [759, 370] on input "text" at bounding box center [909, 367] width 496 height 31
type input "1"
type input "40196"
drag, startPoint x: 664, startPoint y: 445, endPoint x: 708, endPoint y: 527, distance: 93.1
click at [669, 442] on button "While an active membership is present, of any kind" at bounding box center [785, 441] width 248 height 28
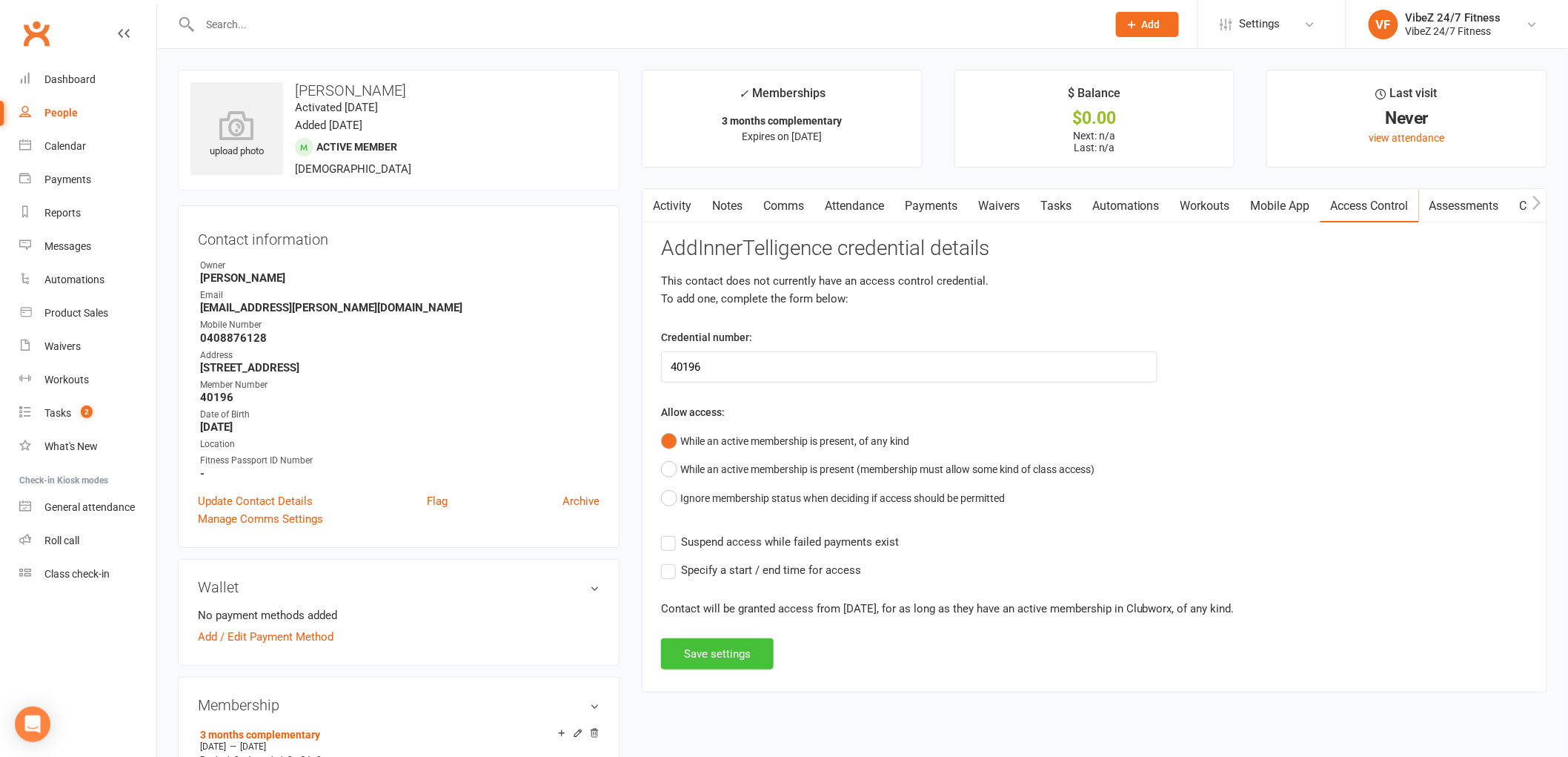
click at [707, 659] on button "Save settings" at bounding box center [717, 653] width 113 height 31
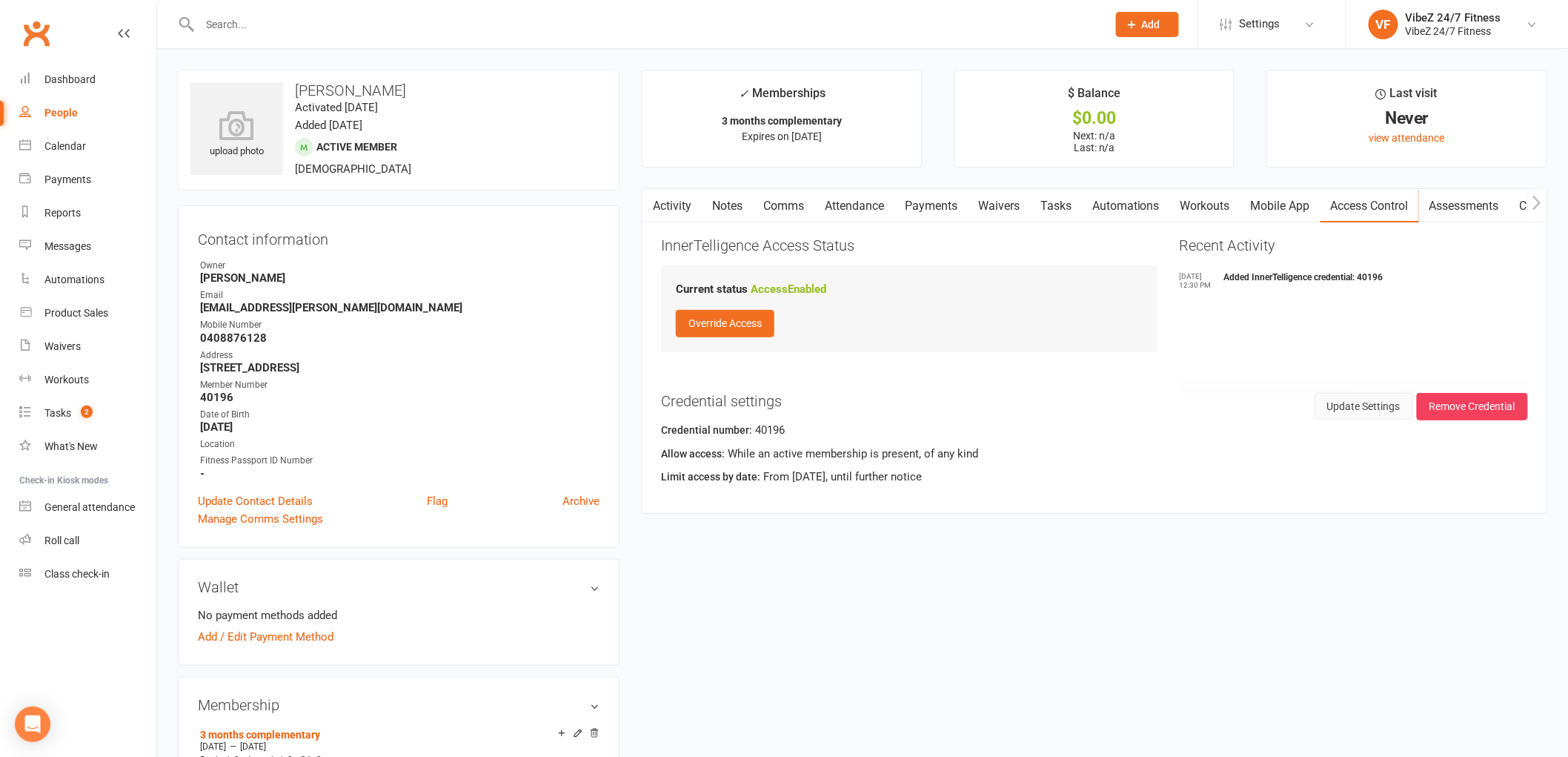
click at [1341, 405] on button "Update Settings" at bounding box center [1363, 406] width 98 height 27
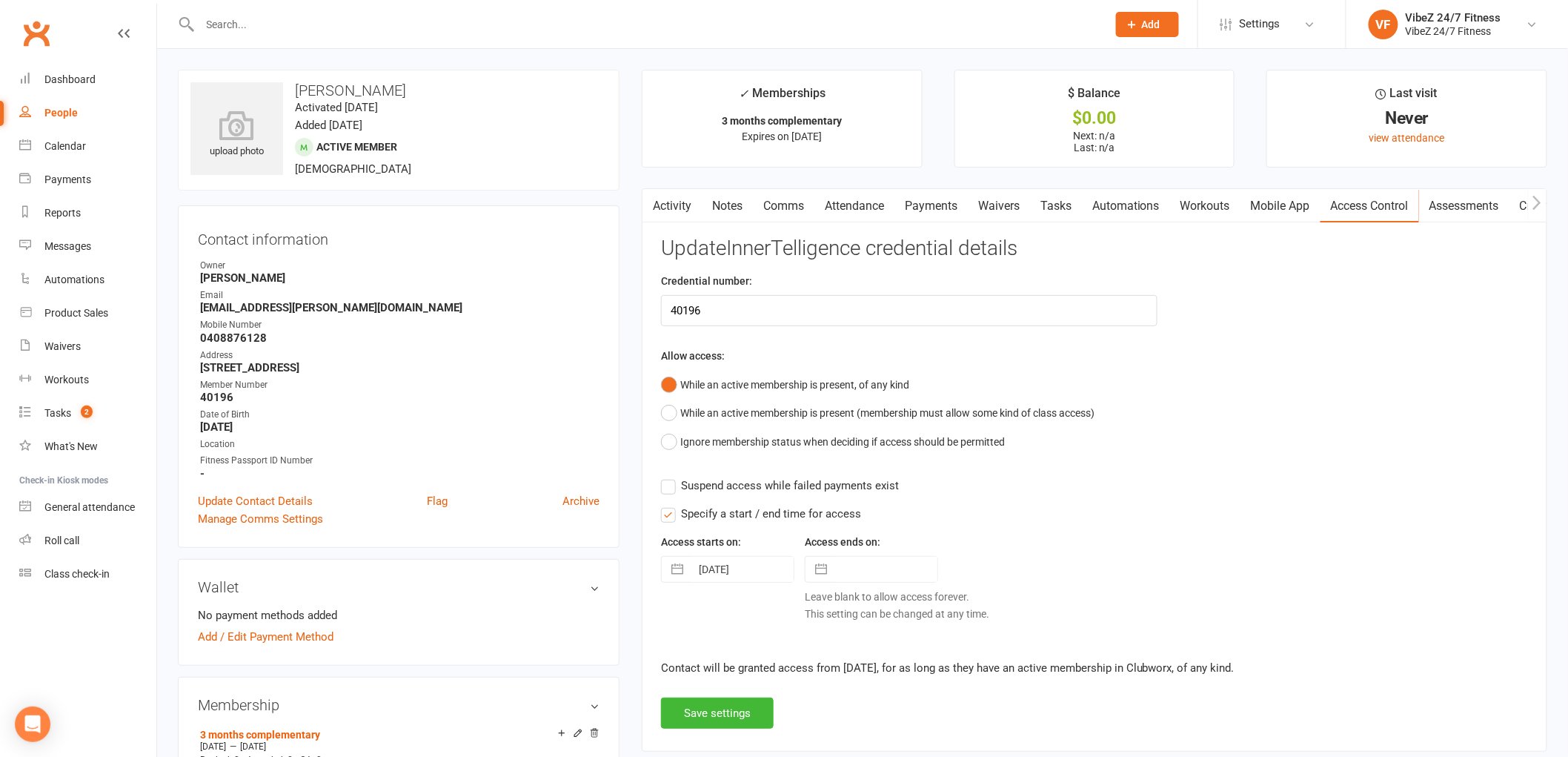
click at [864, 575] on input "text" at bounding box center [886, 569] width 103 height 25
select select "7"
select select "2025"
select select "8"
select select "2025"
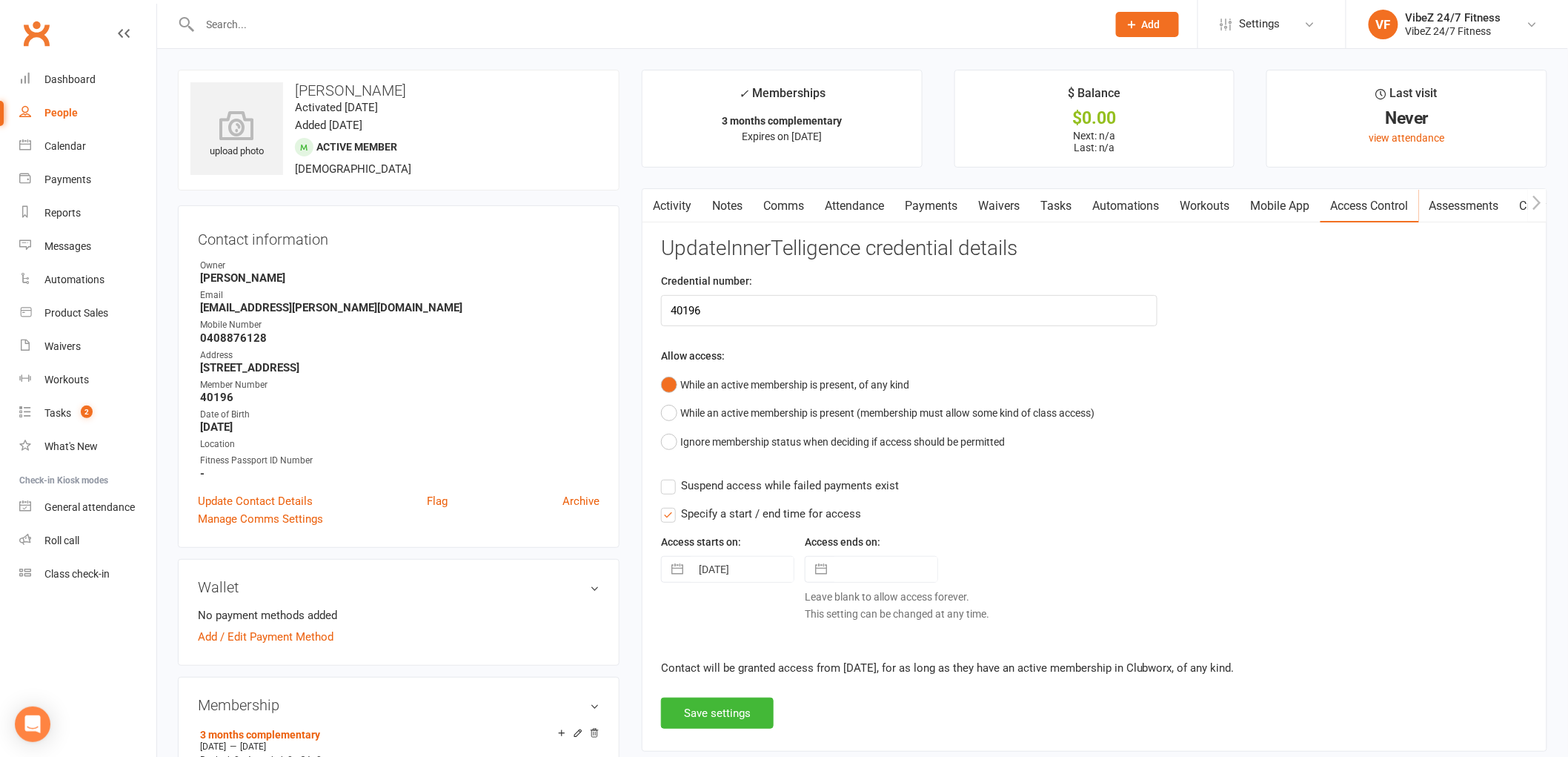
select select "9"
select select "2025"
type input "[DATE]"
click at [1031, 523] on div "Specify a start / end time for access Access starts on: [DATE] Navigate forward…" at bounding box center [1094, 572] width 867 height 134
click at [1172, 597] on div "Access starts on: [DATE] Navigate forward to interact with the calendar and sel…" at bounding box center [1094, 585] width 867 height 105
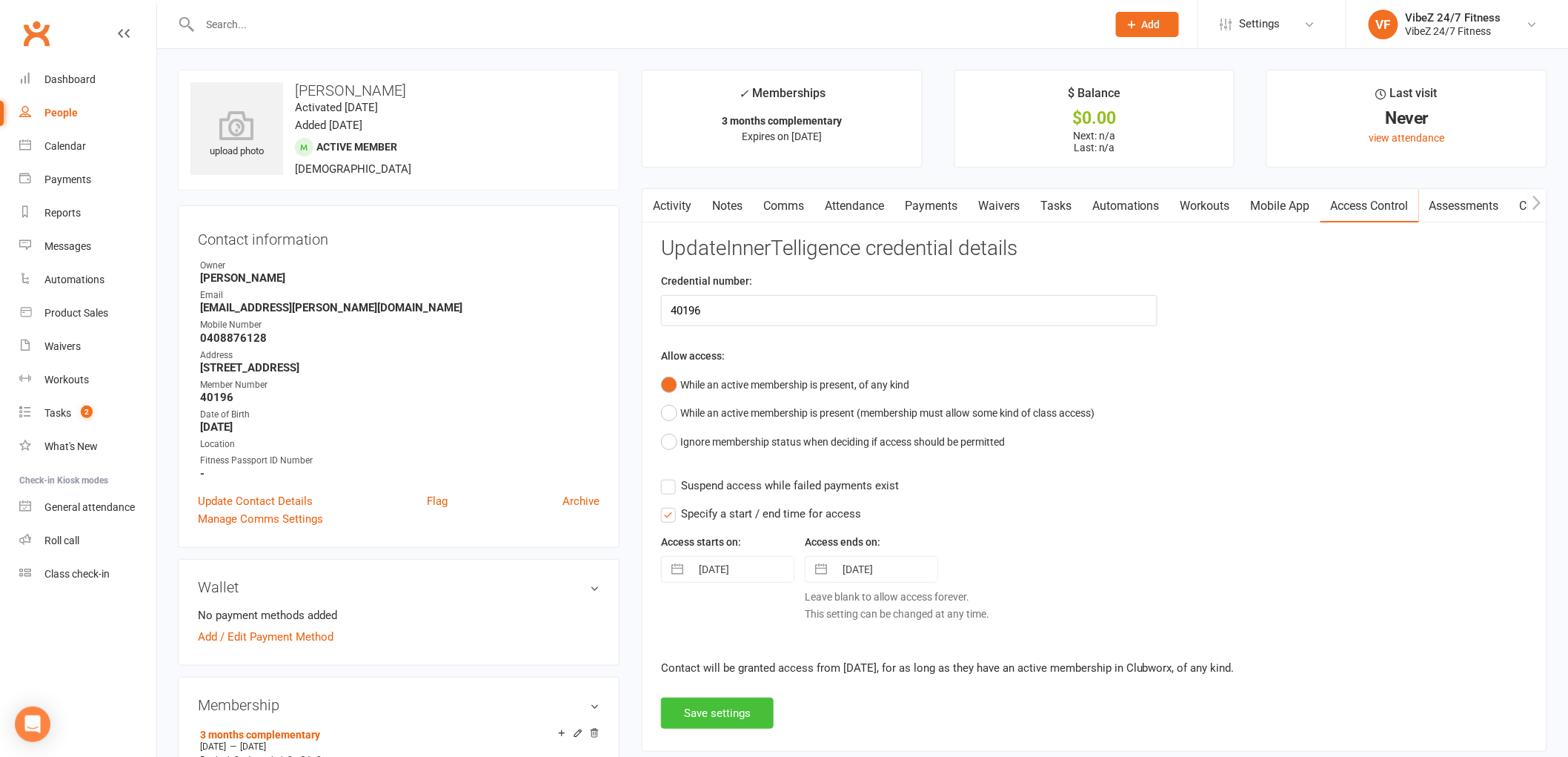
click at [724, 714] on button "Save settings" at bounding box center [717, 713] width 113 height 31
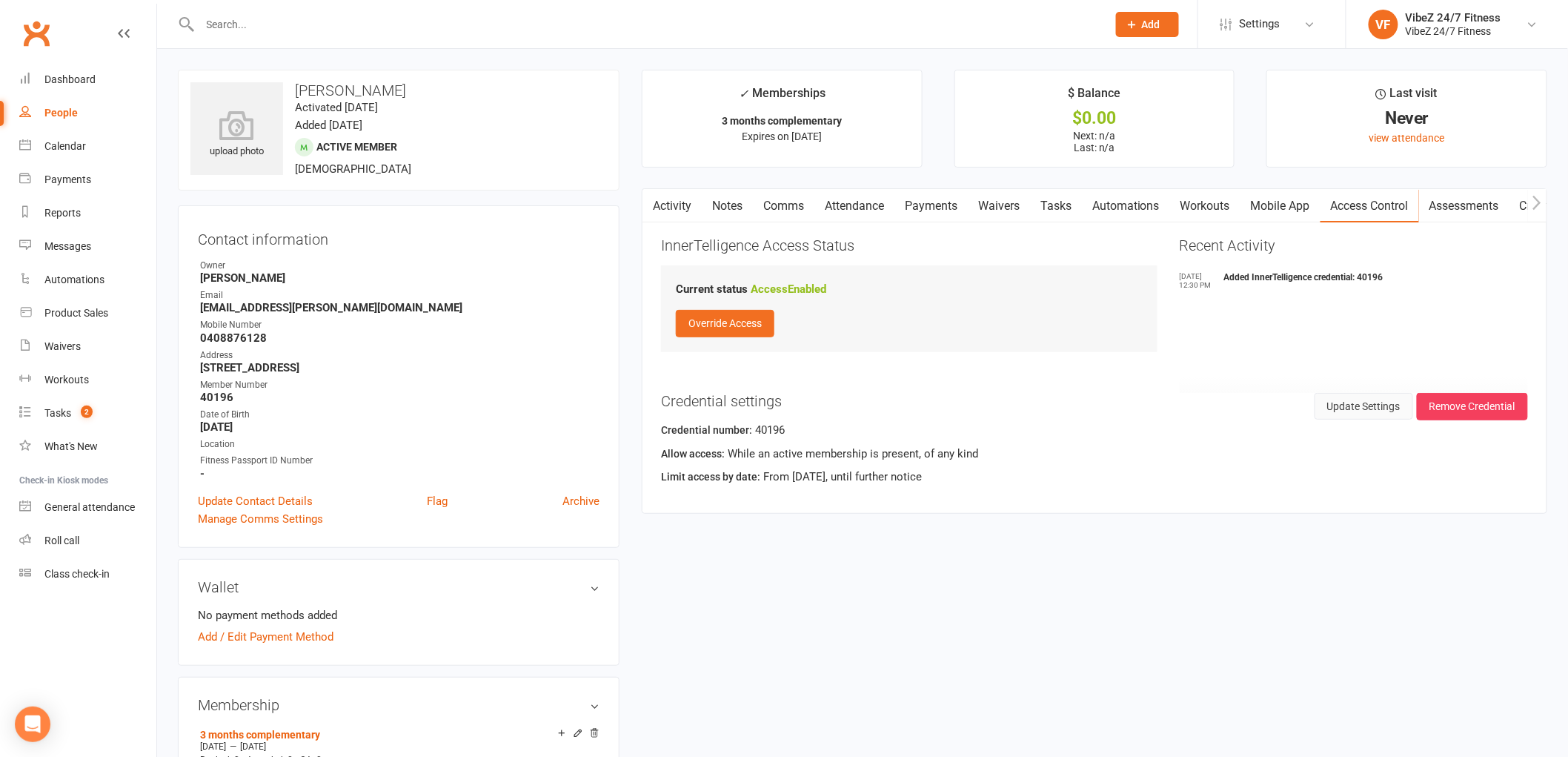
click at [1351, 410] on button "Update Settings" at bounding box center [1363, 406] width 98 height 27
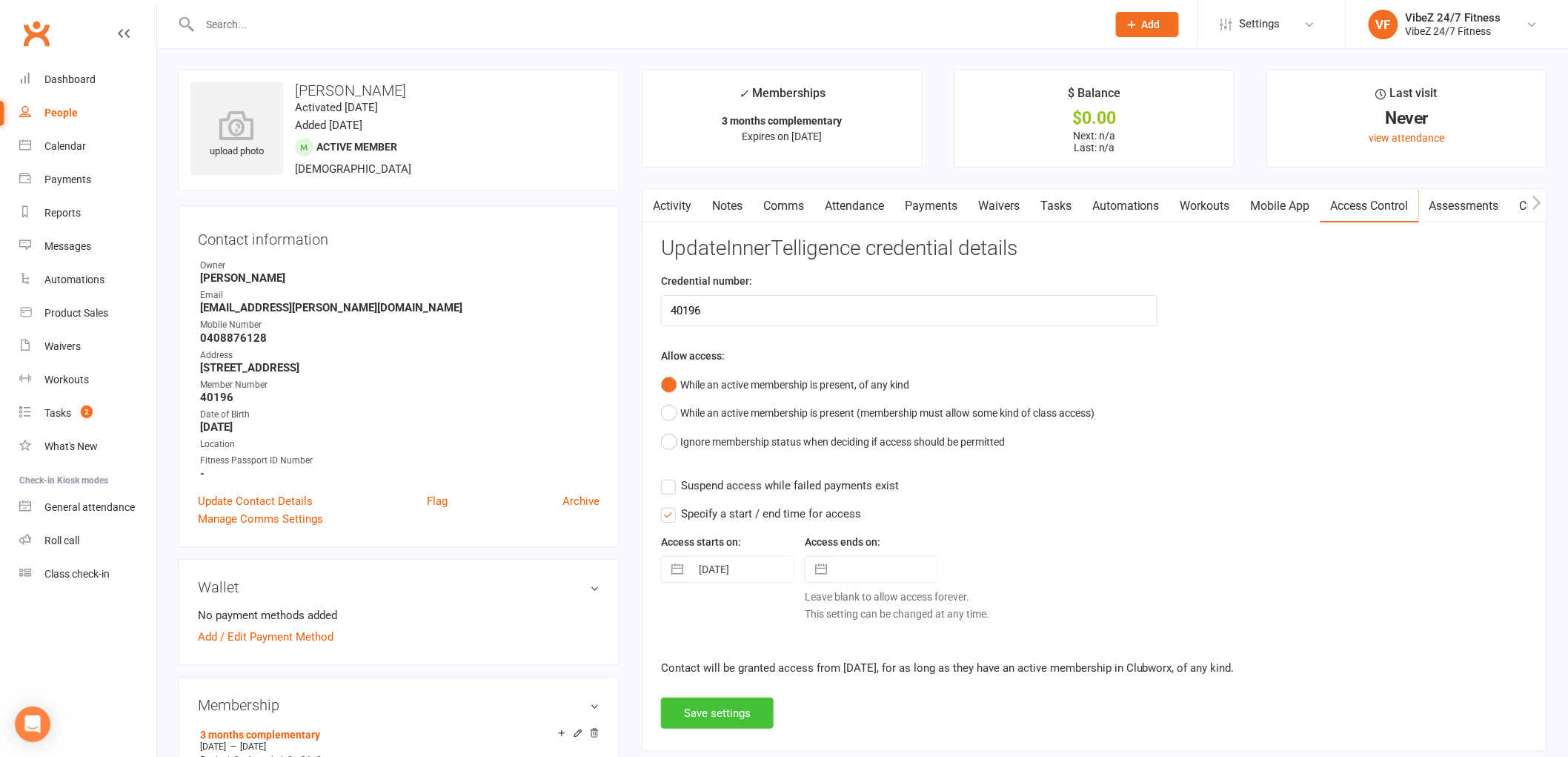
click at [729, 705] on button "Save settings" at bounding box center [717, 713] width 113 height 31
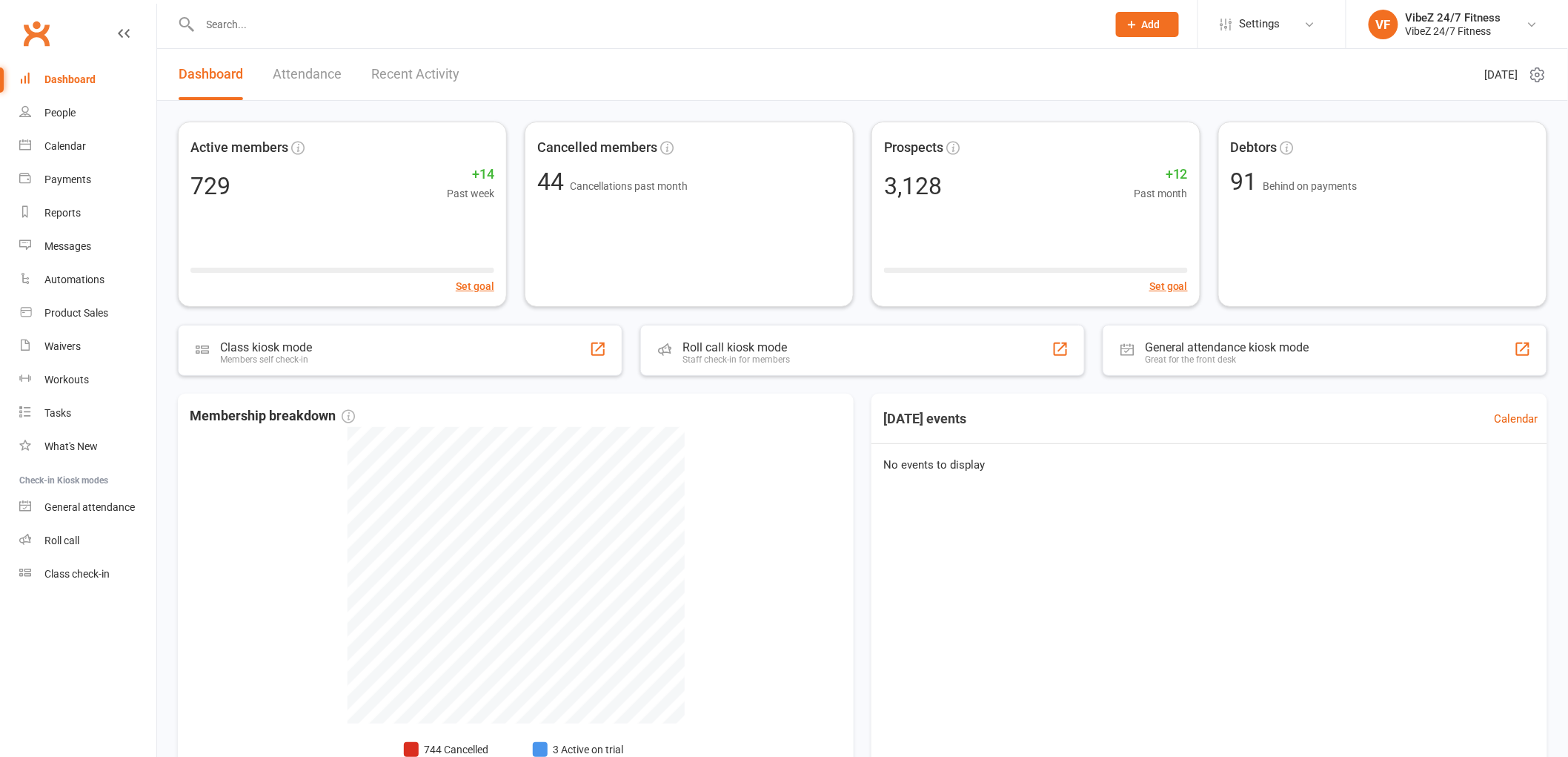
click at [298, 27] on input "text" at bounding box center [646, 24] width 901 height 20
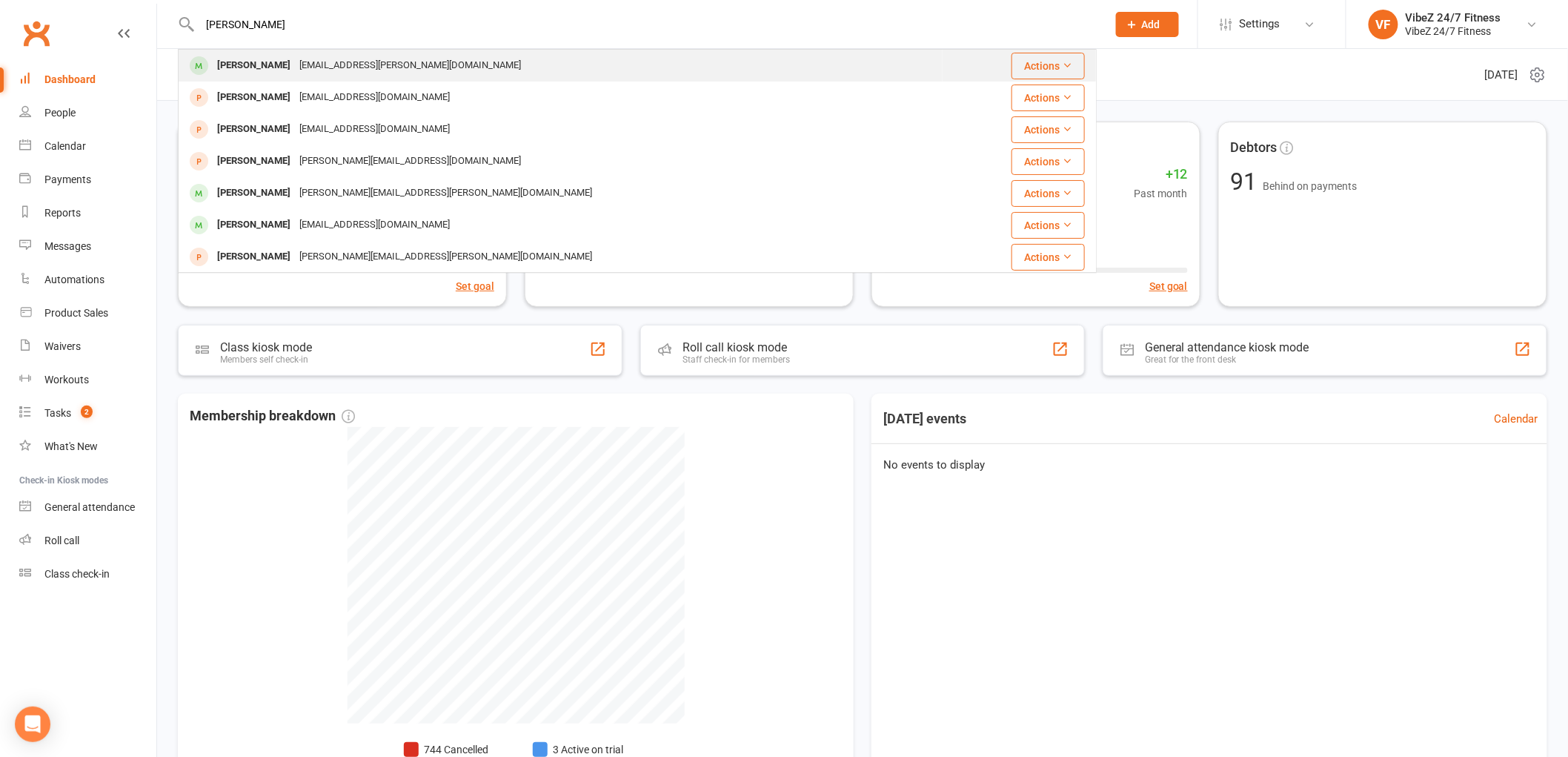
type input "hayden mongrel"
click at [283, 62] on div "[PERSON_NAME]" at bounding box center [253, 66] width 82 height 21
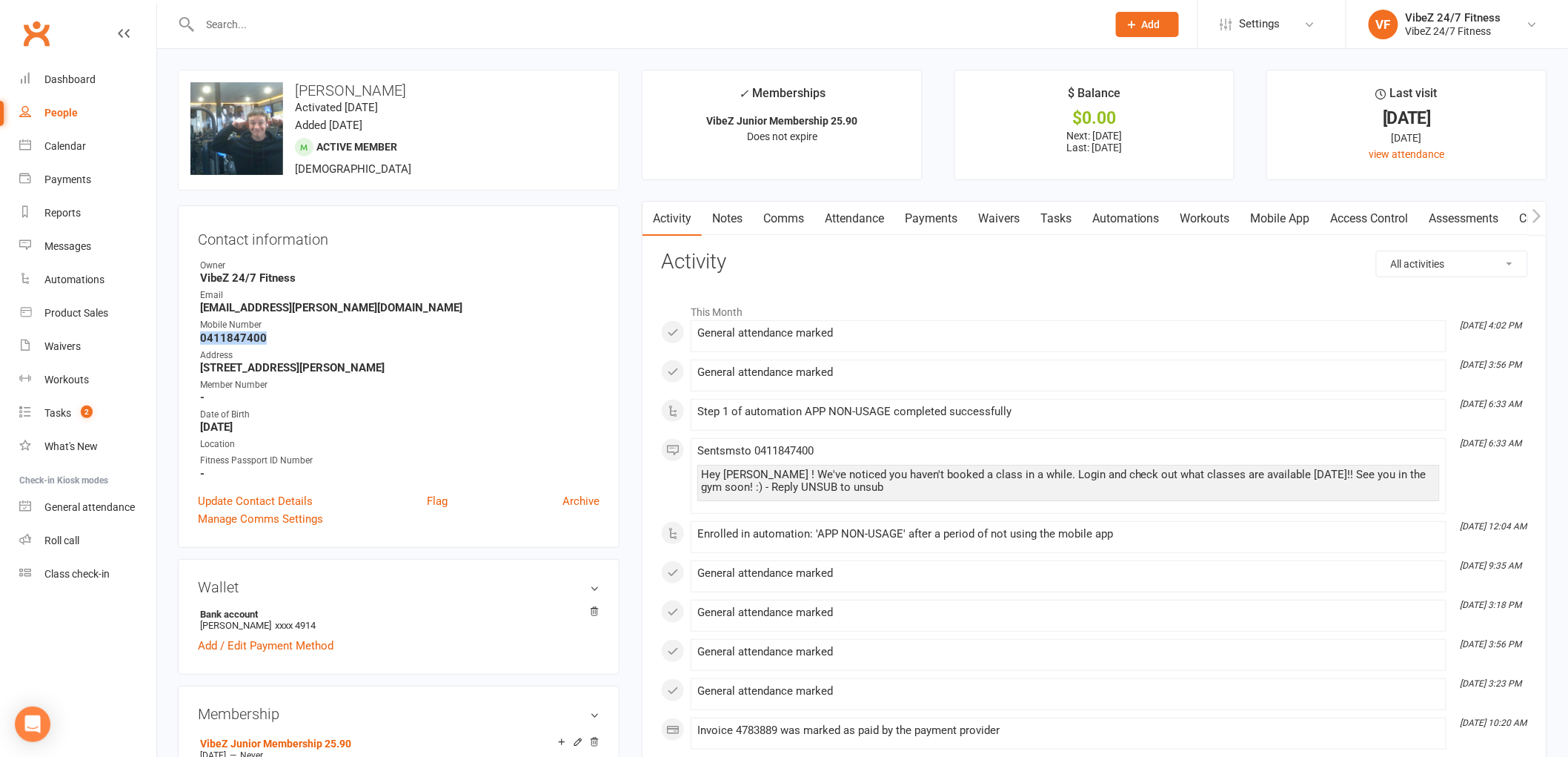
drag, startPoint x: 264, startPoint y: 337, endPoint x: 198, endPoint y: 343, distance: 66.3
click at [198, 343] on li "Mobile Number 0411847400" at bounding box center [398, 331] width 401 height 26
copy strong "0411847400"
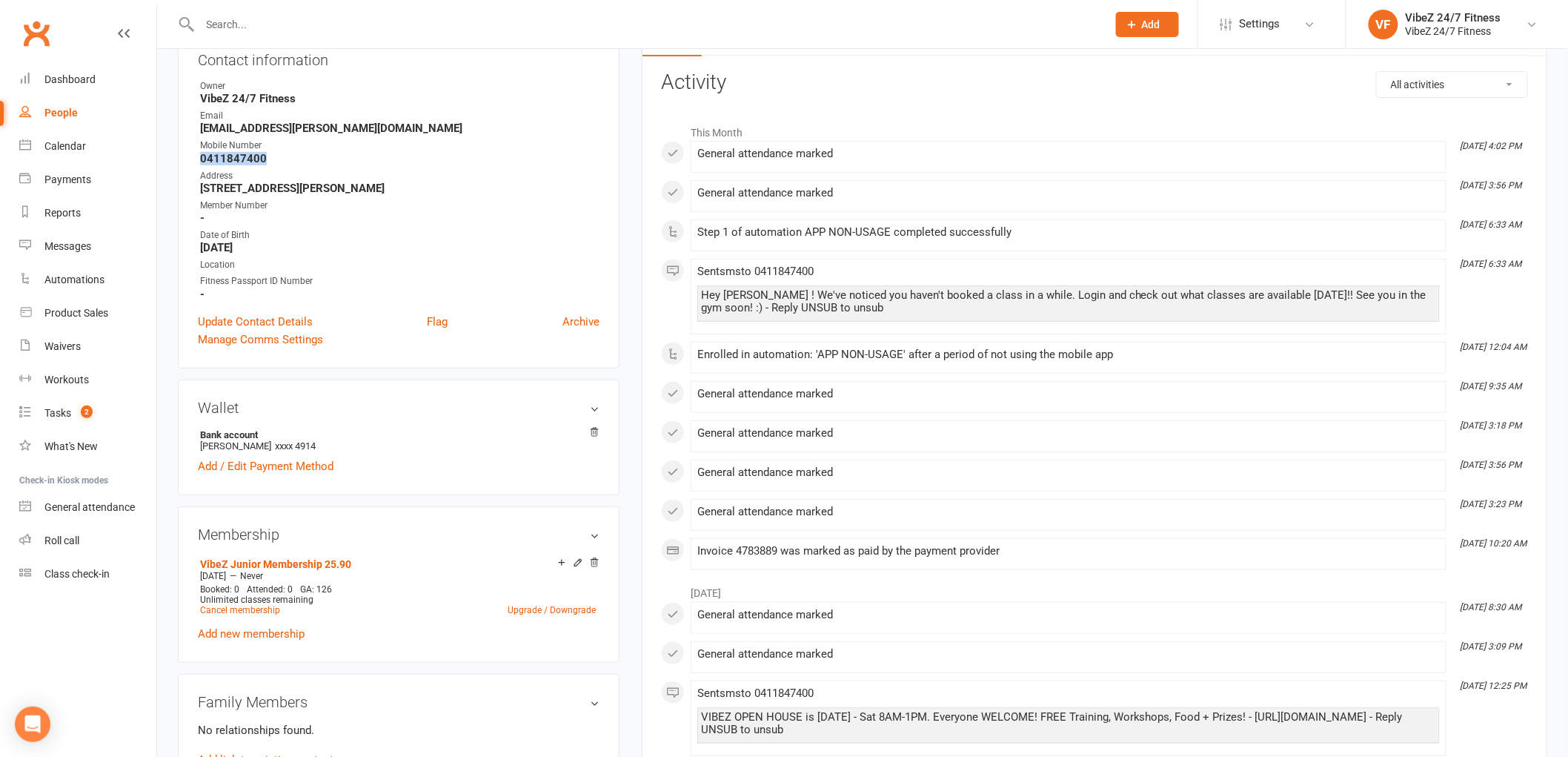
scroll to position [82, 0]
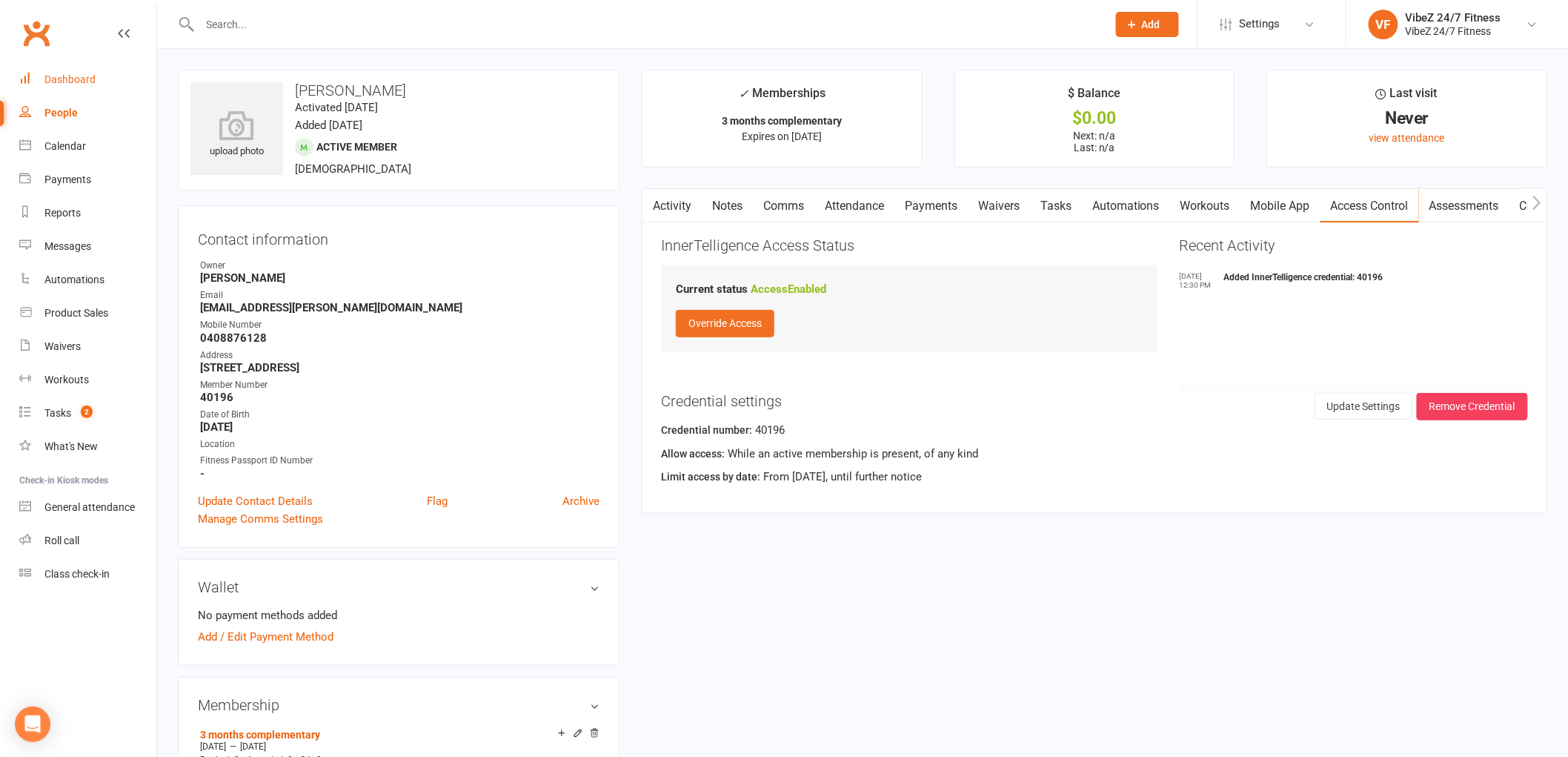
click at [71, 74] on div "Dashboard" at bounding box center [70, 79] width 51 height 12
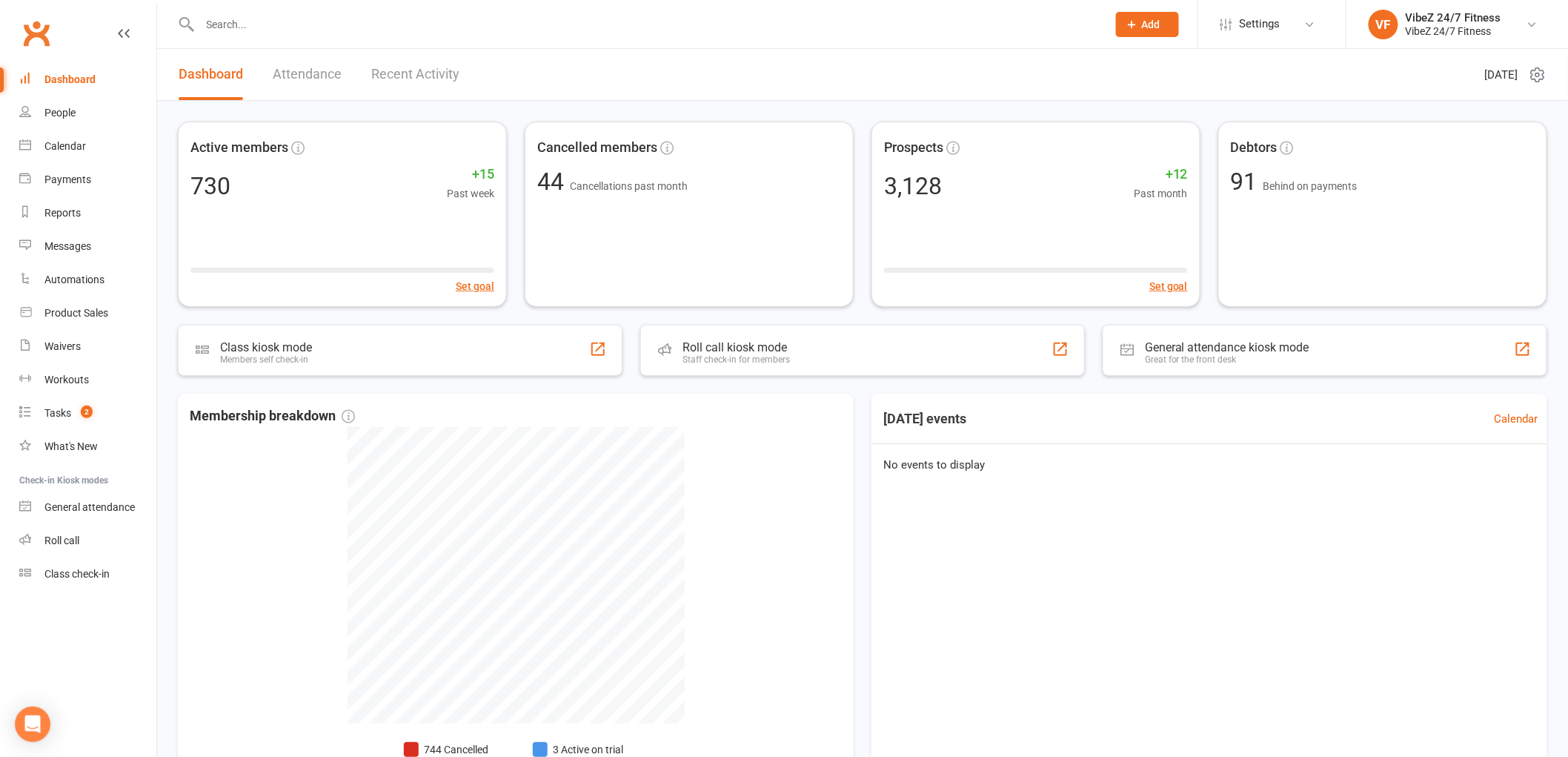
click at [252, 22] on input "text" at bounding box center [646, 24] width 901 height 20
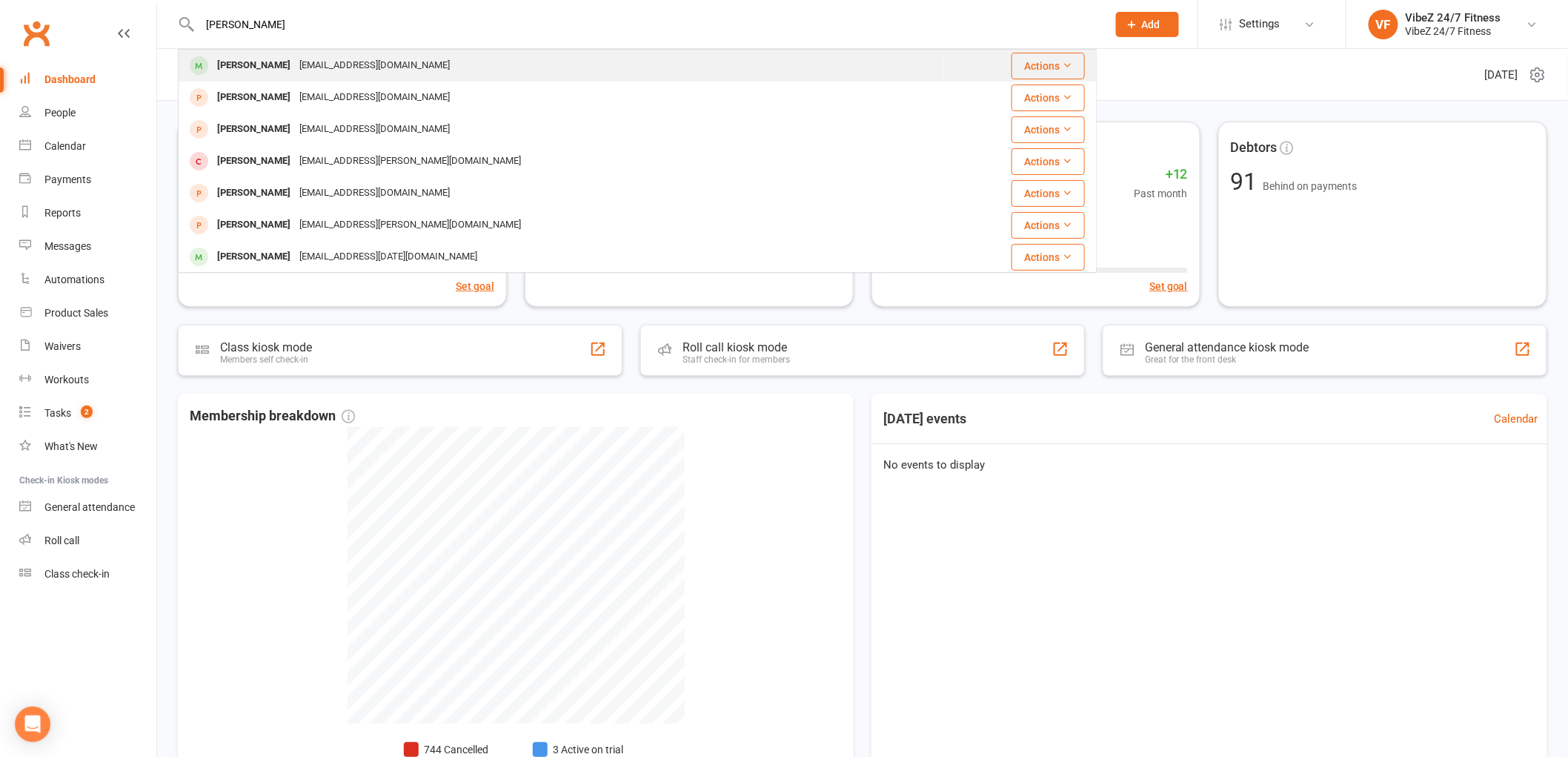
type input "Marley"
click at [309, 64] on div "Marleyreynell@gmail.com" at bounding box center [375, 66] width 159 height 21
